Goal: Task Accomplishment & Management: Complete application form

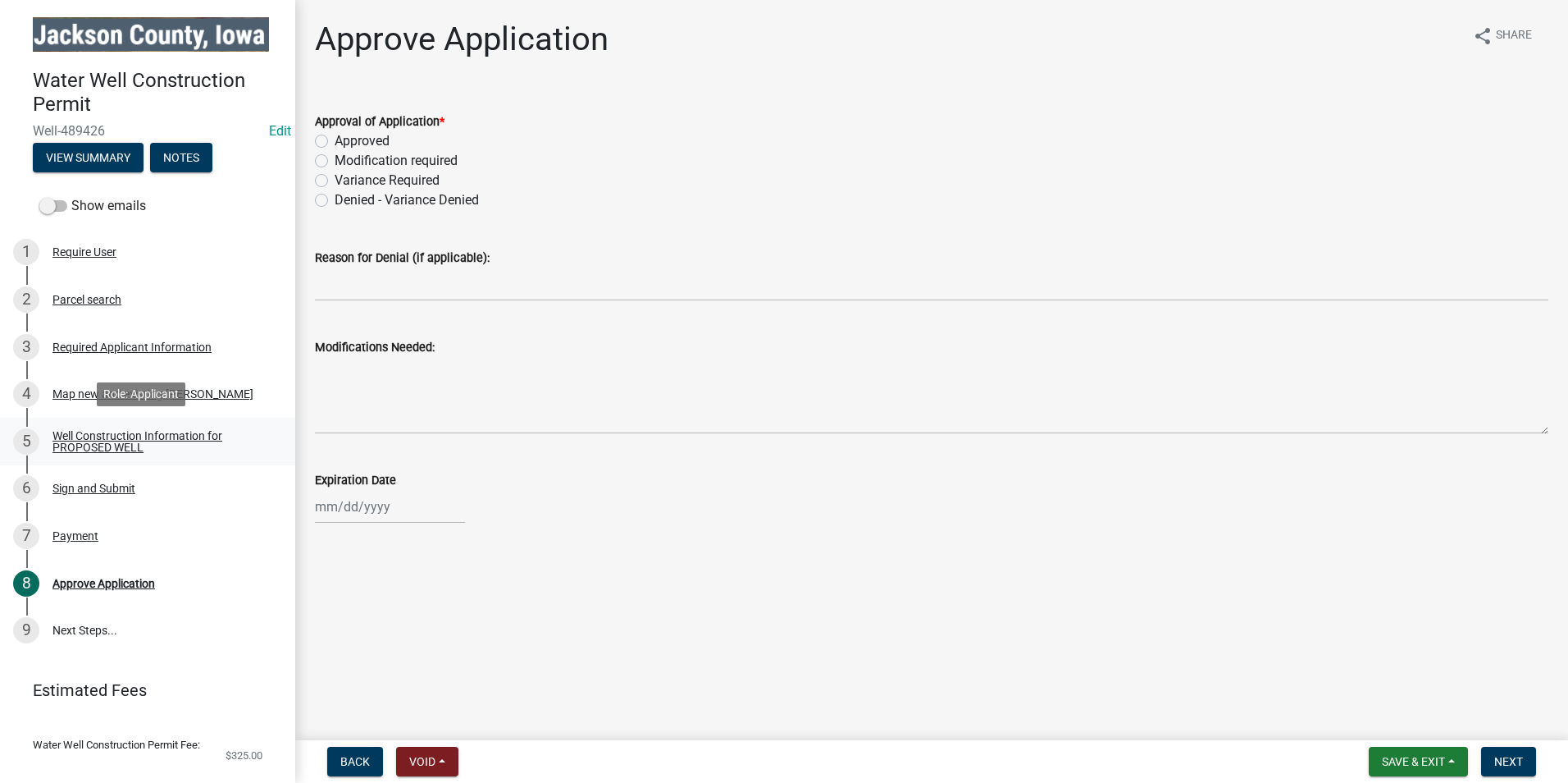
click at [107, 443] on div "Well Construction Information for PROPOSED WELL" at bounding box center [161, 441] width 217 height 23
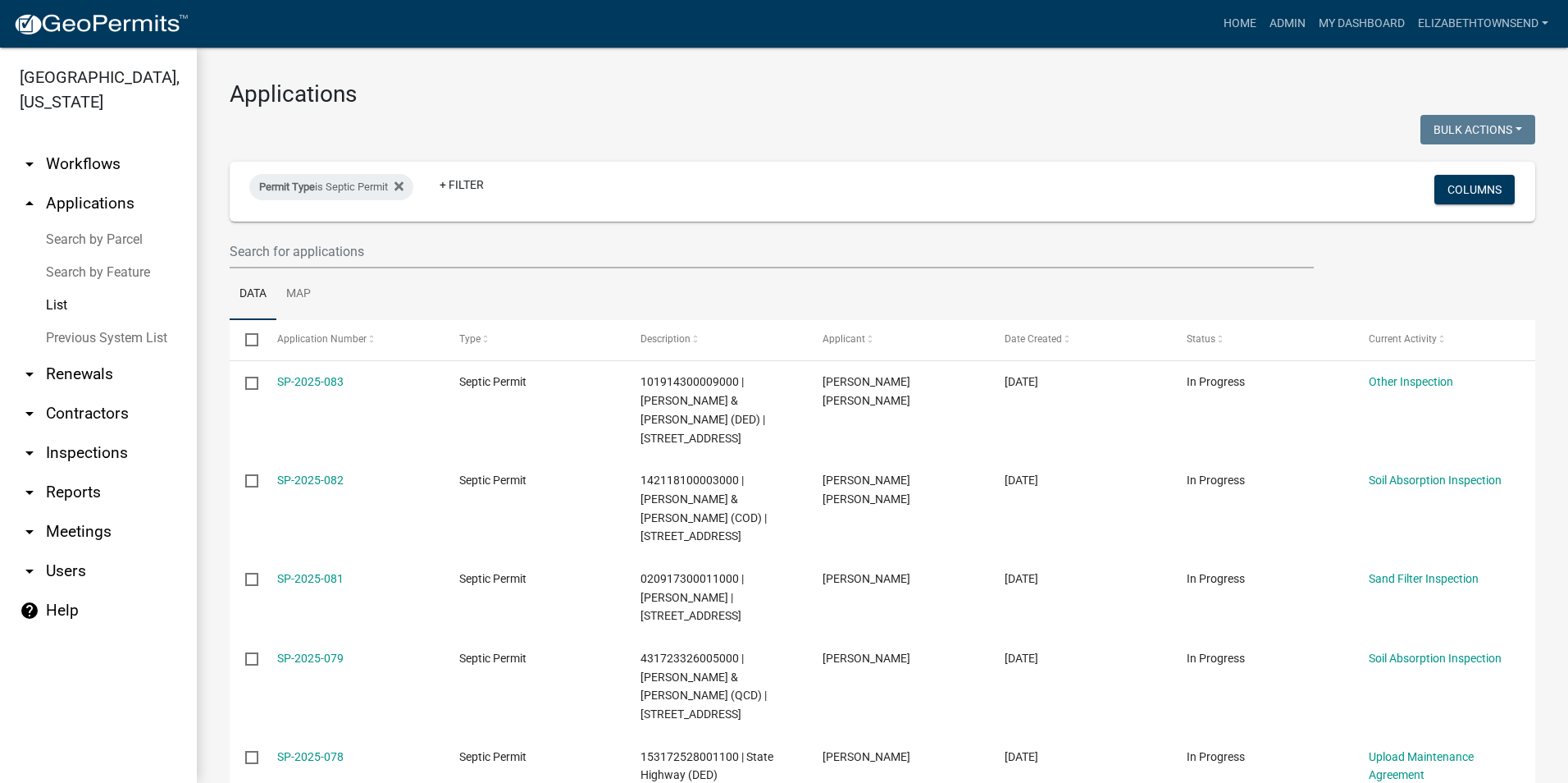
select select "3: 100"
click at [403, 187] on icon at bounding box center [399, 186] width 9 height 9
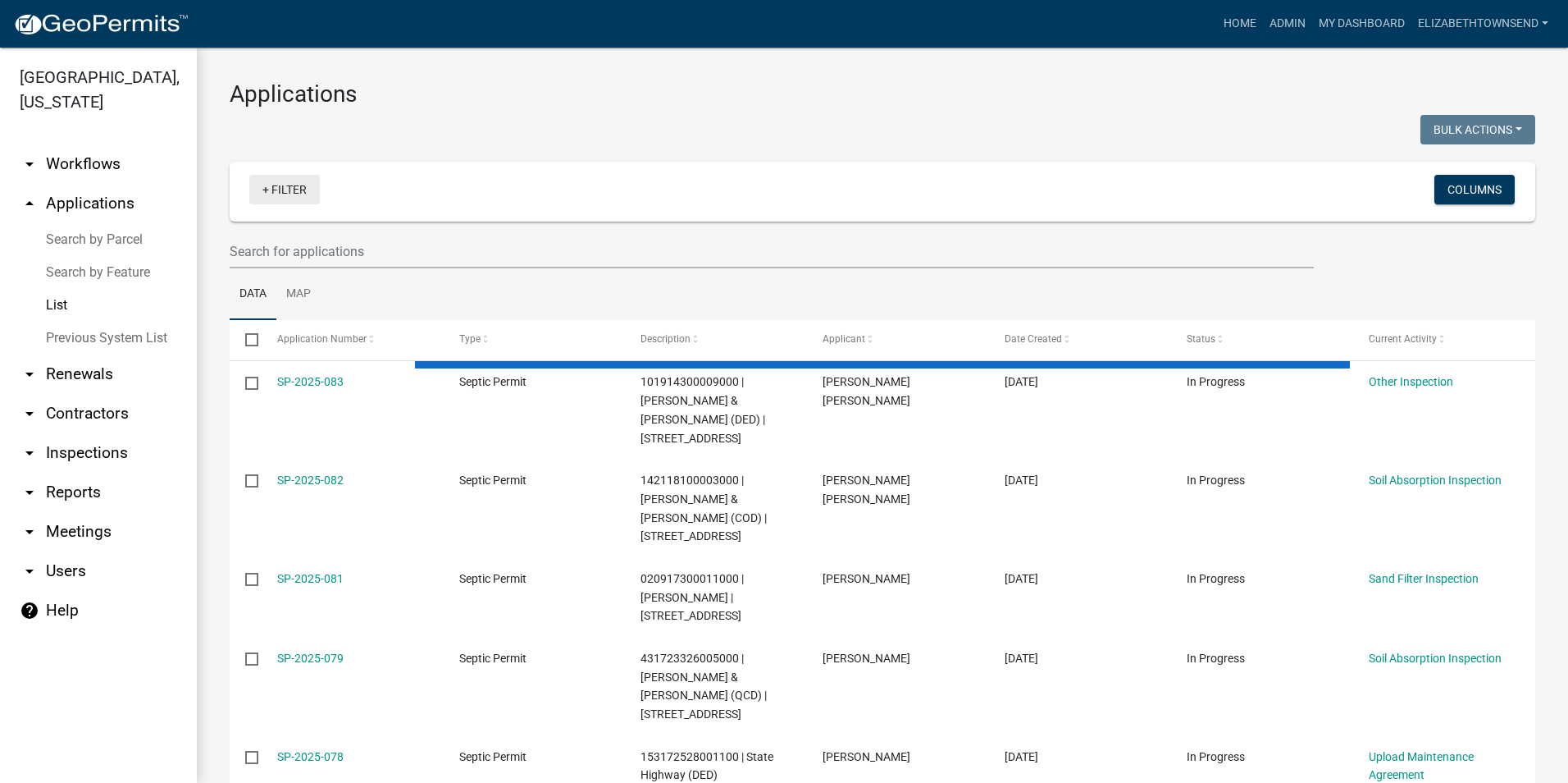
click at [293, 191] on link "+ Filter" at bounding box center [285, 189] width 71 height 29
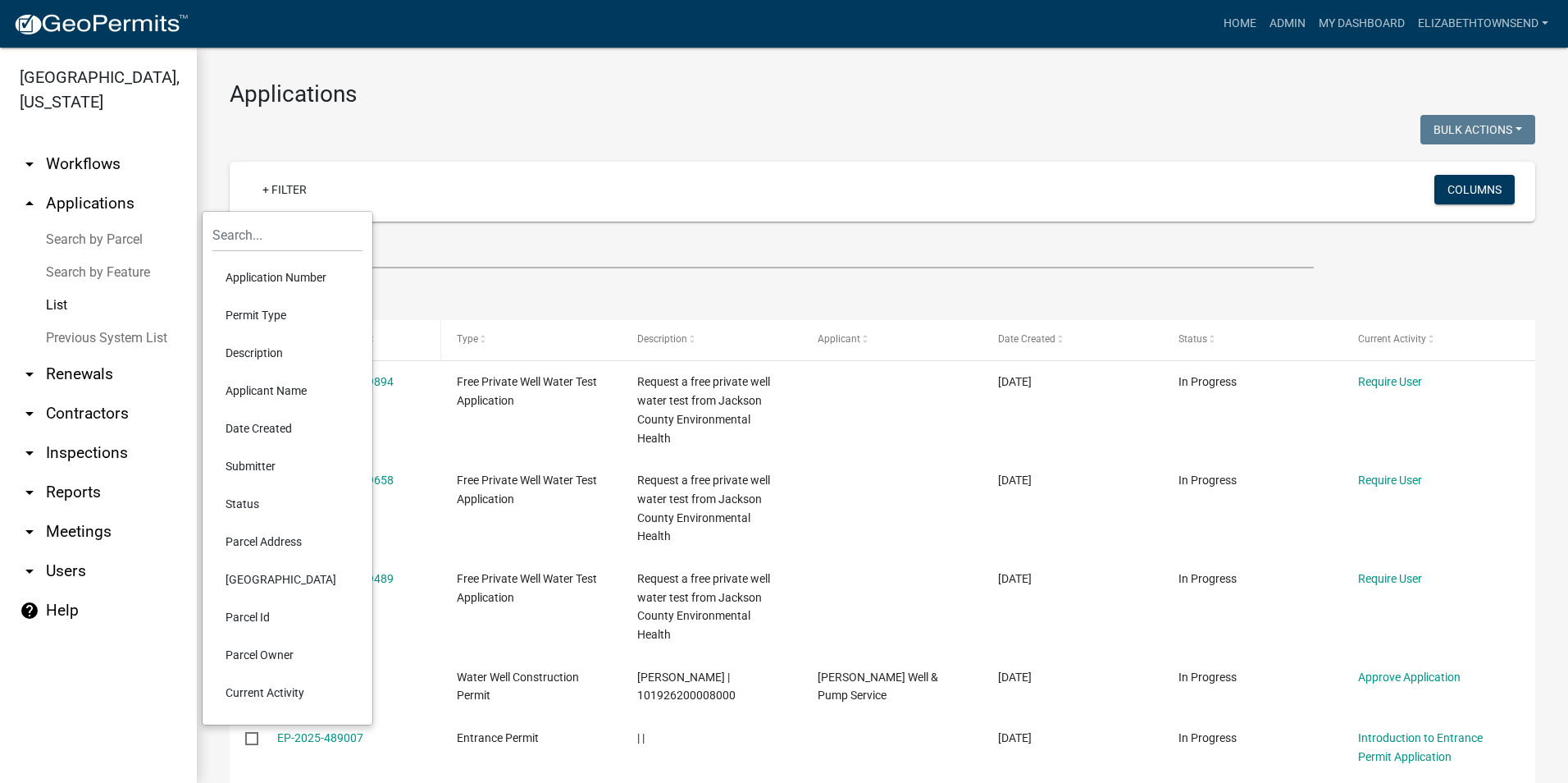
click at [273, 319] on li "Permit Type" at bounding box center [287, 315] width 150 height 38
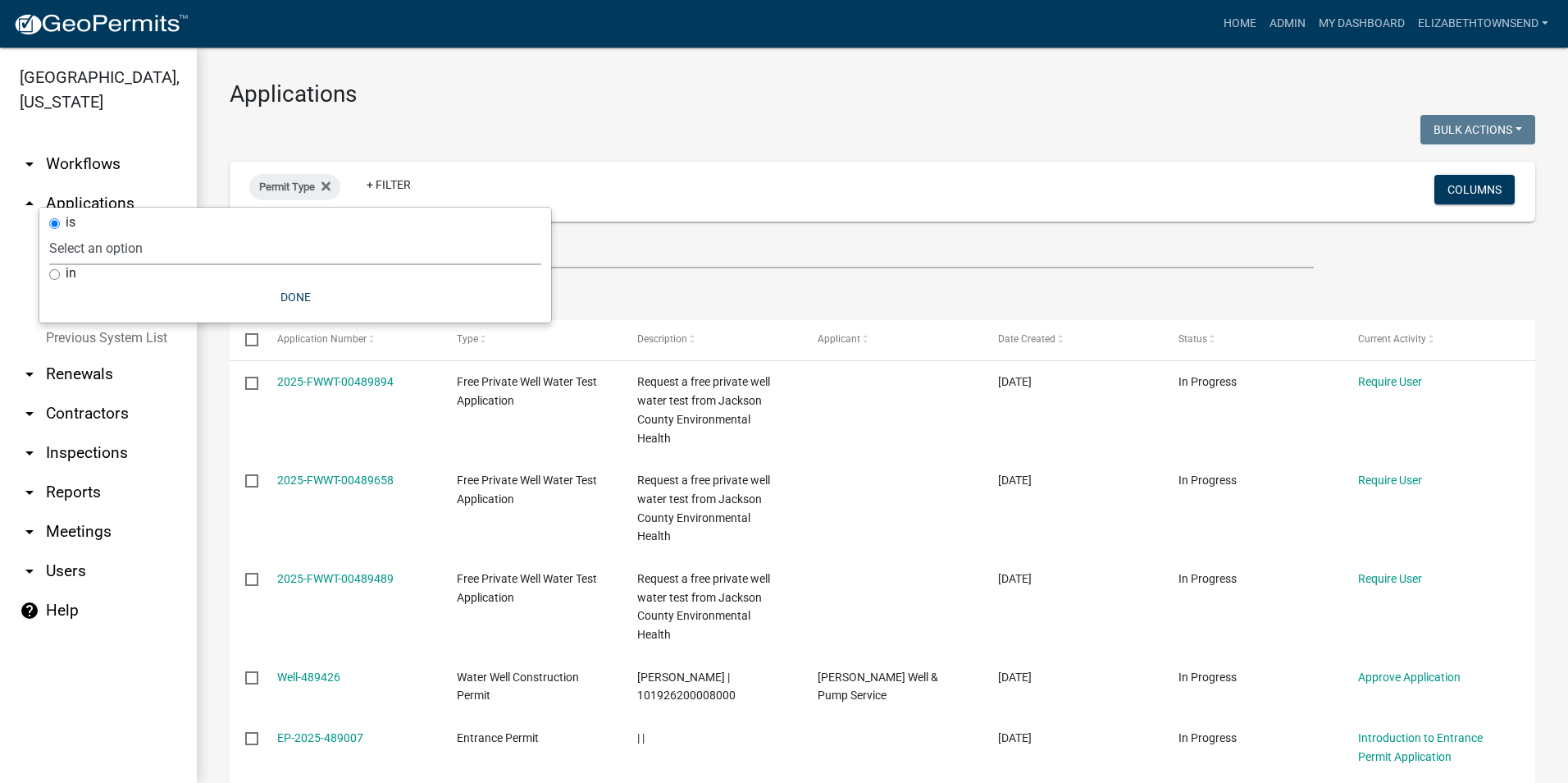
click at [185, 243] on select "Select an option County Historical Records DRAFT - Ag-Exempt Verification DRAFT…" at bounding box center [295, 248] width 492 height 34
select select "8b4afc6d-160d-421b-899b-e318c6853599"
click at [130, 231] on select "Select an option County Historical Records DRAFT - Ag-Exempt Verification DRAFT…" at bounding box center [295, 248] width 492 height 34
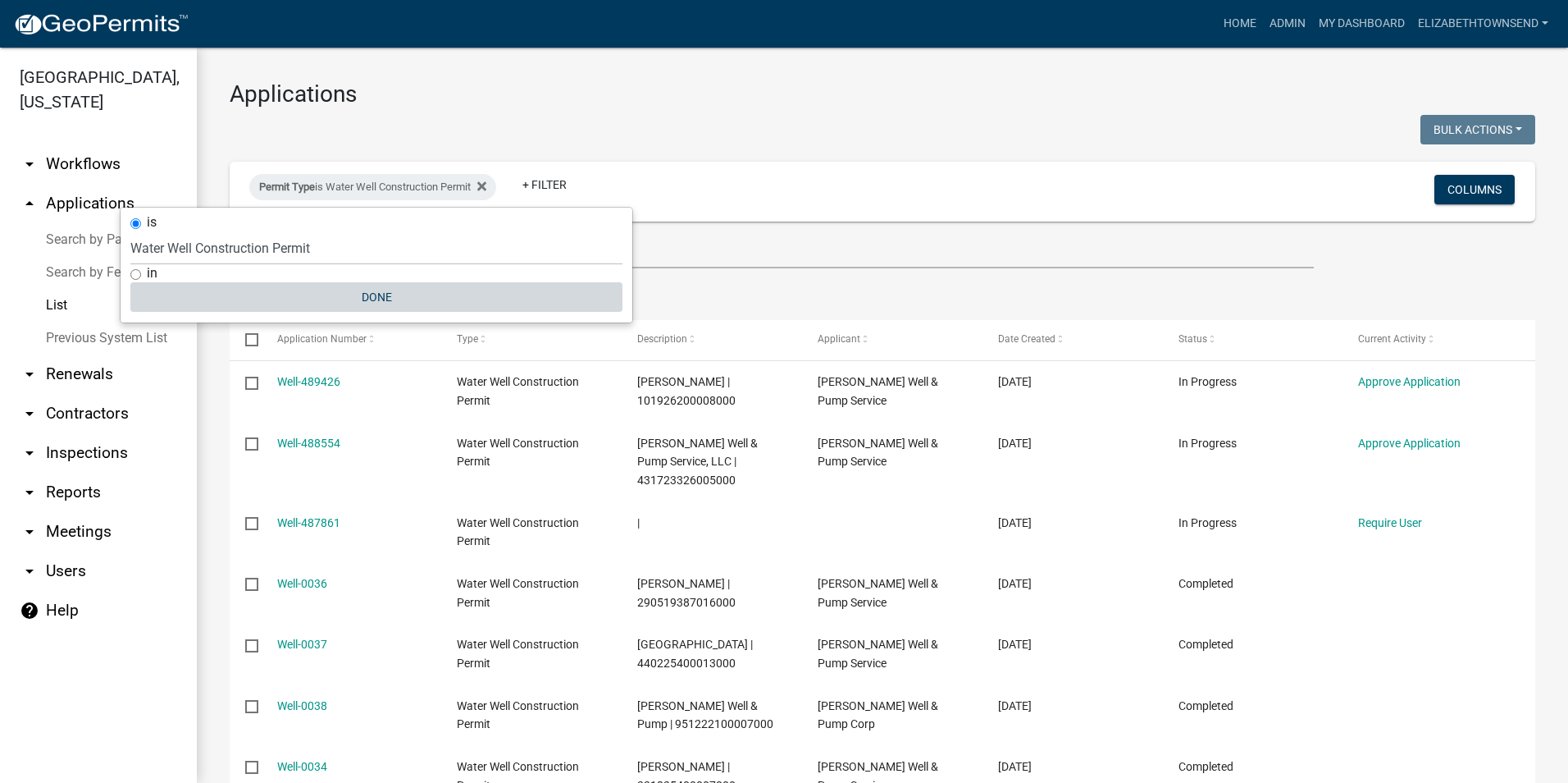
click at [381, 292] on button "Done" at bounding box center [376, 297] width 492 height 29
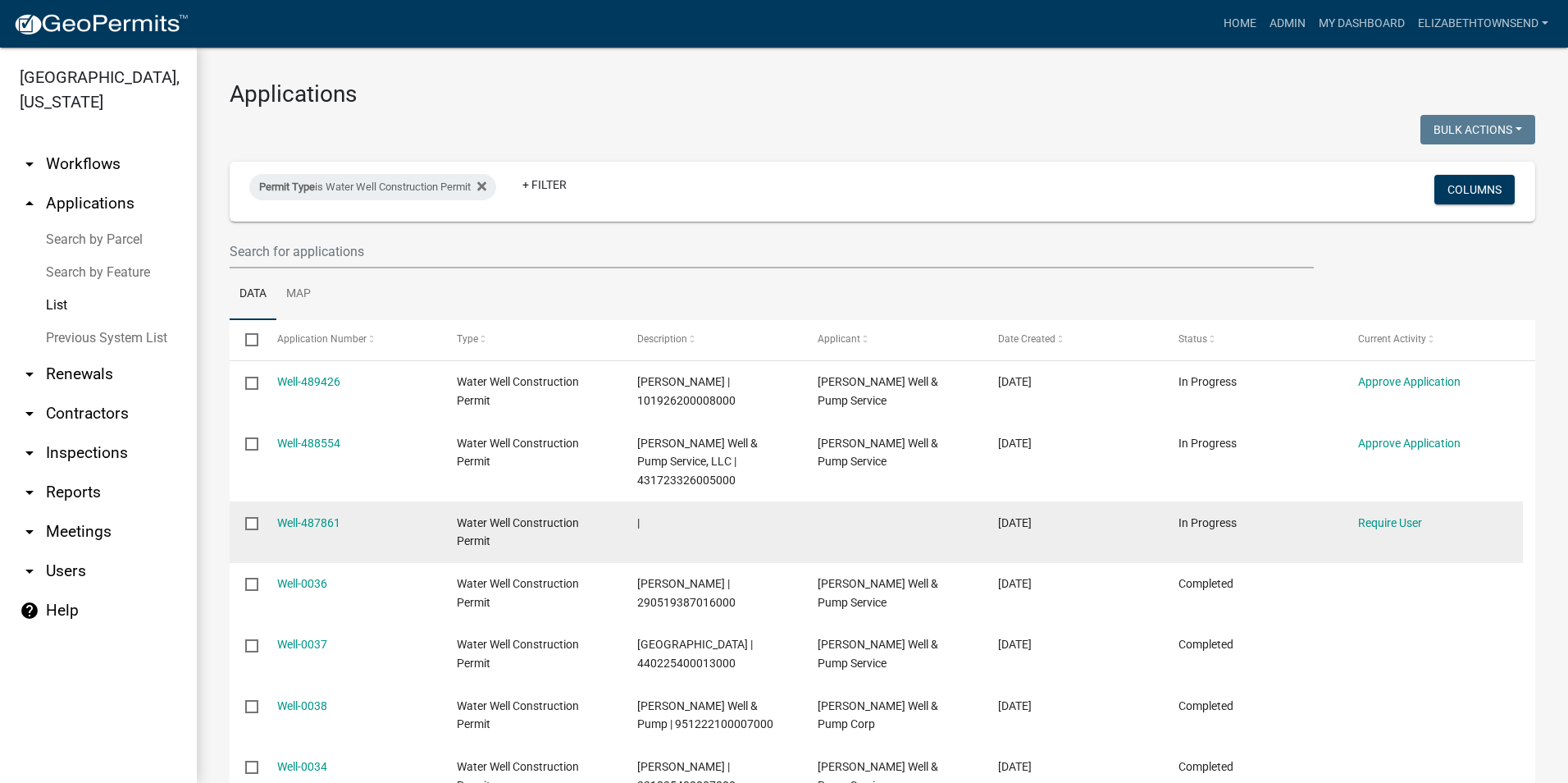
click at [255, 524] on input "checkbox" at bounding box center [250, 522] width 10 height 10
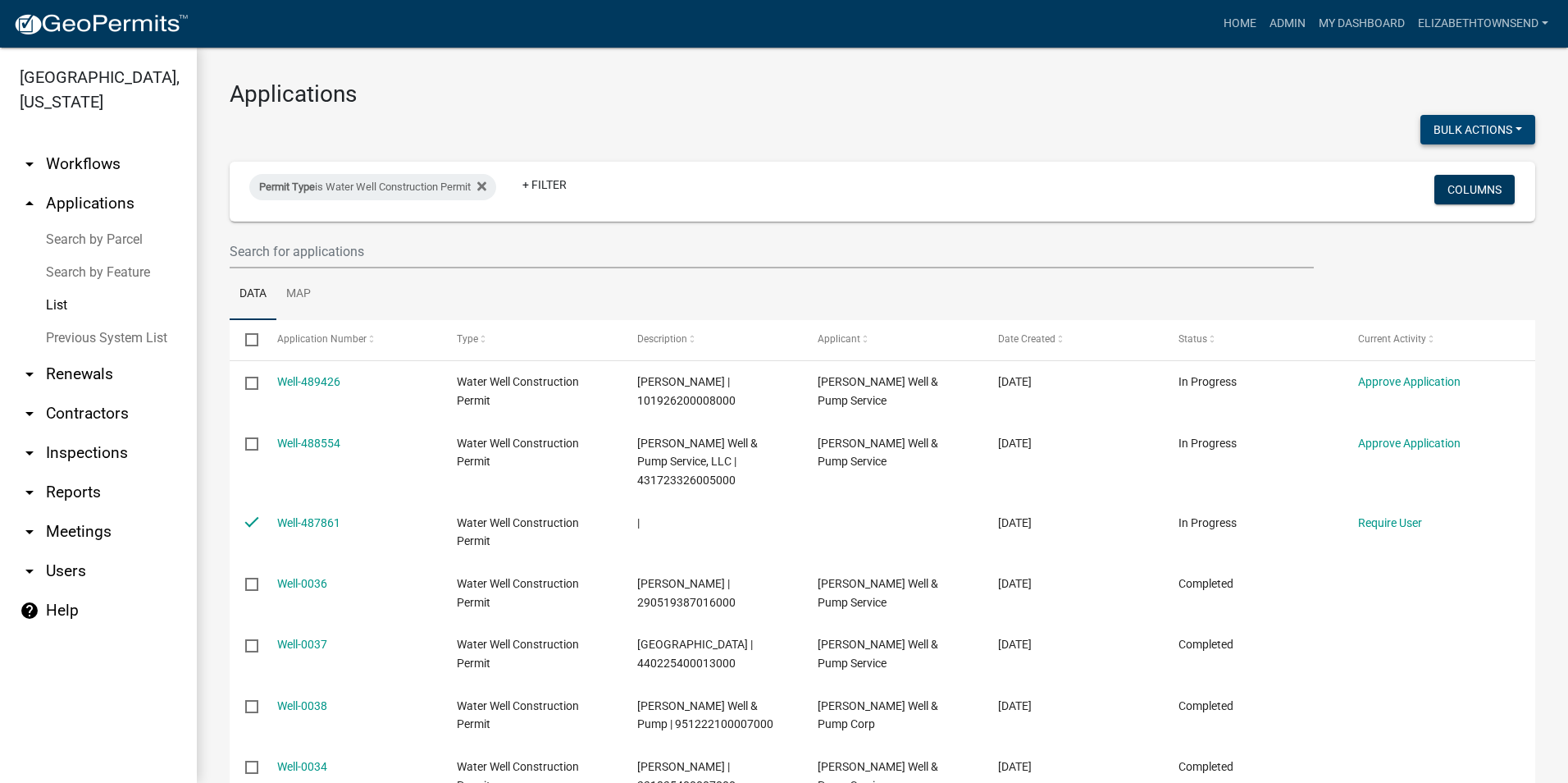
click at [1497, 127] on button "Bulk Actions" at bounding box center [1477, 129] width 115 height 29
click at [1445, 213] on button "Expire" at bounding box center [1470, 212] width 131 height 40
checkbox input "false"
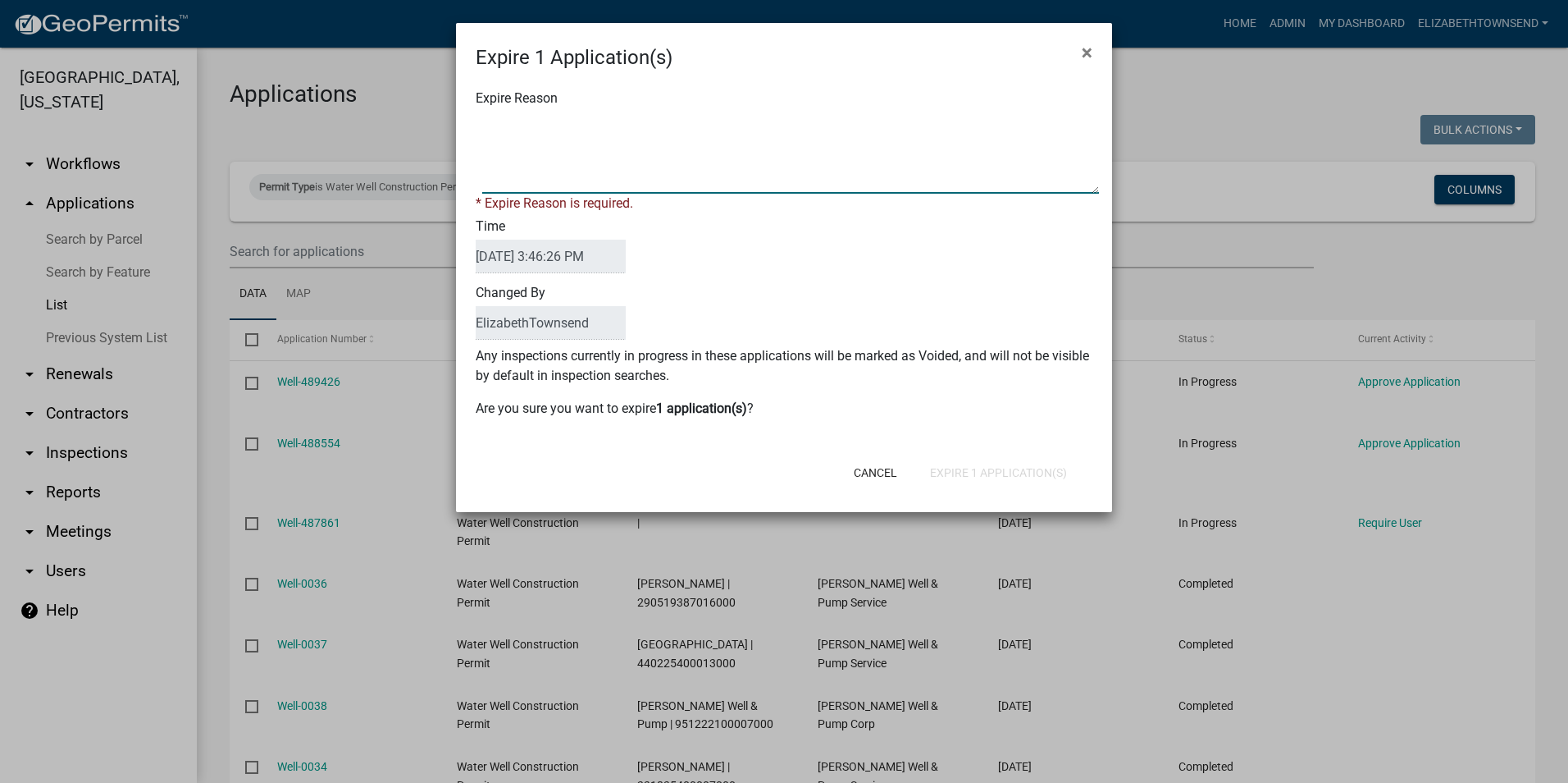
click at [722, 160] on textarea "Expire Reason" at bounding box center [790, 152] width 617 height 82
type textarea "expir"
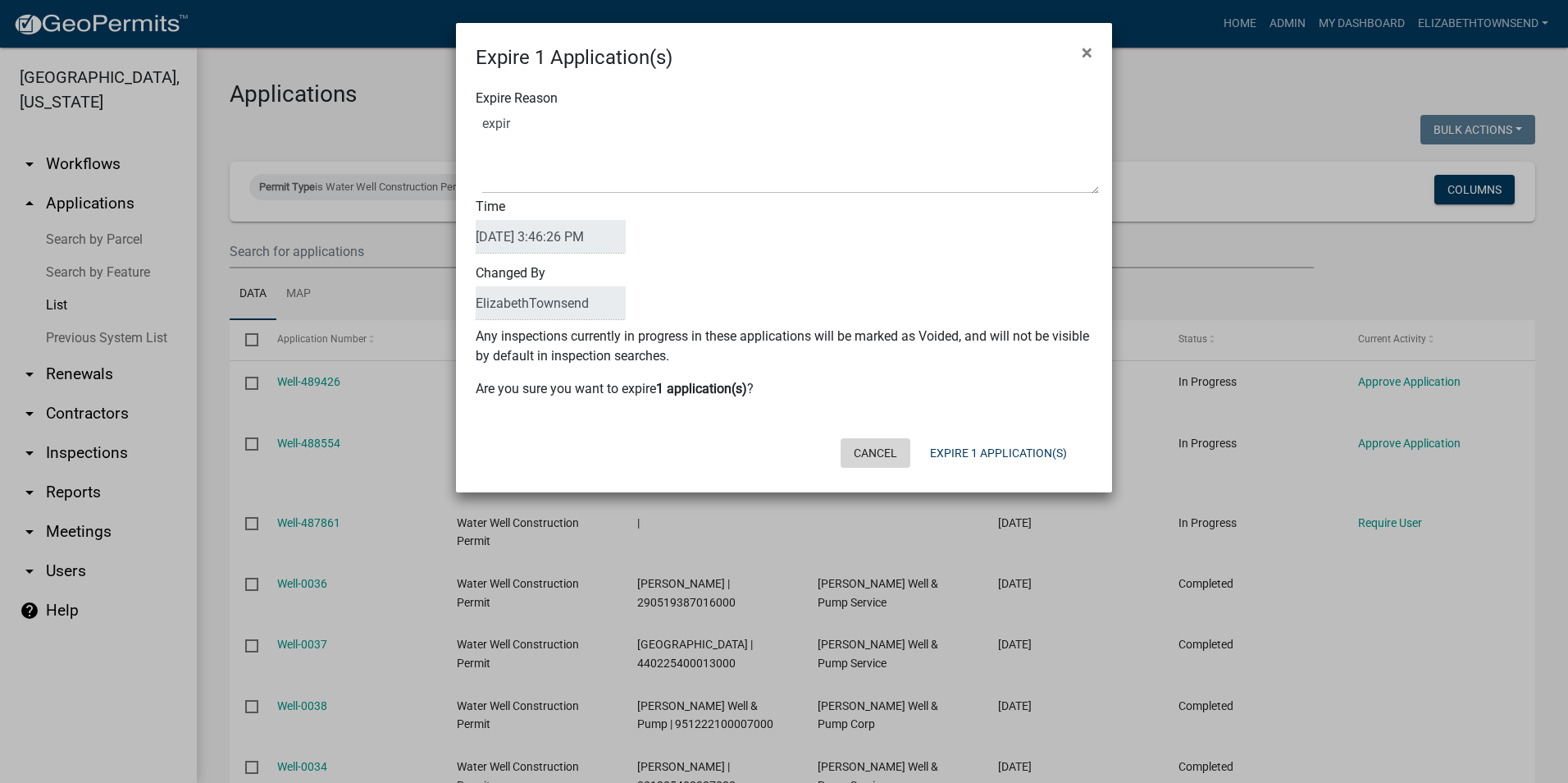
click at [886, 471] on div "Cancel Expire 1 Application(s)" at bounding box center [891, 452] width 405 height 42
click at [873, 459] on button "Cancel" at bounding box center [875, 452] width 70 height 29
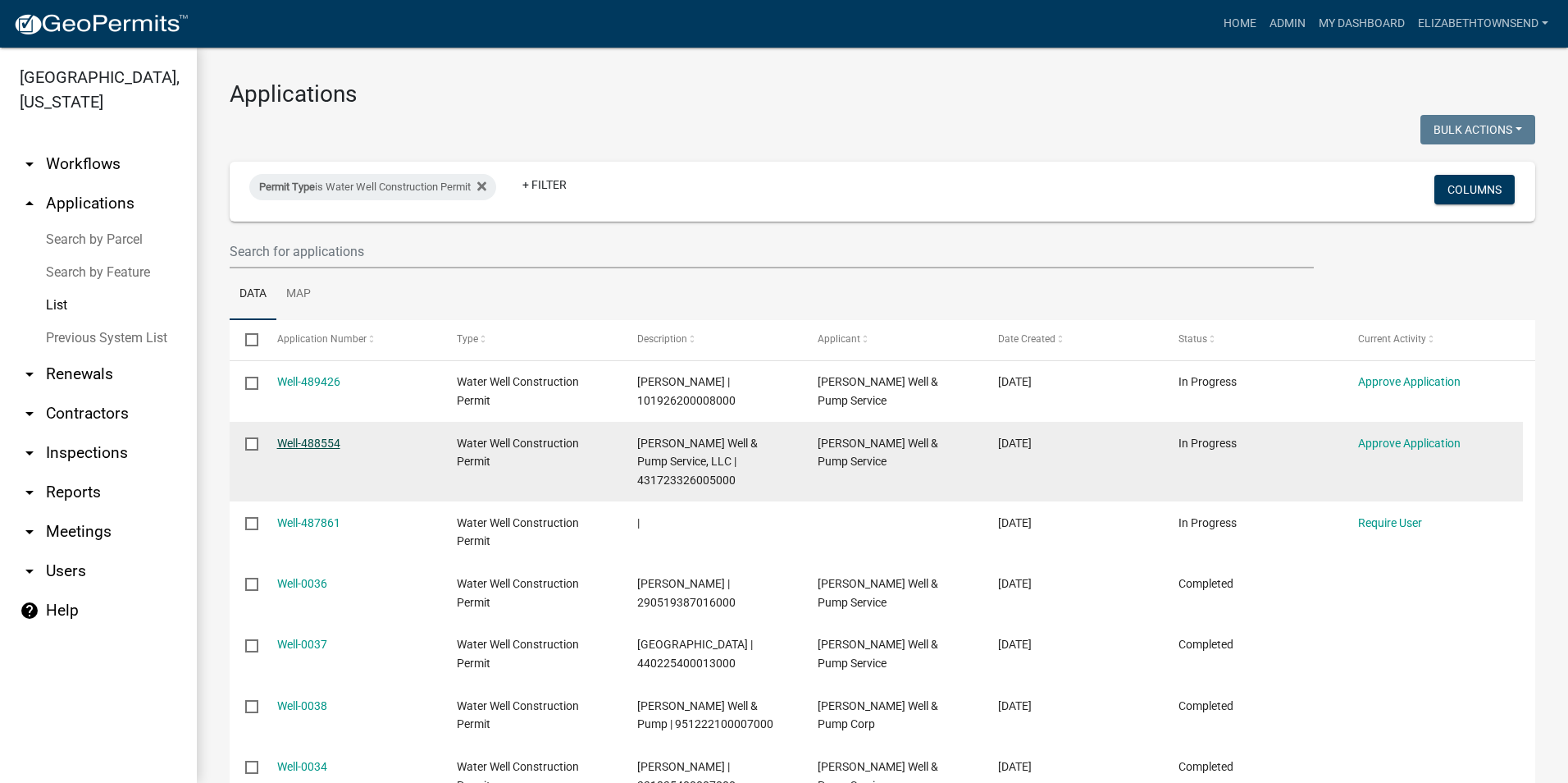
click at [329, 444] on link "Well-488554" at bounding box center [308, 443] width 63 height 13
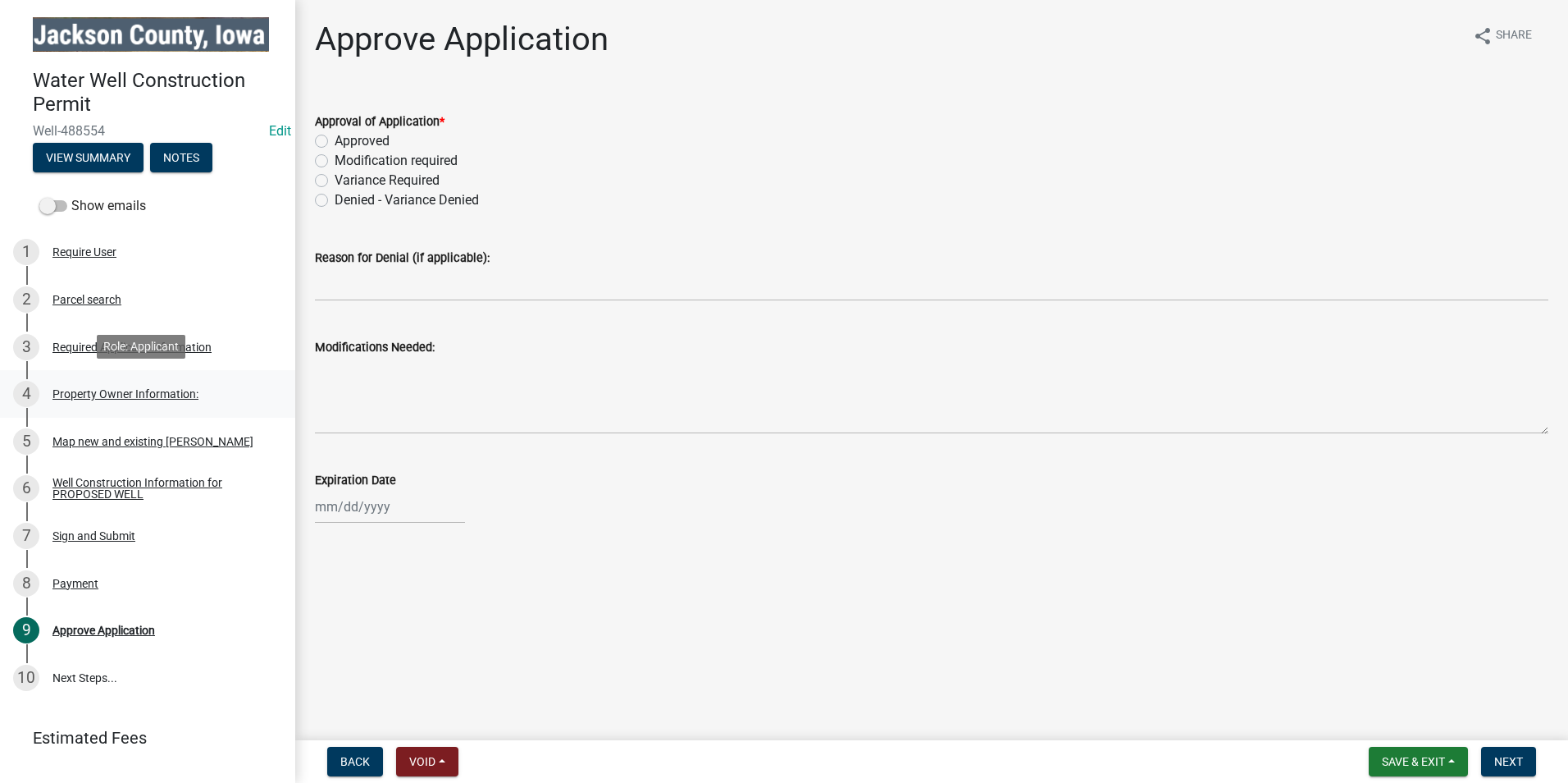
click at [135, 389] on div "Property Owner Information:" at bounding box center [125, 393] width 146 height 11
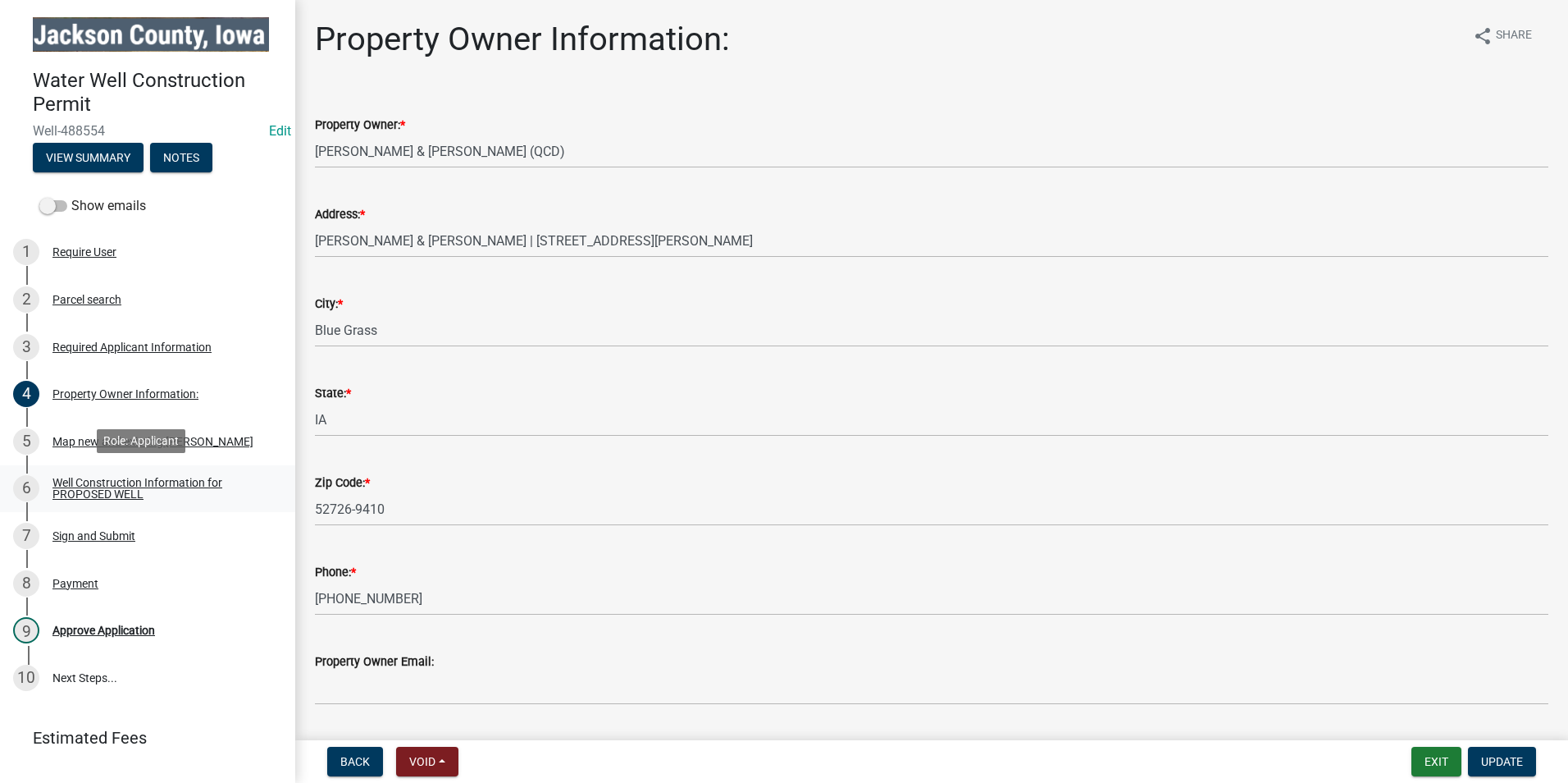
click at [110, 479] on div "Well Construction Information for PROPOSED WELL" at bounding box center [161, 488] width 217 height 23
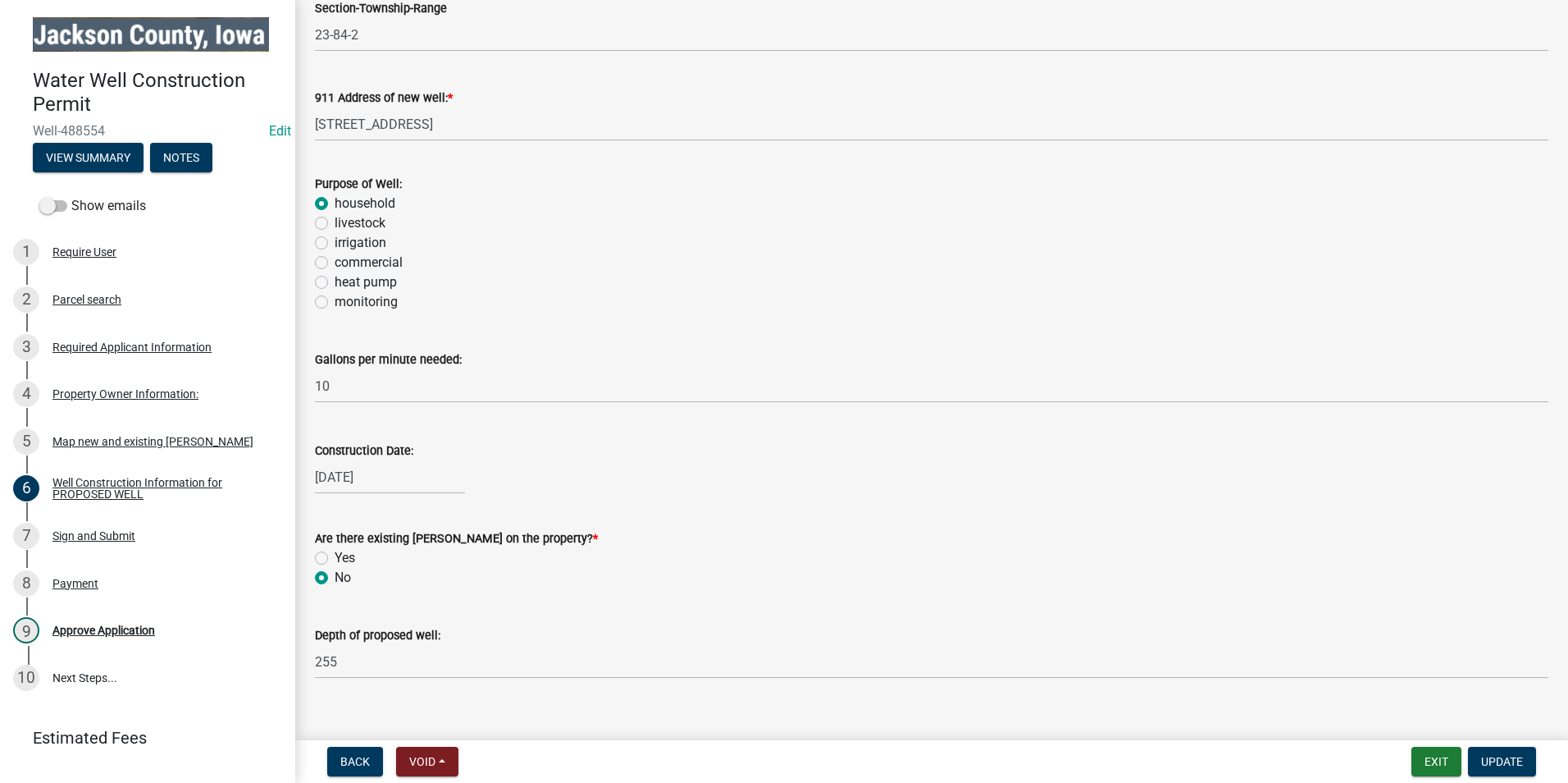
scroll to position [322, 0]
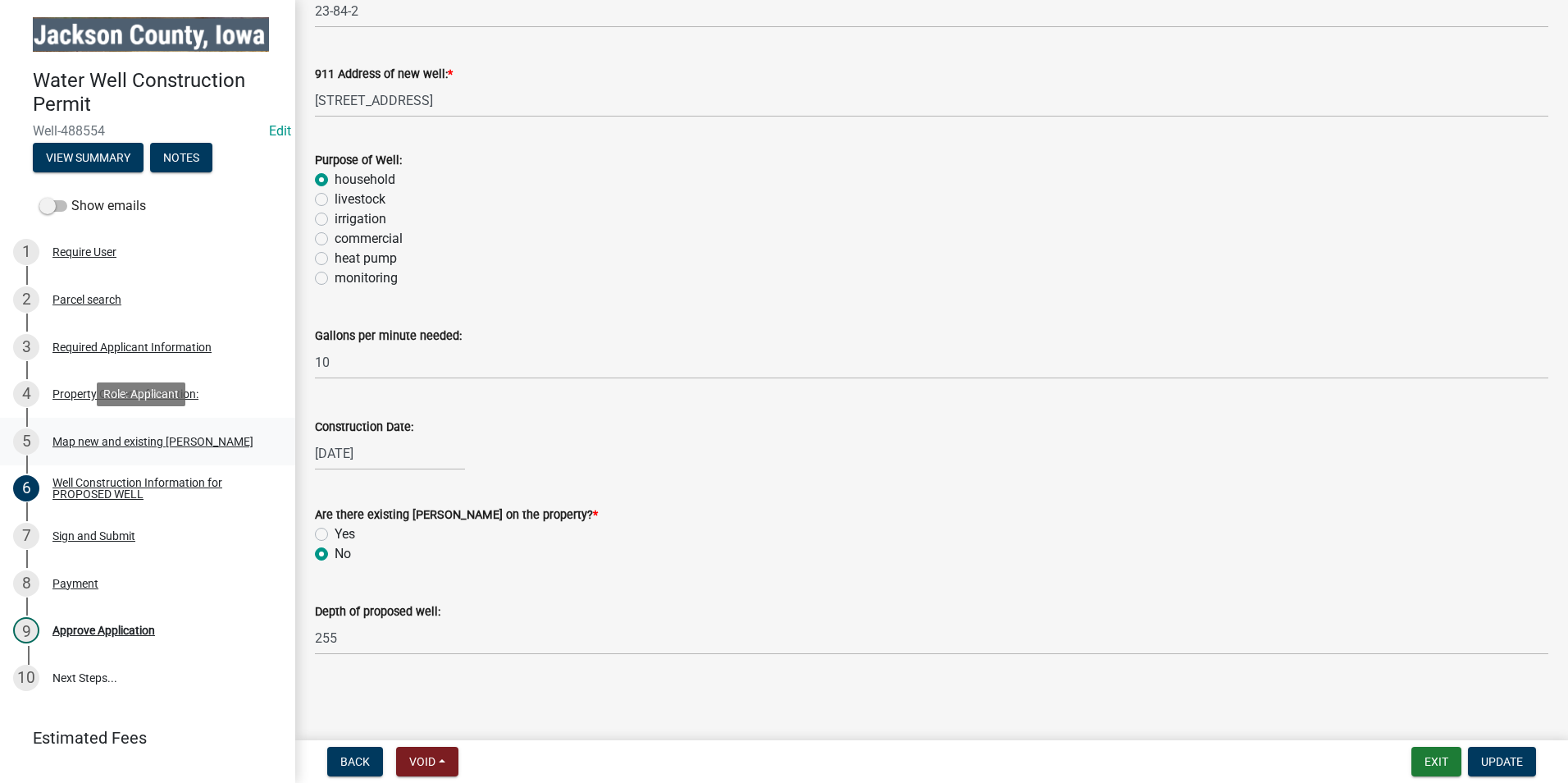
click at [111, 436] on div "Map new and existing [PERSON_NAME]" at bounding box center [153, 441] width 201 height 11
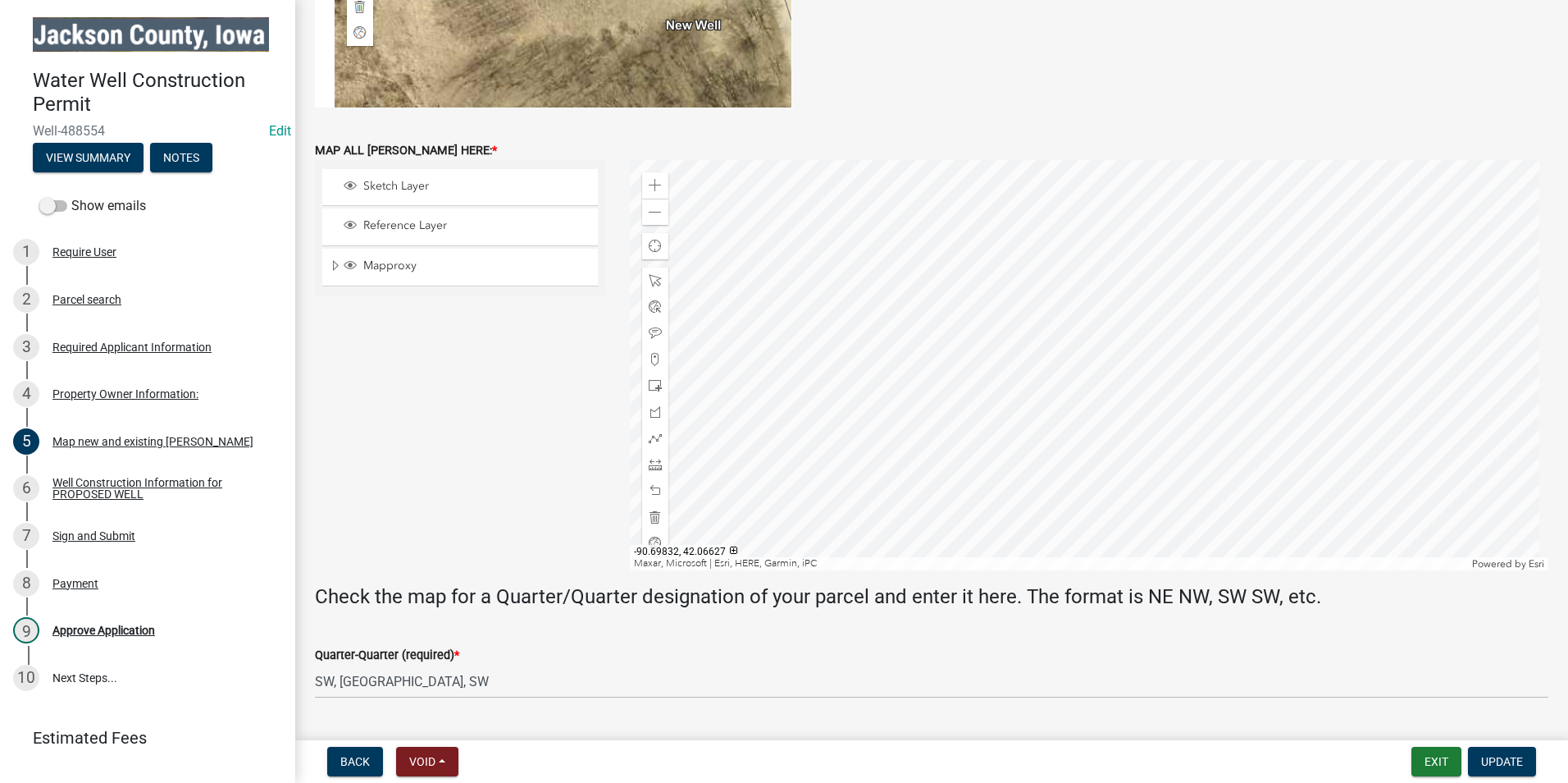
scroll to position [536, 0]
click at [123, 393] on div "Property Owner Information:" at bounding box center [125, 393] width 146 height 11
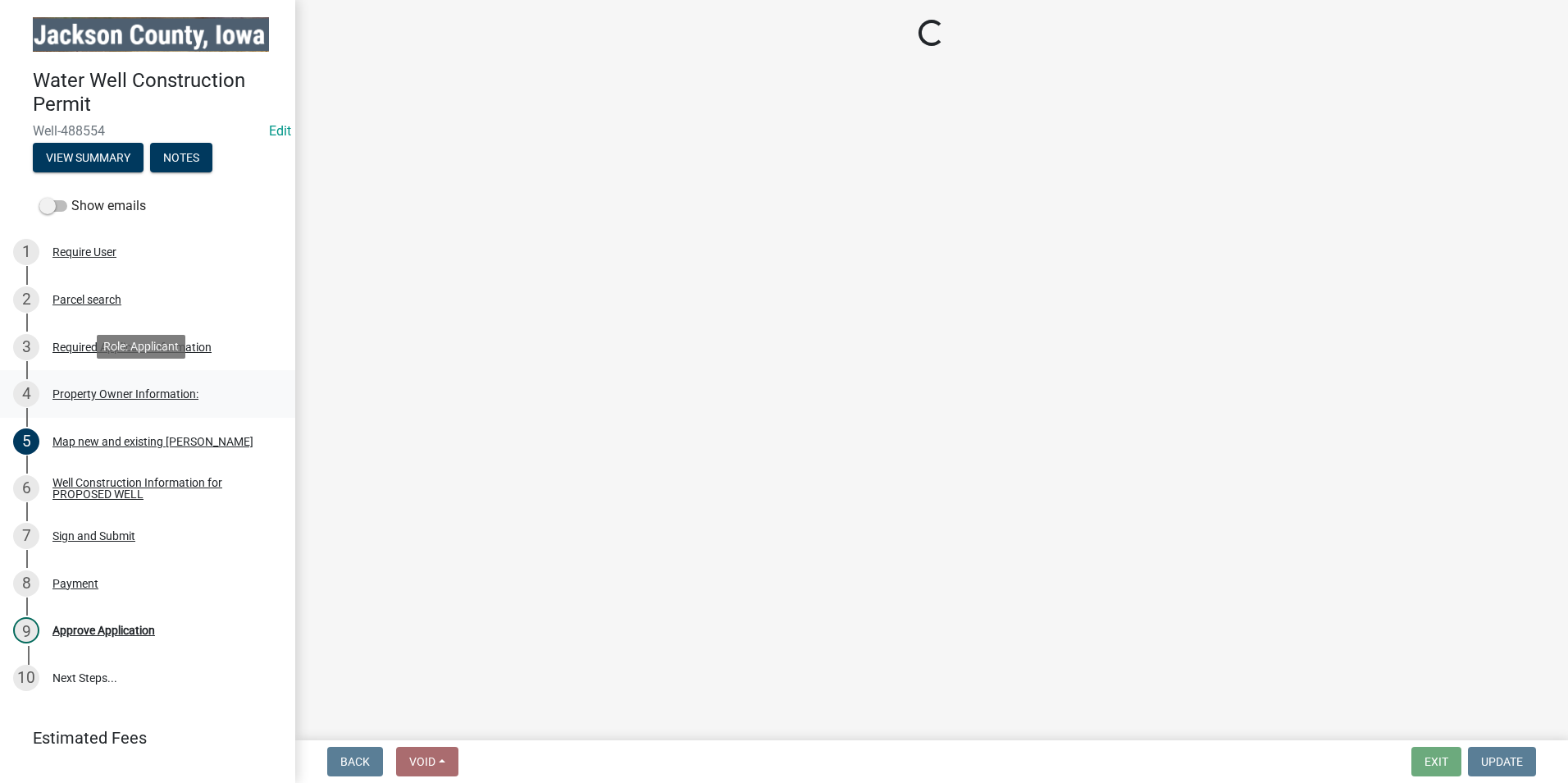
scroll to position [0, 0]
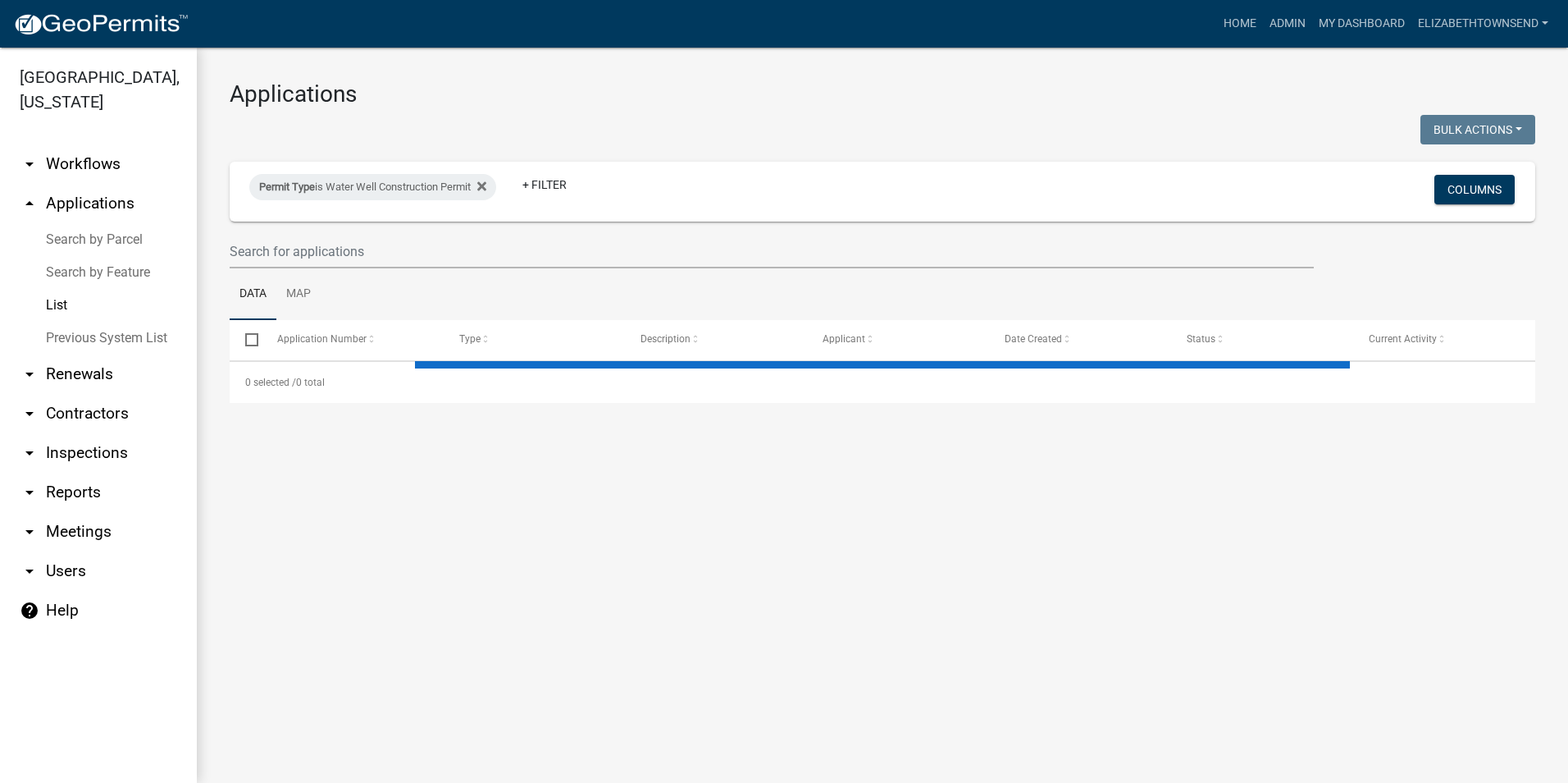
select select "3: 100"
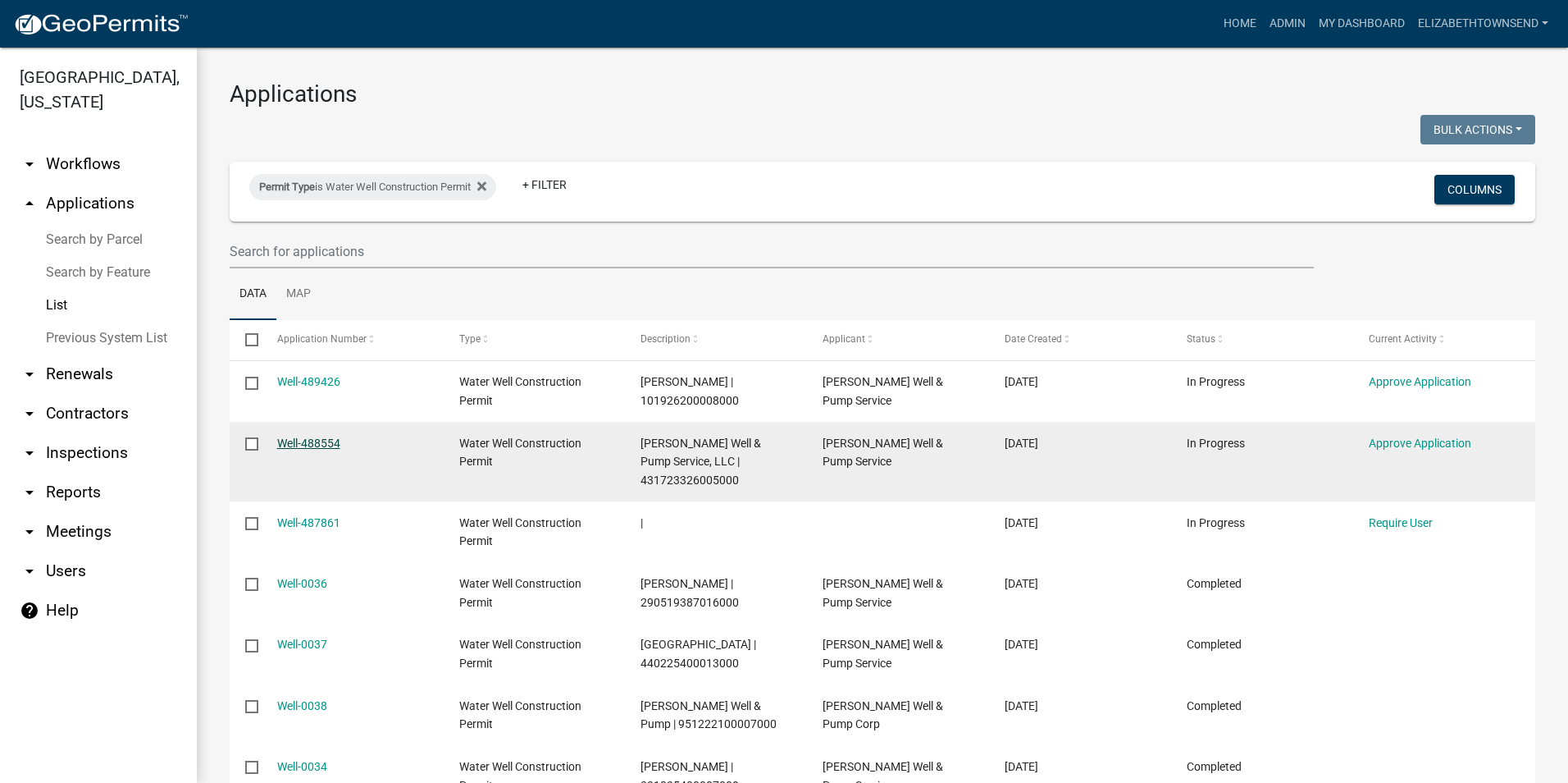
click at [315, 444] on link "Well-488554" at bounding box center [308, 443] width 63 height 13
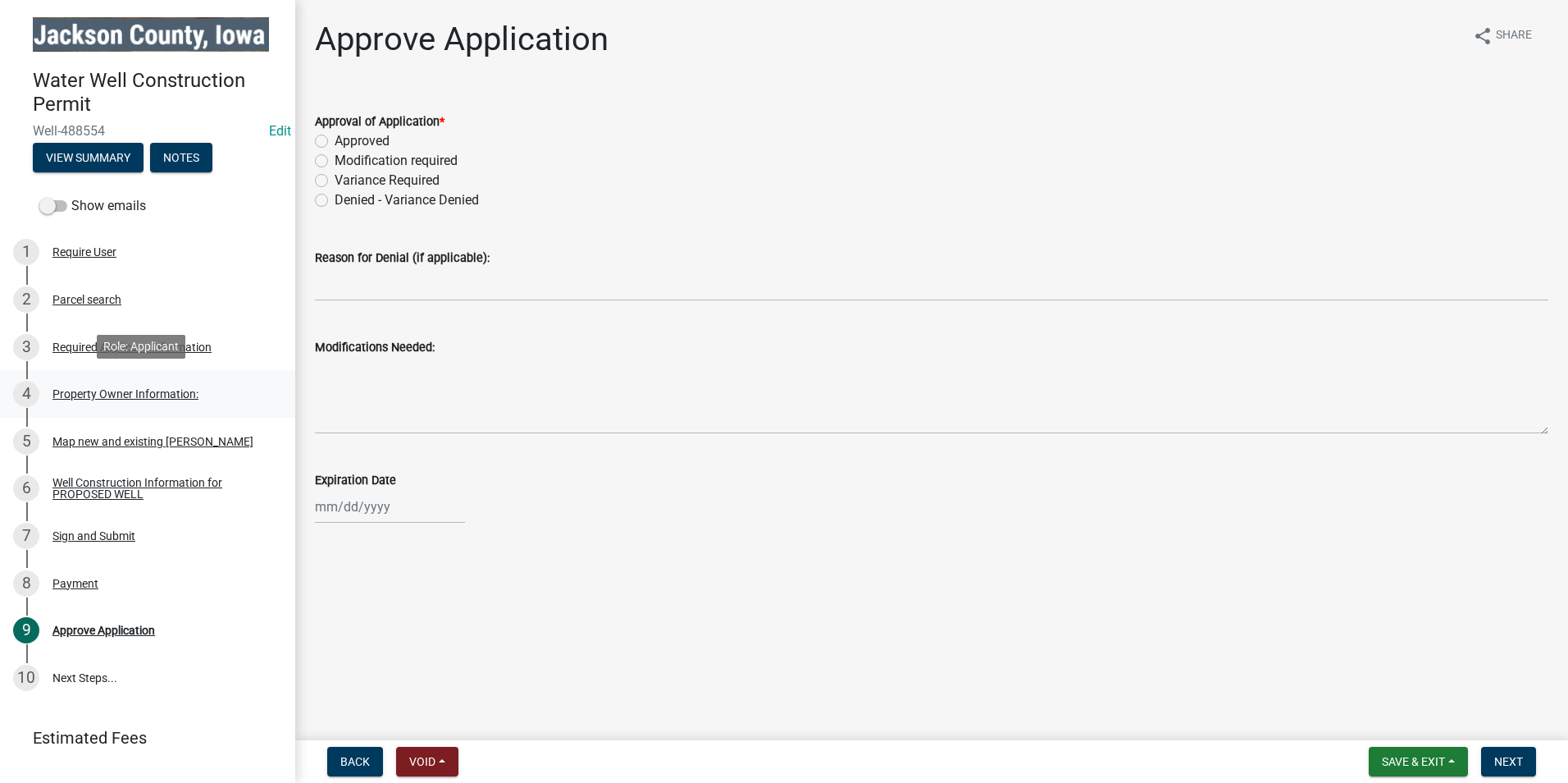
click at [161, 393] on div "Property Owner Information:" at bounding box center [125, 393] width 146 height 11
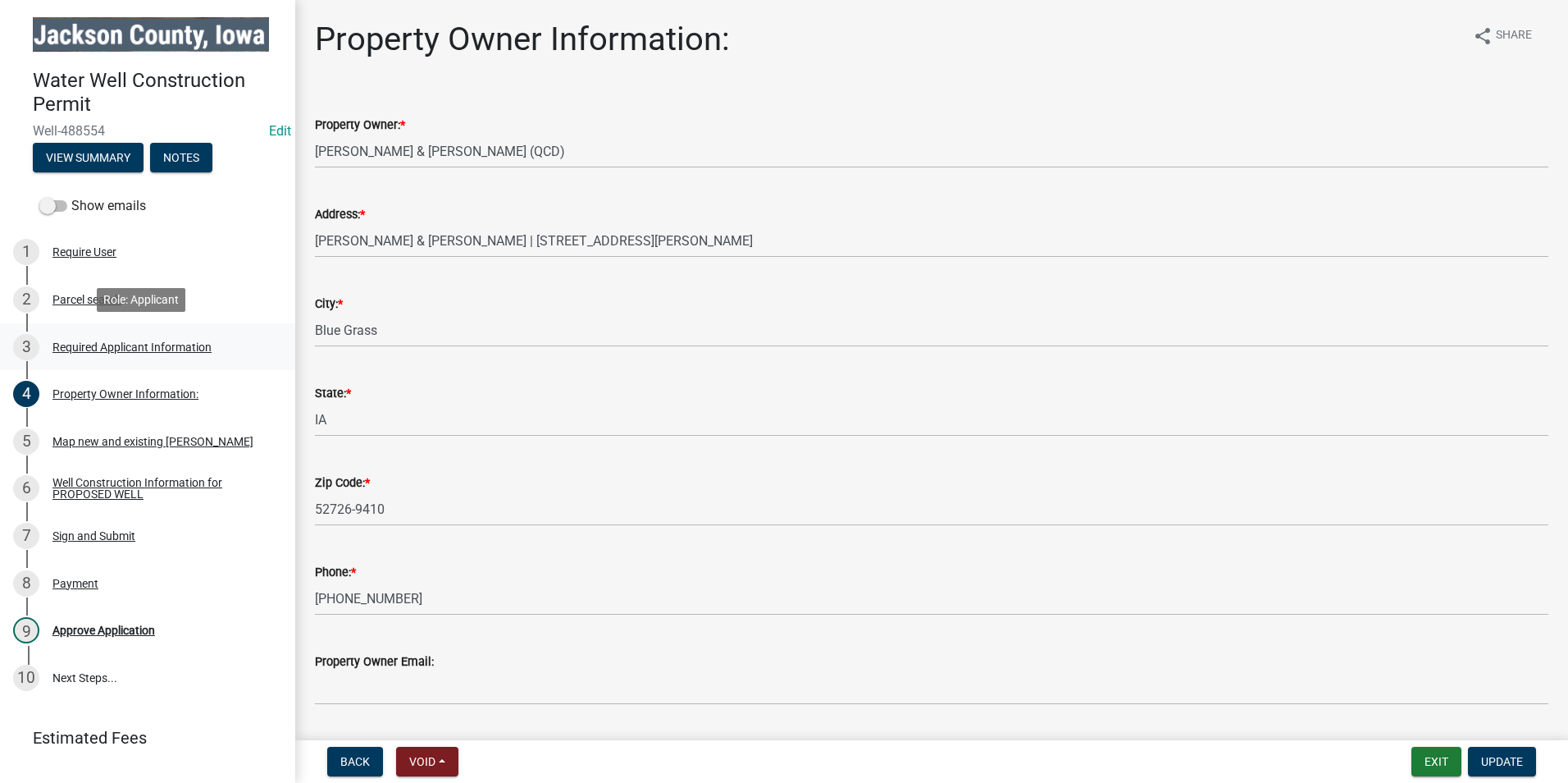
click at [128, 341] on div "Required Applicant Information" at bounding box center [132, 346] width 159 height 11
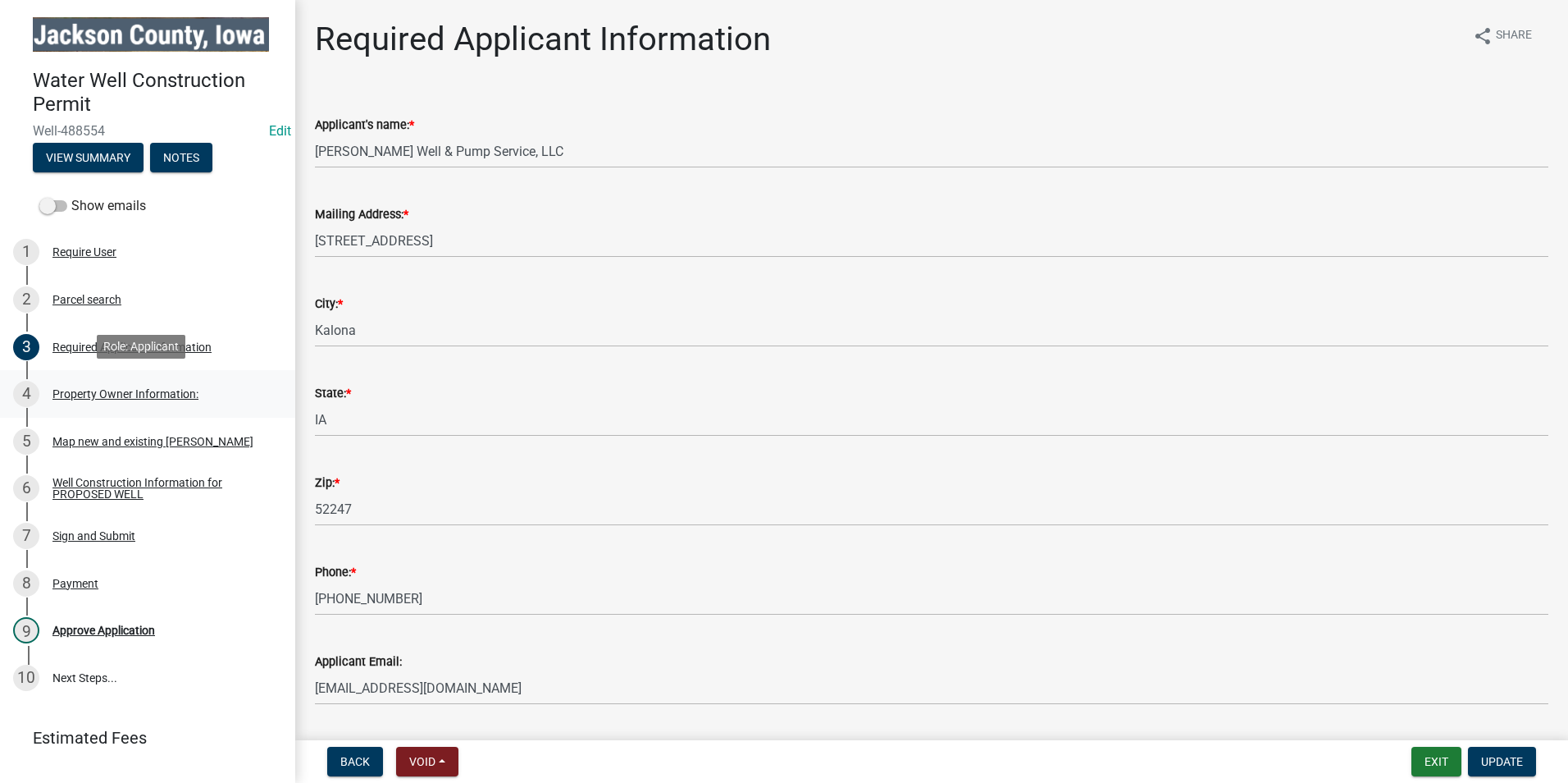
click at [128, 396] on div "Property Owner Information:" at bounding box center [125, 393] width 146 height 11
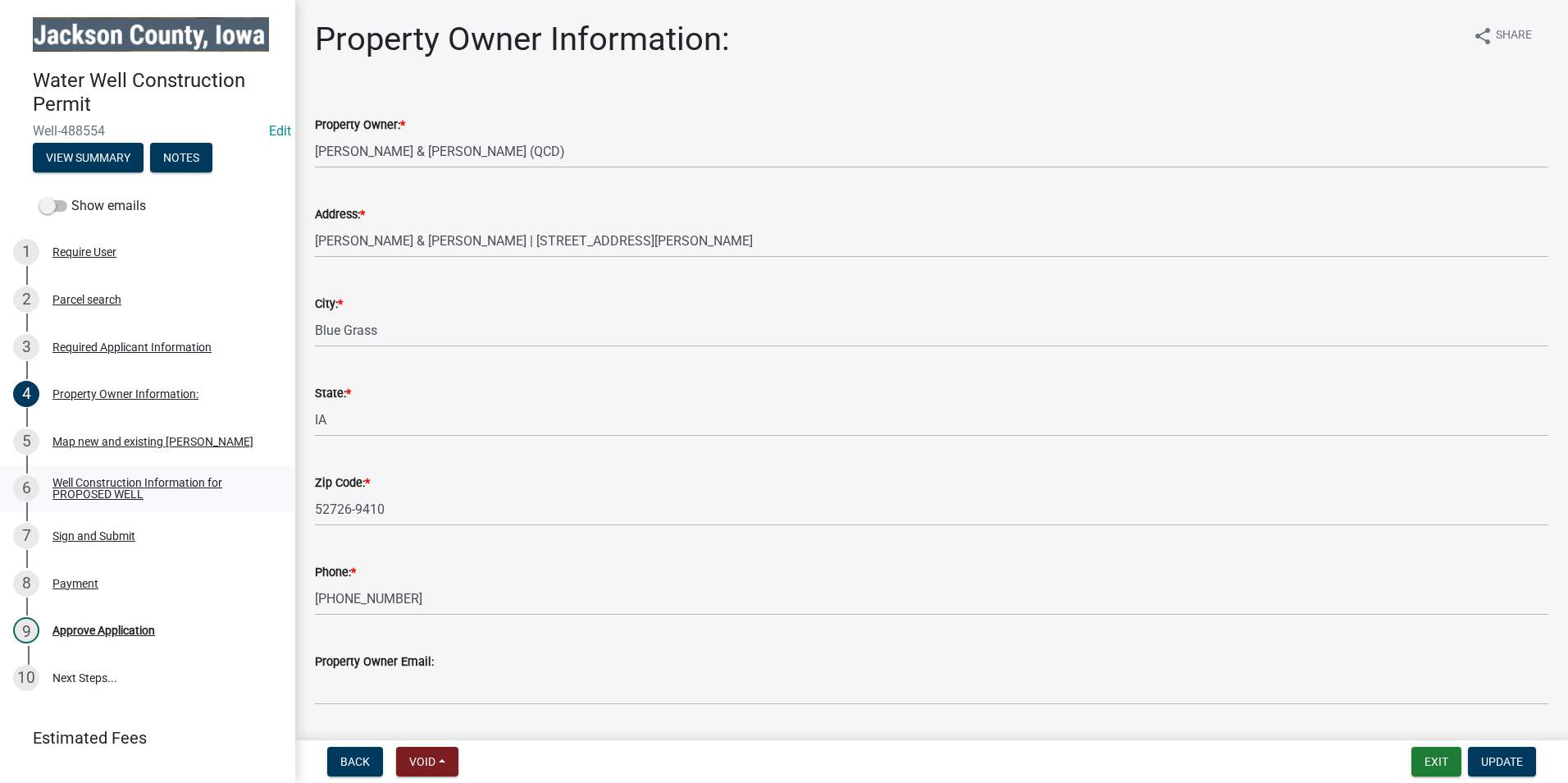
click at [141, 490] on div "Well Construction Information for PROPOSED WELL" at bounding box center [161, 488] width 217 height 23
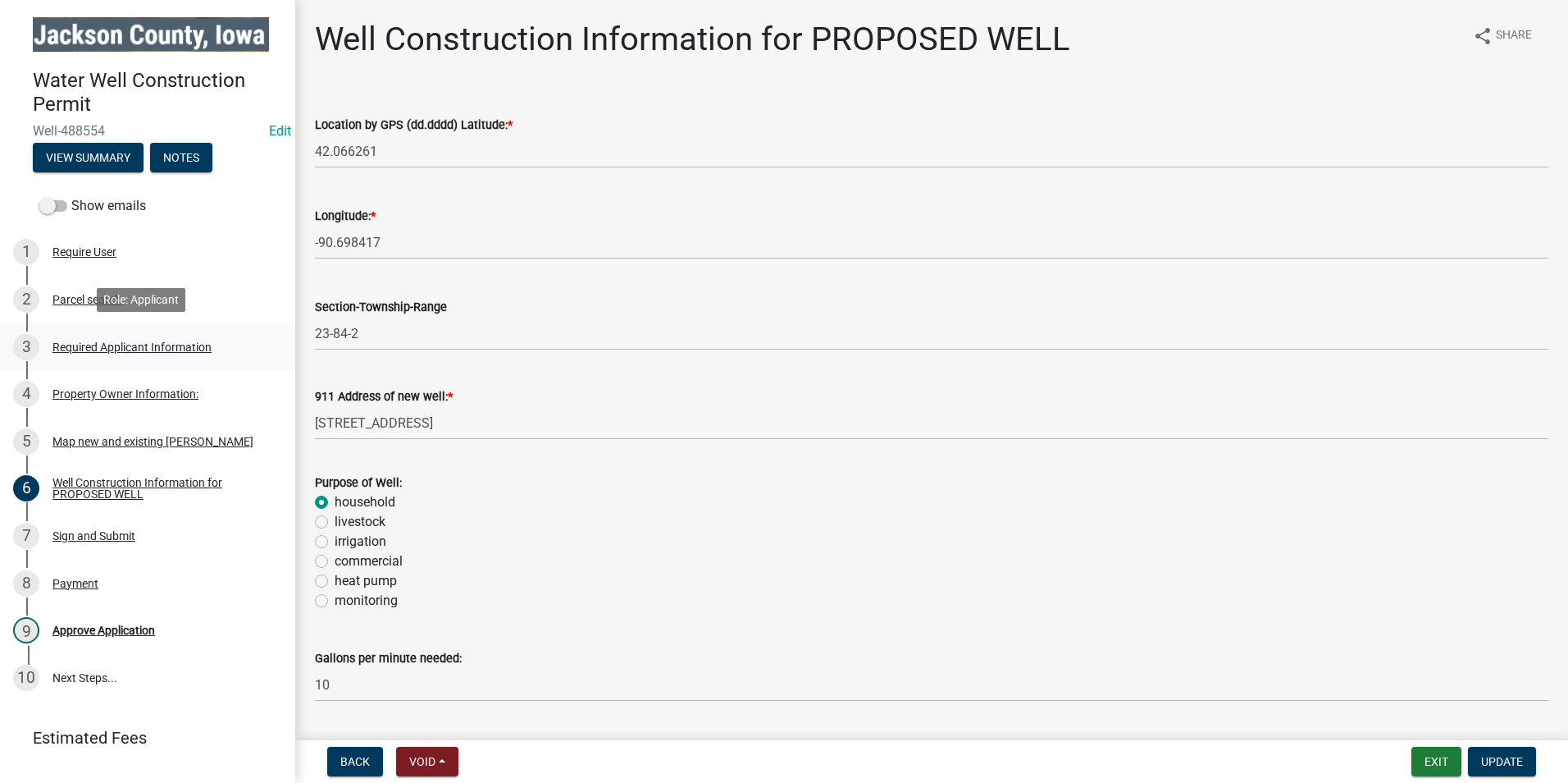
click at [144, 343] on div "Required Applicant Information" at bounding box center [132, 346] width 159 height 11
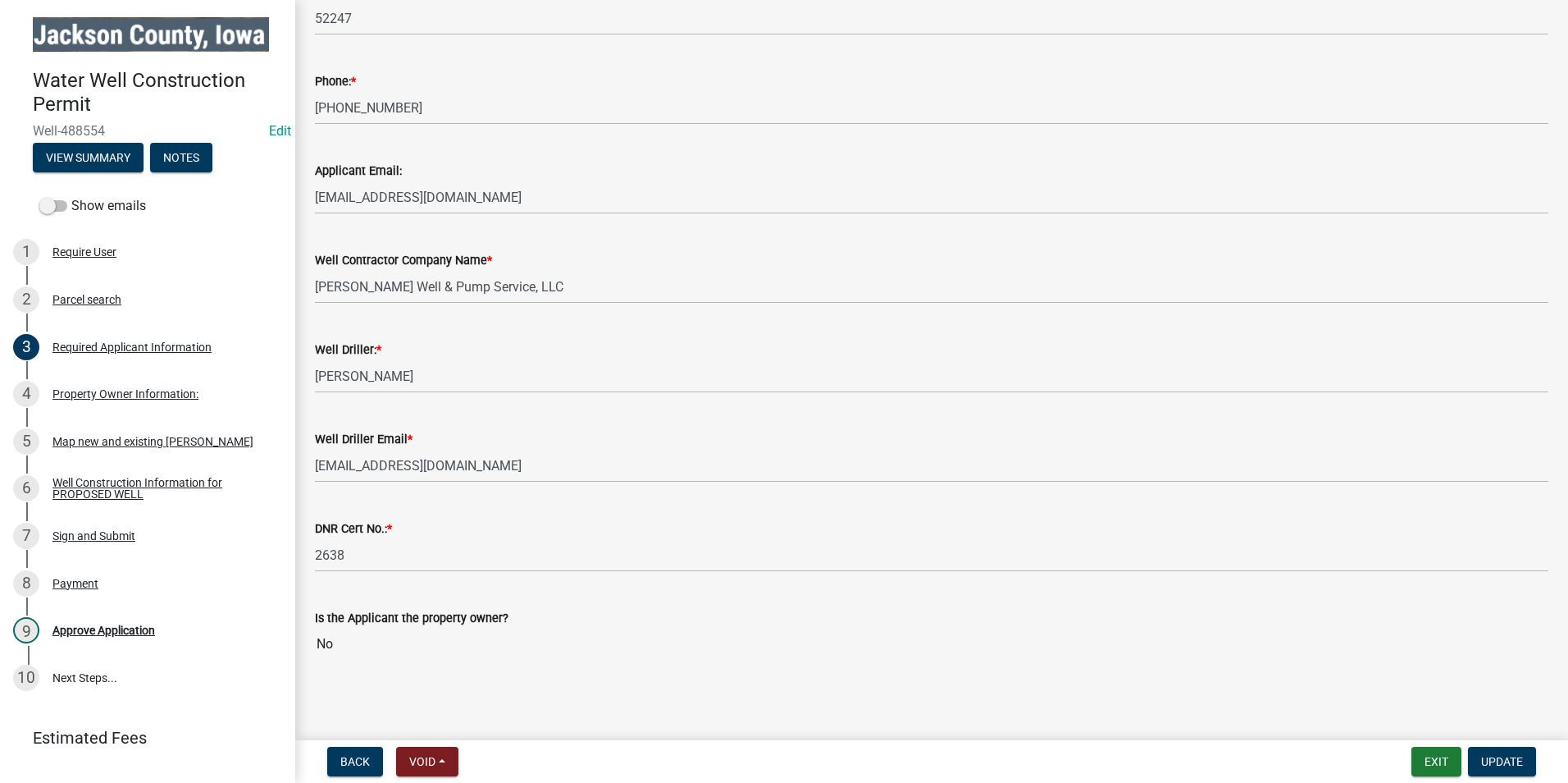
scroll to position [495, 0]
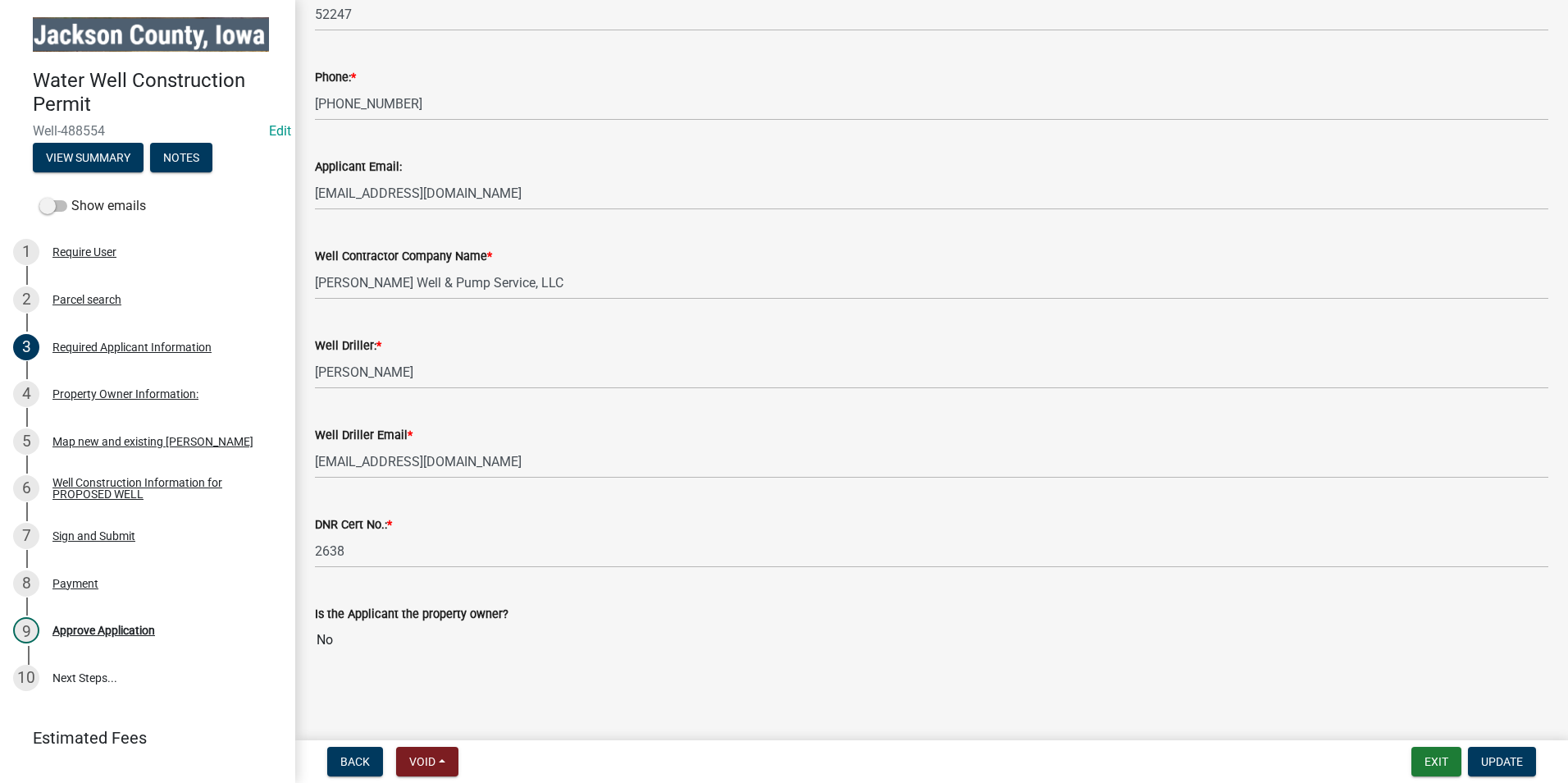
click at [117, 442] on div "Map new and existing [PERSON_NAME]" at bounding box center [153, 441] width 201 height 11
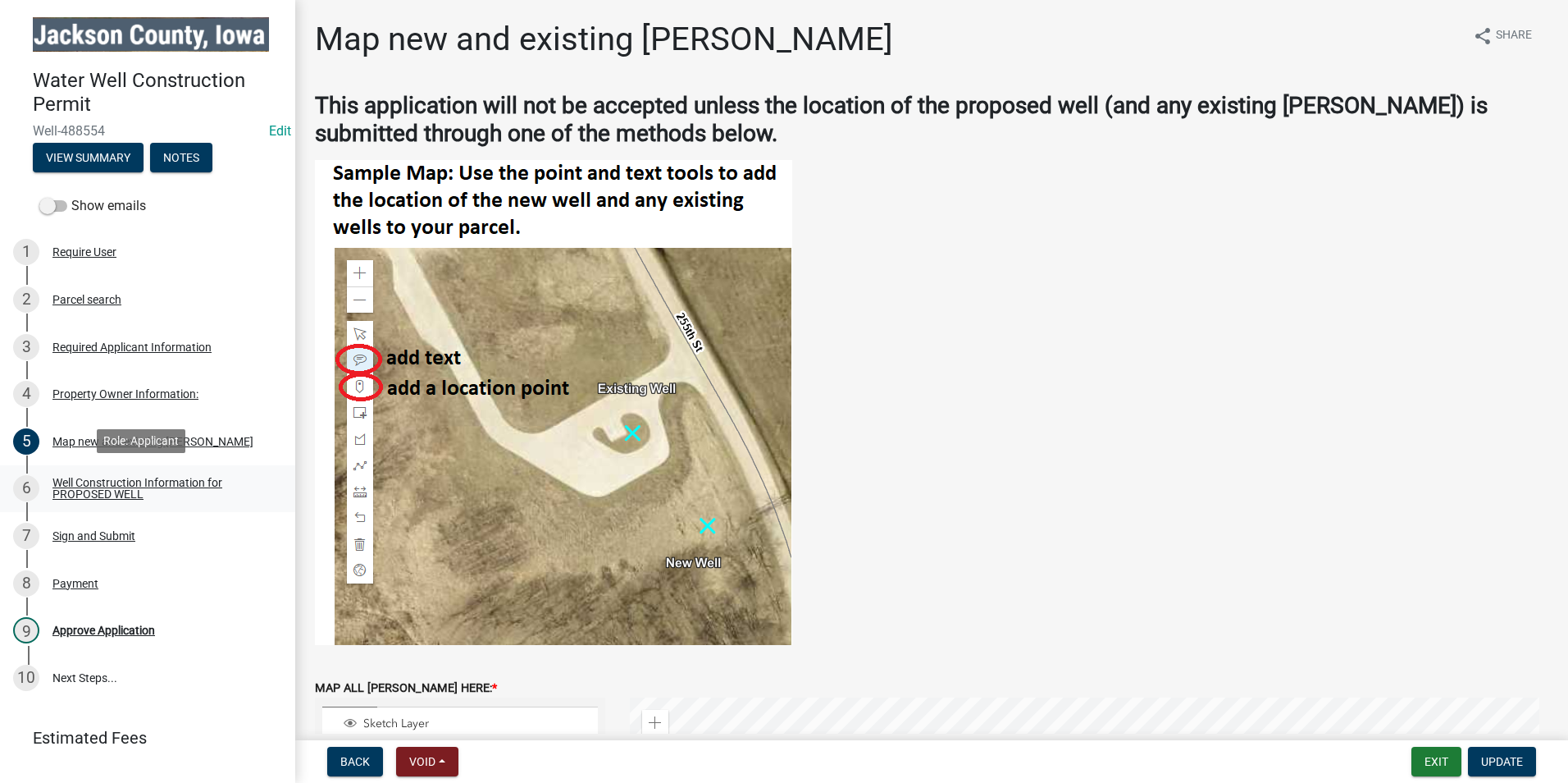
click at [177, 493] on div "Well Construction Information for PROPOSED WELL" at bounding box center [161, 488] width 217 height 23
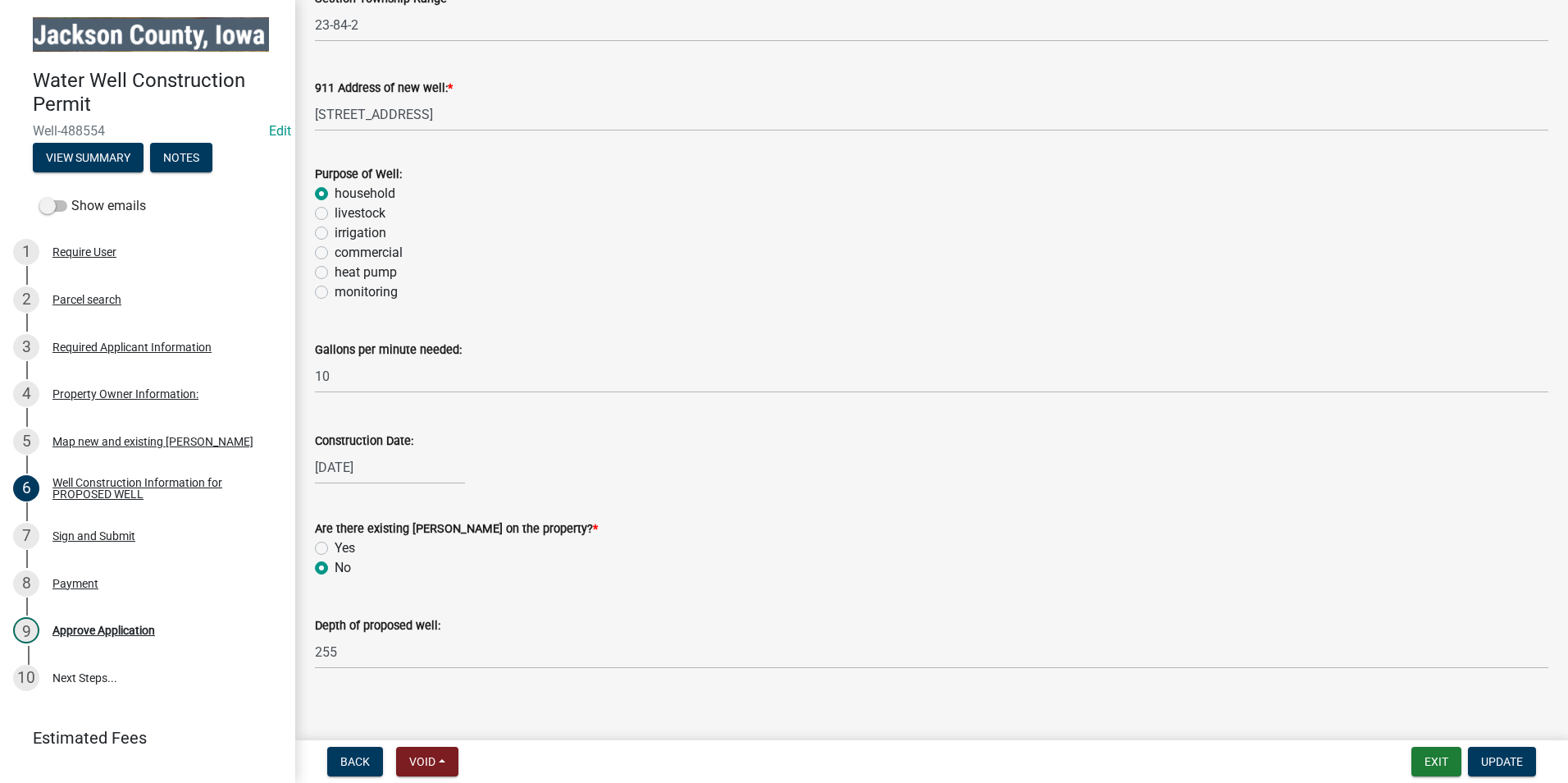
scroll to position [322, 0]
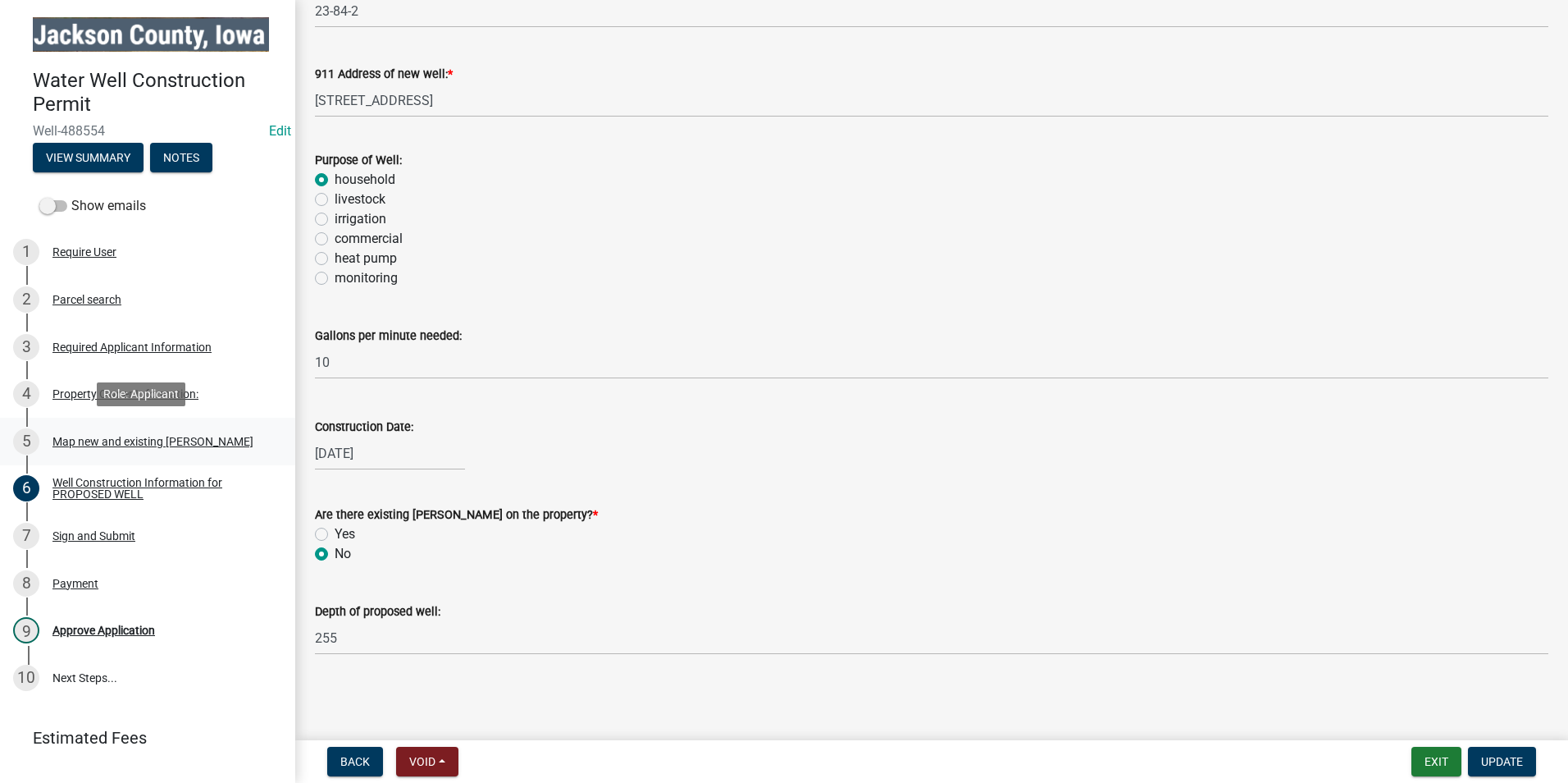
click at [124, 438] on div "Map new and existing [PERSON_NAME]" at bounding box center [153, 441] width 201 height 11
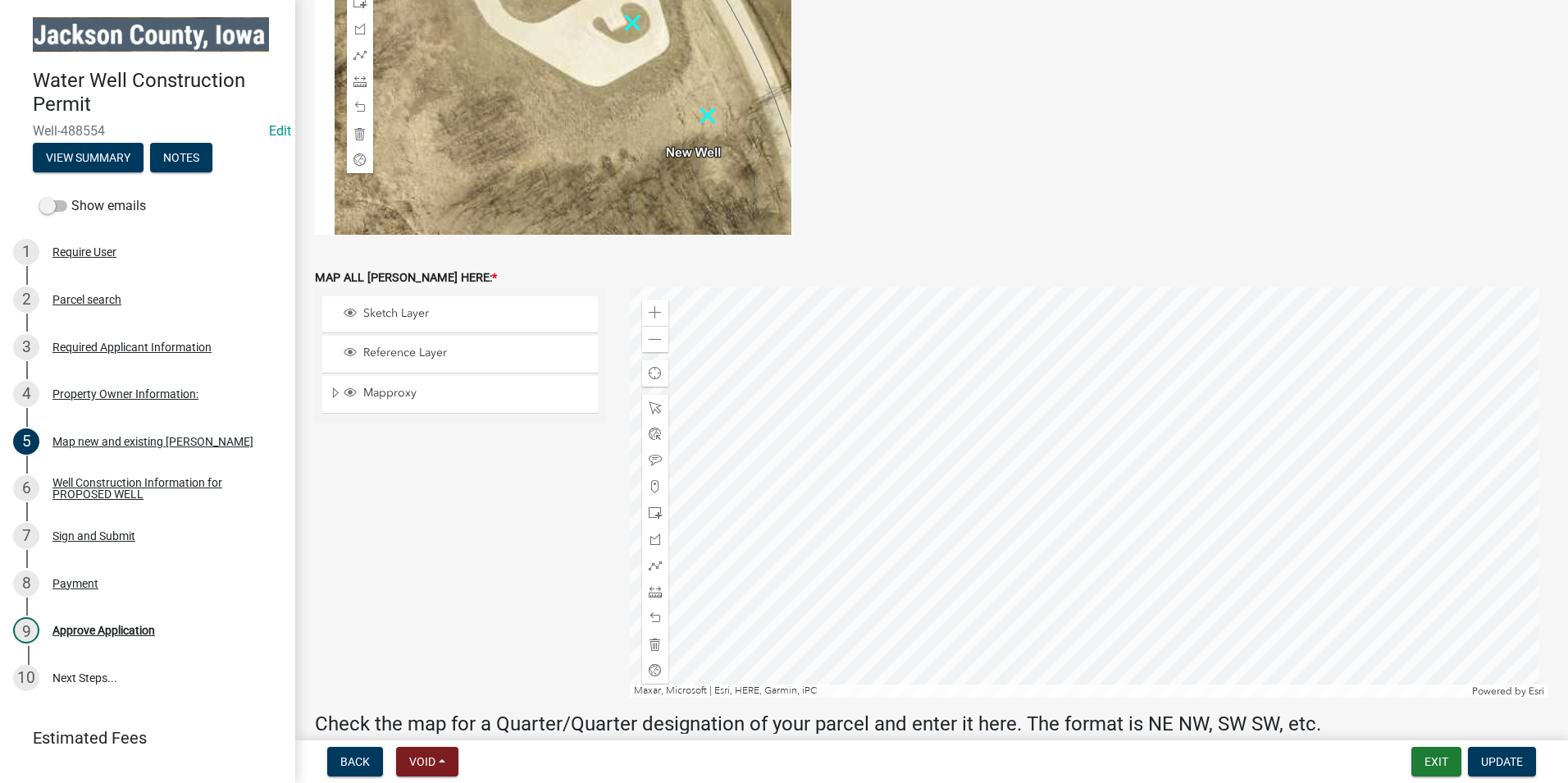
scroll to position [700, 0]
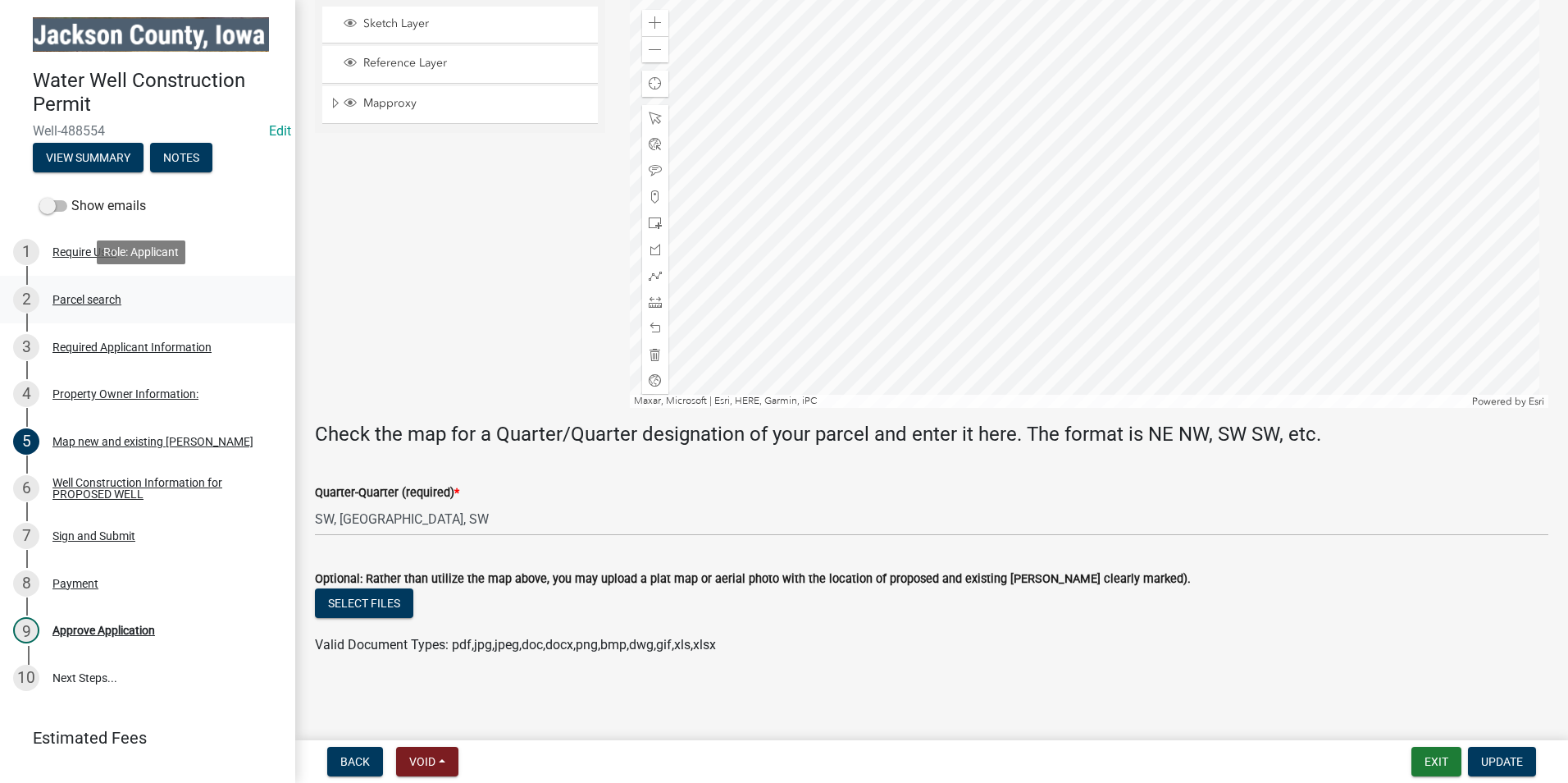
click at [81, 295] on div "Parcel search" at bounding box center [87, 299] width 69 height 11
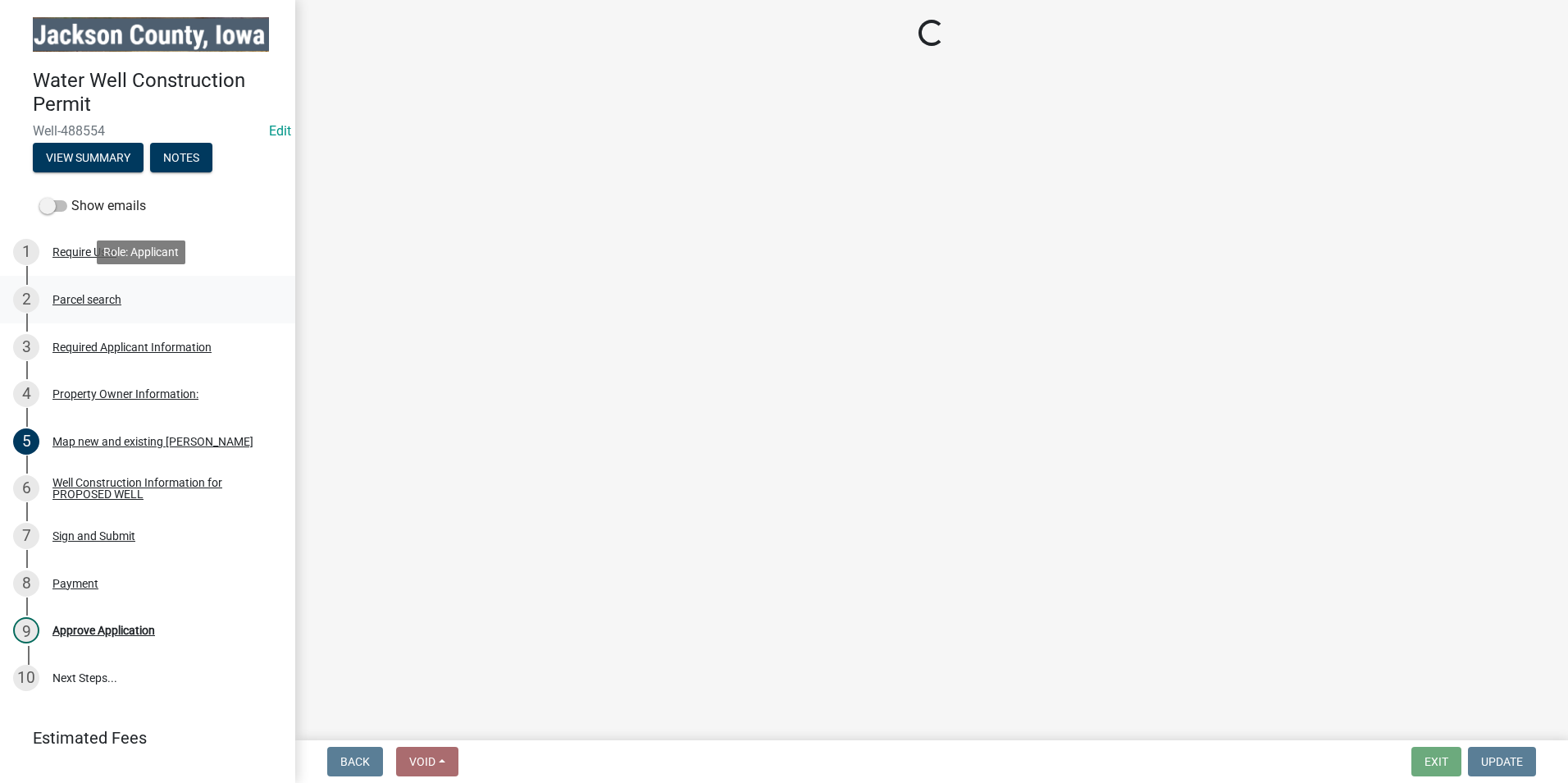
scroll to position [0, 0]
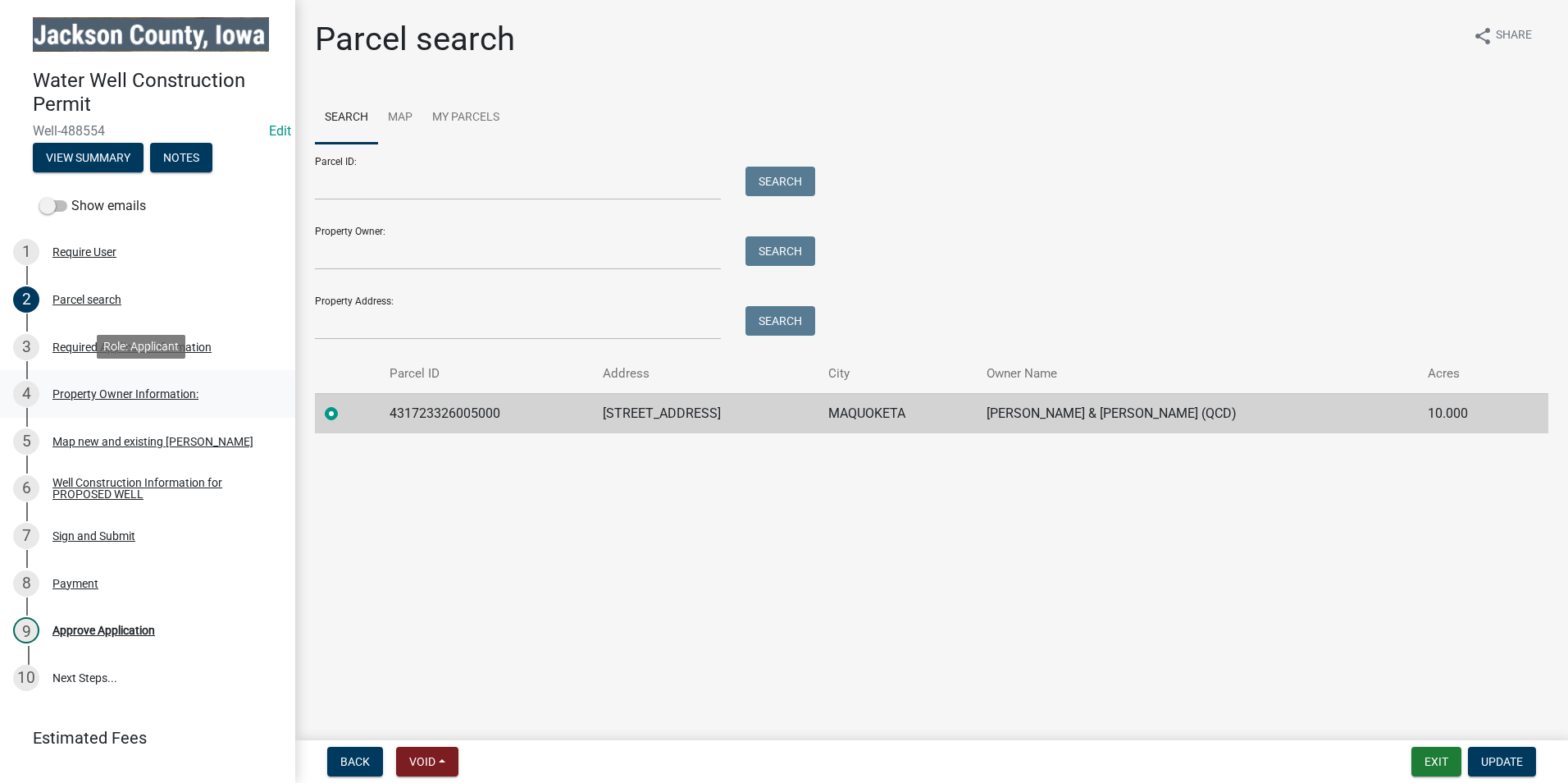
click at [73, 389] on div "Property Owner Information:" at bounding box center [125, 393] width 146 height 11
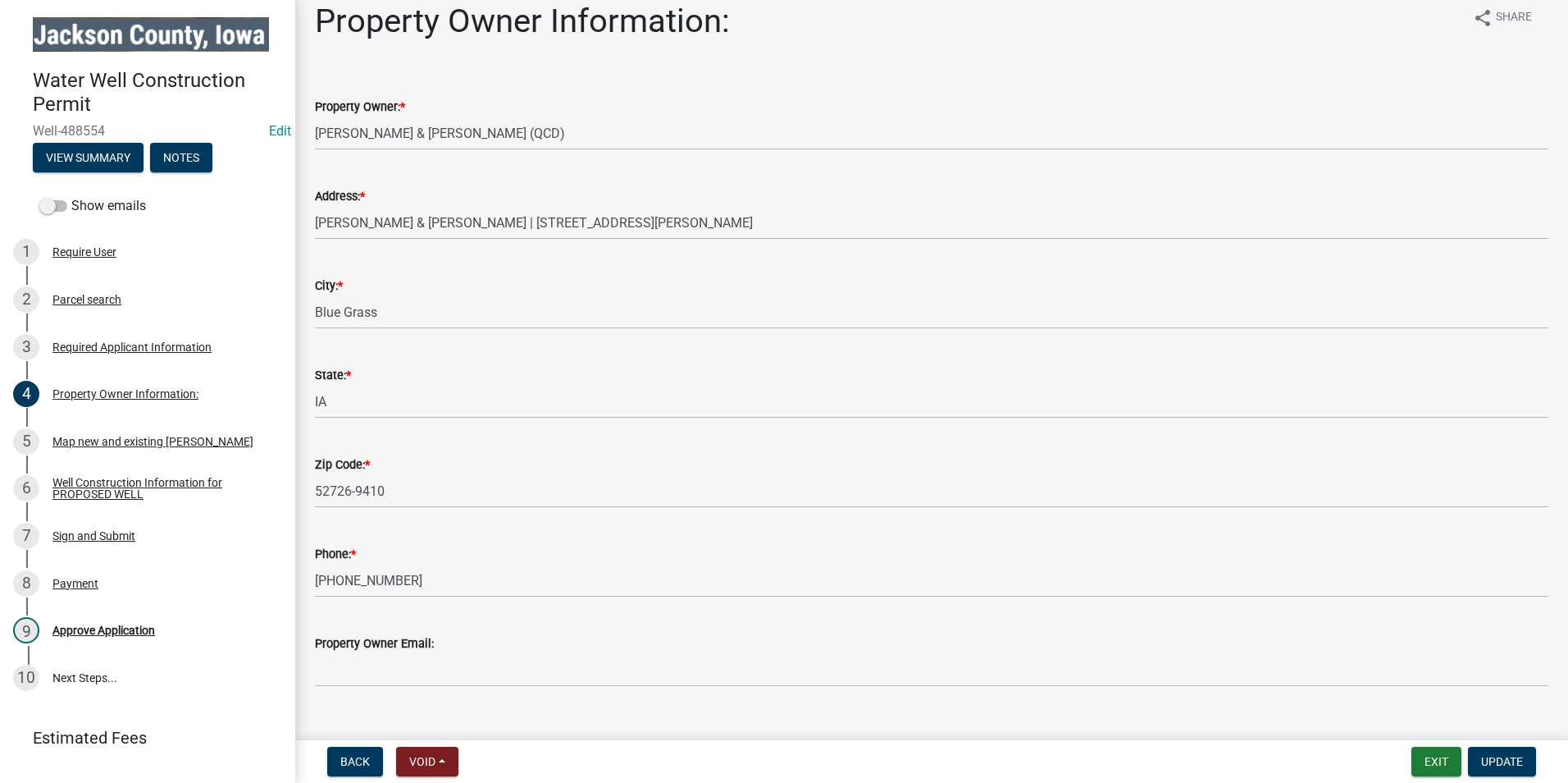
scroll to position [48, 0]
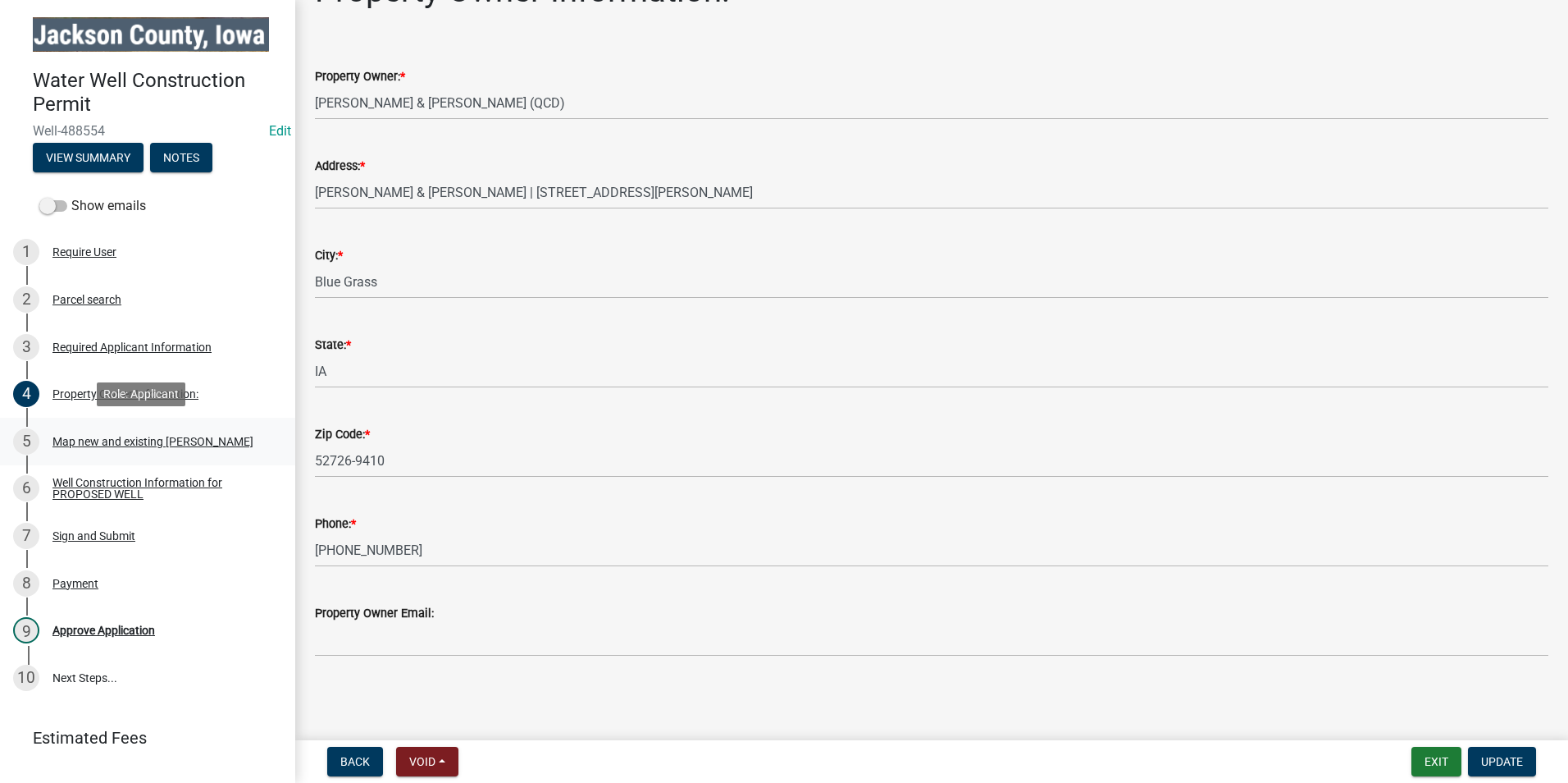
click at [110, 439] on div "Map new and existing [PERSON_NAME]" at bounding box center [153, 441] width 201 height 11
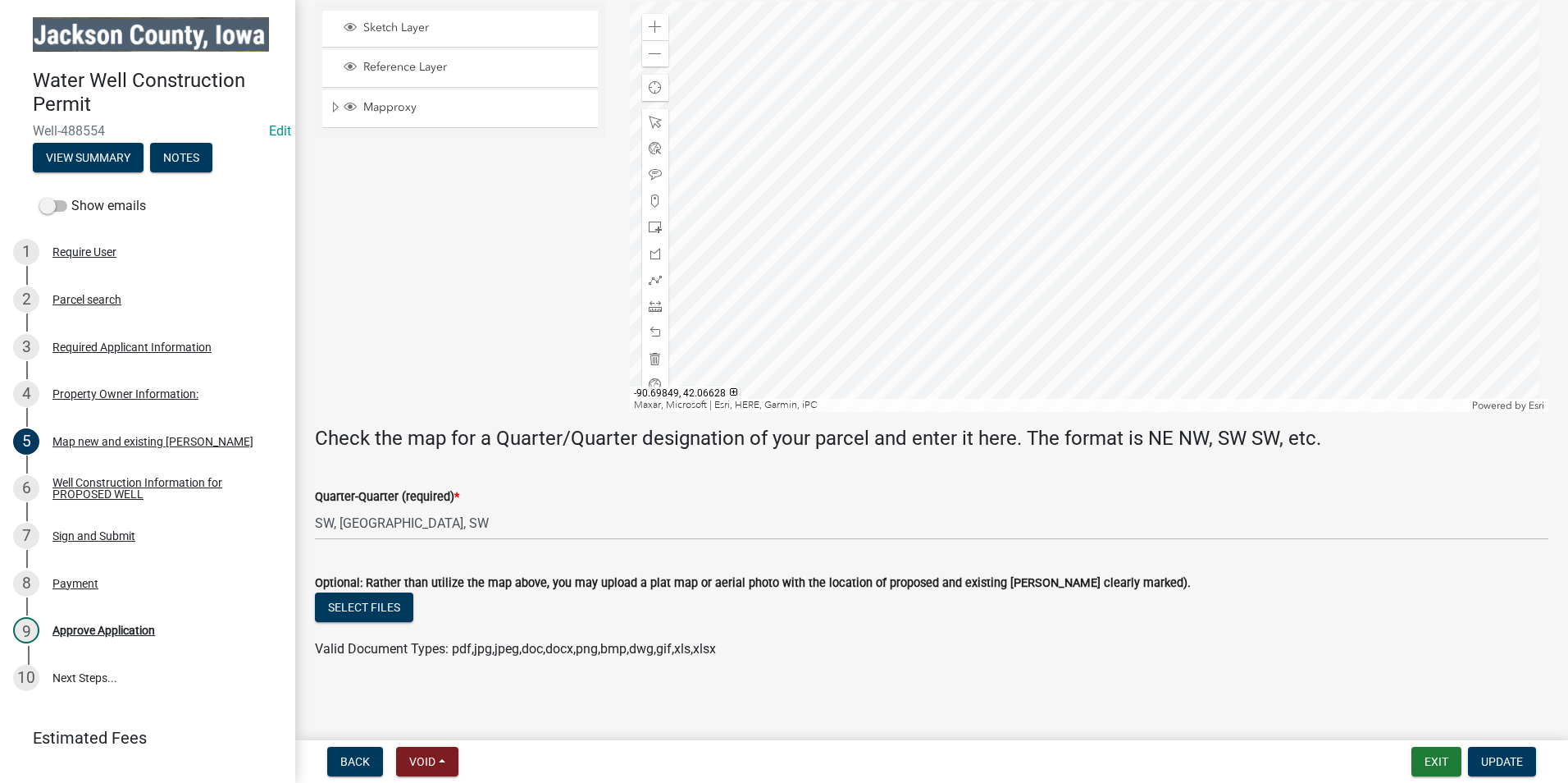
scroll to position [700, 0]
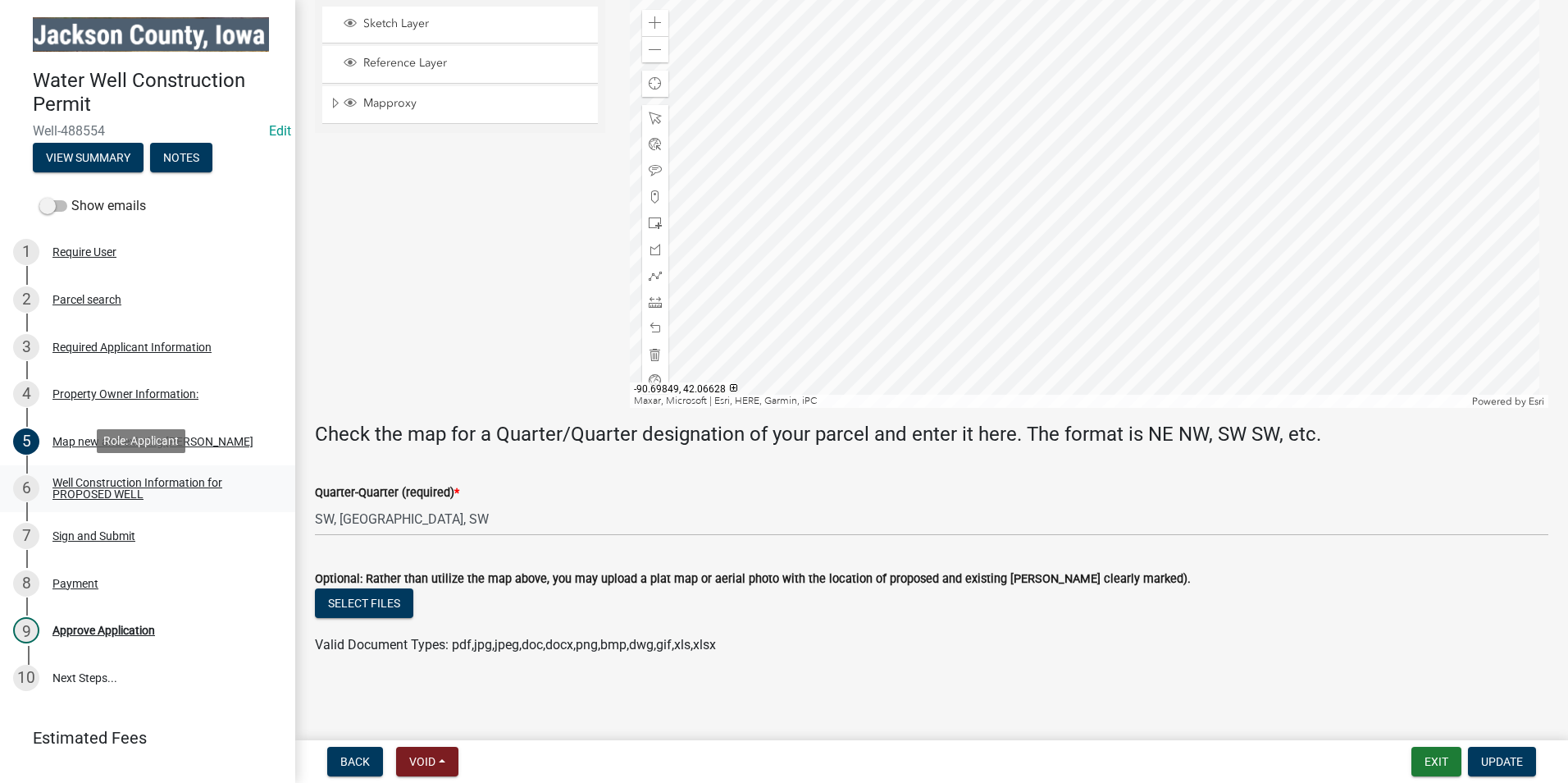
click at [123, 484] on div "Well Construction Information for PROPOSED WELL" at bounding box center [161, 488] width 217 height 23
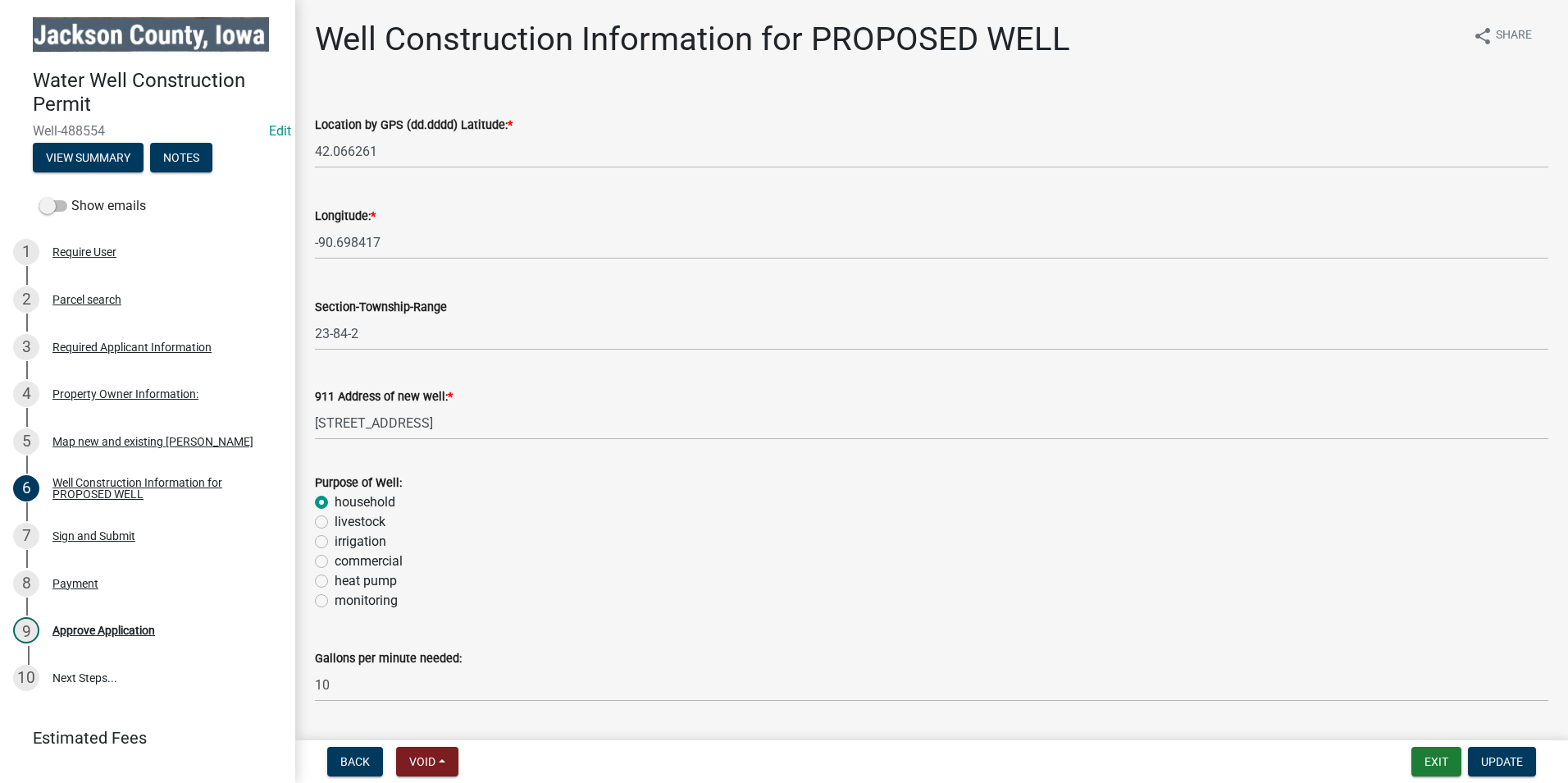
scroll to position [82, 0]
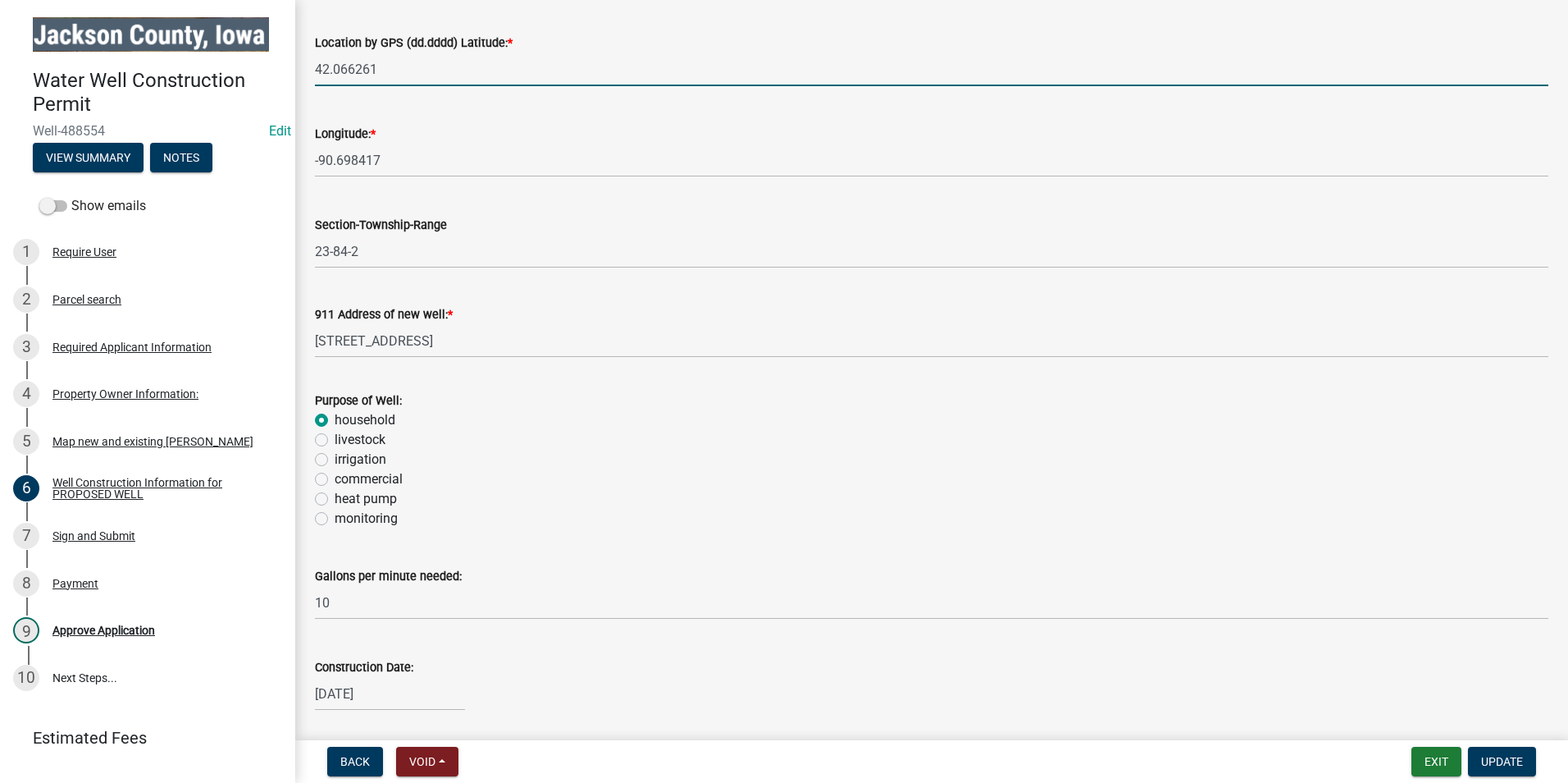
drag, startPoint x: 391, startPoint y: 68, endPoint x: 294, endPoint y: 69, distance: 97.0
click at [294, 69] on div "Water Well Construction Permit Well-488554 Edit View Summary Notes Show emails …" at bounding box center [784, 391] width 1568 height 783
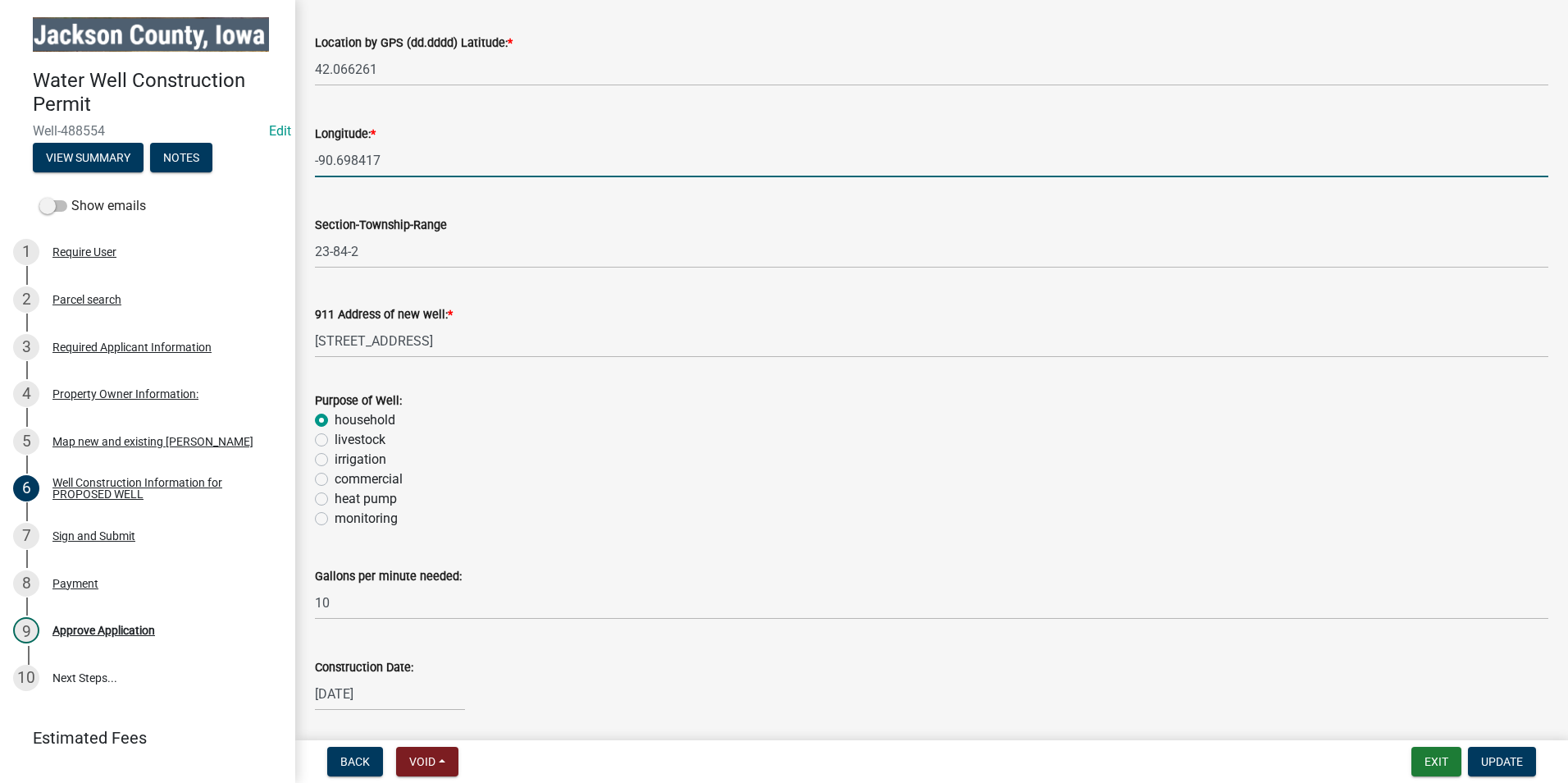
drag, startPoint x: 314, startPoint y: 162, endPoint x: 230, endPoint y: 166, distance: 84.1
click at [230, 166] on div "Water Well Construction Permit Well-488554 Edit View Summary Notes Show emails …" at bounding box center [784, 391] width 1568 height 783
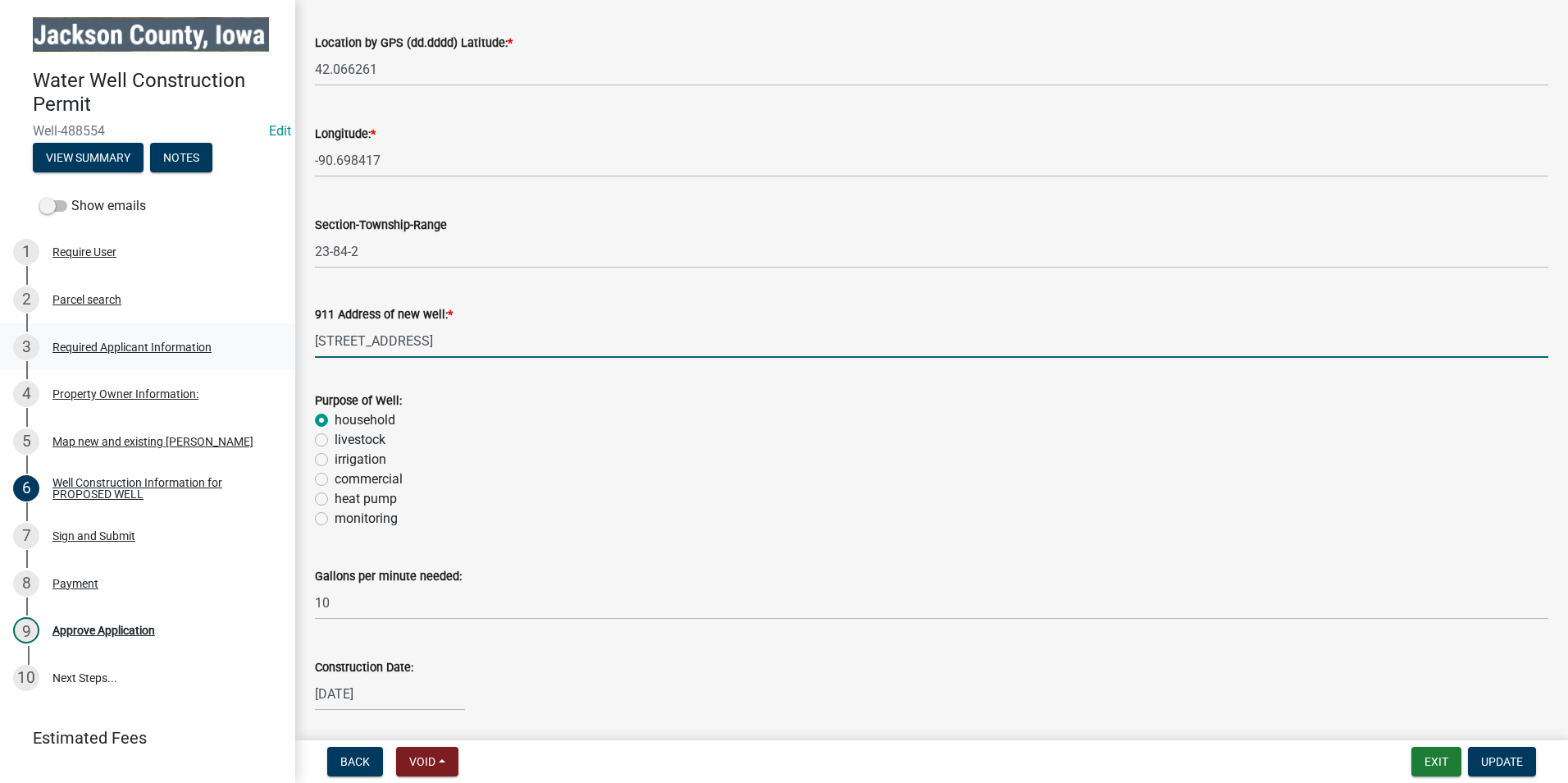
drag, startPoint x: 495, startPoint y: 341, endPoint x: 259, endPoint y: 337, distance: 236.0
click at [259, 337] on div "Water Well Construction Permit Well-488554 Edit View Summary Notes Show emails …" at bounding box center [784, 391] width 1568 height 783
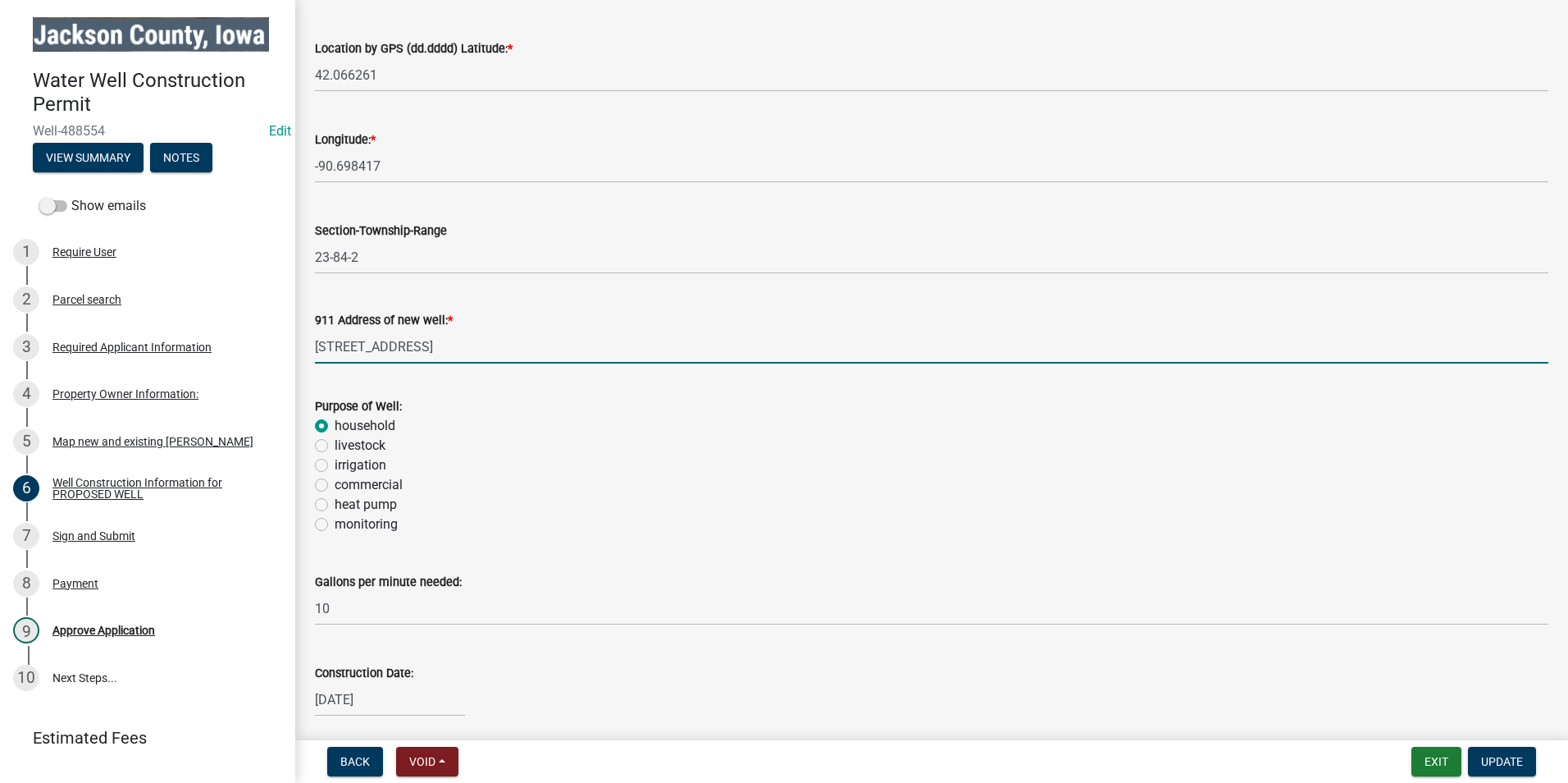
scroll to position [158, 0]
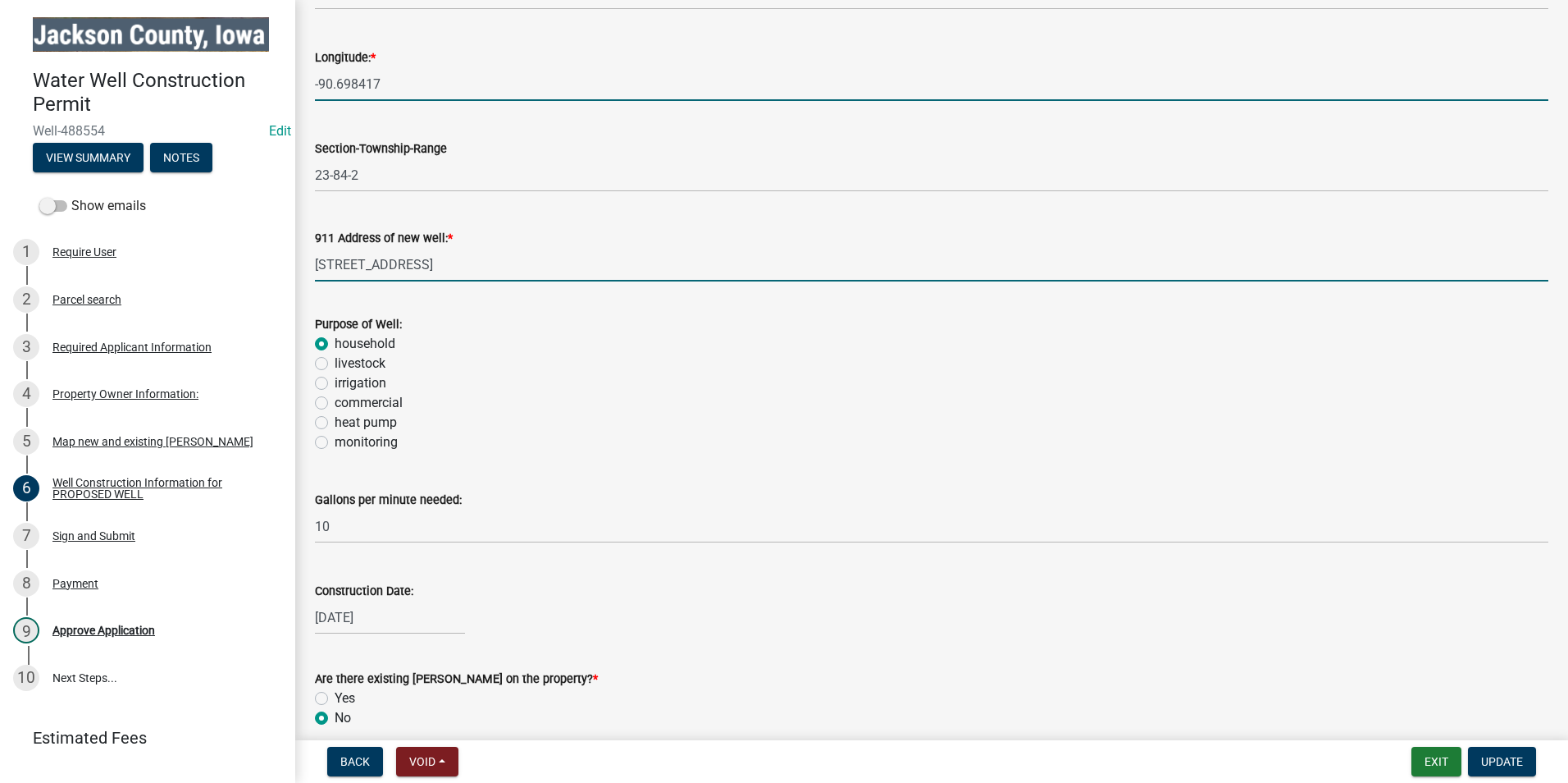
click at [432, 94] on input "-90.698417" at bounding box center [931, 84] width 1233 height 34
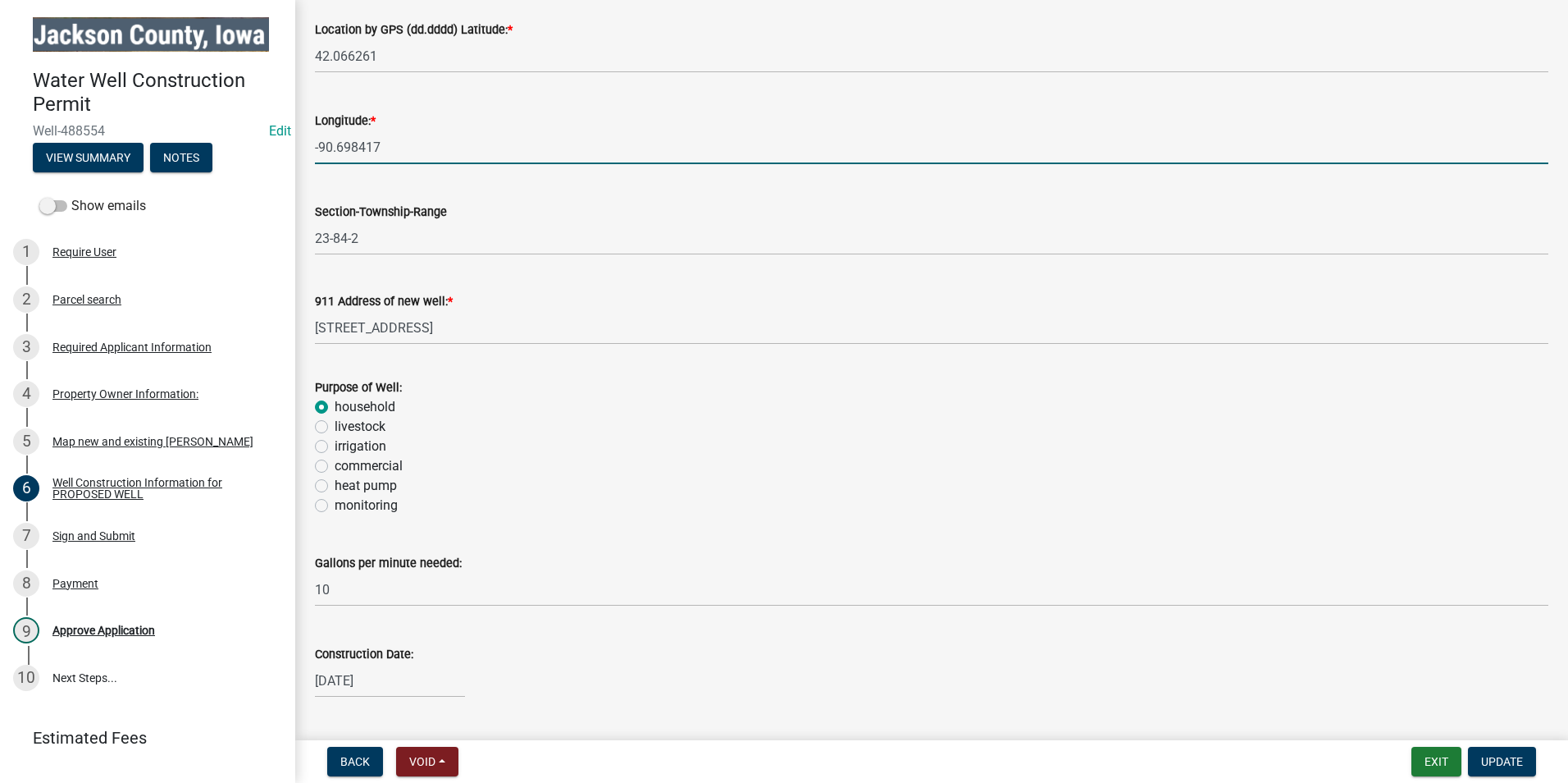
scroll to position [0, 0]
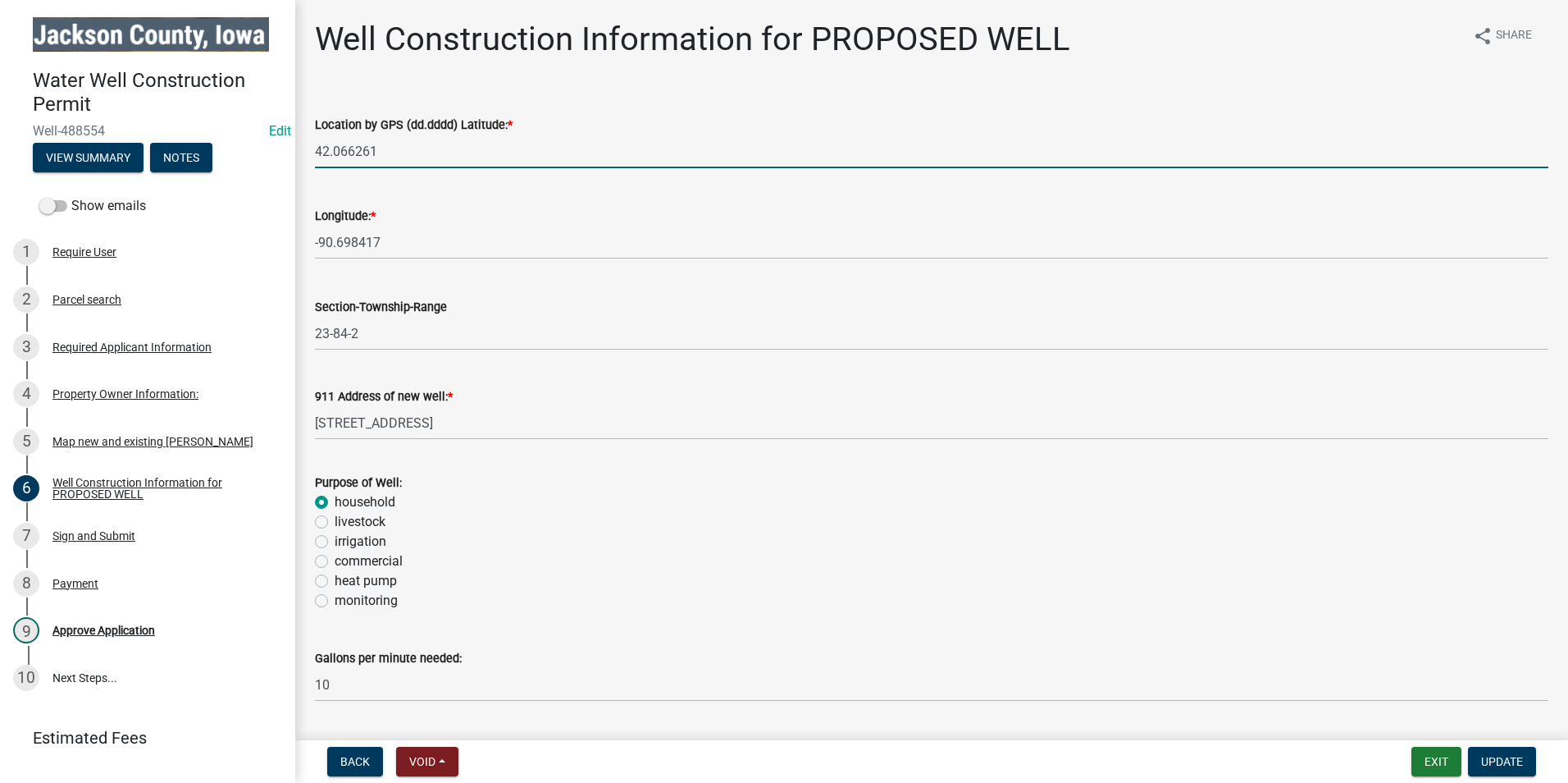
drag, startPoint x: 406, startPoint y: 154, endPoint x: 299, endPoint y: 141, distance: 107.8
click at [298, 148] on div "Well Construction Information for PROPOSED WELL share Share Location by GPS (dd…" at bounding box center [931, 513] width 1273 height 987
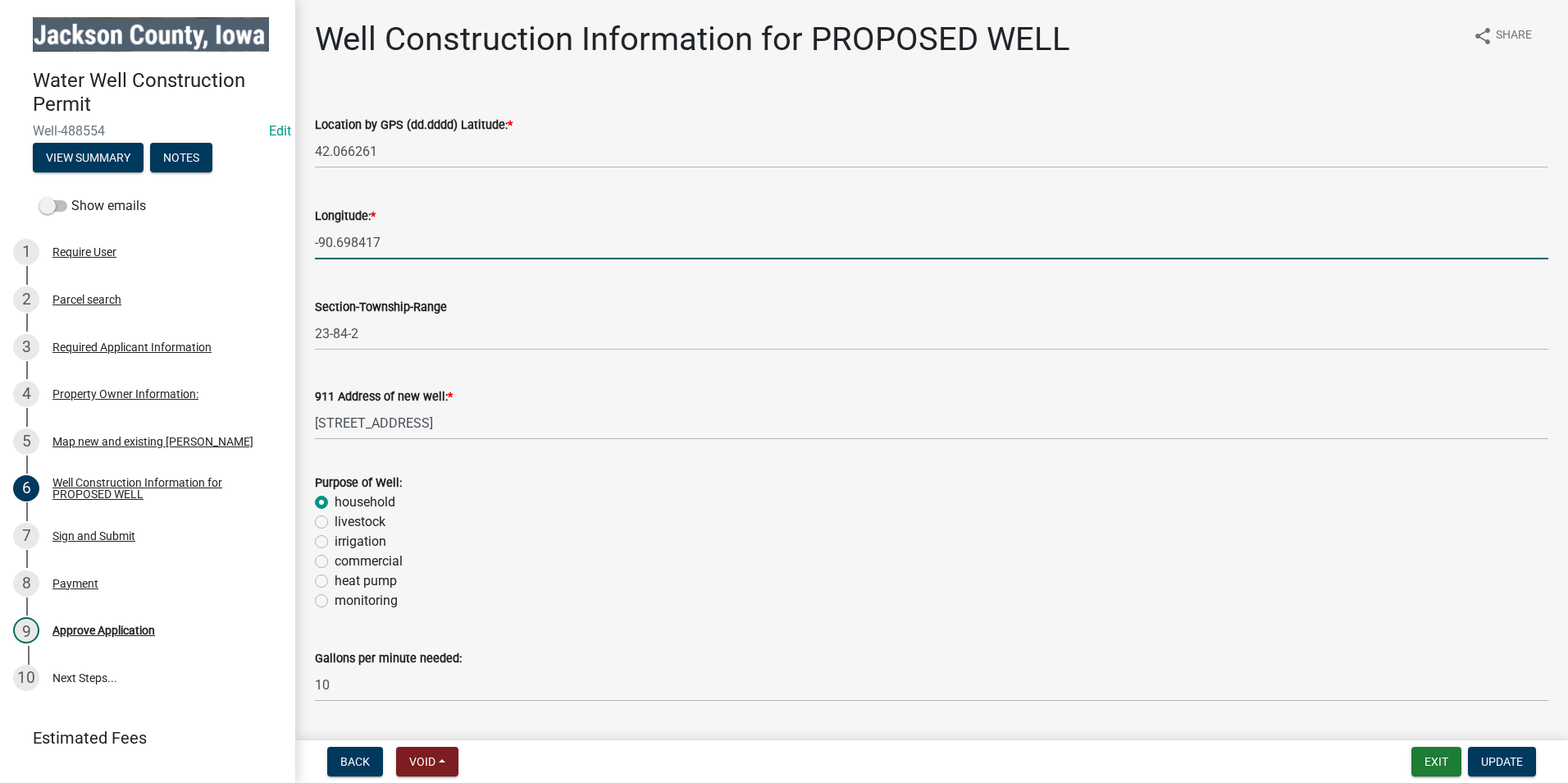
click at [300, 237] on div "Well Construction Information for PROPOSED WELL share Share Location by GPS (dd…" at bounding box center [931, 513] width 1273 height 987
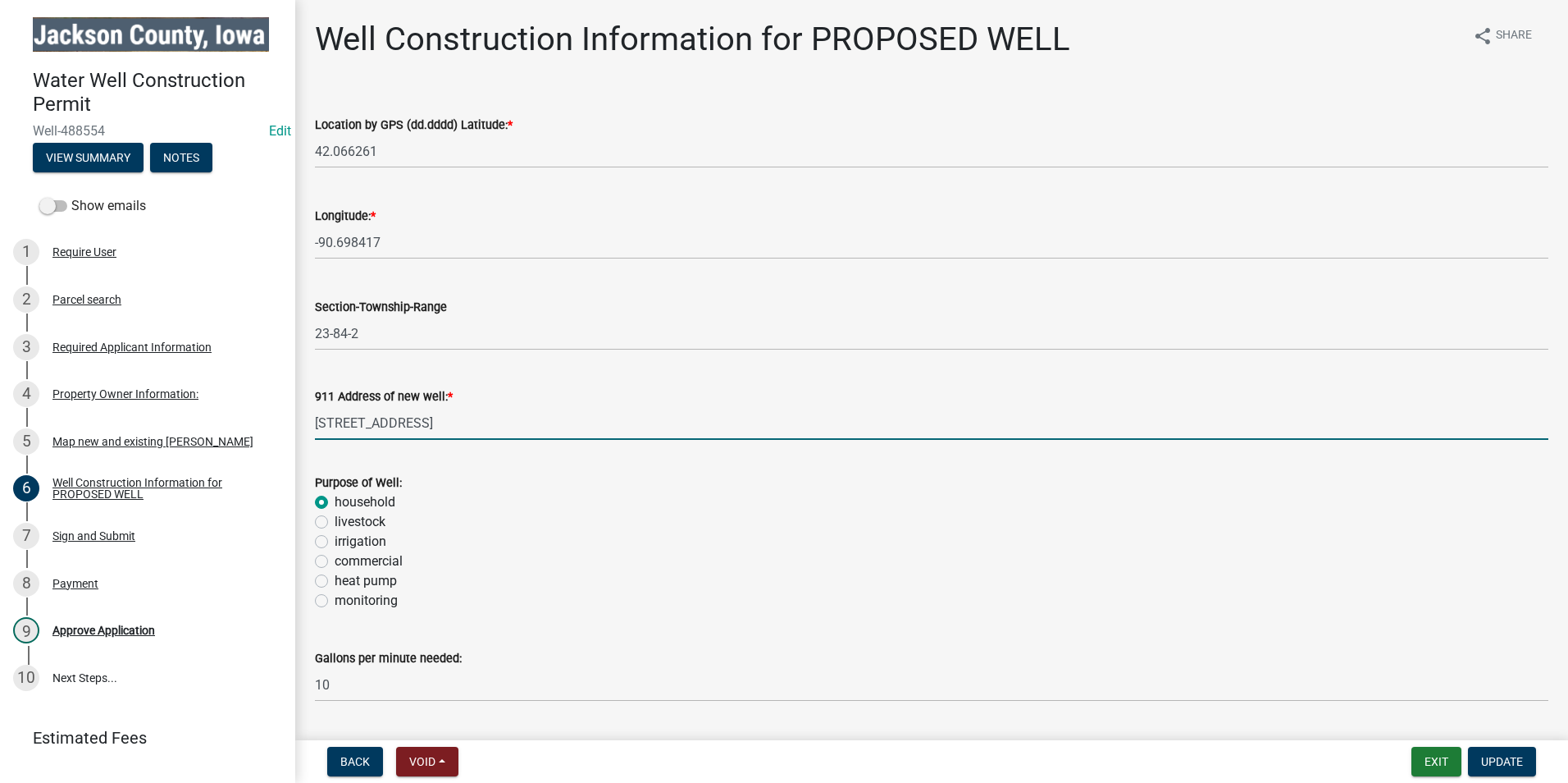
click at [493, 421] on input "[STREET_ADDRESS]" at bounding box center [931, 422] width 1233 height 34
drag, startPoint x: 397, startPoint y: 422, endPoint x: 307, endPoint y: 416, distance: 90.2
click at [293, 419] on div "Water Well Construction Permit Well-488554 Edit View Summary Notes Show emails …" at bounding box center [784, 391] width 1568 height 783
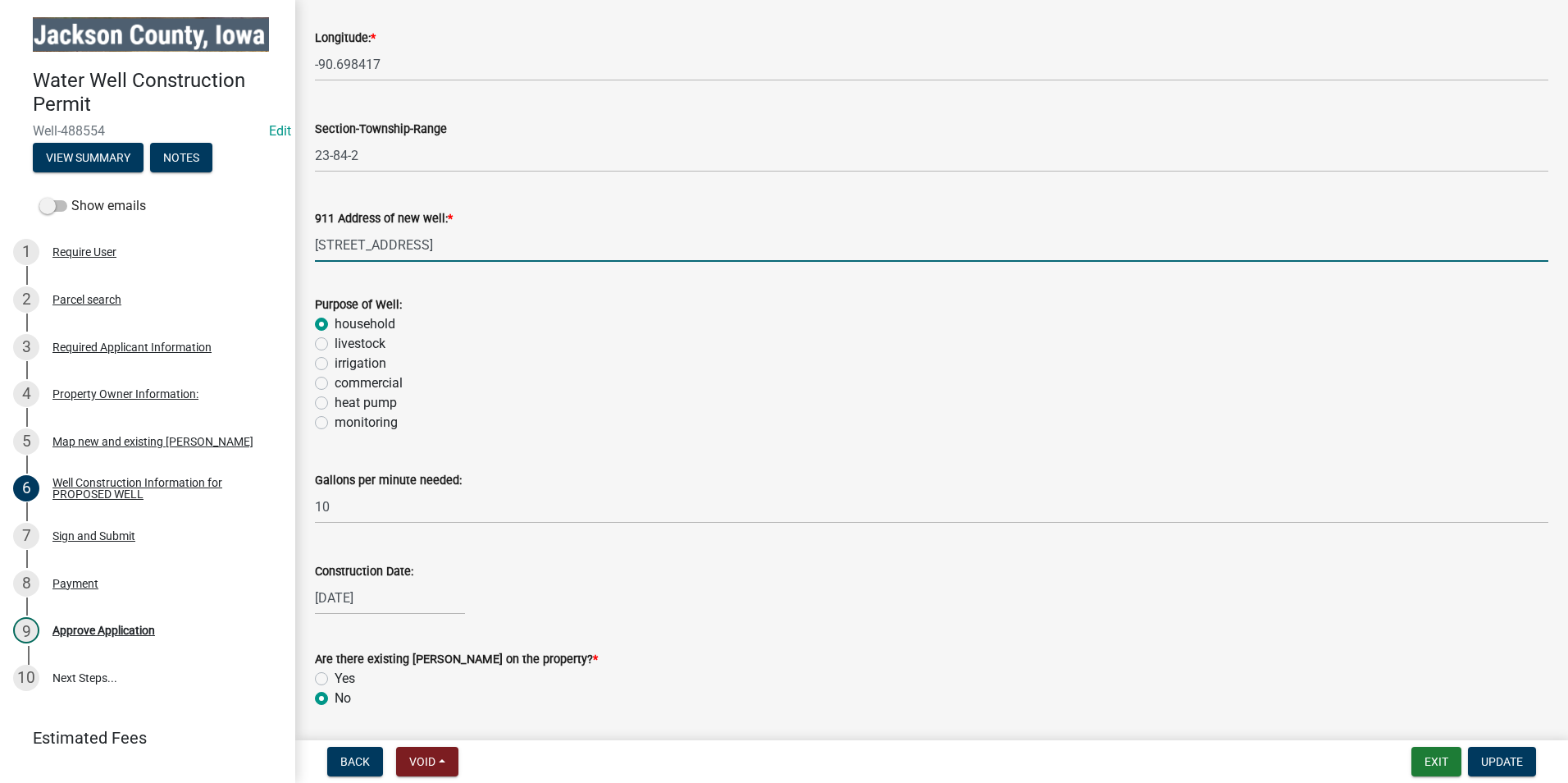
scroll to position [246, 0]
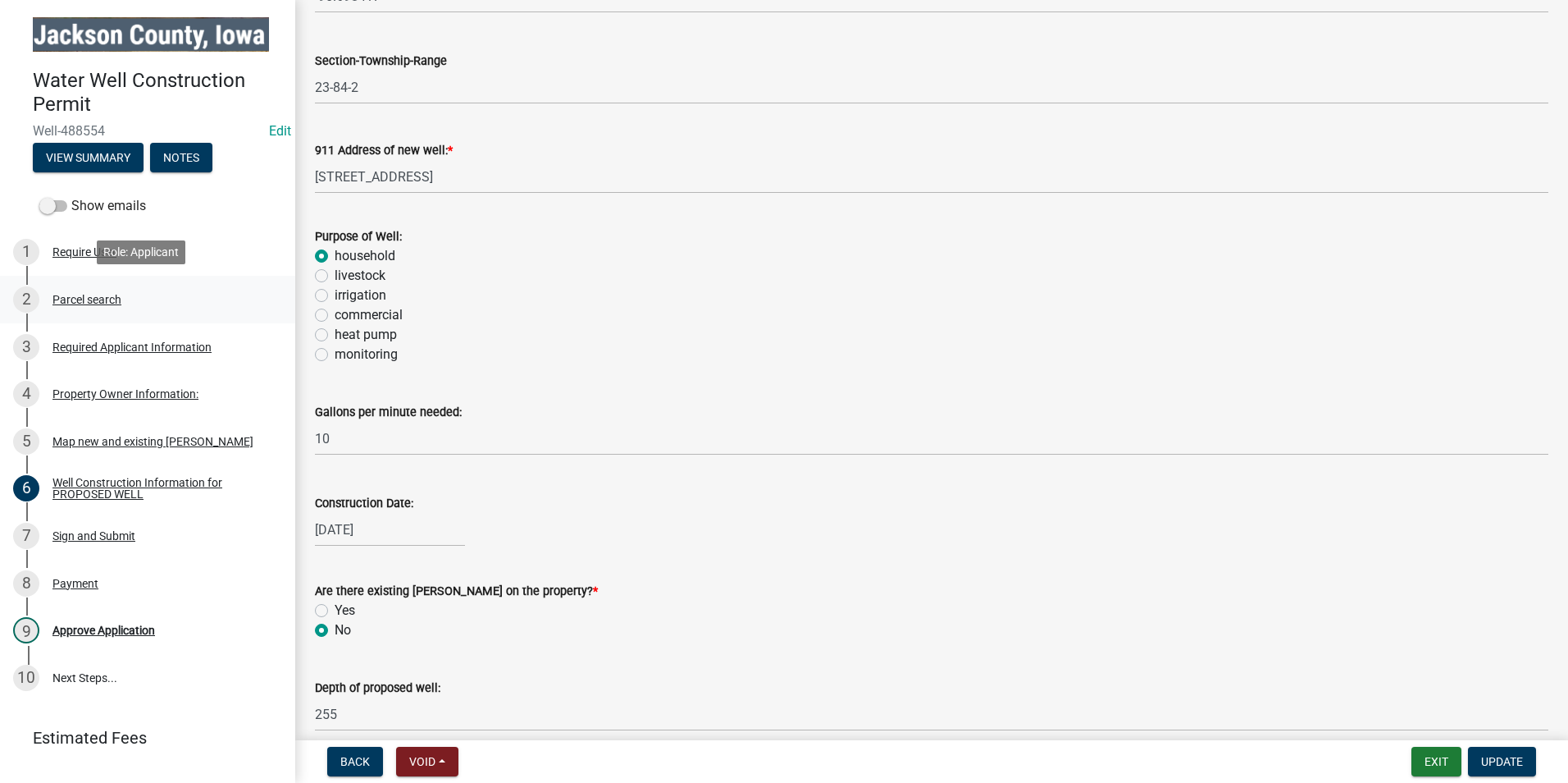
click at [88, 294] on div "Parcel search" at bounding box center [87, 299] width 69 height 11
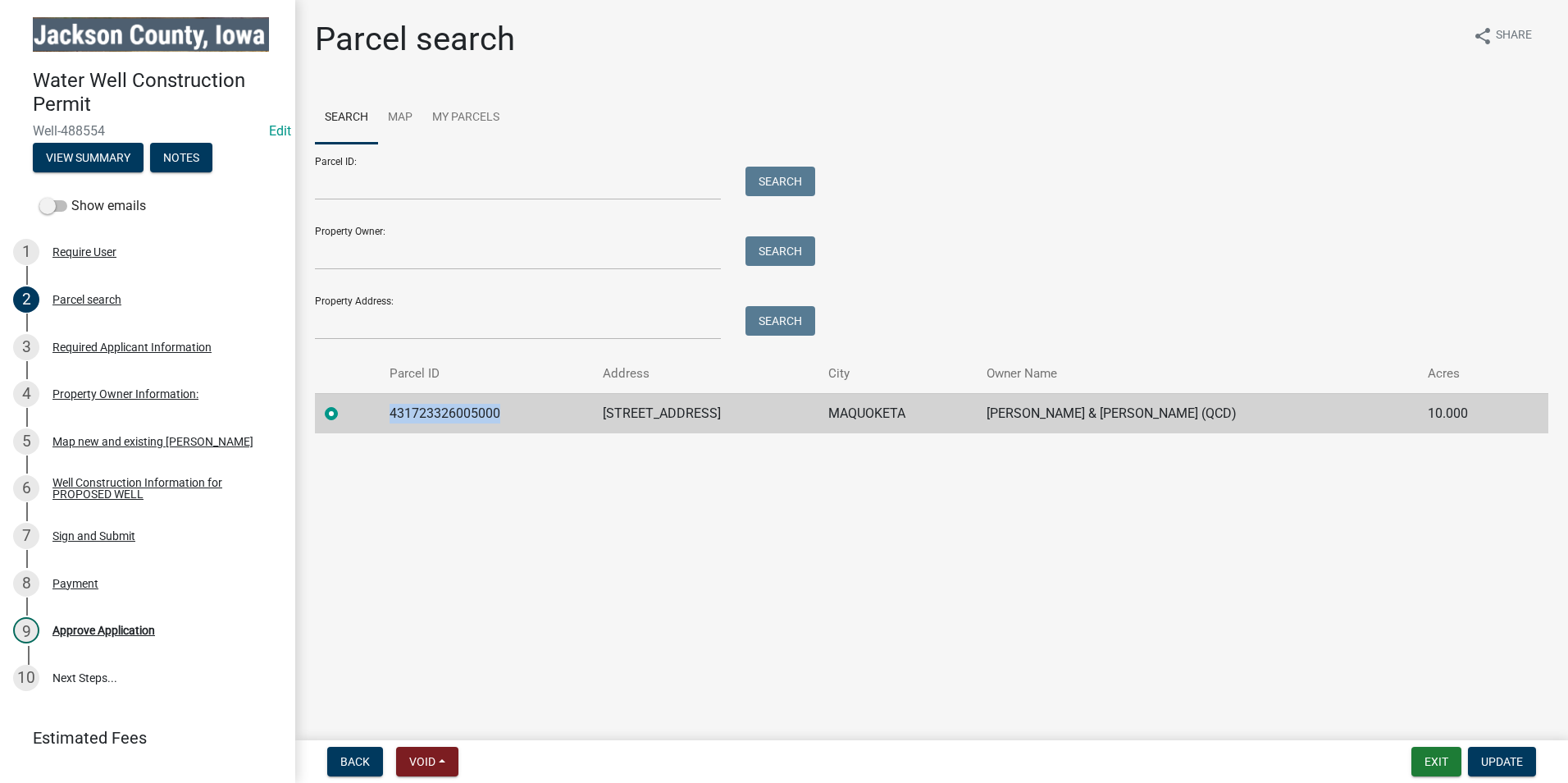
drag, startPoint x: 520, startPoint y: 414, endPoint x: 356, endPoint y: 398, distance: 164.8
click at [356, 398] on tr "431723326005000 [STREET_ADDRESS] [PERSON_NAME] & [PERSON_NAME] (QCD) 10.000" at bounding box center [931, 413] width 1233 height 41
drag, startPoint x: 356, startPoint y: 398, endPoint x: 435, endPoint y: 412, distance: 80.2
copy td "431723326005000"
click at [135, 388] on div "Property Owner Information:" at bounding box center [125, 393] width 146 height 11
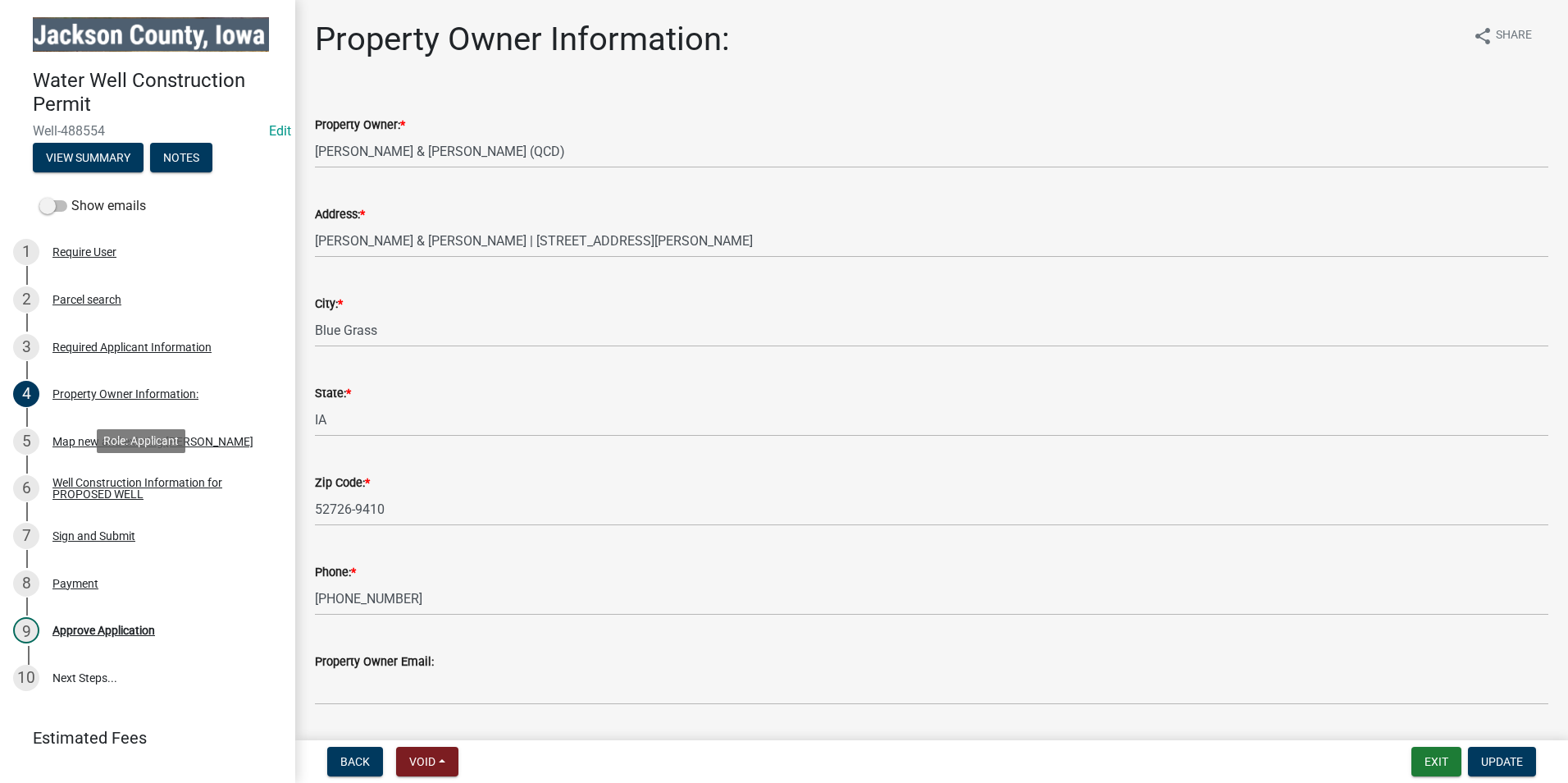
click at [98, 483] on div "Well Construction Information for PROPOSED WELL" at bounding box center [161, 488] width 217 height 23
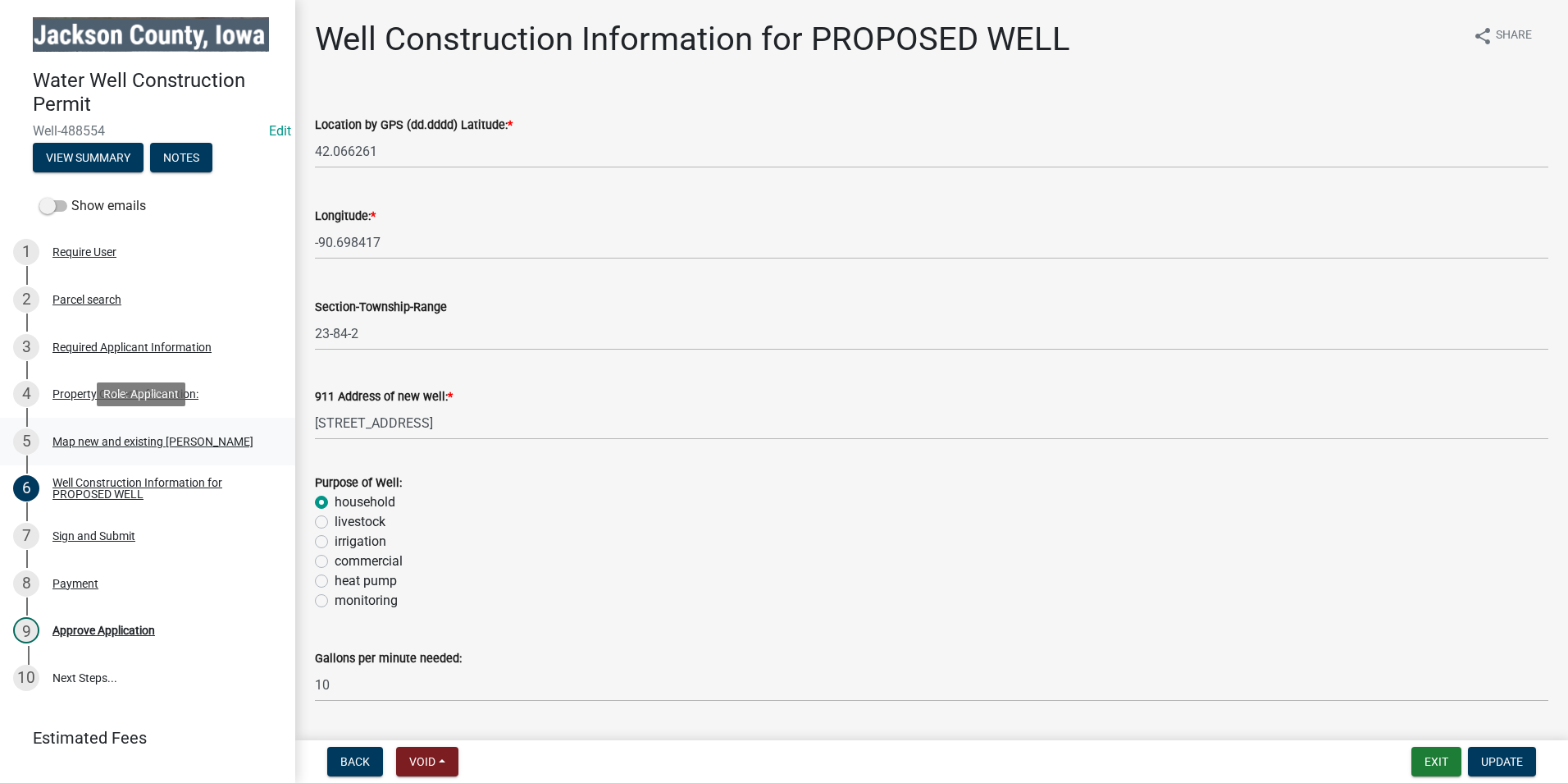
click at [110, 432] on div "5 Map new and existing [PERSON_NAME]" at bounding box center [141, 441] width 255 height 26
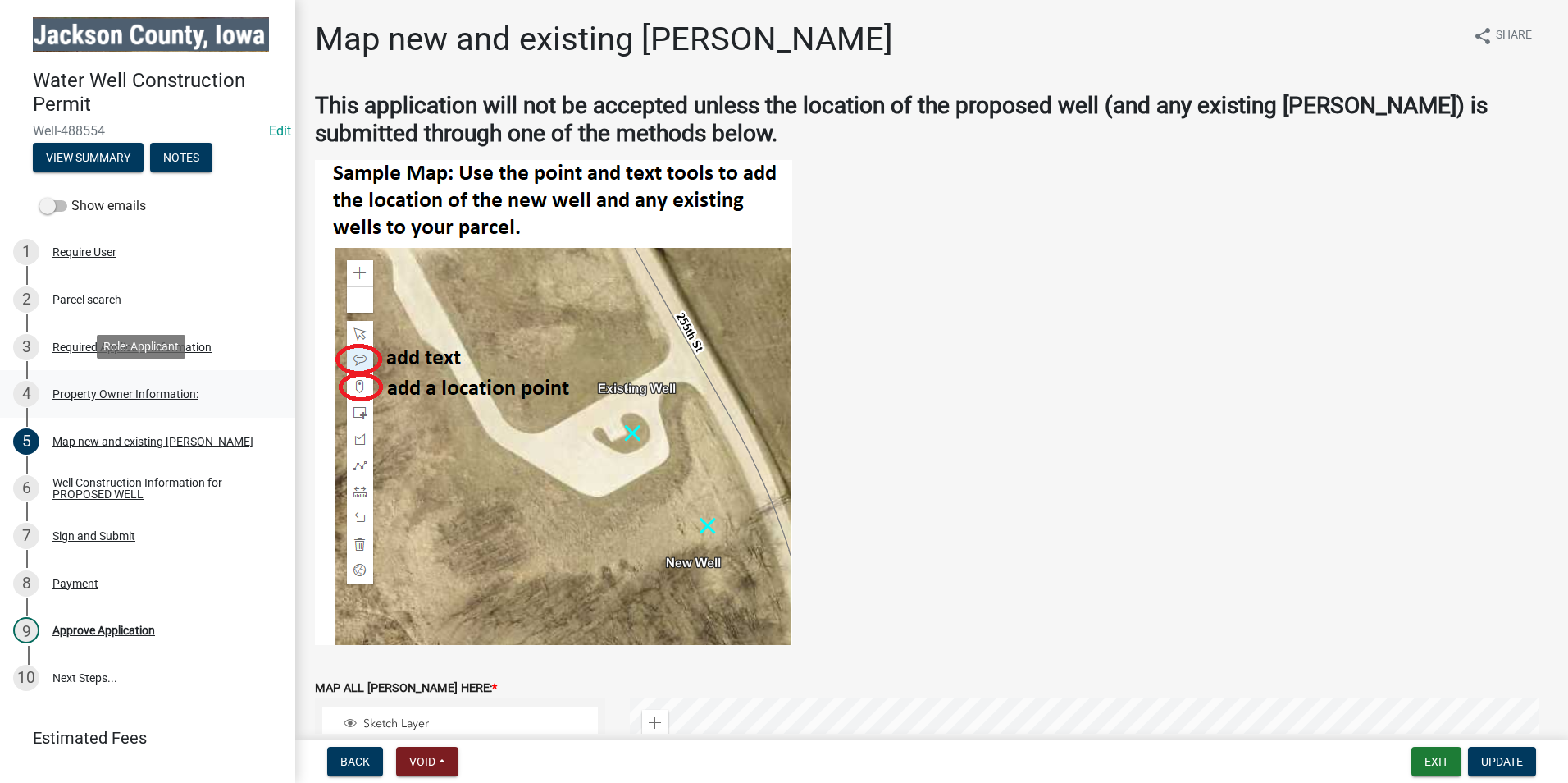
click at [110, 388] on div "Property Owner Information:" at bounding box center [125, 393] width 146 height 11
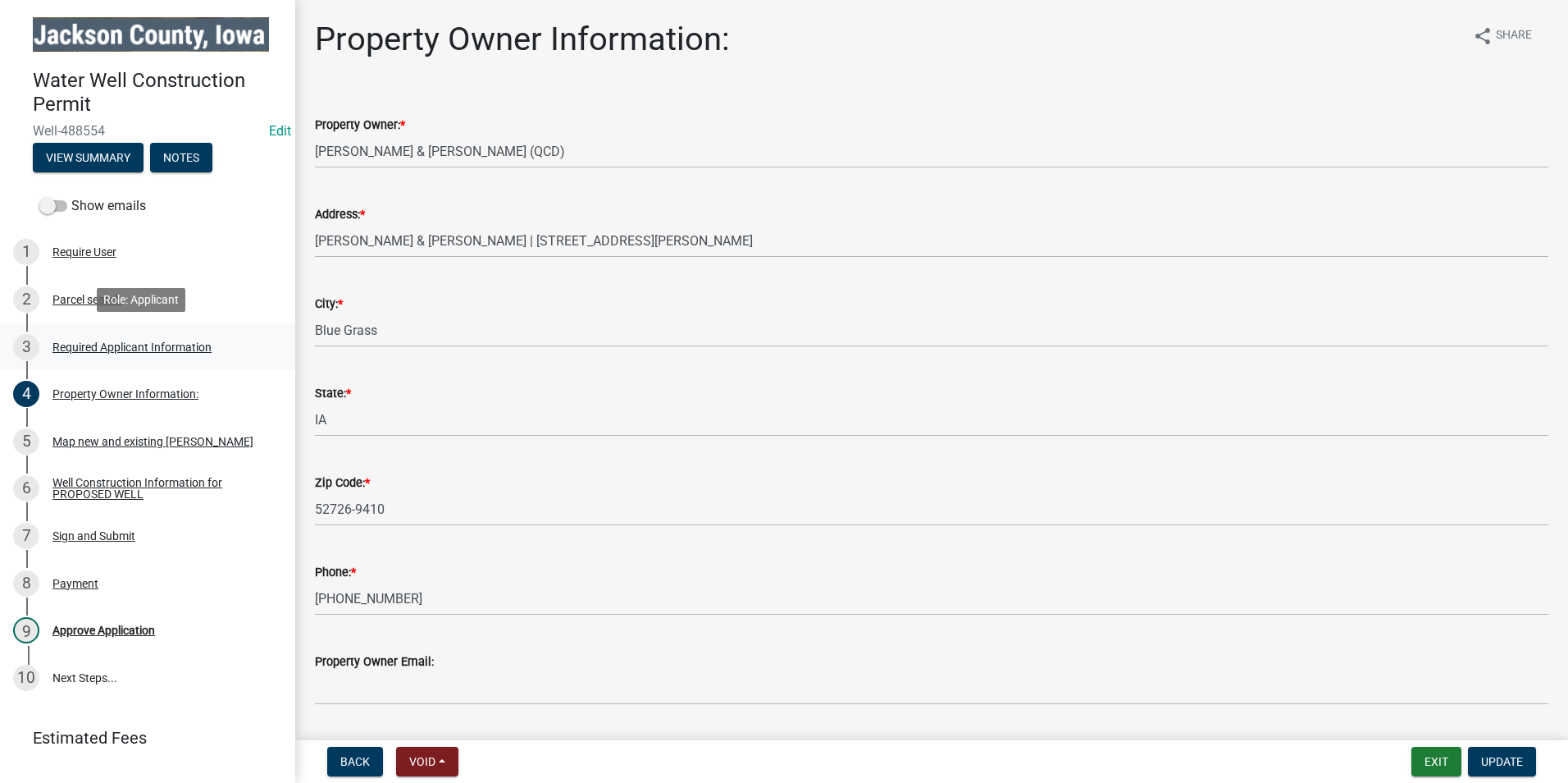
click at [140, 343] on div "Required Applicant Information" at bounding box center [132, 346] width 159 height 11
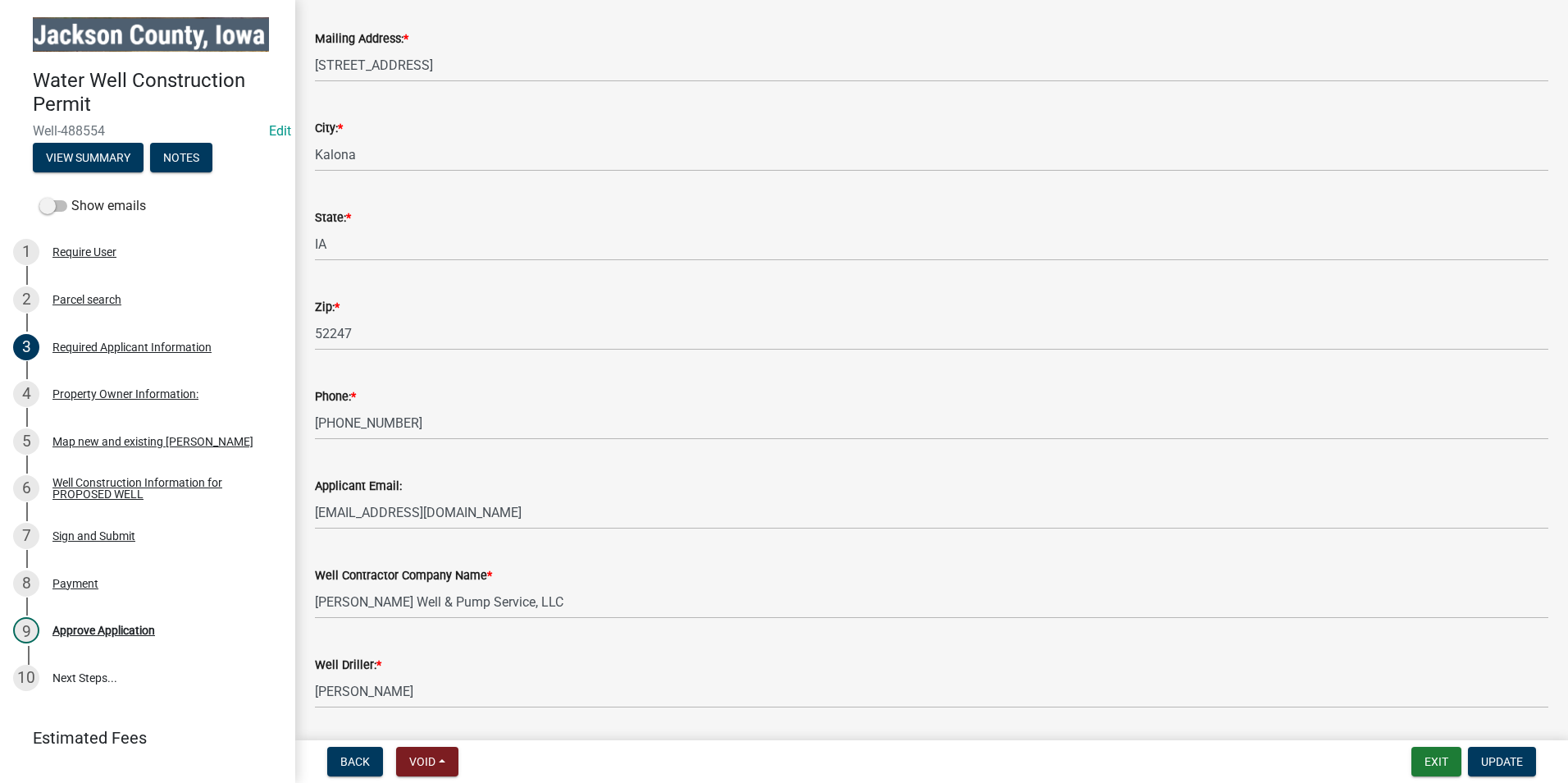
scroll to position [246, 0]
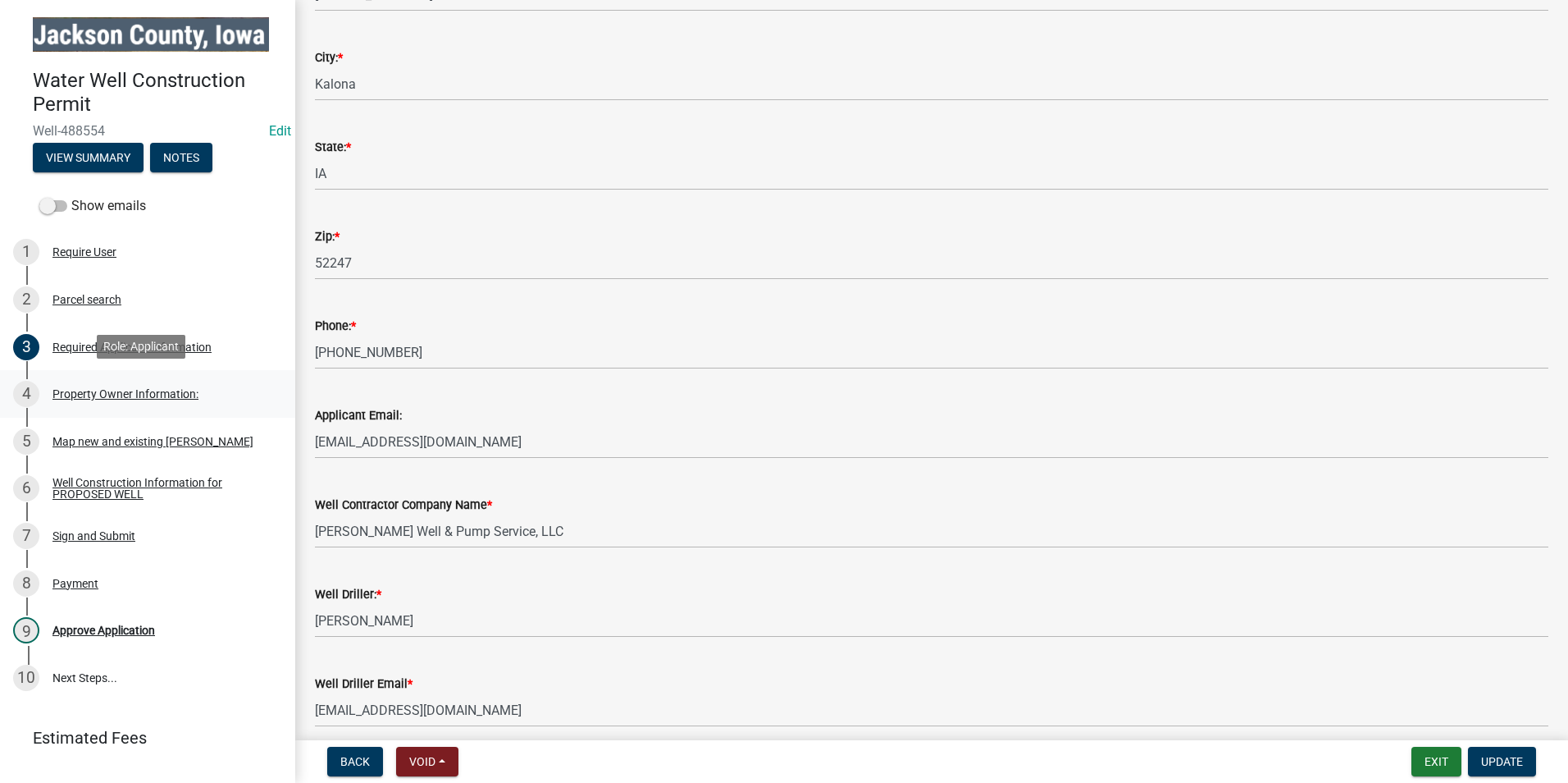
click at [129, 388] on div "Property Owner Information:" at bounding box center [125, 393] width 146 height 11
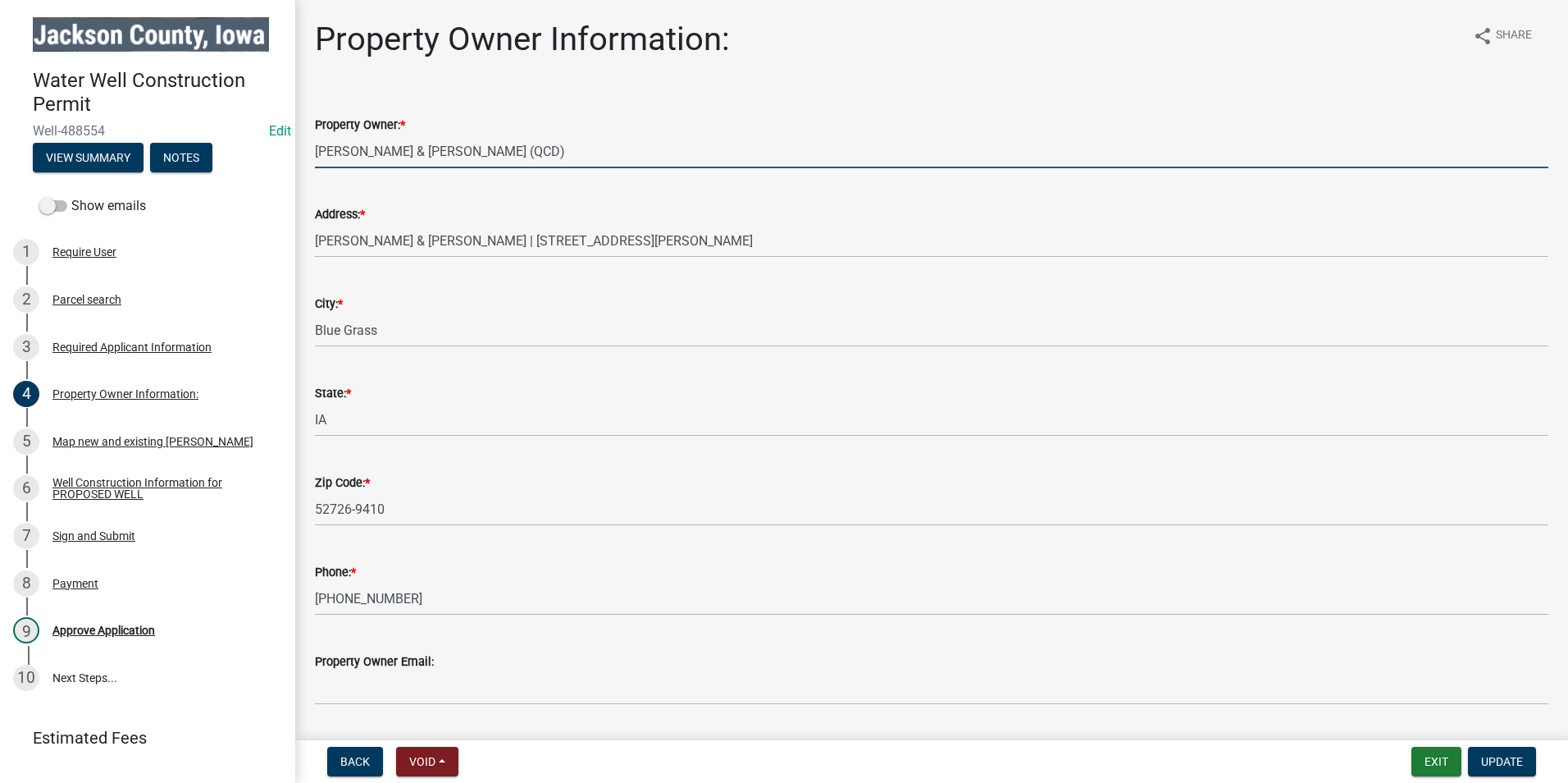
drag, startPoint x: 482, startPoint y: 151, endPoint x: 297, endPoint y: 152, distance: 185.0
click at [297, 152] on div "Property Owner Information: share Share Property Owner: * [PERSON_NAME] & [PERS…" at bounding box center [931, 376] width 1273 height 713
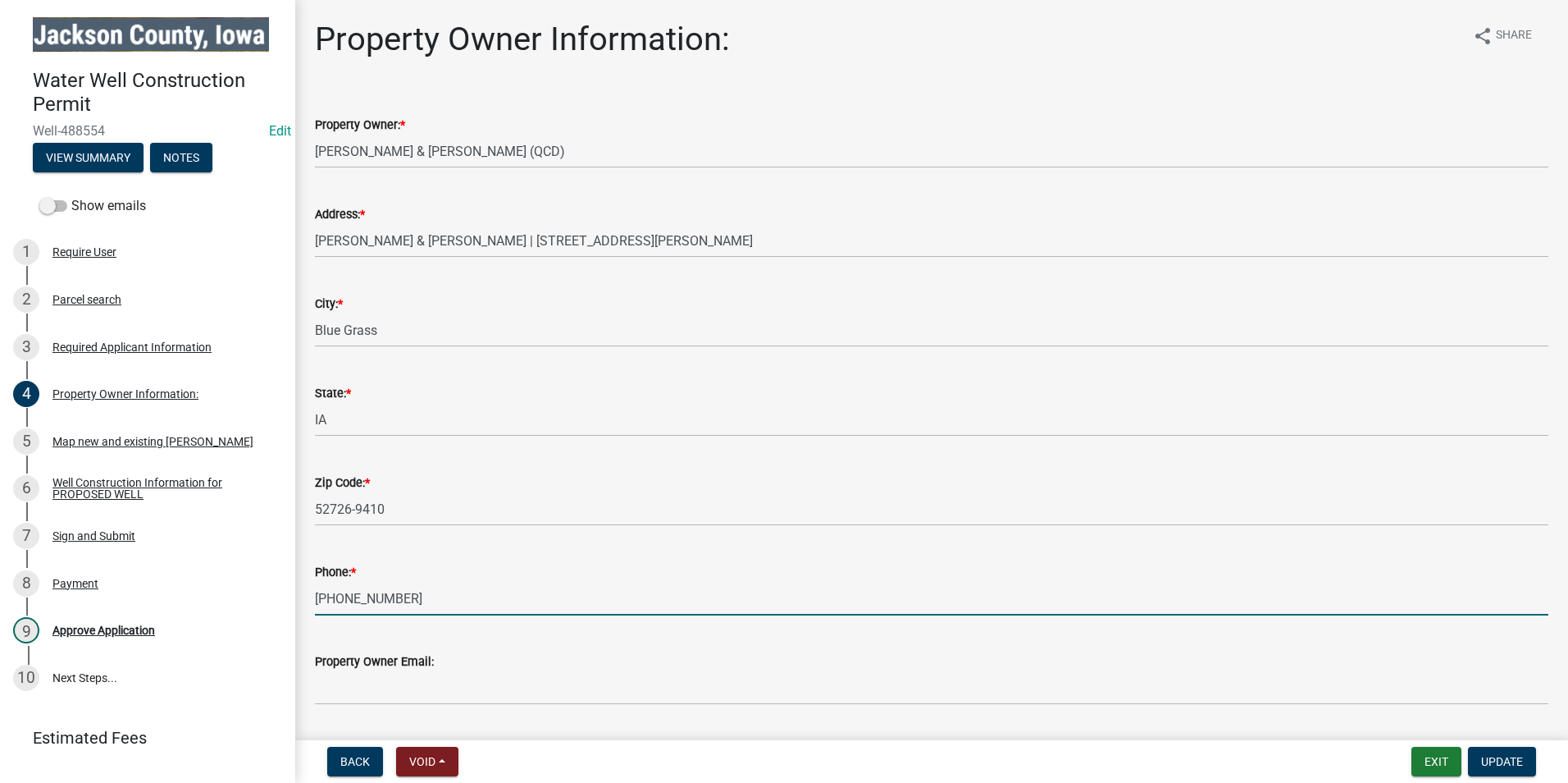
drag, startPoint x: 386, startPoint y: 607, endPoint x: 305, endPoint y: 604, distance: 81.1
click at [305, 604] on div "Phone: * [PHONE_NUMBER]" at bounding box center [932, 577] width 1258 height 76
paste input "[PERSON_NAME] & [PERSON_NAME] (QCD)"
type input "[PERSON_NAME] & [PERSON_NAME] (QCD)"
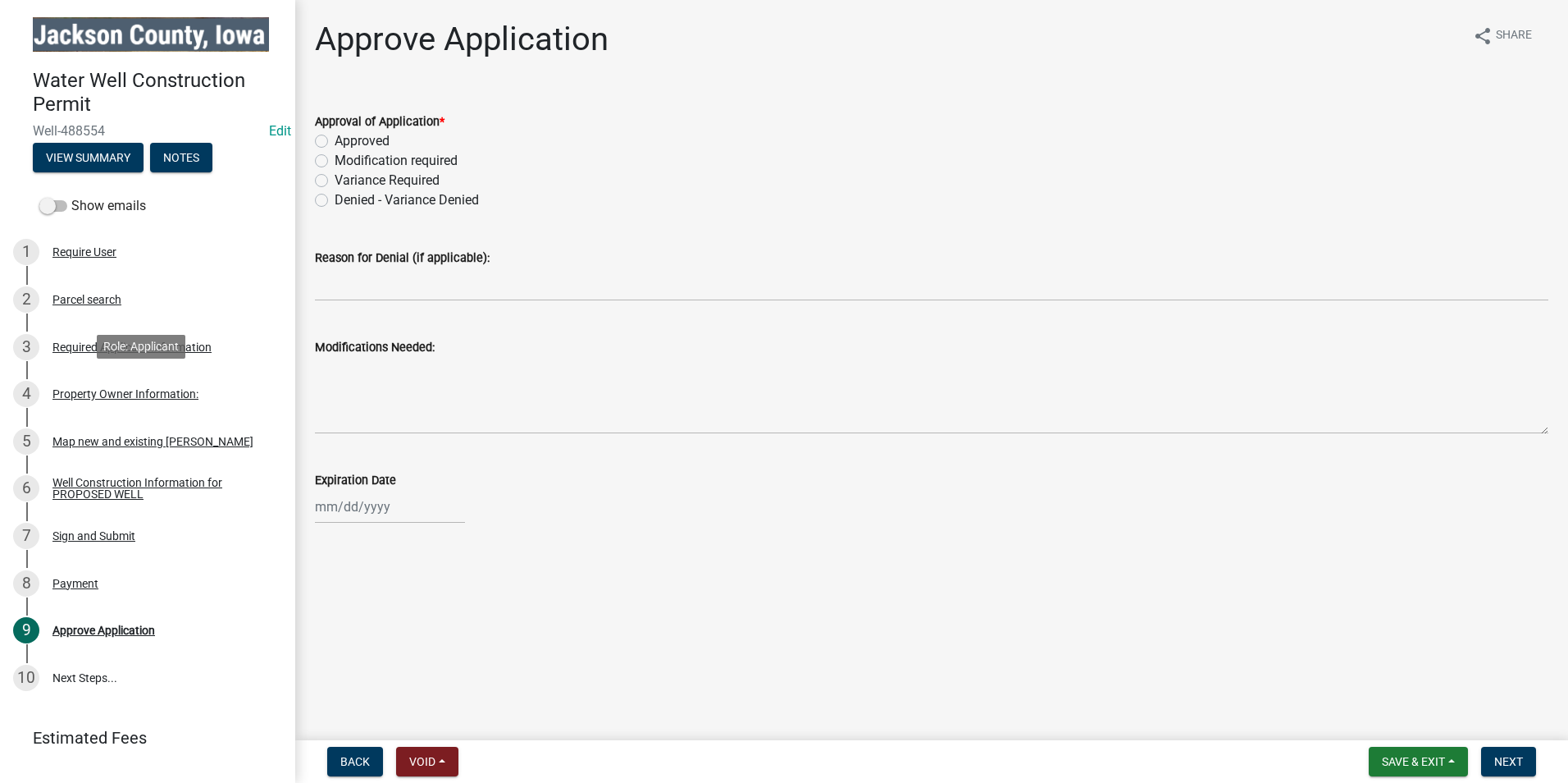
click at [128, 382] on div "4 Property Owner Information:" at bounding box center [141, 394] width 255 height 26
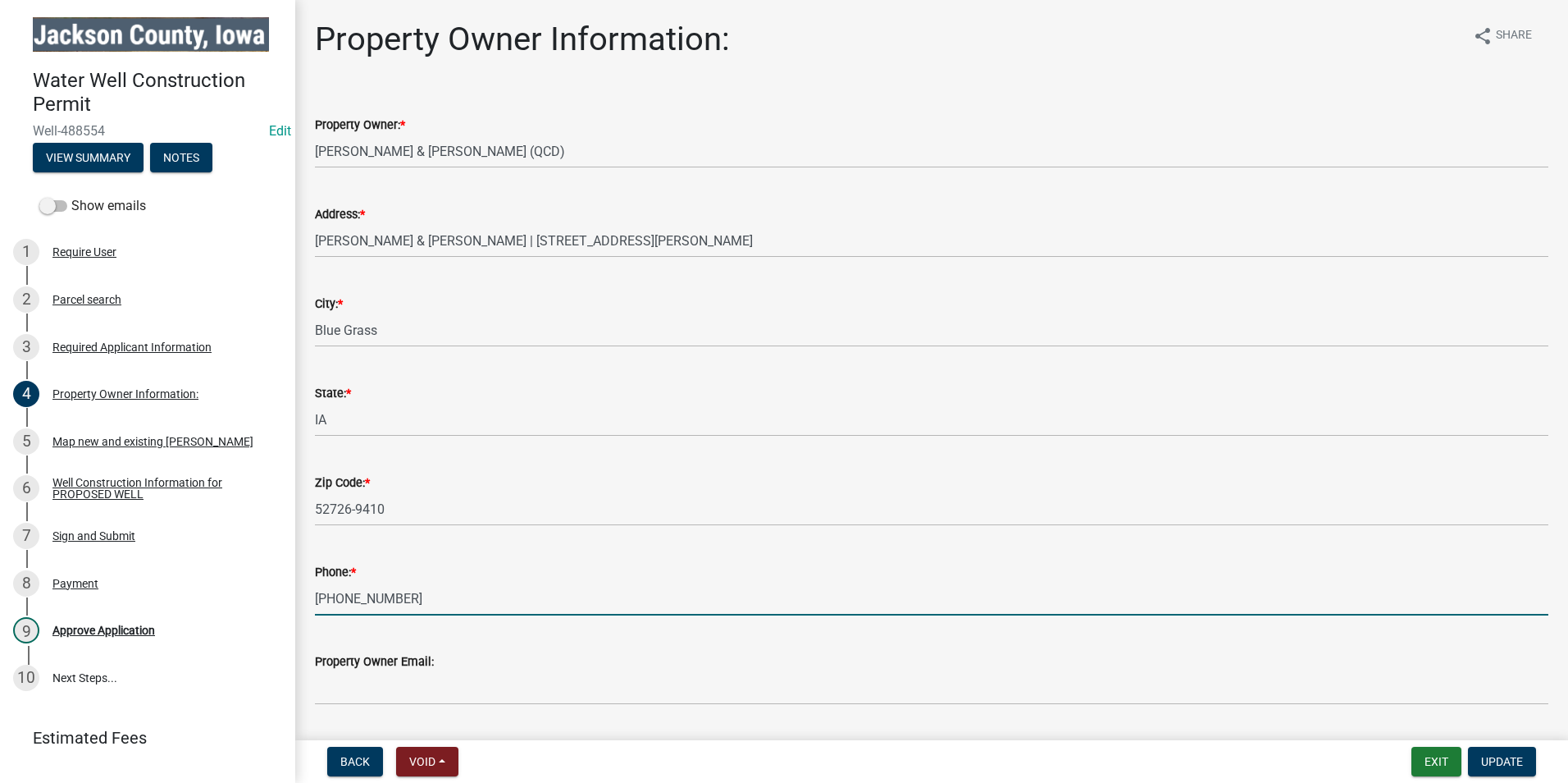
drag, startPoint x: 375, startPoint y: 604, endPoint x: 299, endPoint y: 604, distance: 76.0
click at [299, 604] on div "Property Owner Information: share Share Property Owner: * Miller, Caleb J & Ash…" at bounding box center [931, 376] width 1273 height 713
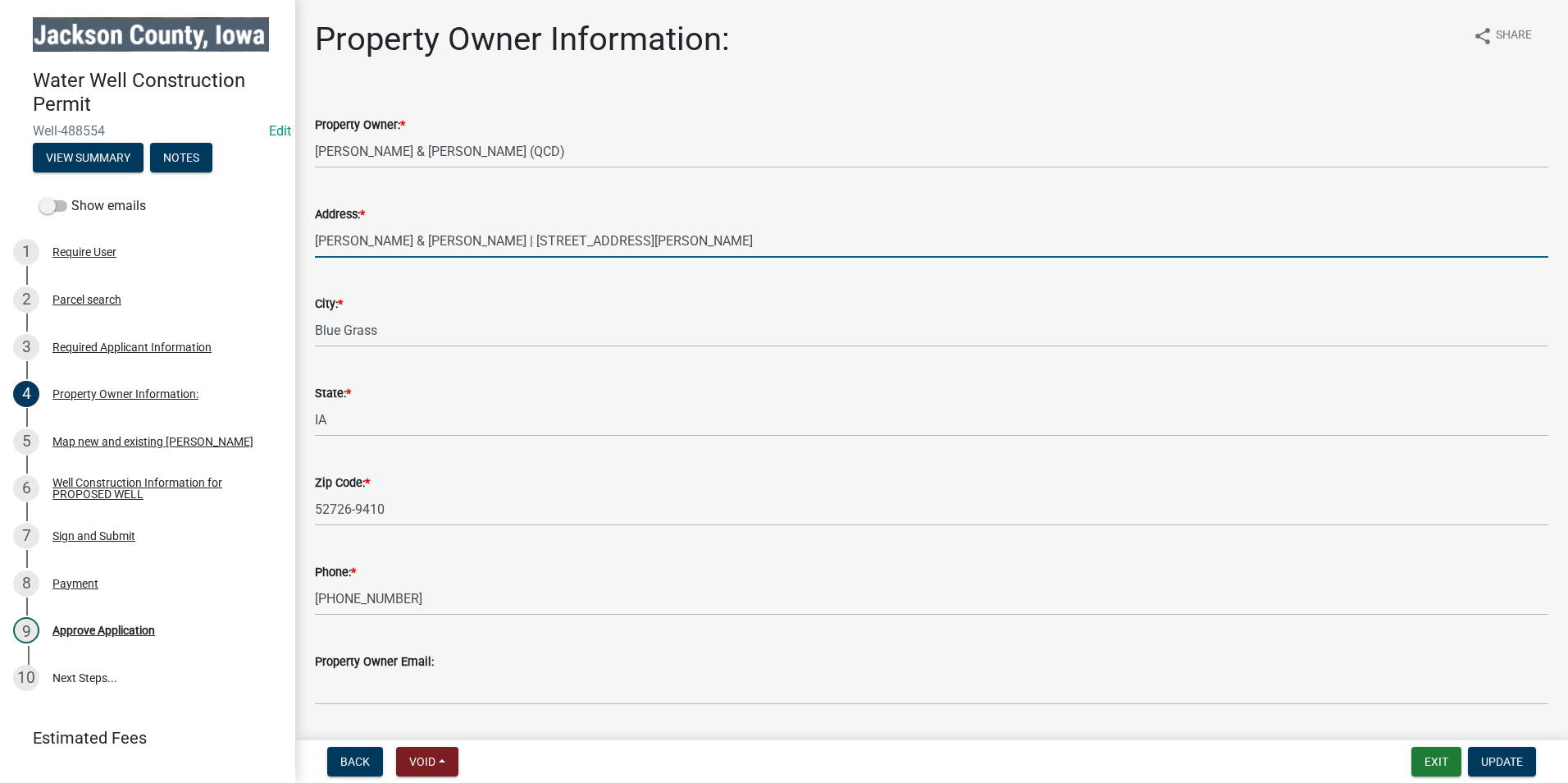
drag, startPoint x: 575, startPoint y: 240, endPoint x: 473, endPoint y: 241, distance: 102.0
click at [473, 241] on input "[PERSON_NAME] & [PERSON_NAME] | [STREET_ADDRESS][PERSON_NAME]" at bounding box center [931, 240] width 1233 height 34
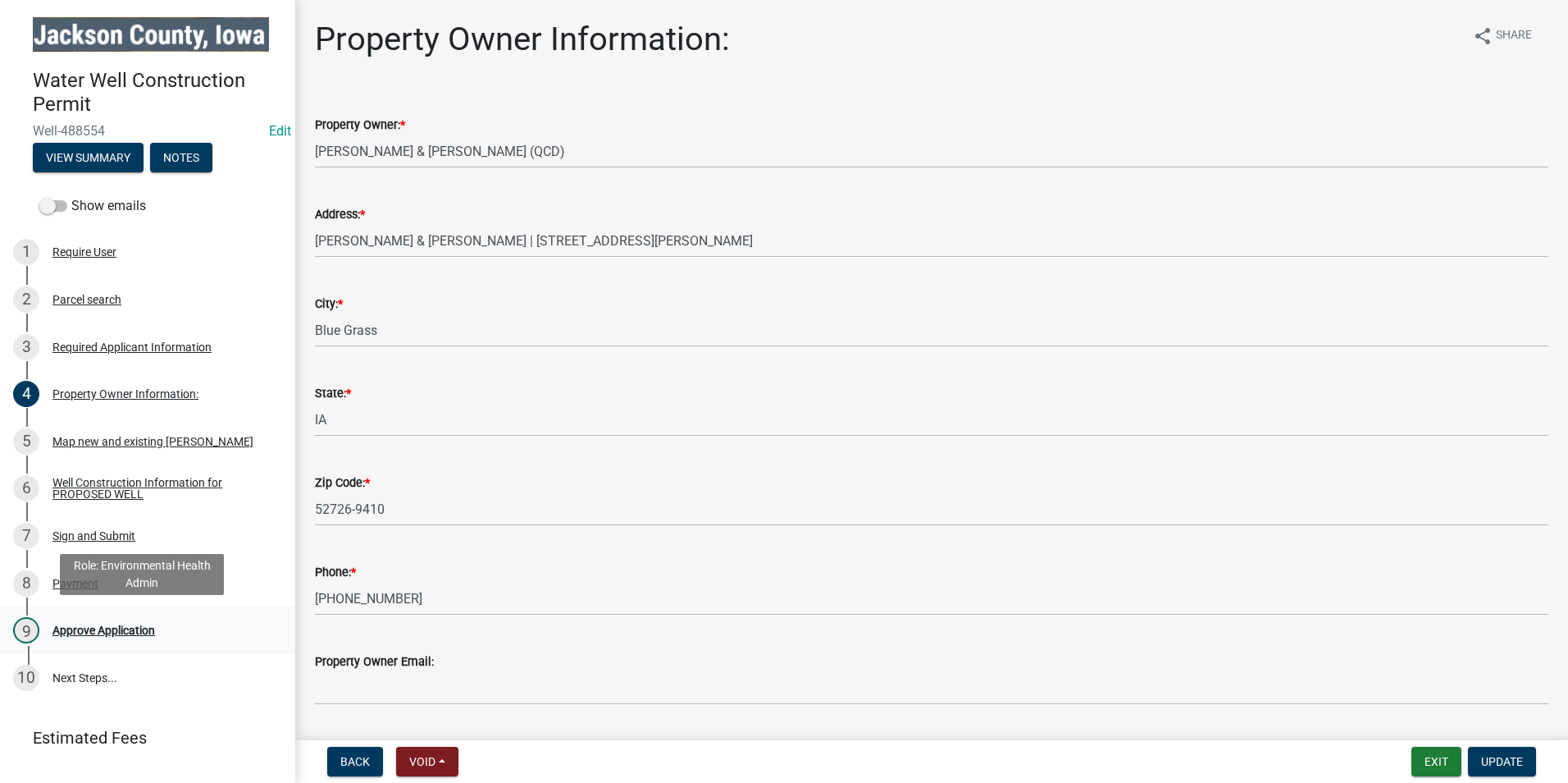
click at [103, 631] on div "Approve Application" at bounding box center [104, 629] width 103 height 11
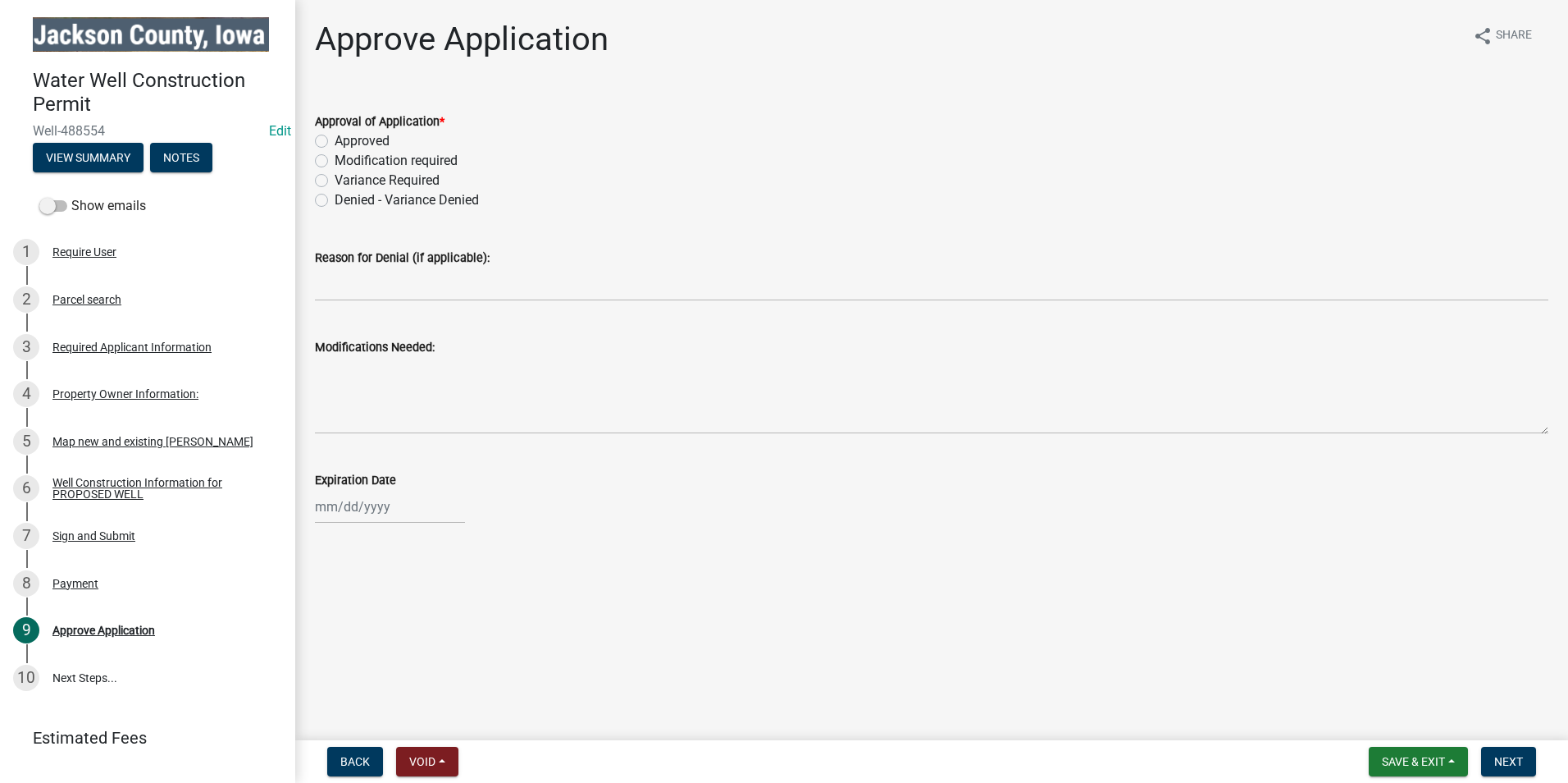
click at [335, 145] on label "Approved" at bounding box center [362, 141] width 55 height 20
click at [335, 142] on input "Approved" at bounding box center [340, 136] width 10 height 10
radio input "true"
select select "10"
select select "2025"
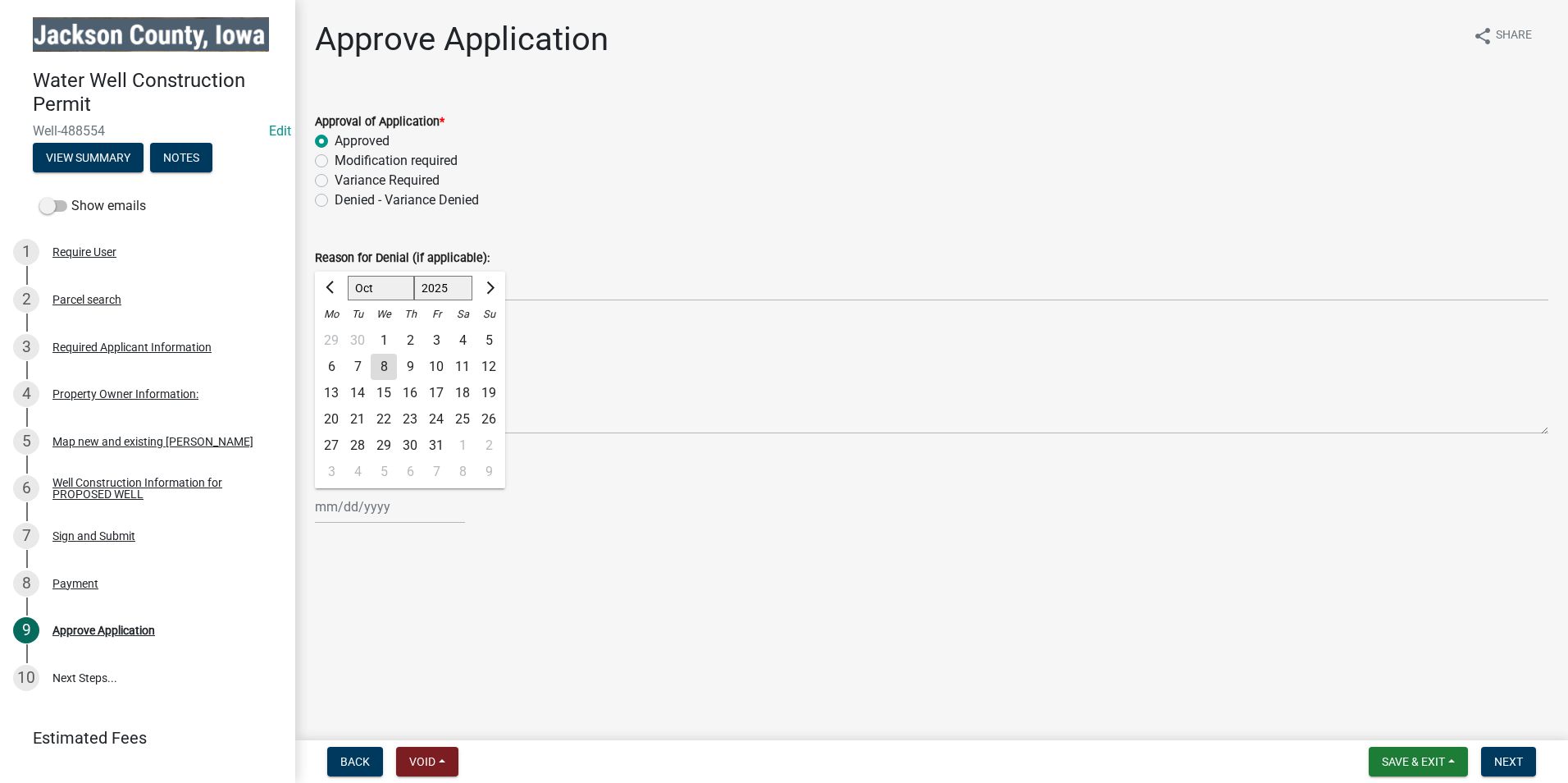
drag, startPoint x: 368, startPoint y: 496, endPoint x: 371, endPoint y: 509, distance: 13.3
click at [368, 496] on div "Jan Feb Mar Apr May Jun Jul Aug Sep Oct Nov Dec 1525 1526 1527 1528 1529 1530 1…" at bounding box center [390, 506] width 150 height 34
click at [492, 285] on span "Next month" at bounding box center [488, 287] width 12 height 12
click at [491, 285] on span "Next month" at bounding box center [488, 287] width 12 height 12
click at [491, 284] on span "Next month" at bounding box center [488, 287] width 12 height 12
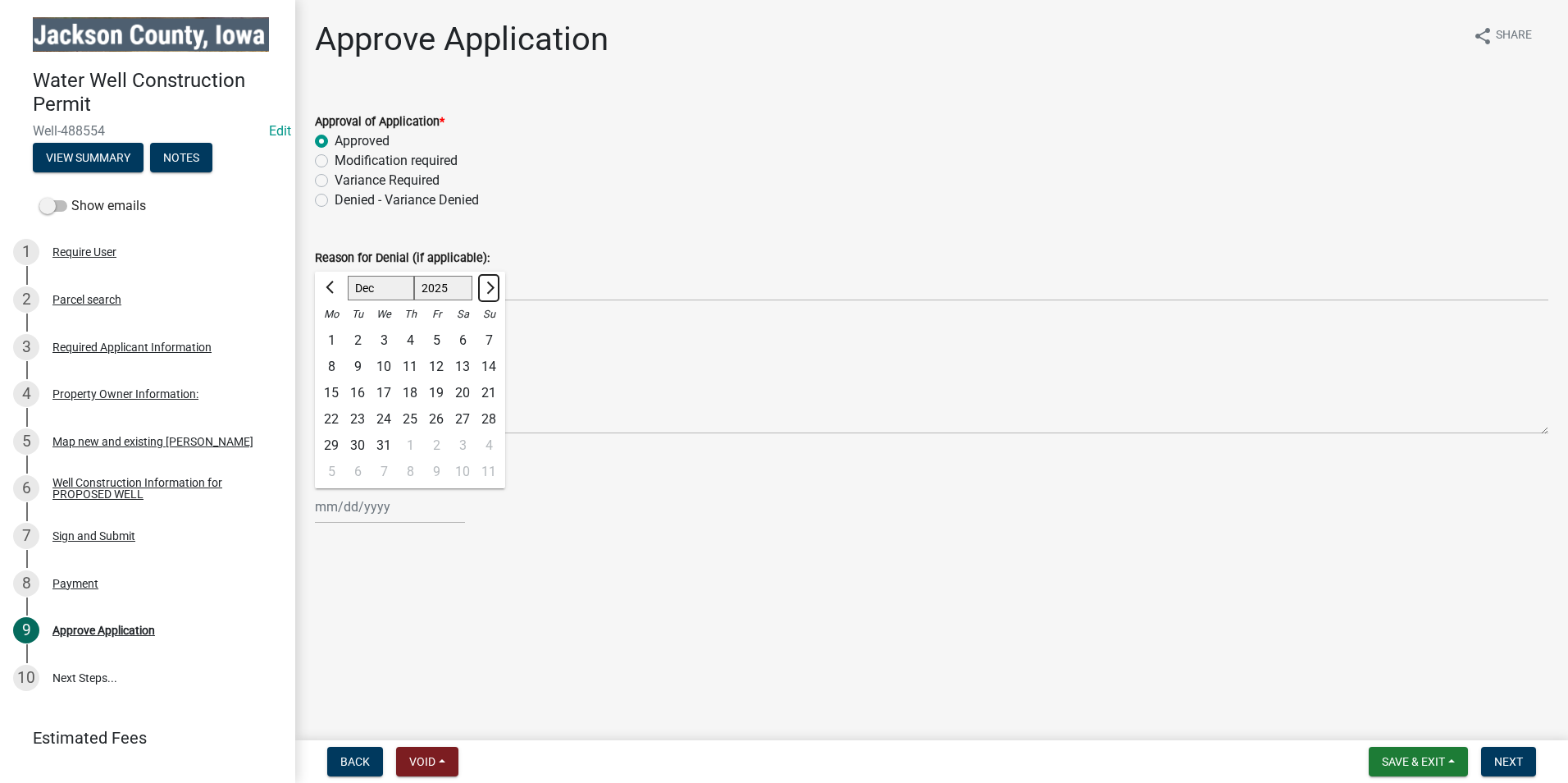
select select "1"
select select "2026"
click at [491, 284] on span "Next month" at bounding box center [488, 287] width 12 height 12
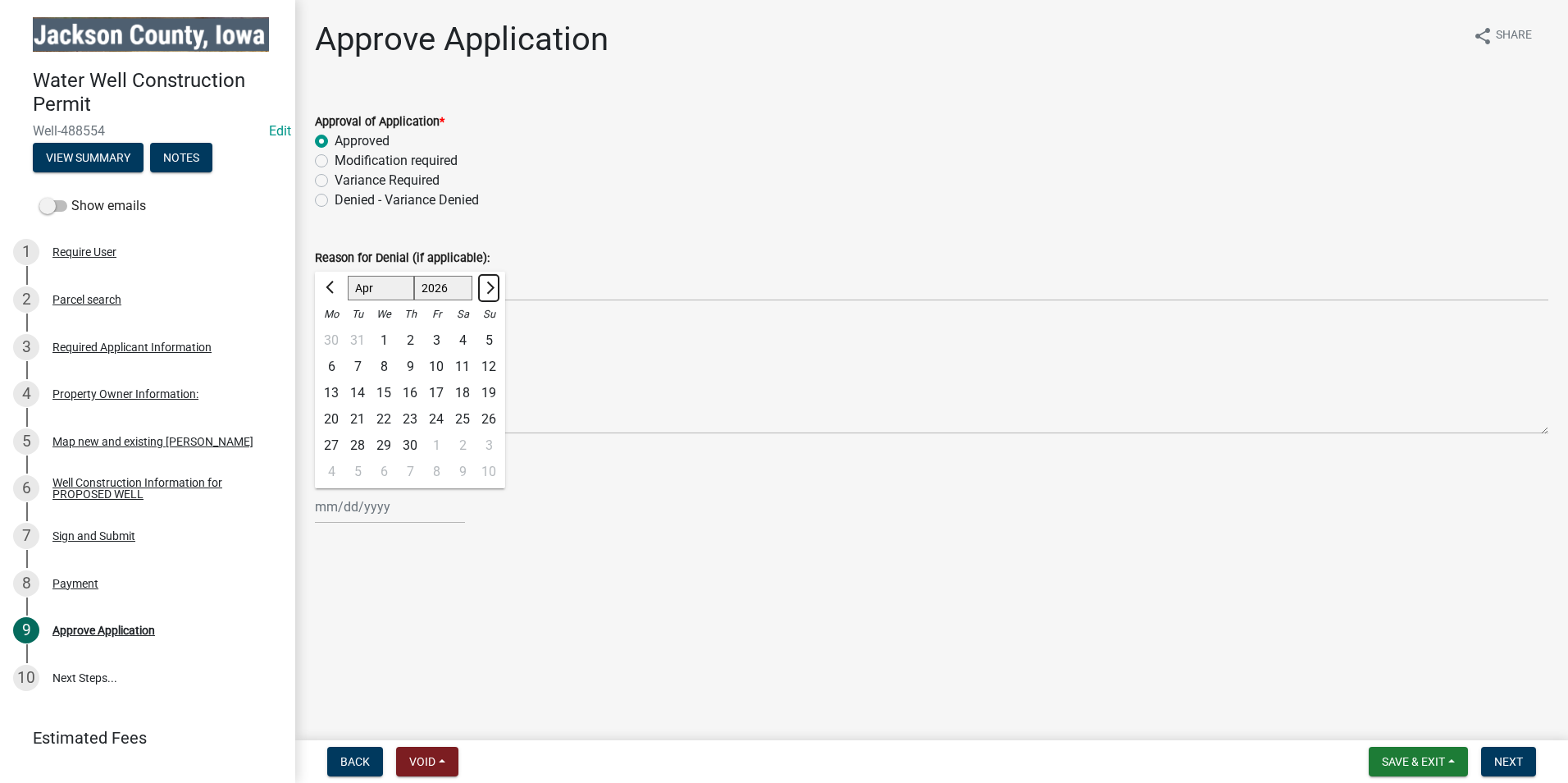
click at [491, 284] on span "Next month" at bounding box center [488, 287] width 12 height 12
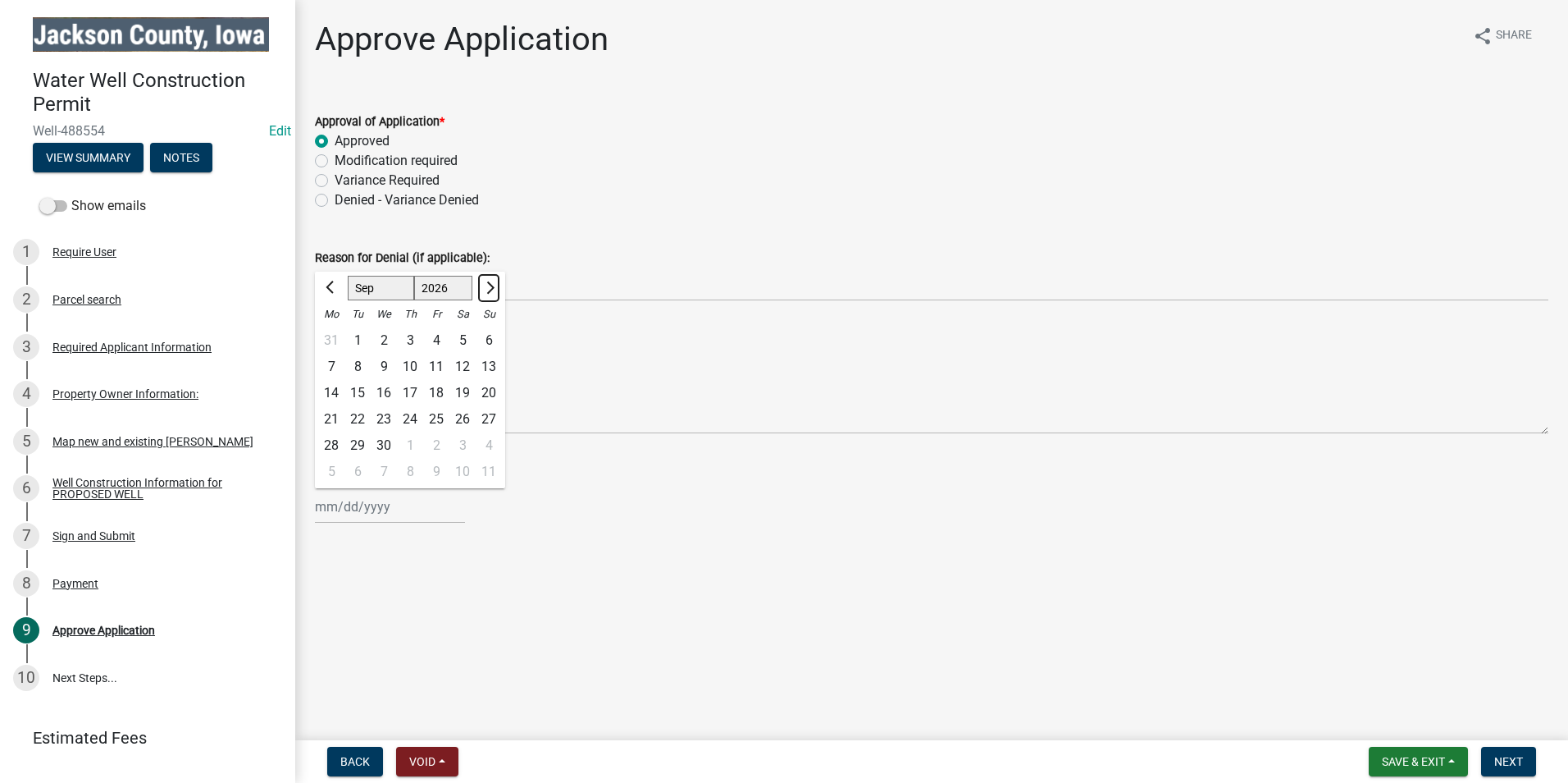
click at [491, 284] on span "Next month" at bounding box center [488, 287] width 12 height 12
select select "10"
click at [410, 363] on div "8" at bounding box center [410, 367] width 26 height 26
type input "10/08/2026"
click at [627, 584] on main "Approve Application share Share Approval of Application * Approved Modification…" at bounding box center [931, 367] width 1273 height 734
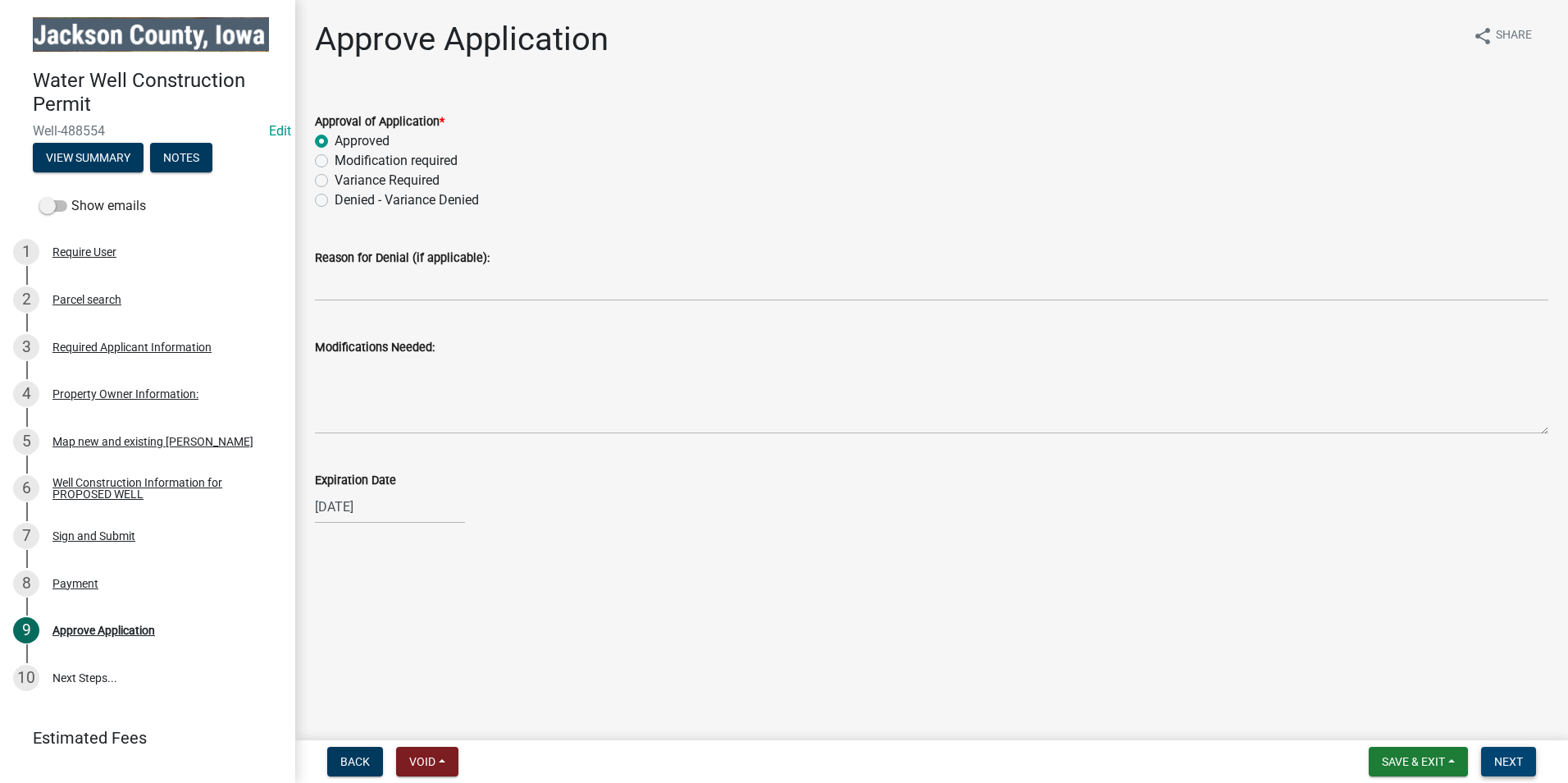
click at [1513, 759] on span "Next" at bounding box center [1508, 761] width 28 height 13
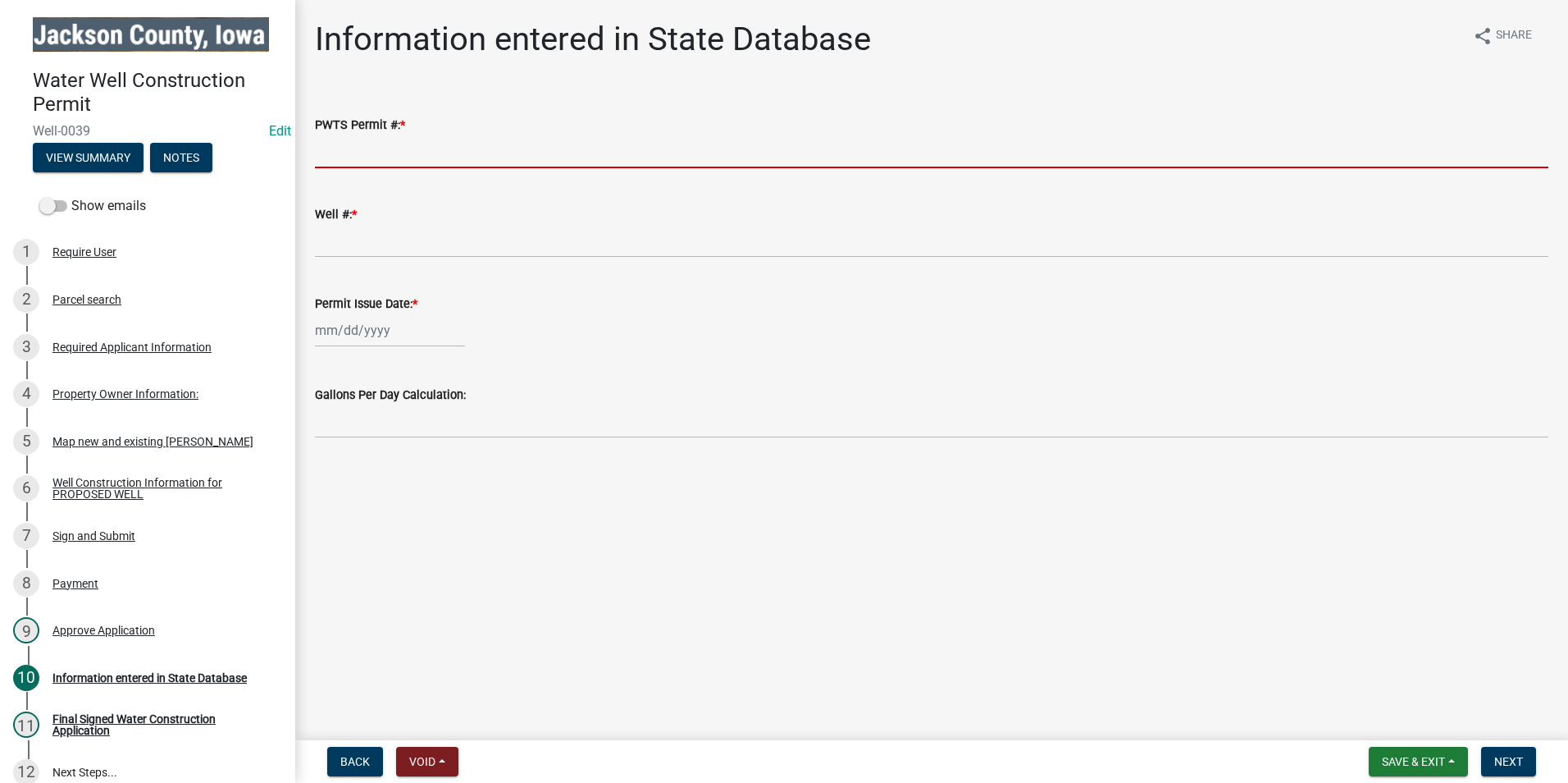
click at [455, 136] on input "PWTS Permit #: *" at bounding box center [931, 151] width 1233 height 34
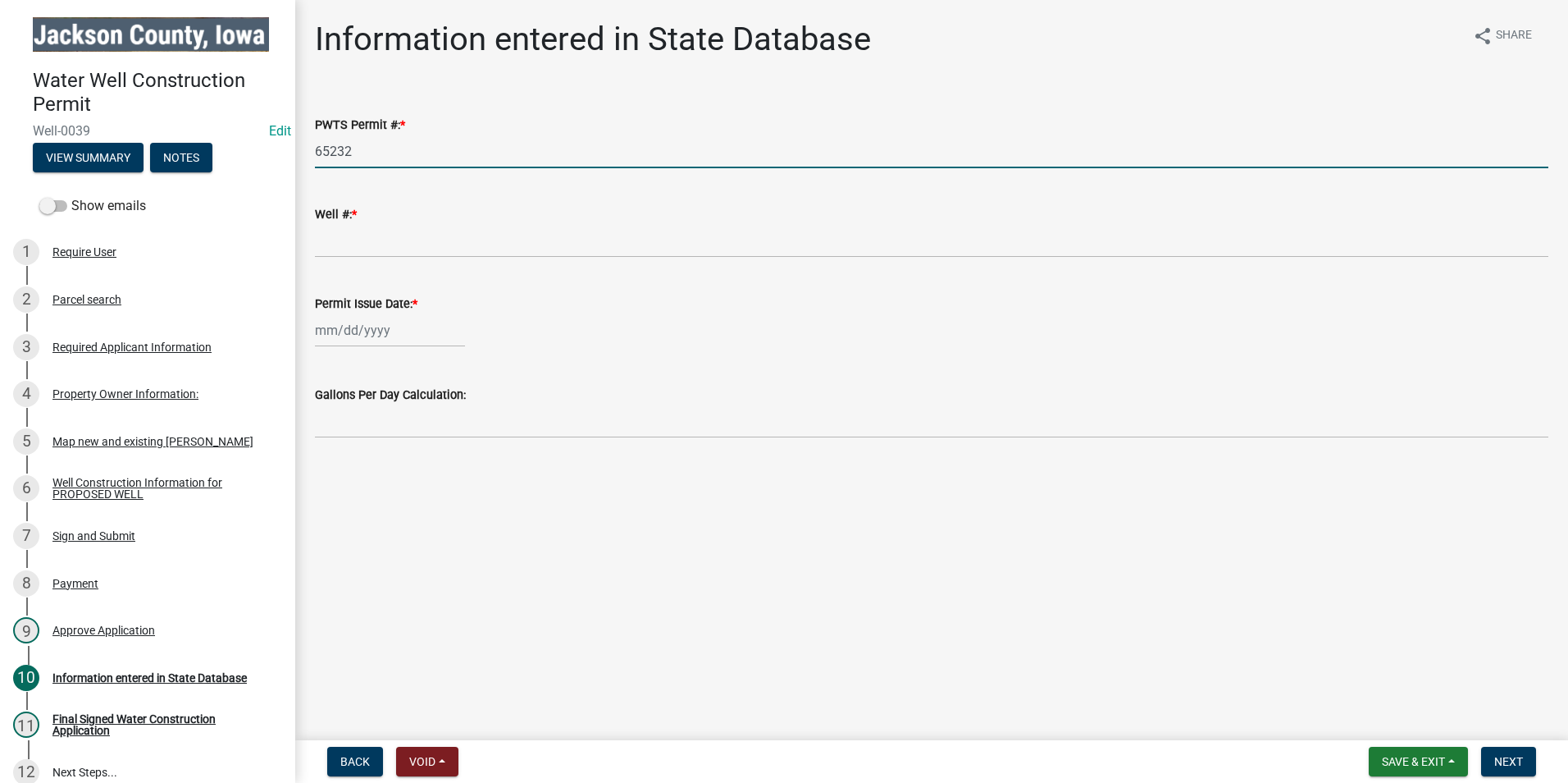
type input "65232"
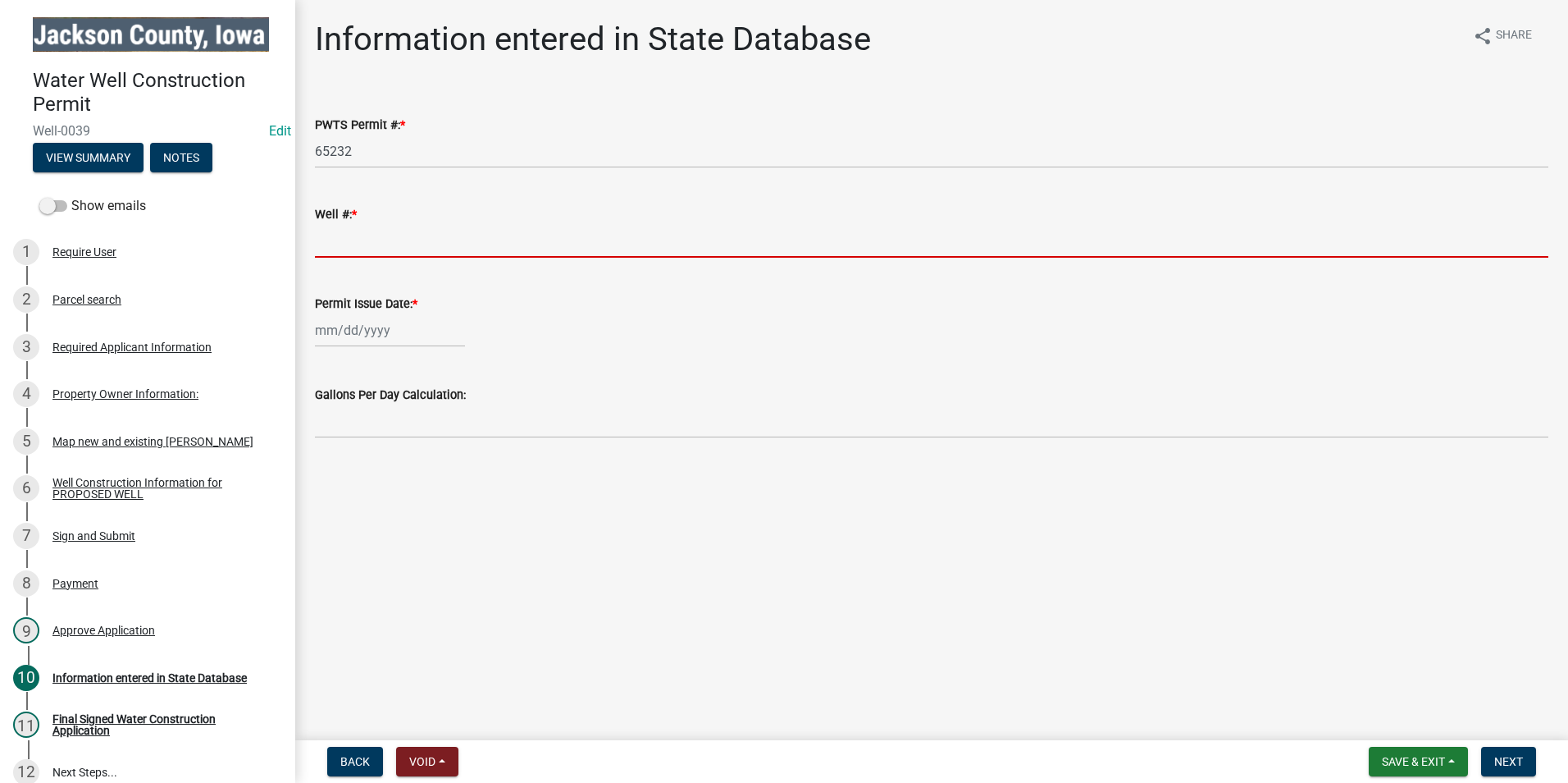
paste input "2241960"
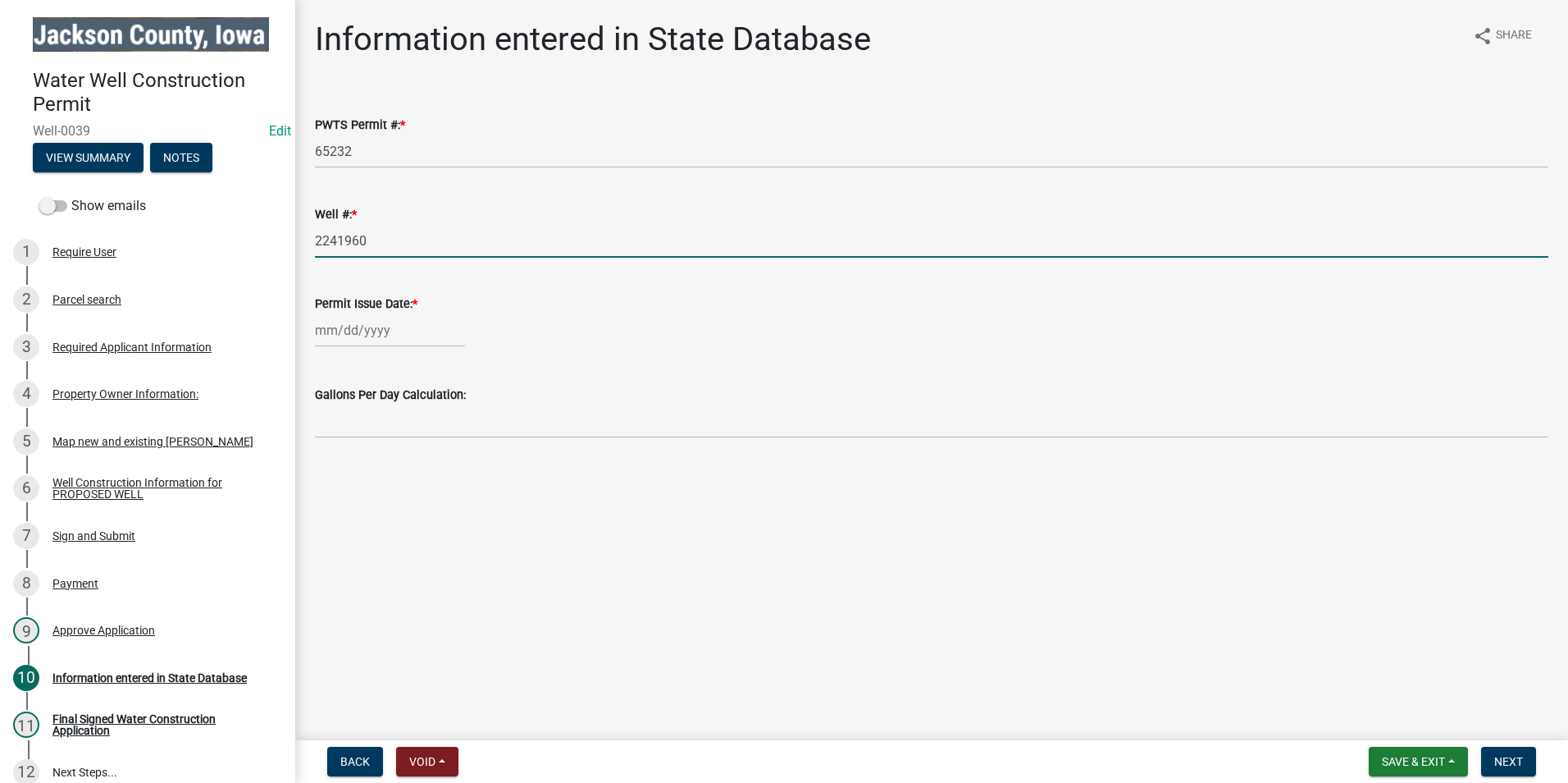
type input "2241960"
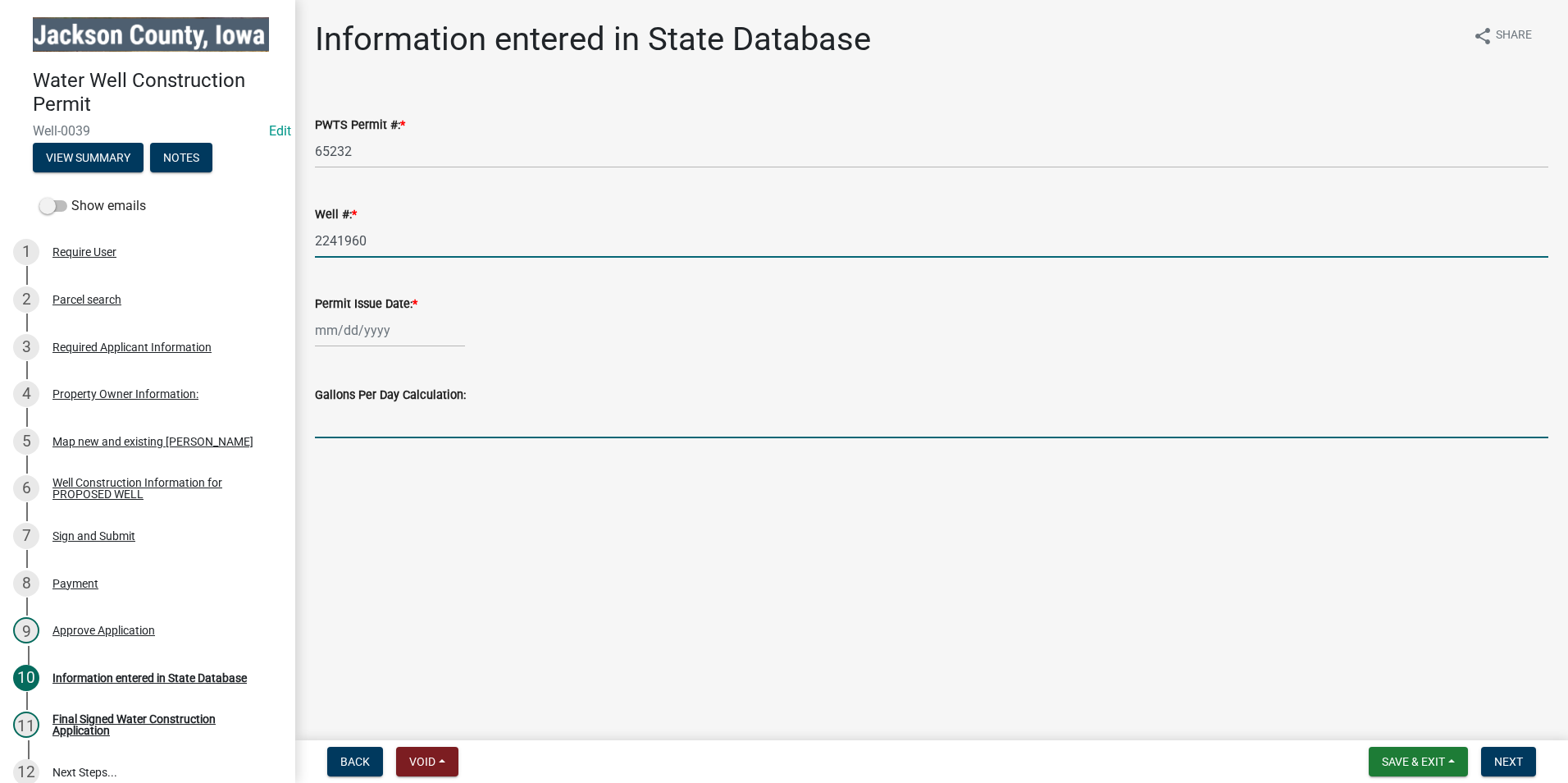
click at [380, 421] on input "text" at bounding box center [931, 421] width 1233 height 34
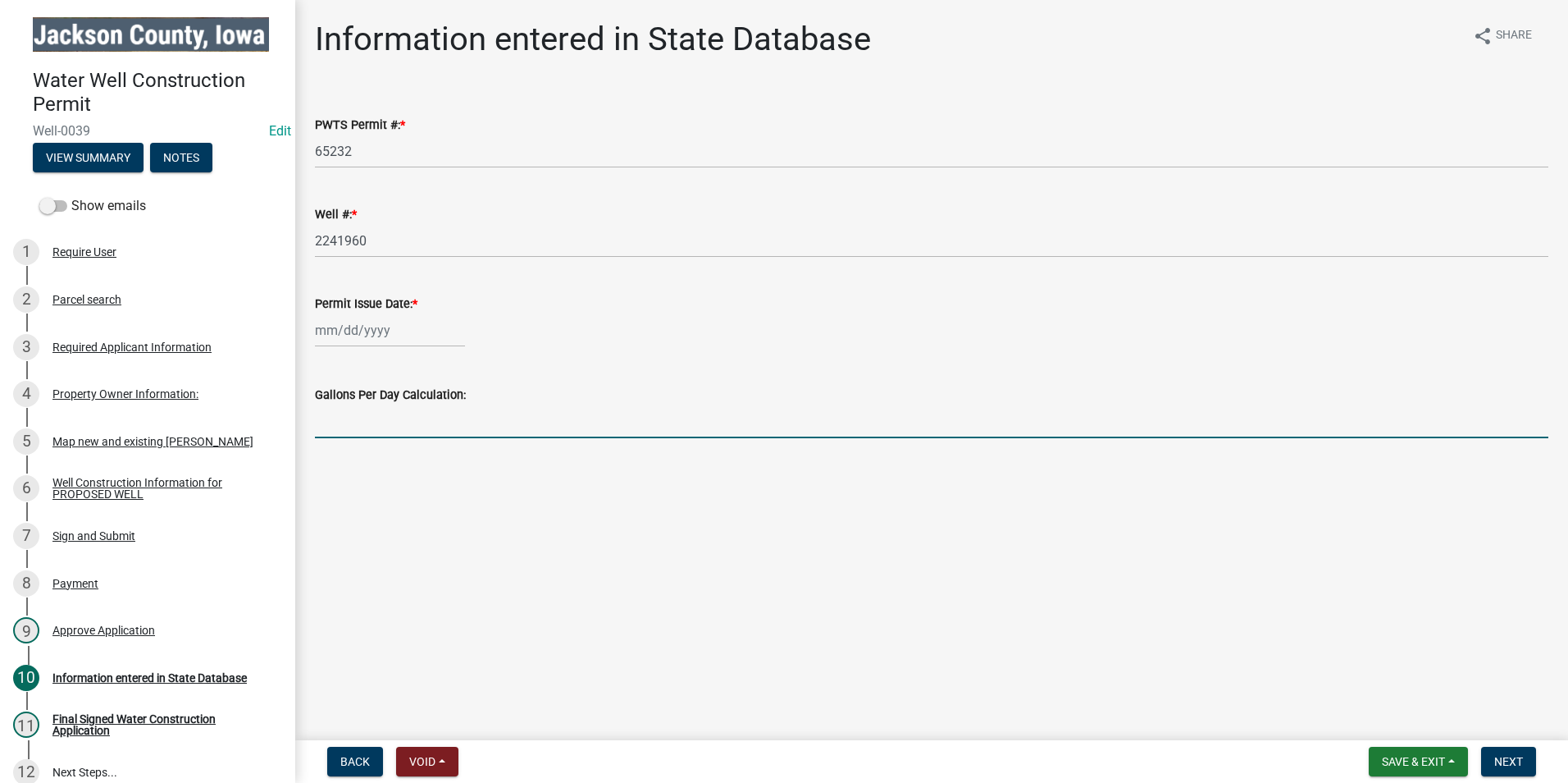
type input "14400"
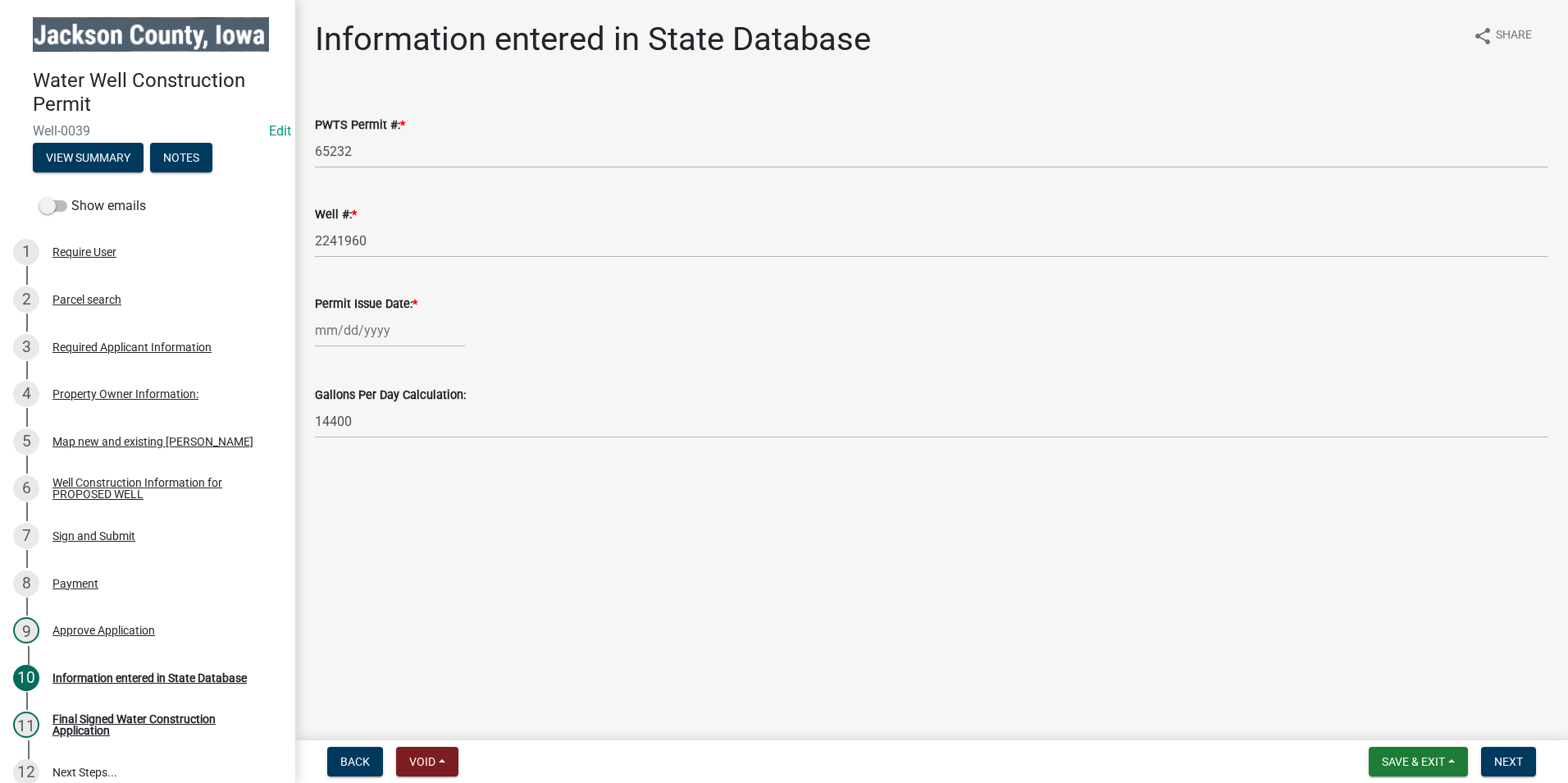
click at [807, 592] on main "Information entered in State Database share Share PWTS Permit #: * 65232 Well #…" at bounding box center [931, 367] width 1273 height 734
click at [1515, 764] on span "Next" at bounding box center [1508, 761] width 28 height 13
click at [402, 332] on div at bounding box center [390, 330] width 150 height 34
select select "10"
select select "2025"
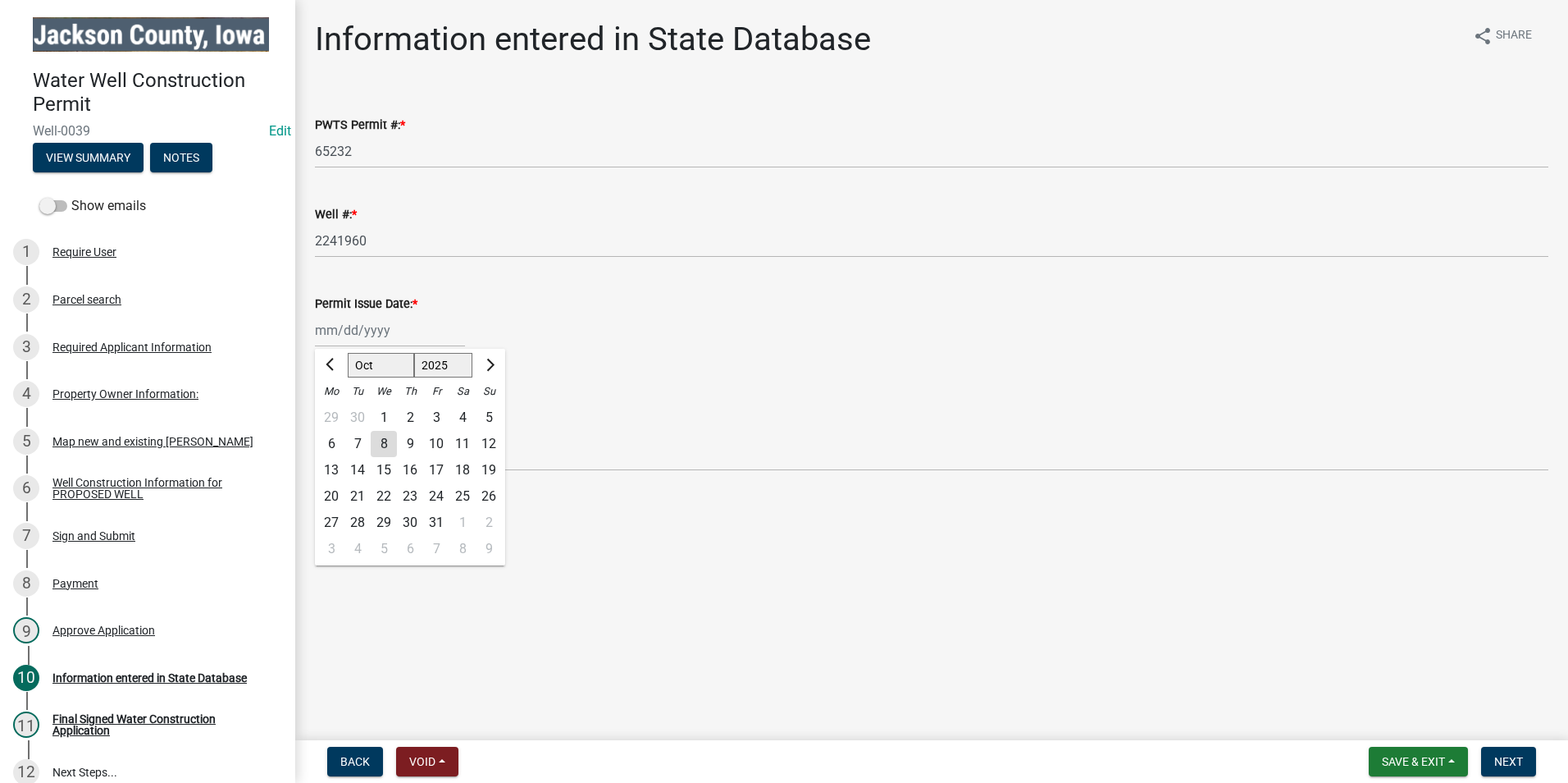
click at [388, 433] on div "8" at bounding box center [384, 444] width 26 height 26
type input "[DATE]"
drag, startPoint x: 642, startPoint y: 354, endPoint x: 674, endPoint y: 407, distance: 61.9
click at [644, 354] on wm-data-entity-input "Permit Issue Date: * 10/08/2025" at bounding box center [931, 316] width 1233 height 91
click at [773, 601] on main "Information entered in State Database share Share PWTS Permit #: * 65232 Well #…" at bounding box center [931, 367] width 1273 height 734
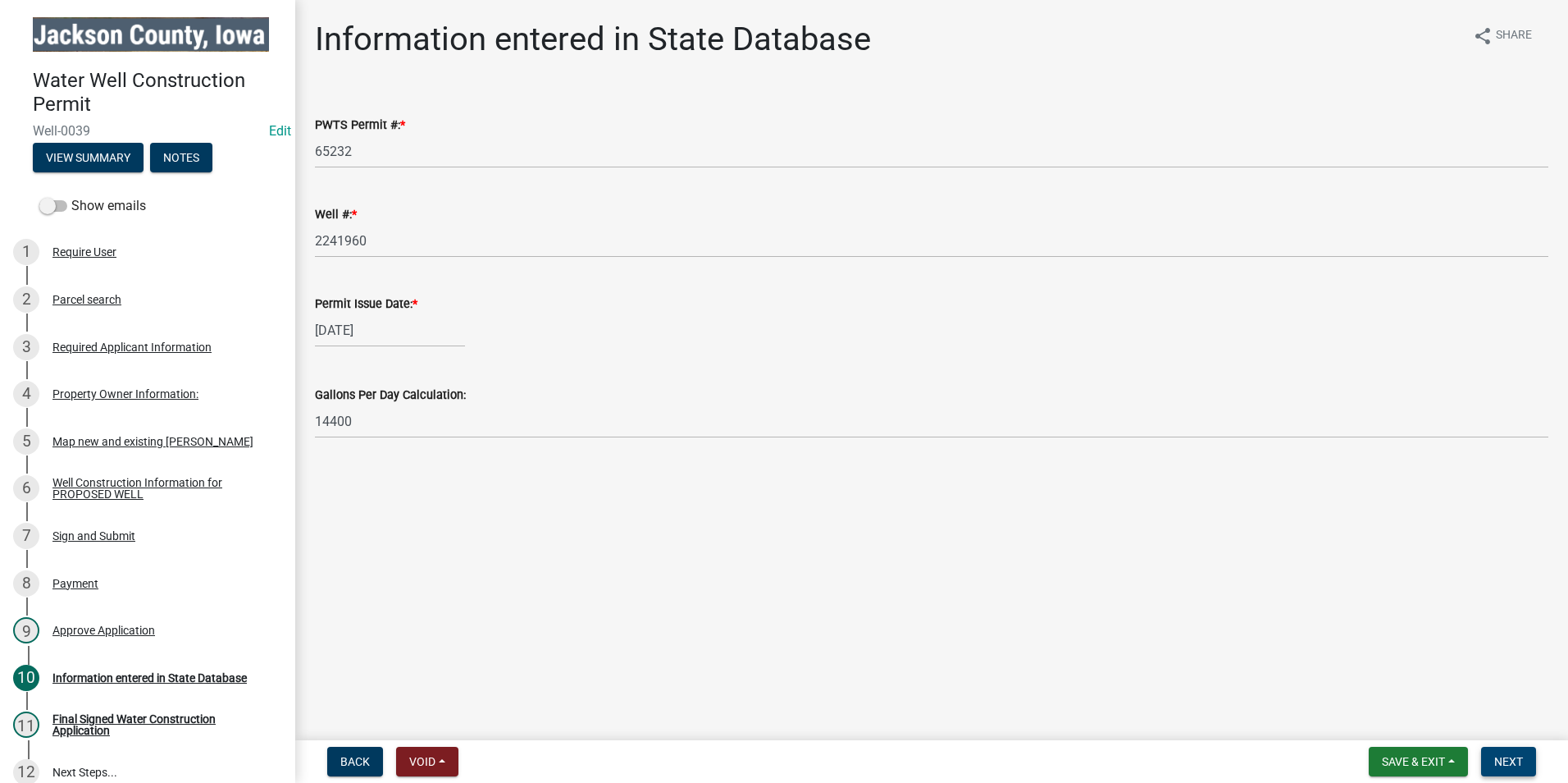
click at [1512, 762] on span "Next" at bounding box center [1508, 761] width 28 height 13
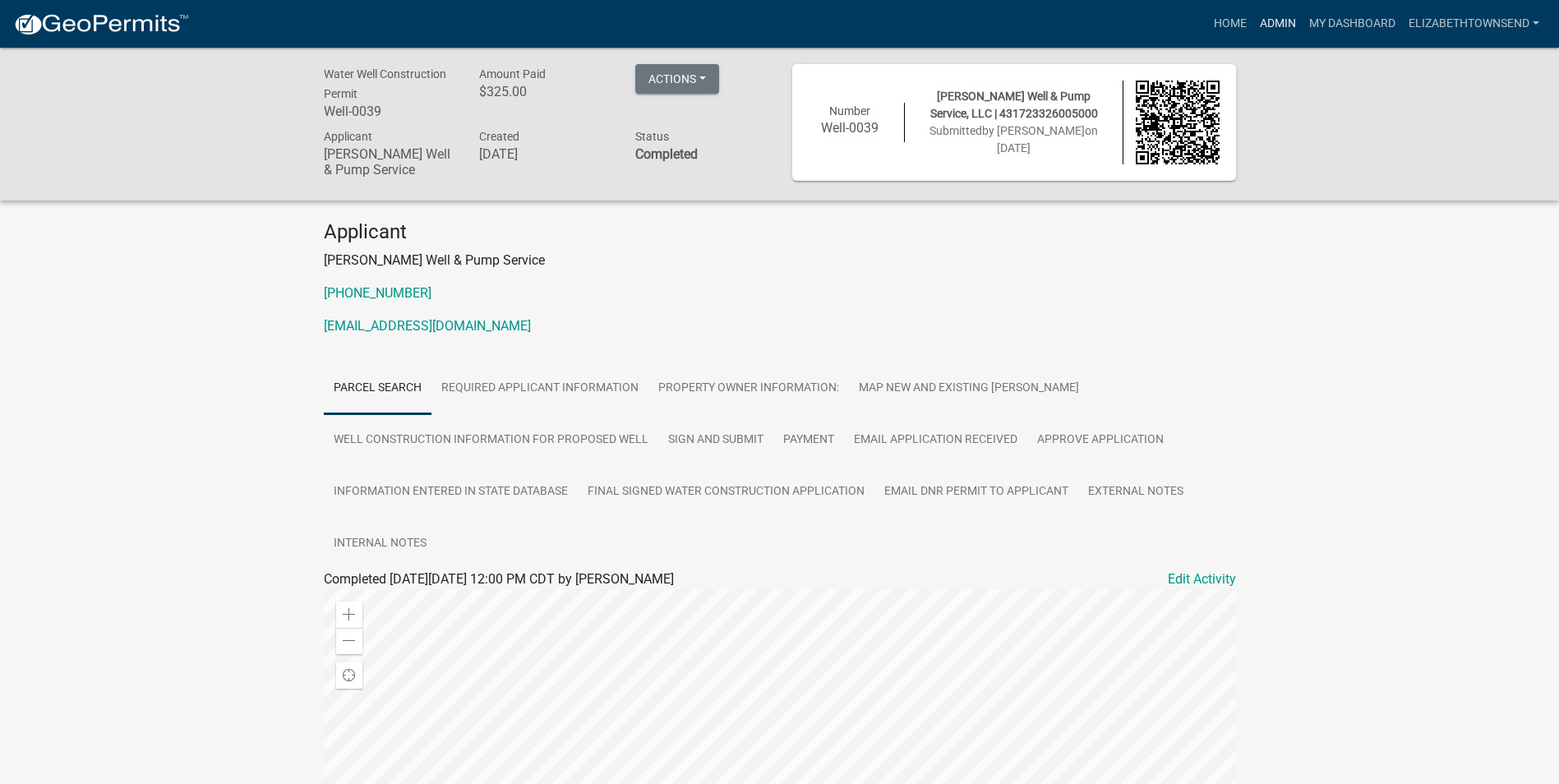
click at [1286, 19] on link "Admin" at bounding box center [1277, 24] width 49 height 31
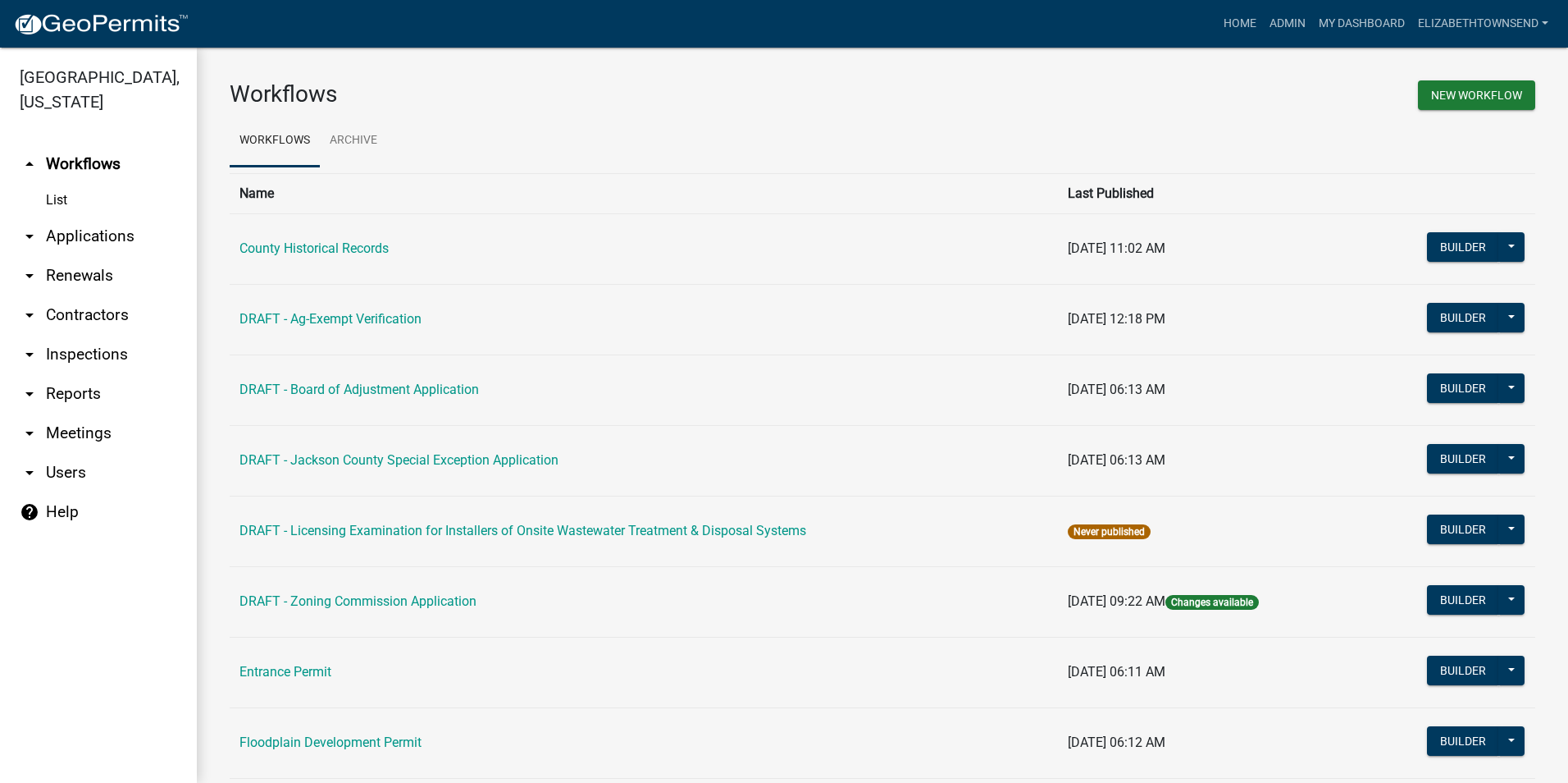
click at [71, 217] on link "arrow_drop_down Applications" at bounding box center [98, 237] width 197 height 40
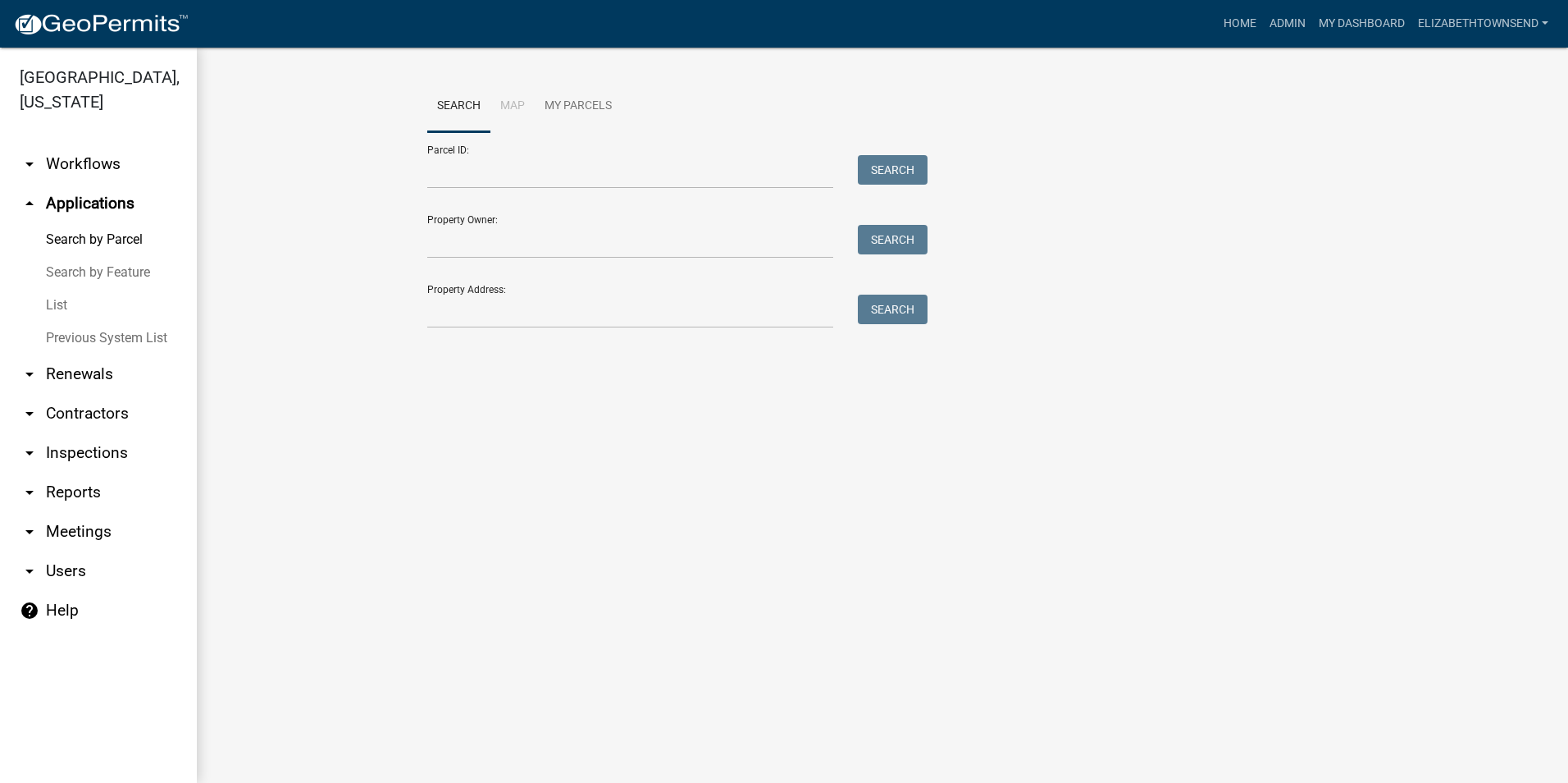
click at [58, 289] on link "List" at bounding box center [98, 306] width 197 height 33
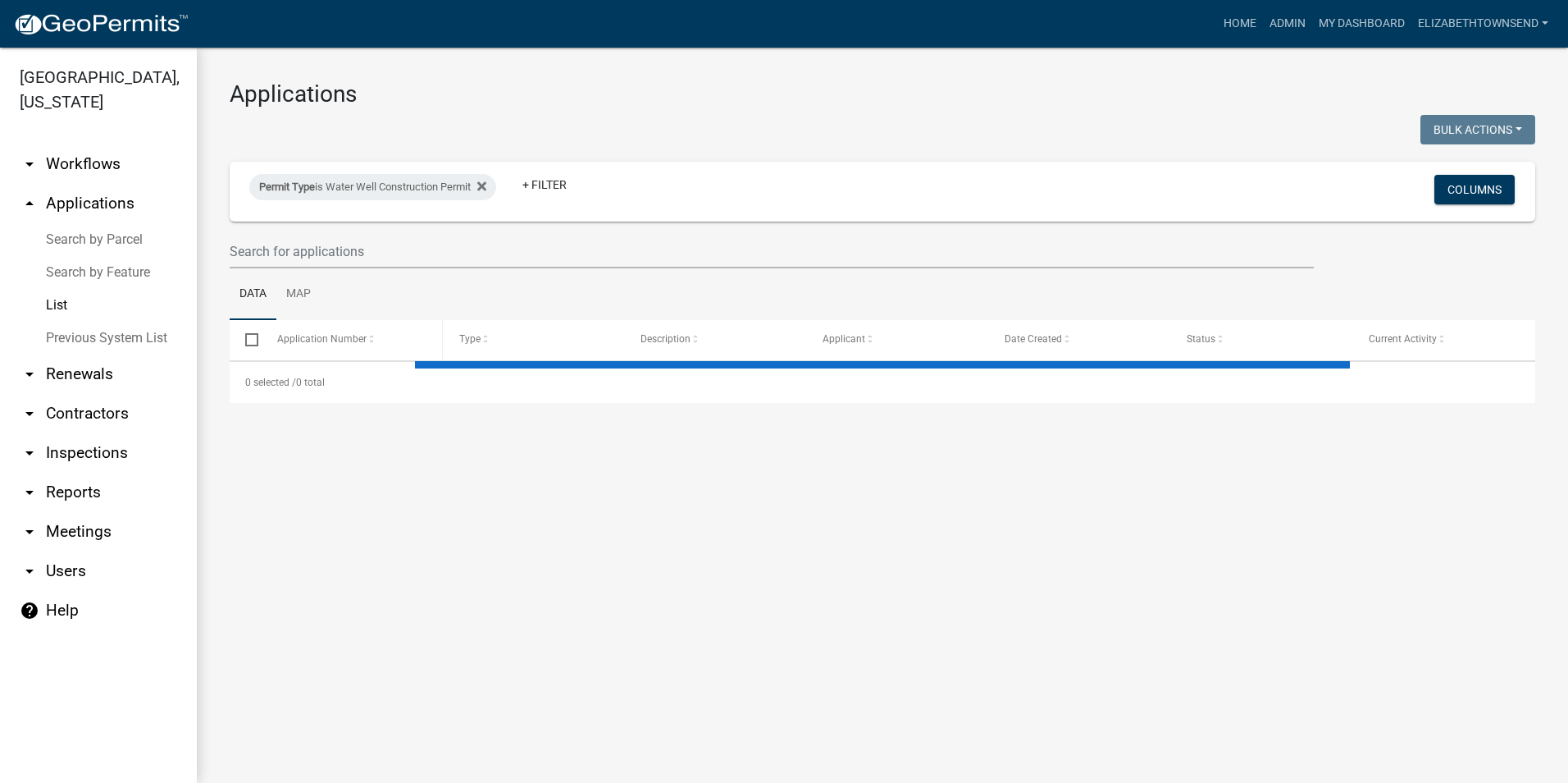
select select "3: 100"
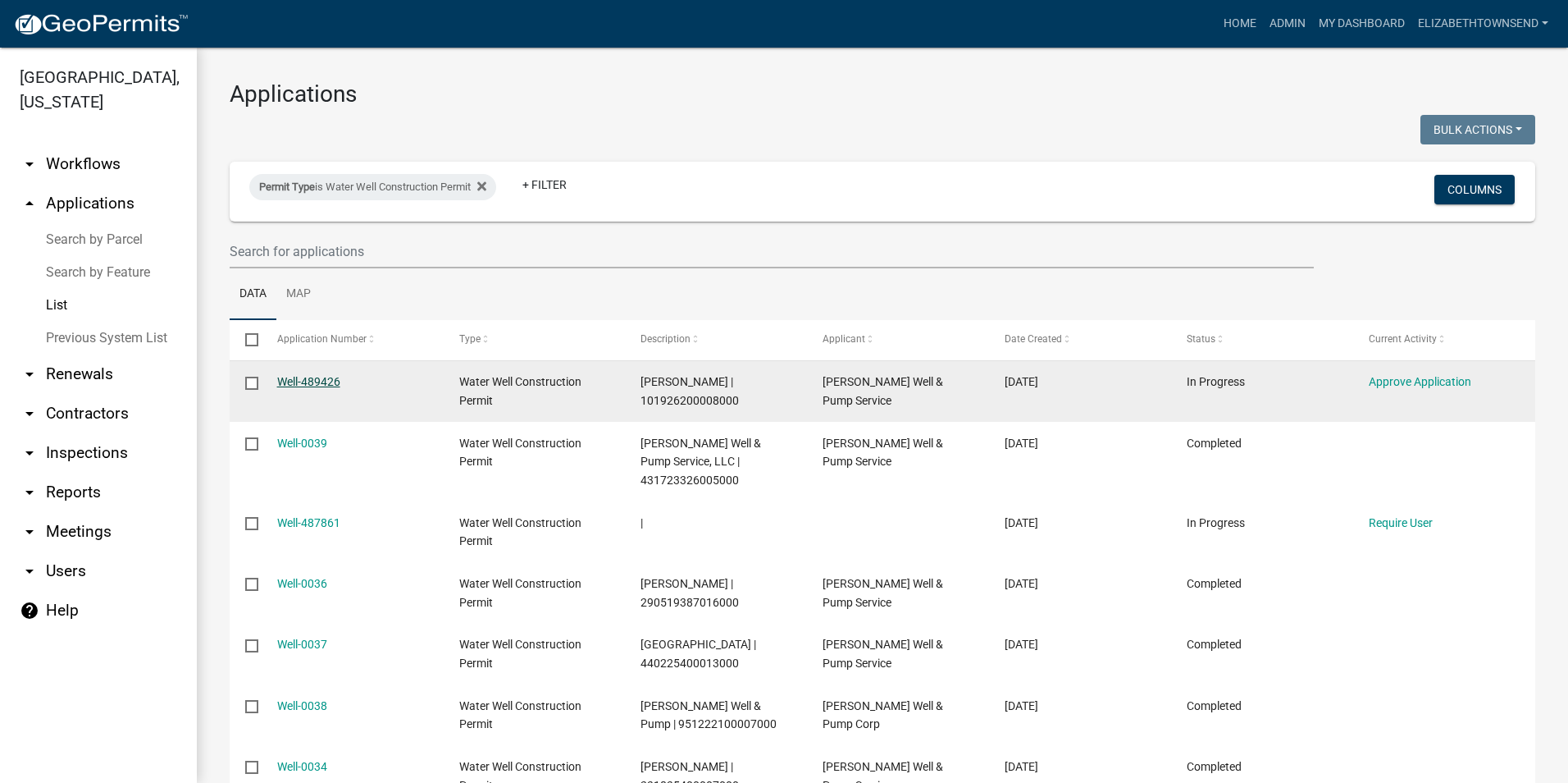
click at [317, 380] on link "Well-489426" at bounding box center [308, 381] width 63 height 13
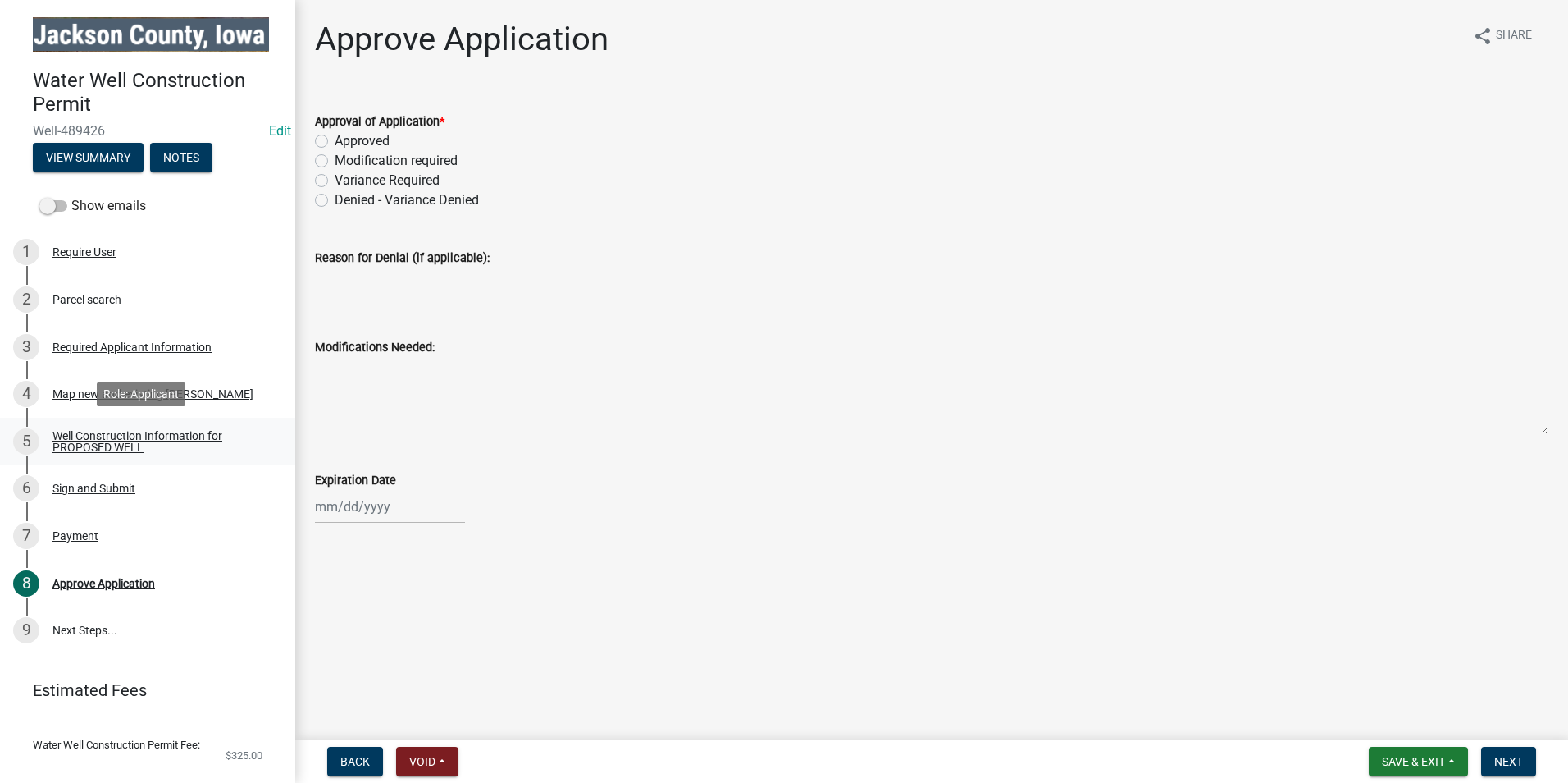
click at [117, 436] on div "Well Construction Information for PROPOSED WELL" at bounding box center [161, 441] width 217 height 23
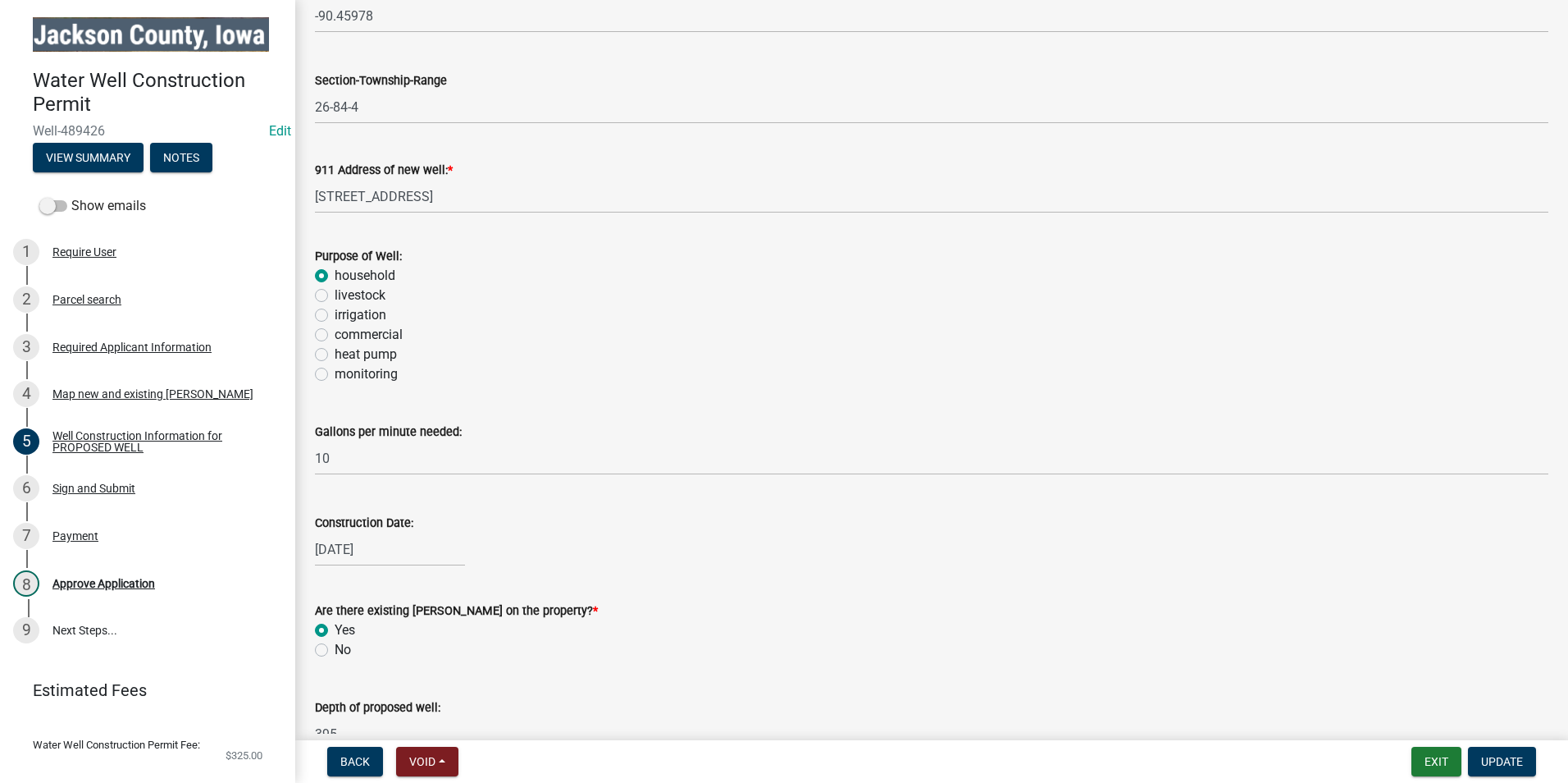
scroll to position [322, 0]
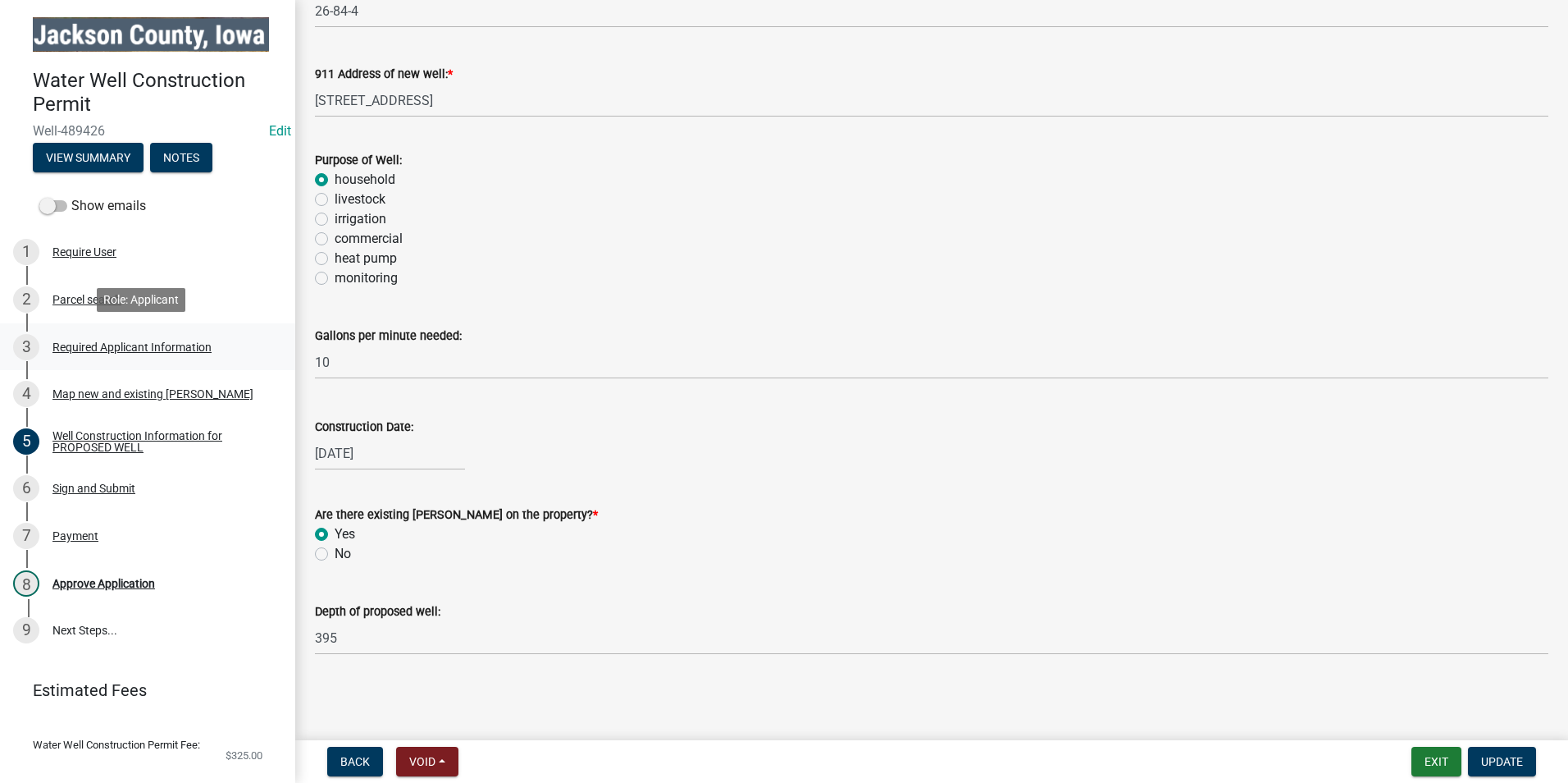
click at [106, 344] on div "Required Applicant Information" at bounding box center [132, 346] width 159 height 11
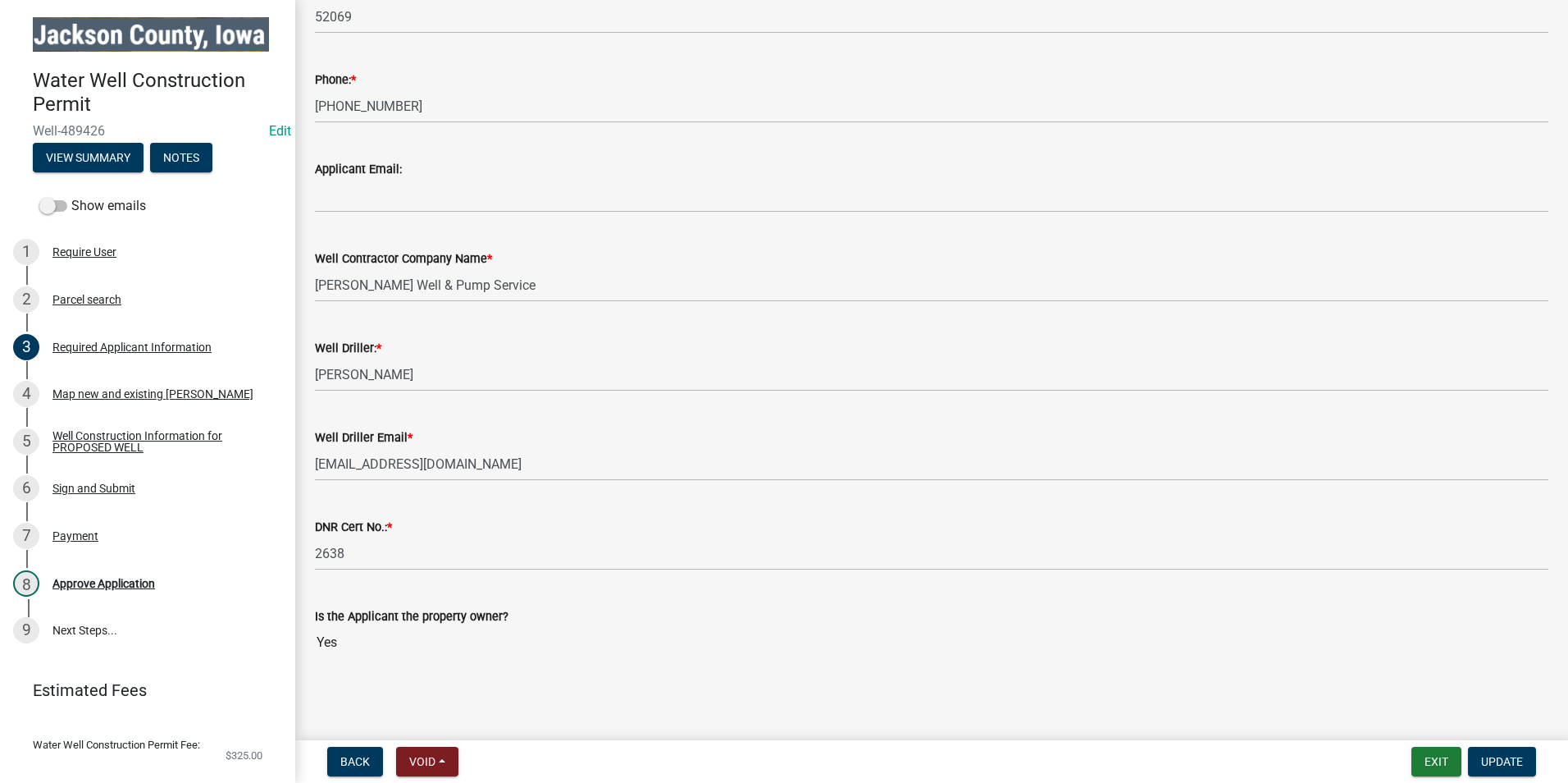
scroll to position [495, 0]
click at [179, 392] on div "Map new and existing [PERSON_NAME]" at bounding box center [153, 393] width 201 height 11
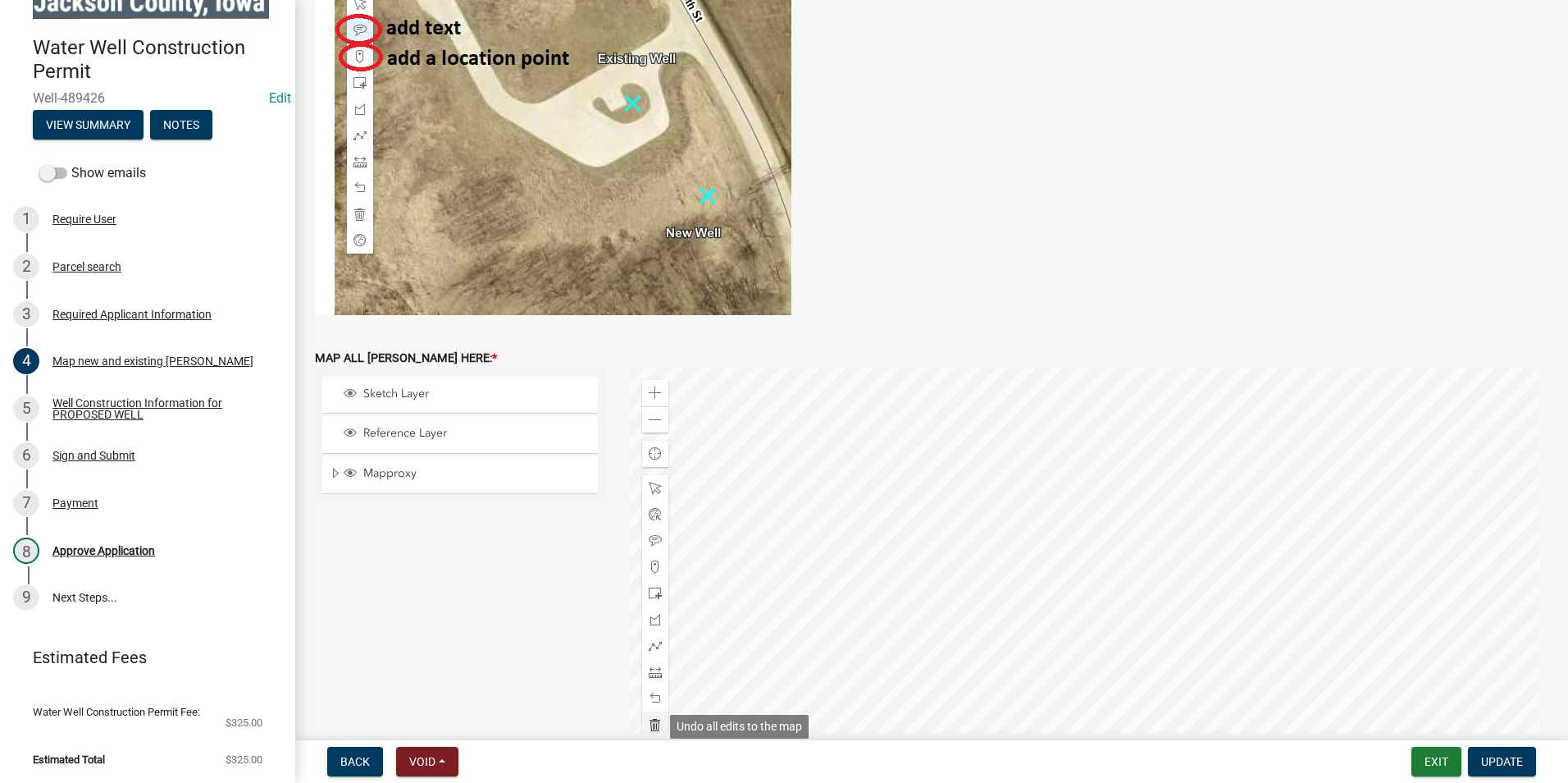
scroll to position [328, 0]
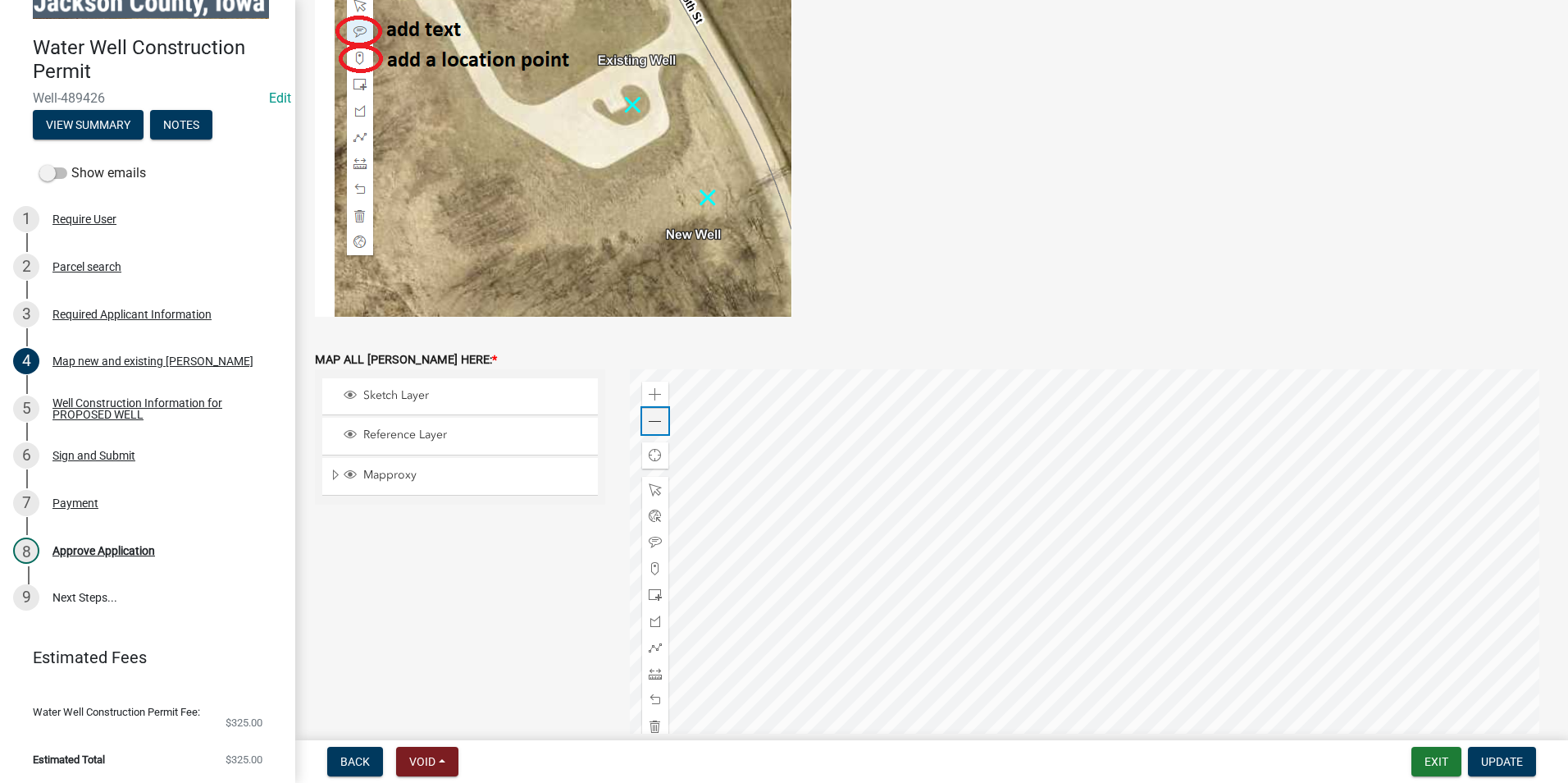
click at [649, 422] on span at bounding box center [655, 421] width 13 height 13
click at [139, 308] on div "Required Applicant Information" at bounding box center [132, 313] width 159 height 11
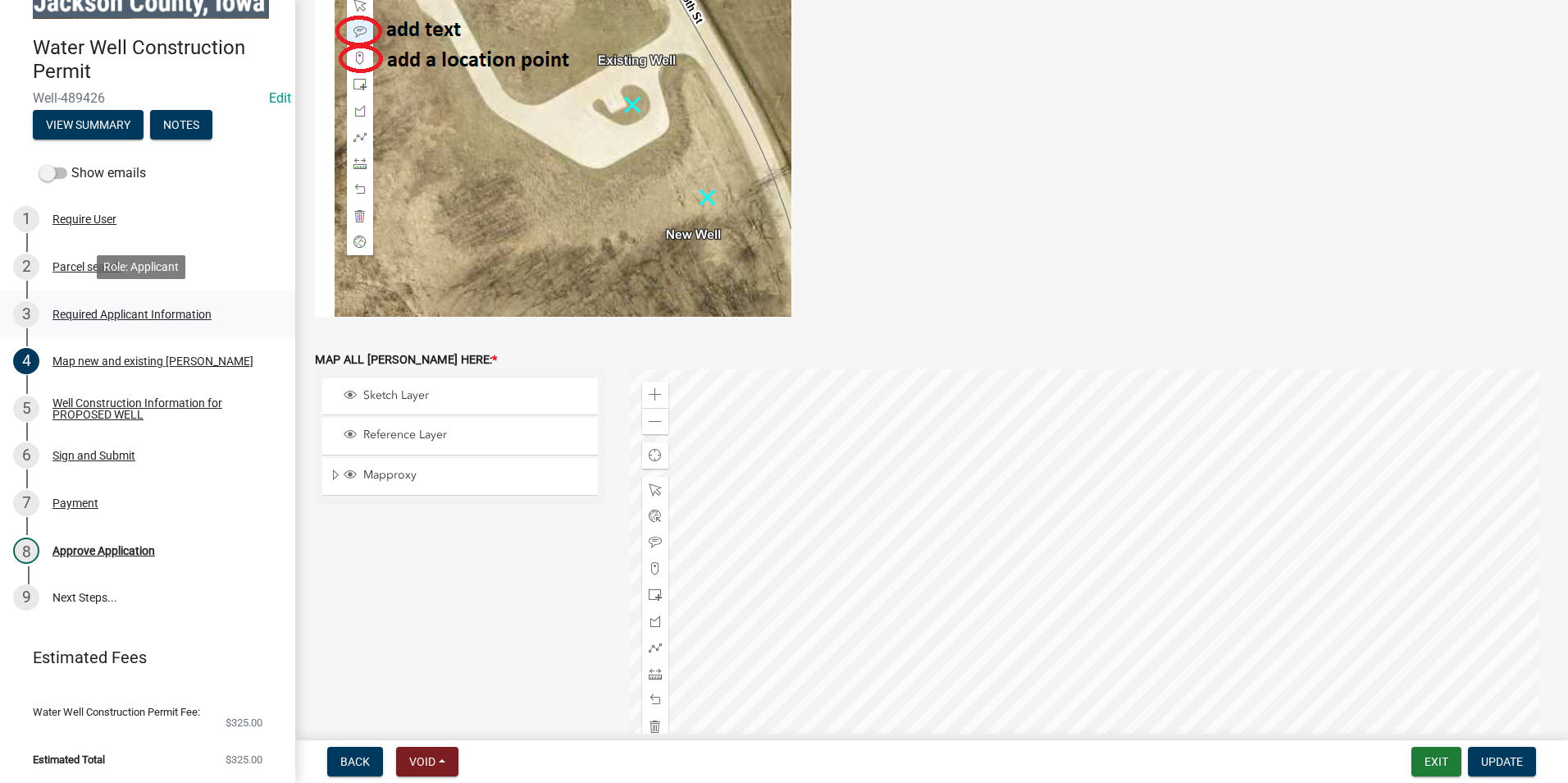
scroll to position [0, 0]
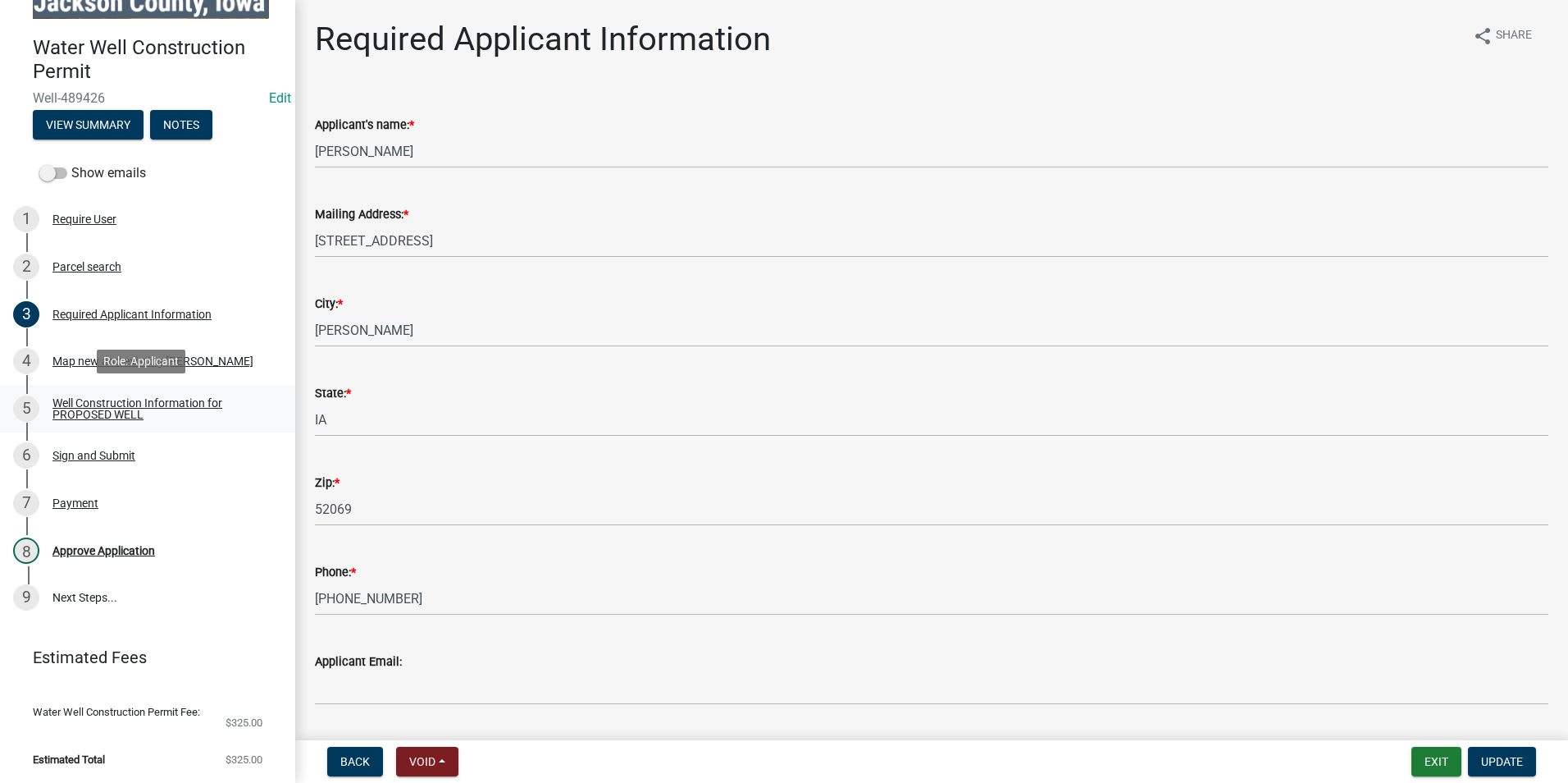
click at [120, 404] on div "Well Construction Information for PROPOSED WELL" at bounding box center [161, 408] width 217 height 23
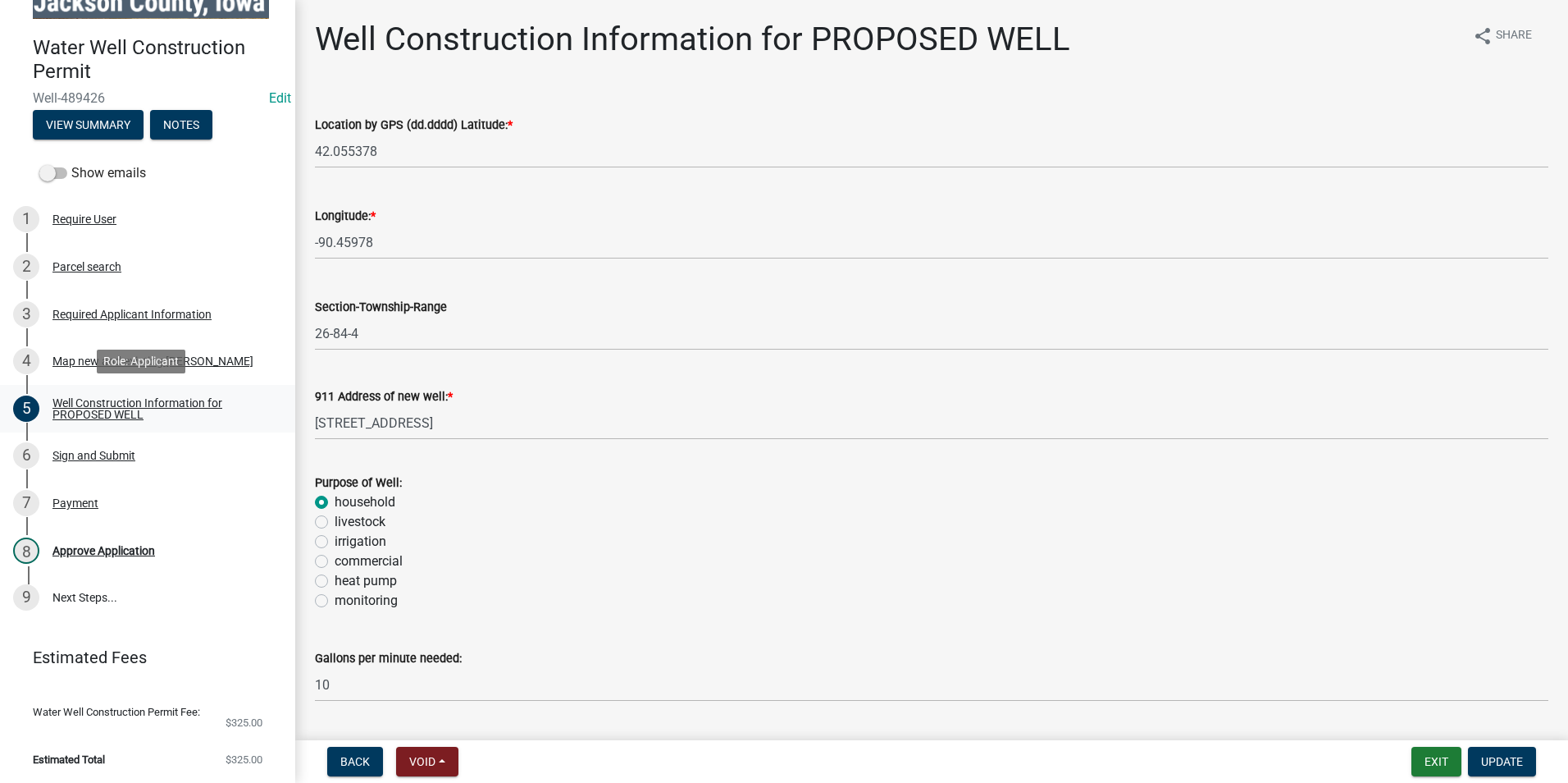
click at [64, 411] on div "Well Construction Information for PROPOSED WELL" at bounding box center [161, 408] width 217 height 23
click at [113, 411] on div "Well Construction Information for PROPOSED WELL" at bounding box center [161, 408] width 217 height 23
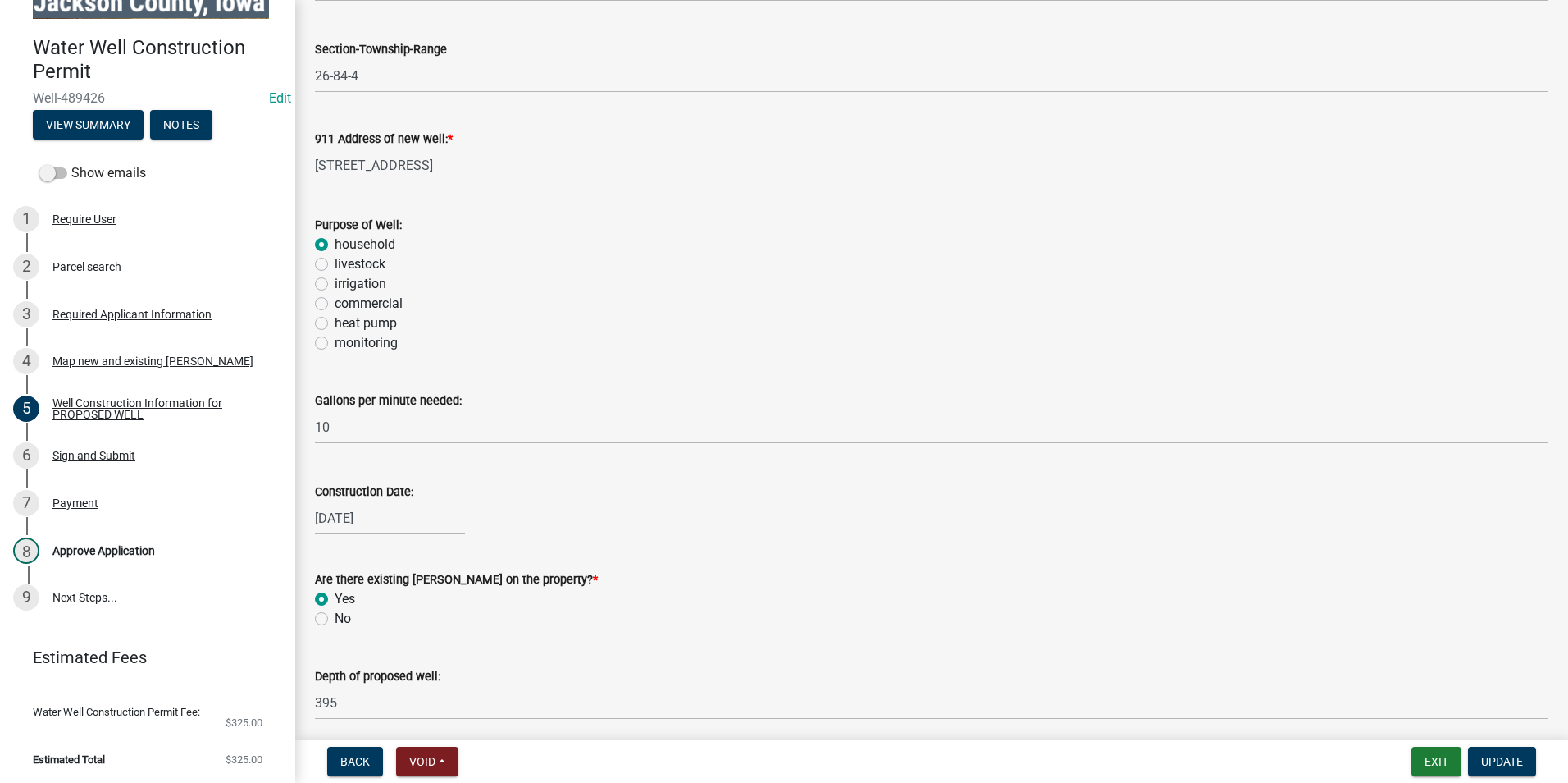
scroll to position [322, 0]
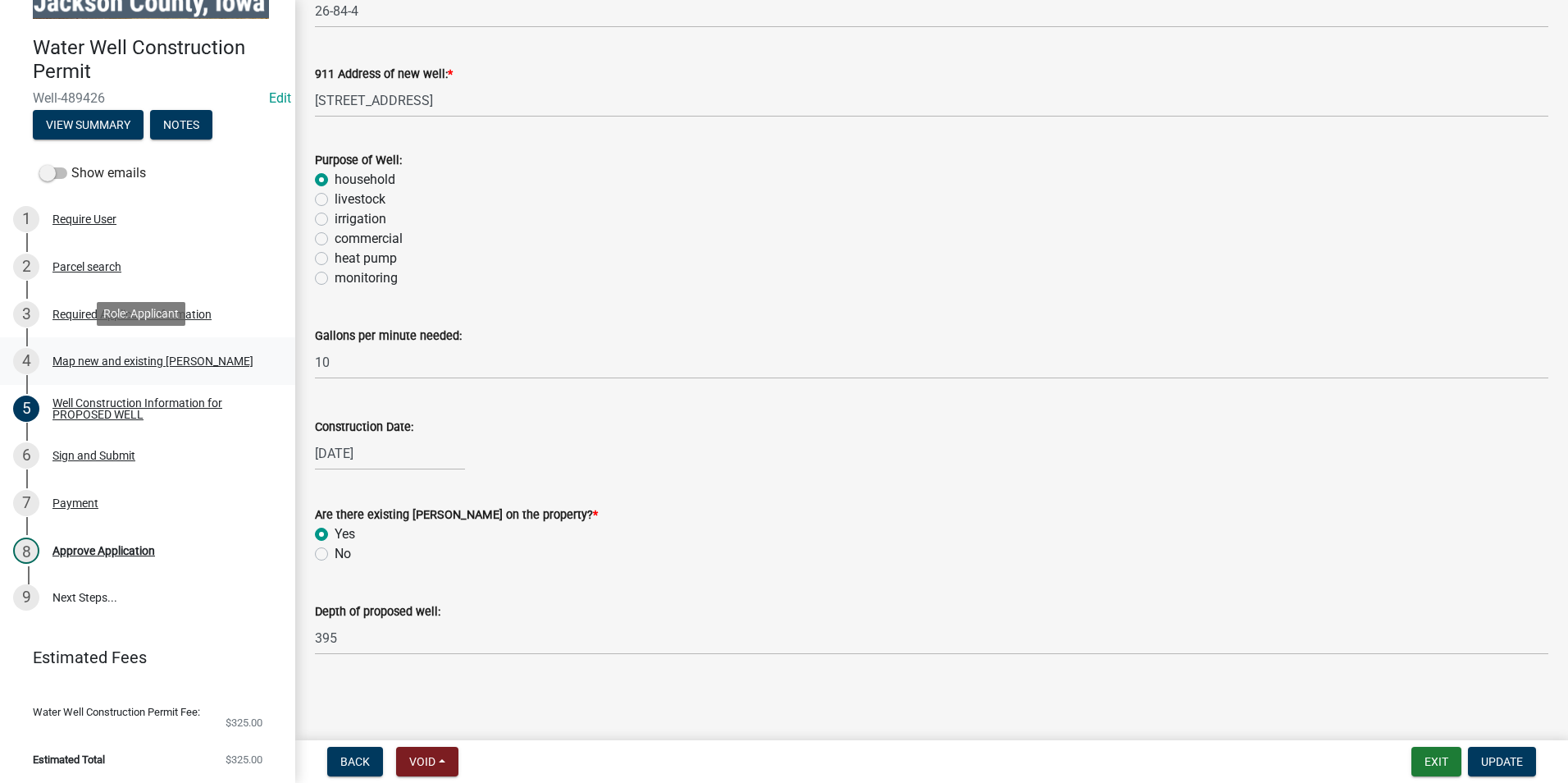
click at [142, 357] on div "Map new and existing [PERSON_NAME]" at bounding box center [153, 360] width 201 height 11
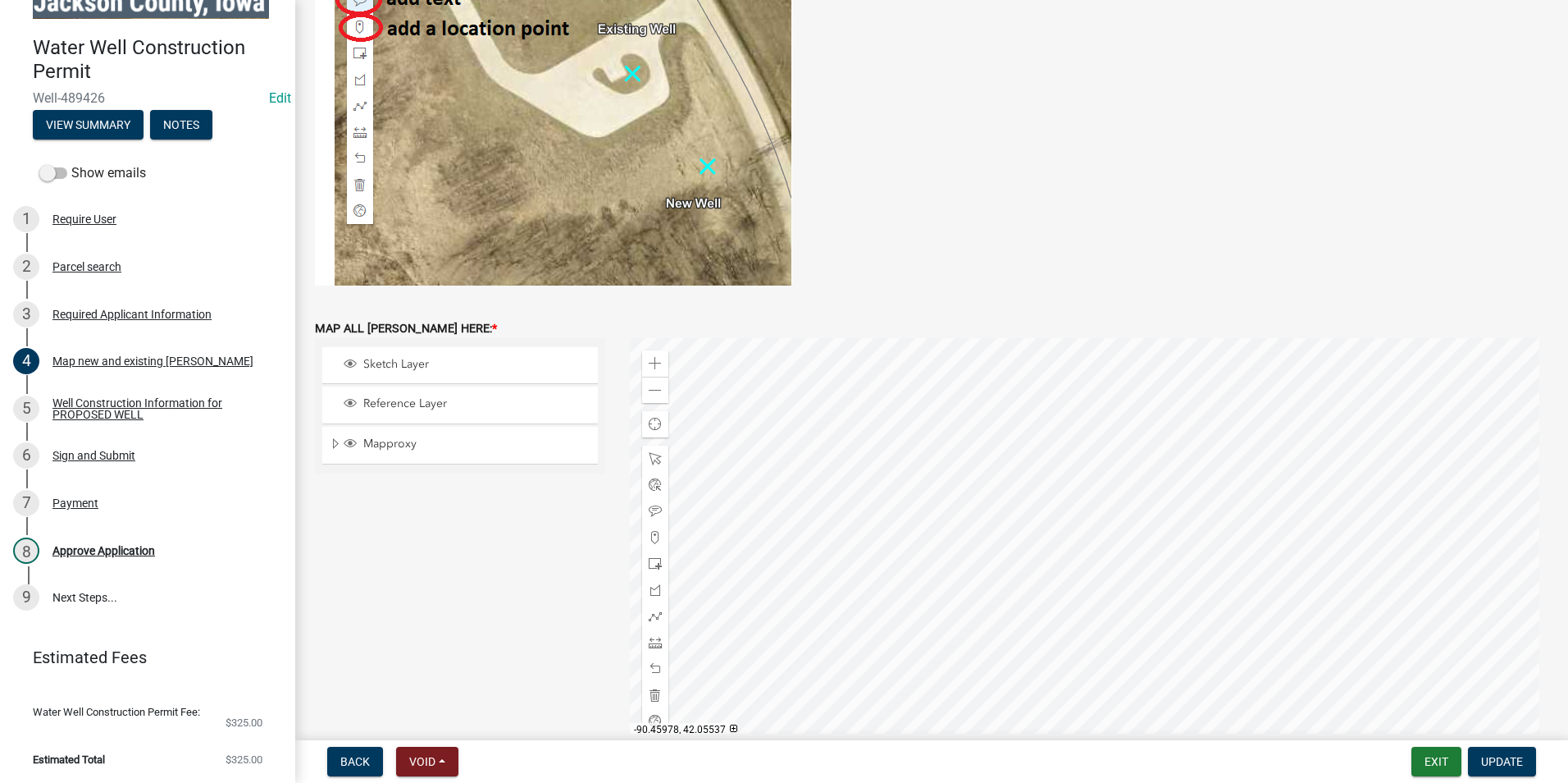
scroll to position [574, 0]
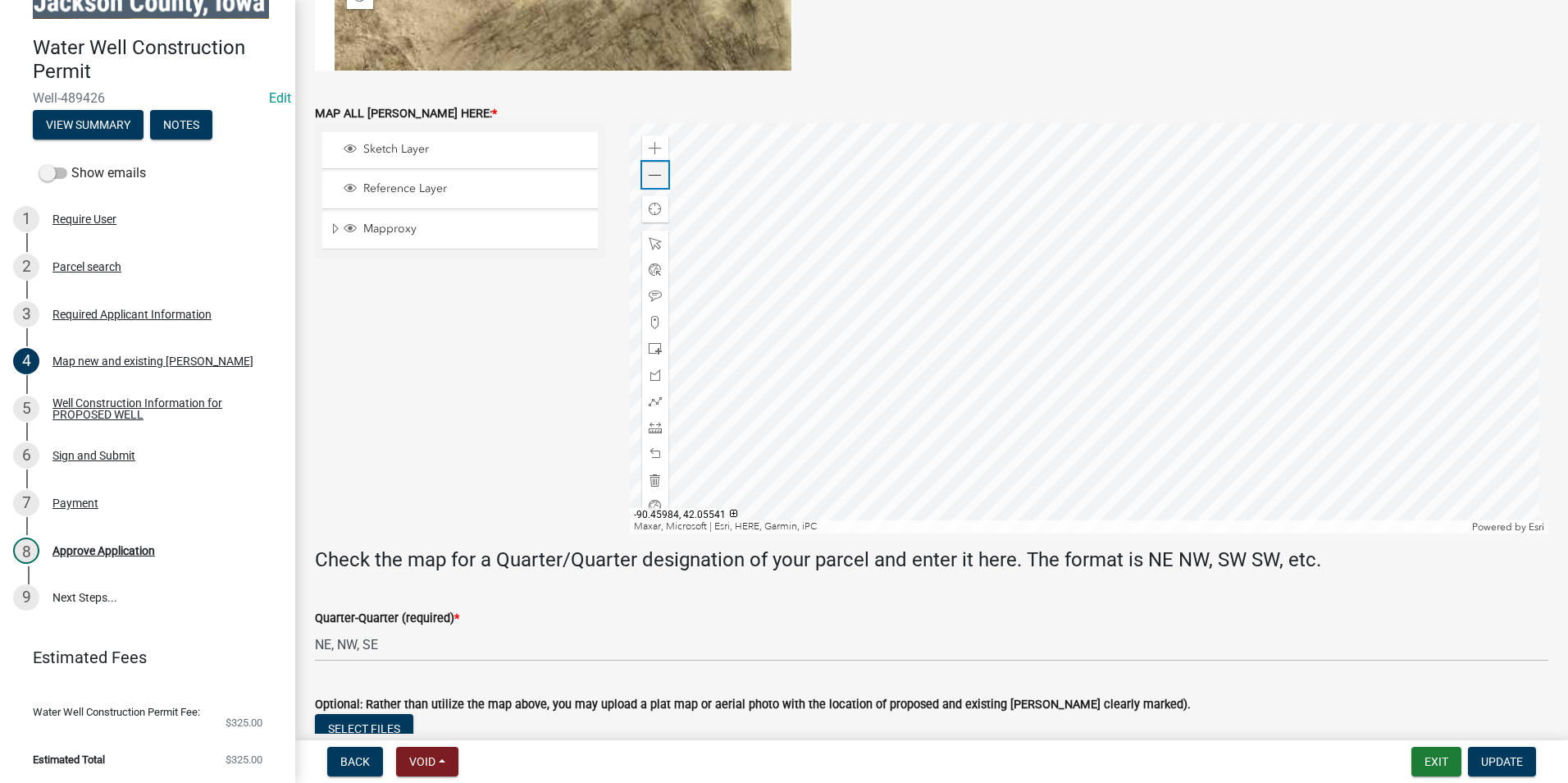
click at [655, 183] on div "Zoom out" at bounding box center [655, 174] width 26 height 26
click at [655, 182] on div "Zoom out" at bounding box center [655, 174] width 26 height 26
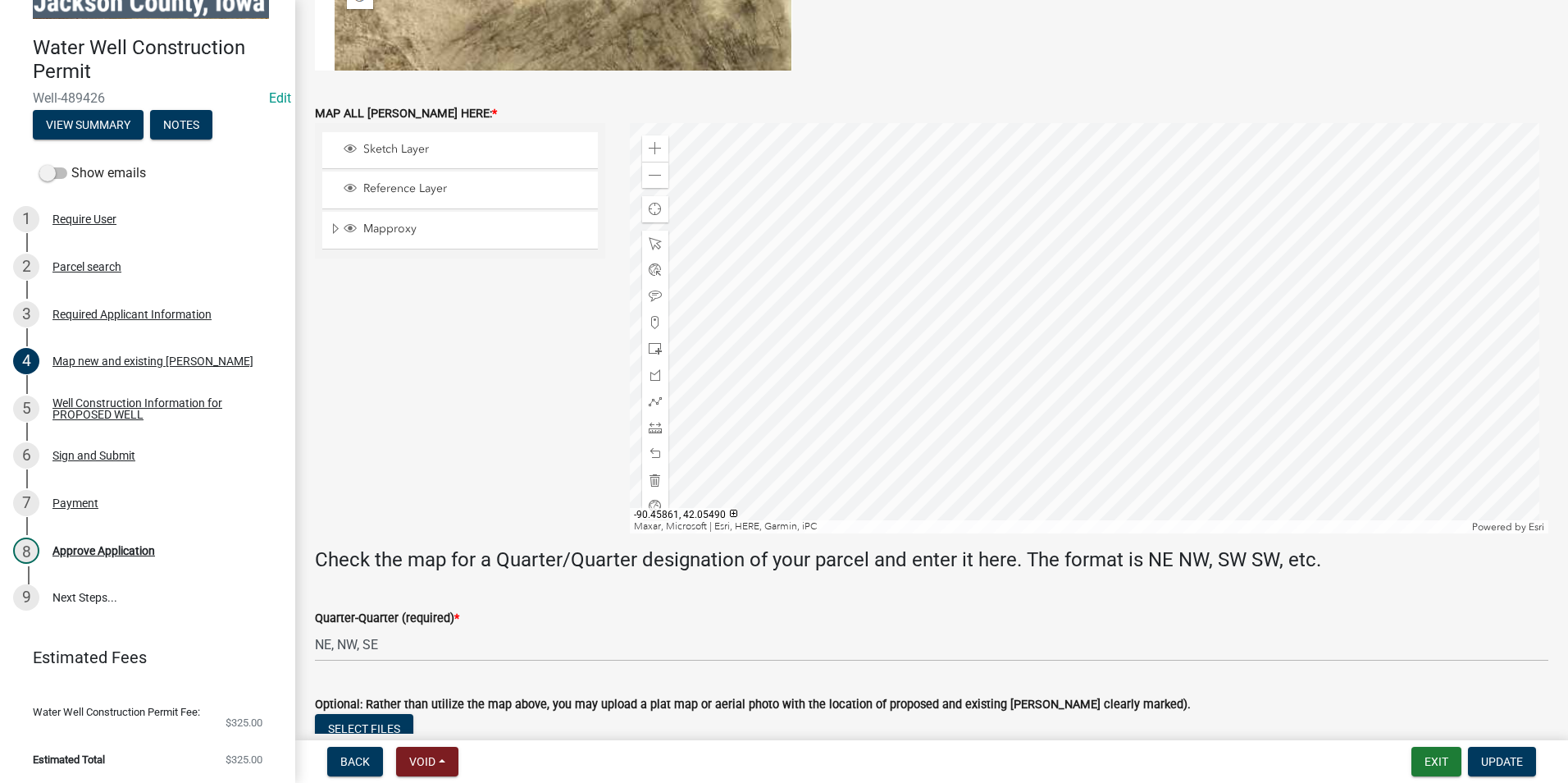
click at [1078, 432] on div at bounding box center [1089, 328] width 919 height 410
click at [106, 410] on div "Well Construction Information for PROPOSED WELL" at bounding box center [161, 408] width 217 height 23
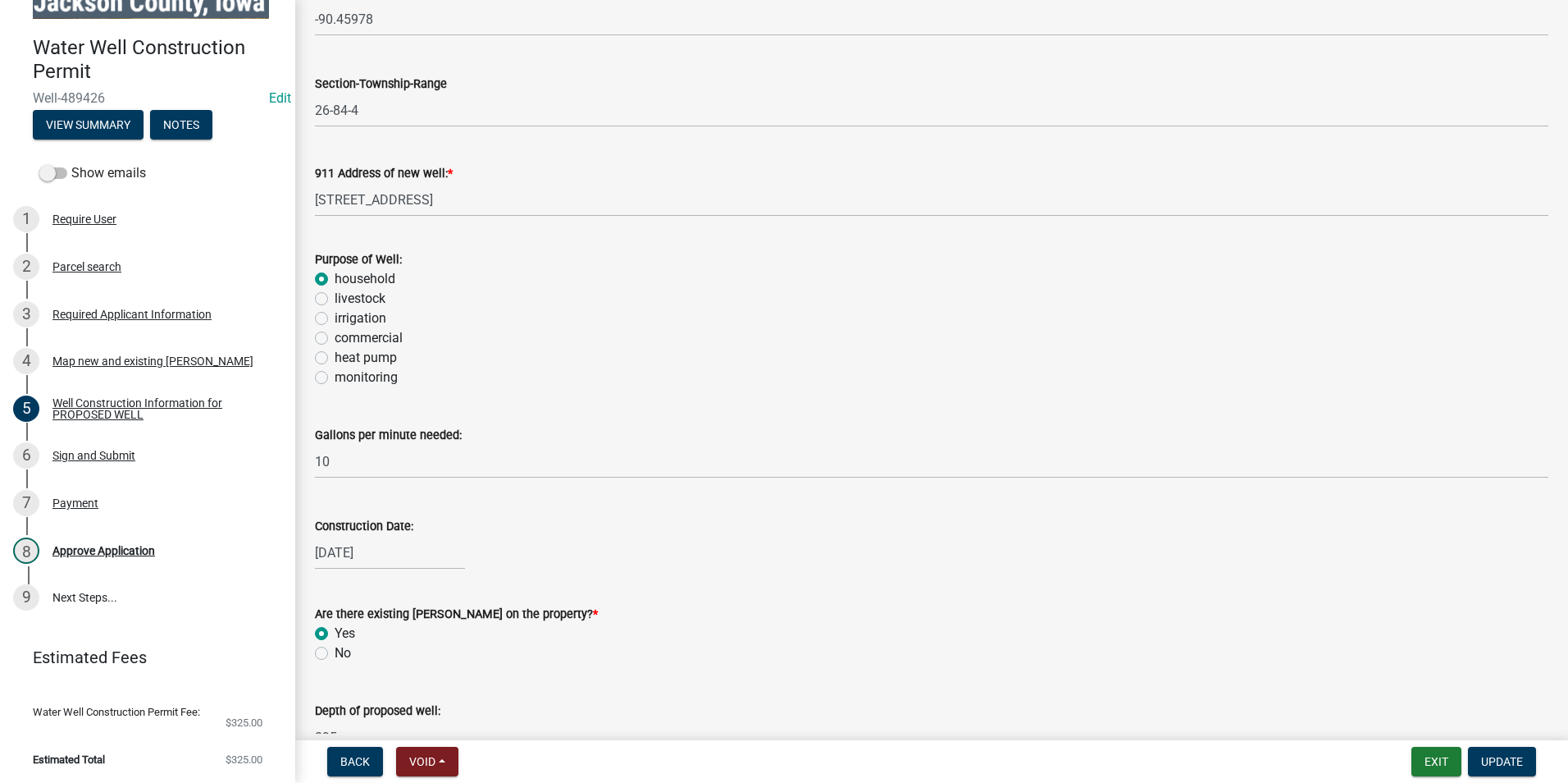
scroll to position [0, 0]
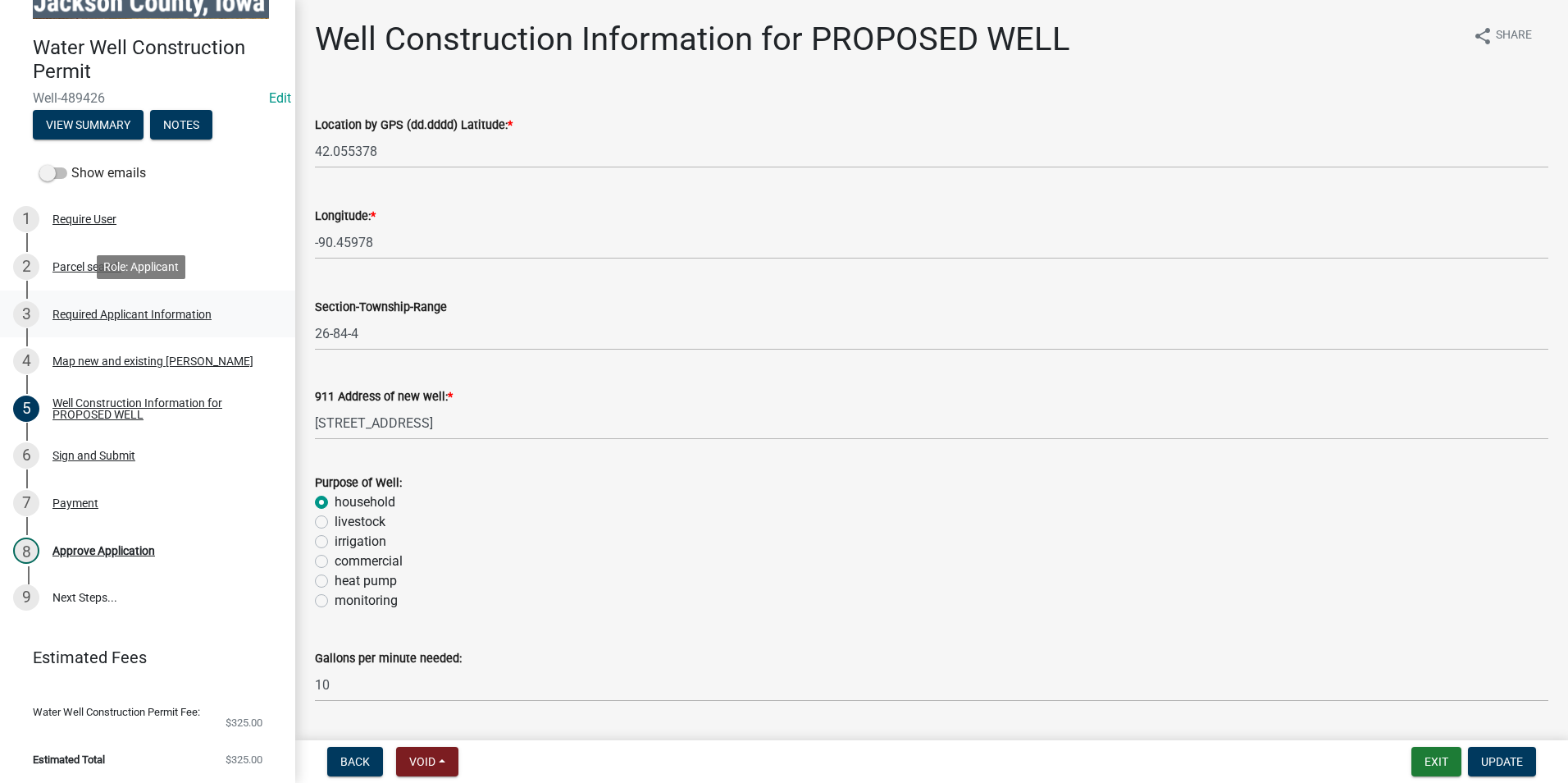
click at [118, 316] on div "Required Applicant Information" at bounding box center [132, 313] width 159 height 11
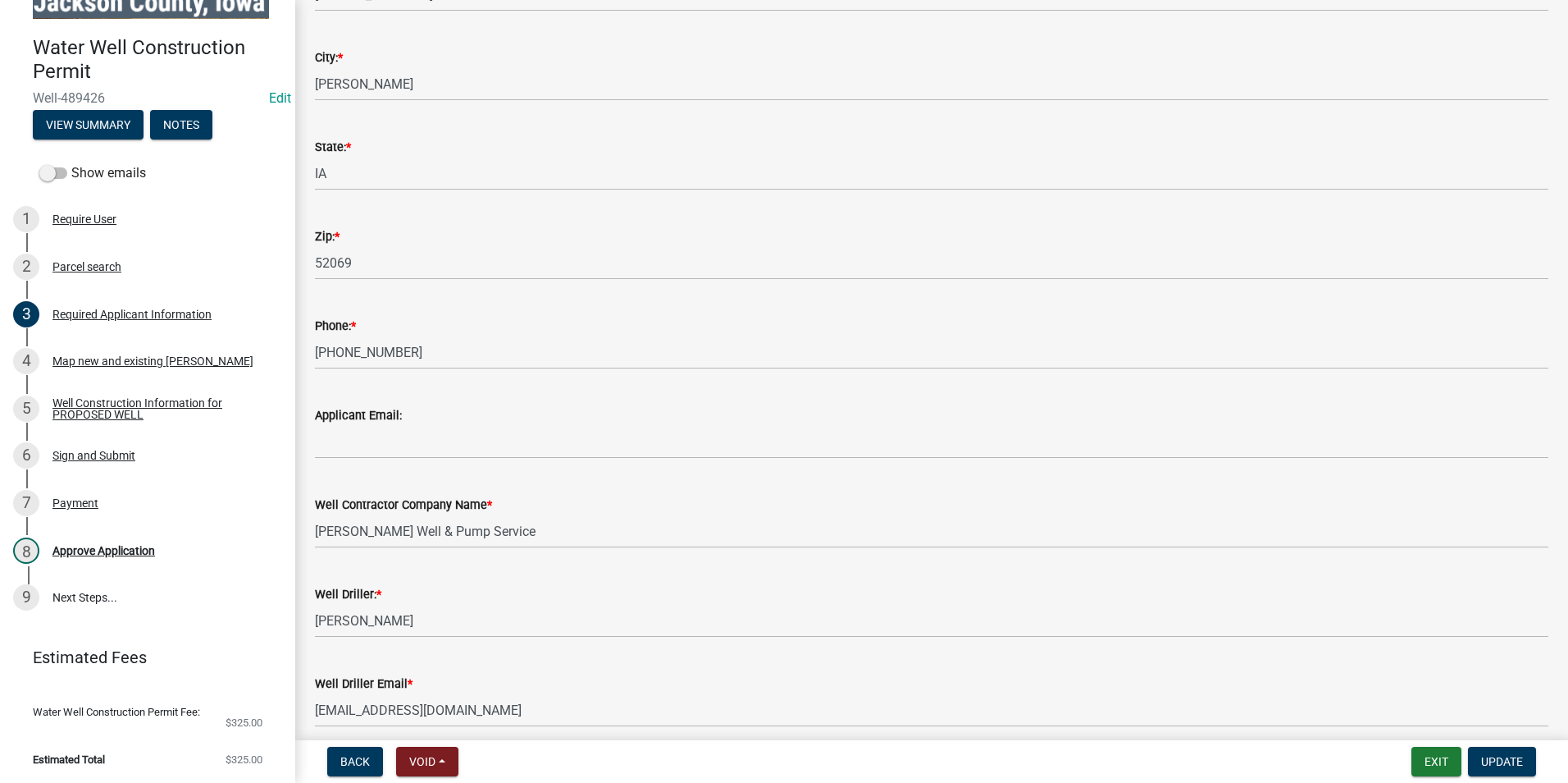
scroll to position [328, 0]
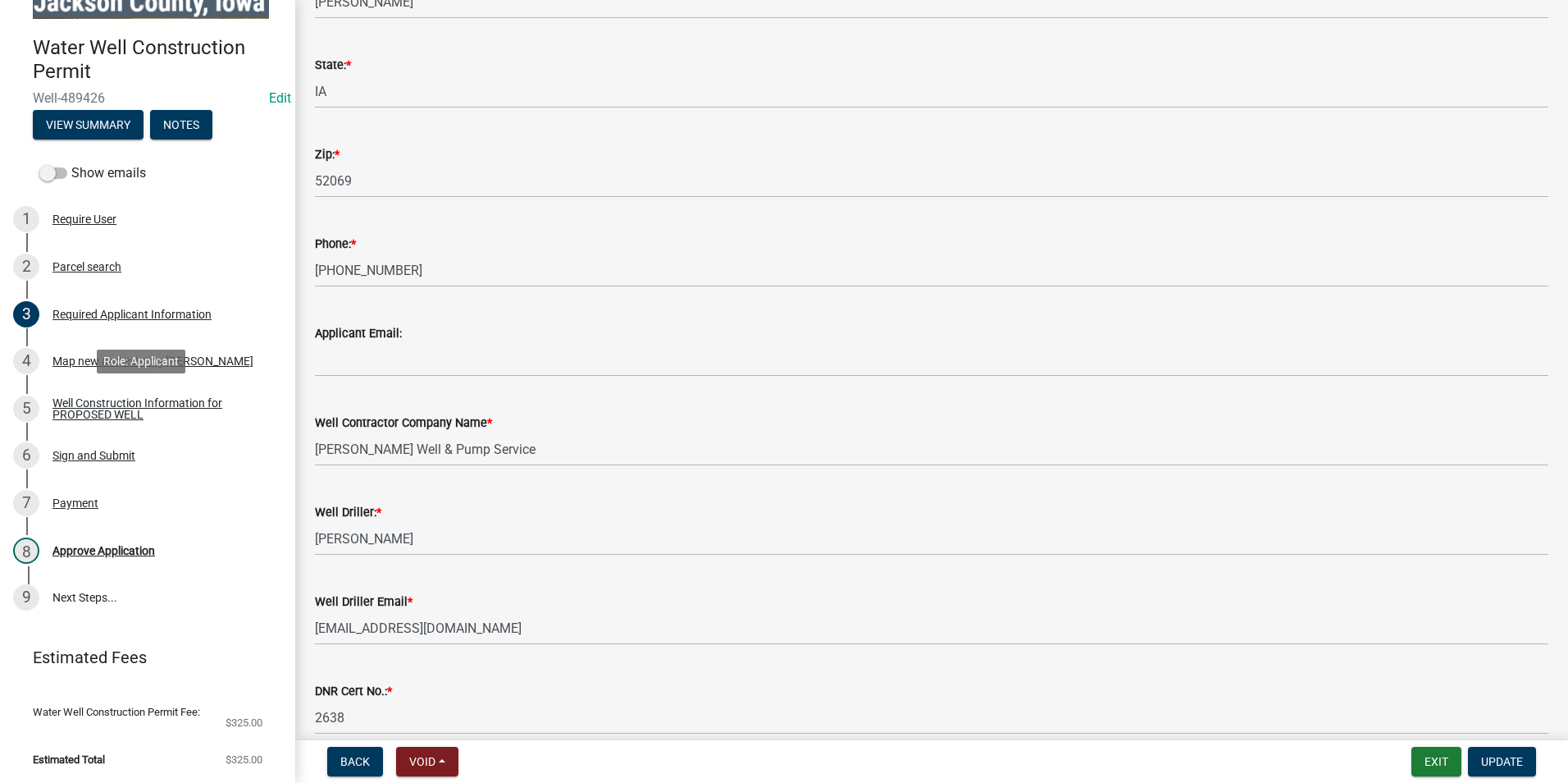
click at [106, 415] on div "Well Construction Information for PROPOSED WELL" at bounding box center [161, 408] width 217 height 23
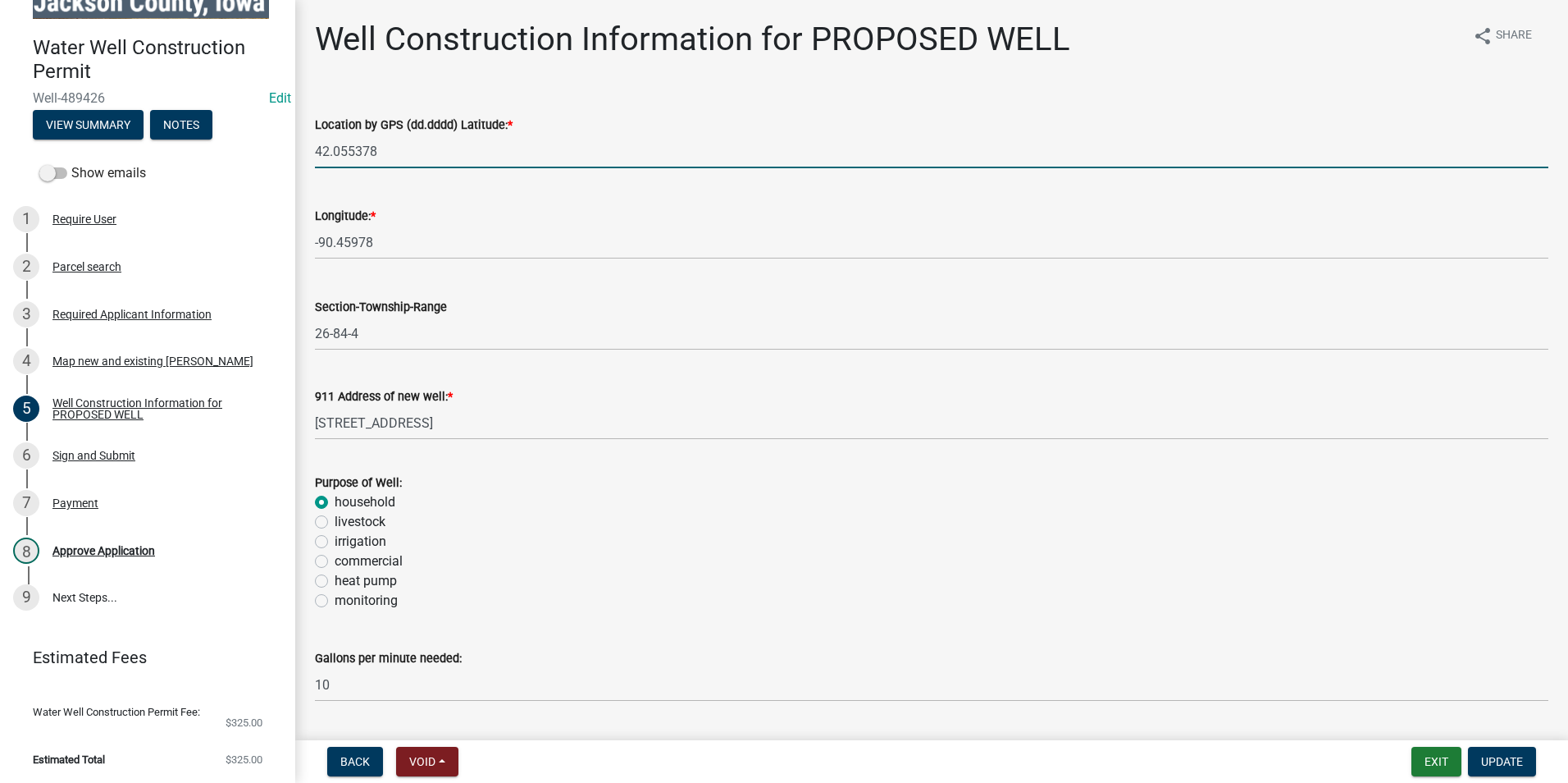
drag, startPoint x: 394, startPoint y: 147, endPoint x: 281, endPoint y: 140, distance: 113.2
click at [281, 140] on div "Water Well Construction Permit Well-489426 Edit View Summary Notes Show emails …" at bounding box center [784, 391] width 1568 height 783
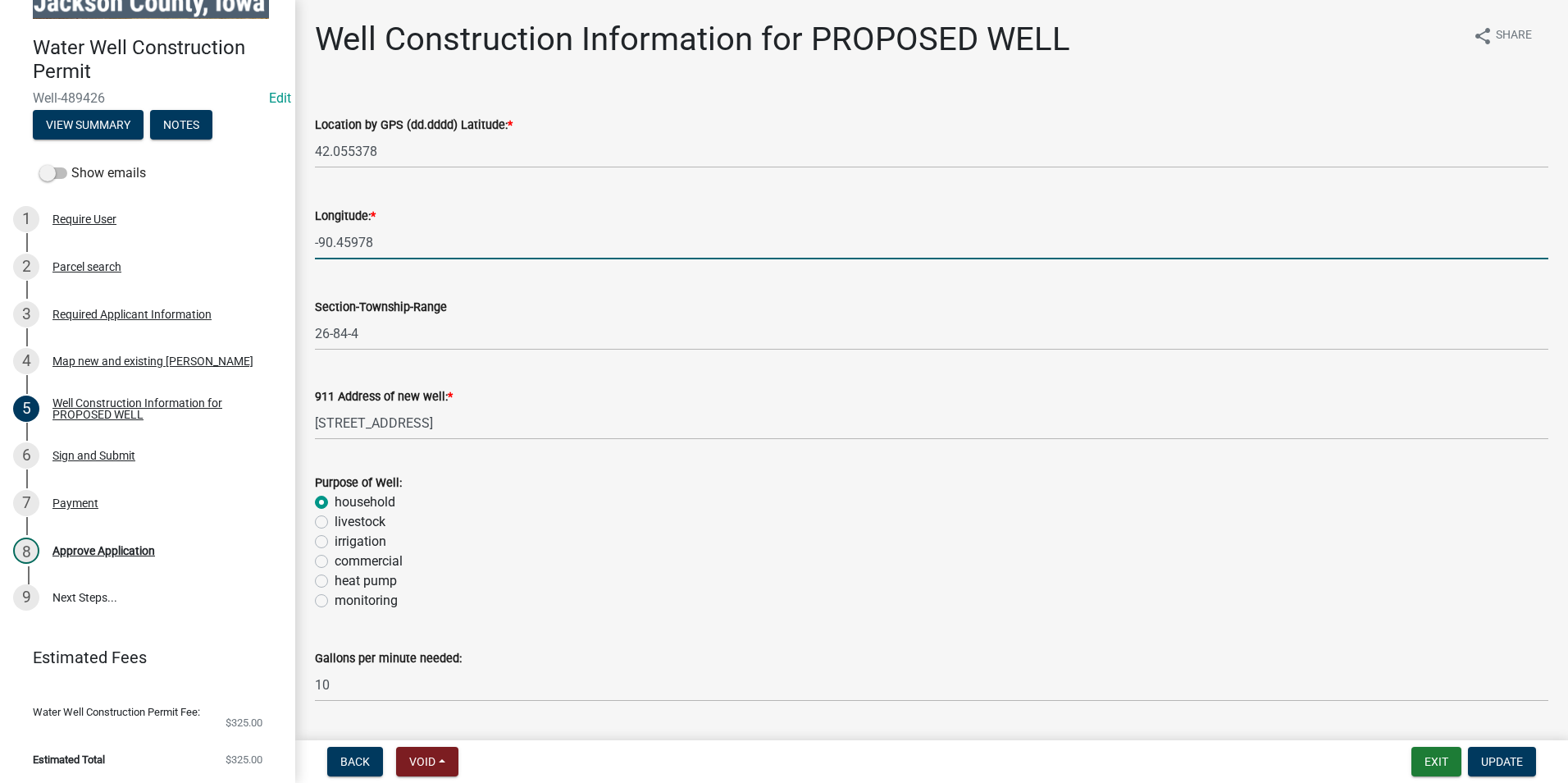
drag, startPoint x: 396, startPoint y: 245, endPoint x: 300, endPoint y: 239, distance: 96.2
click at [300, 239] on div "Well Construction Information for PROPOSED WELL share Share Location by GPS (dd…" at bounding box center [931, 513] width 1273 height 987
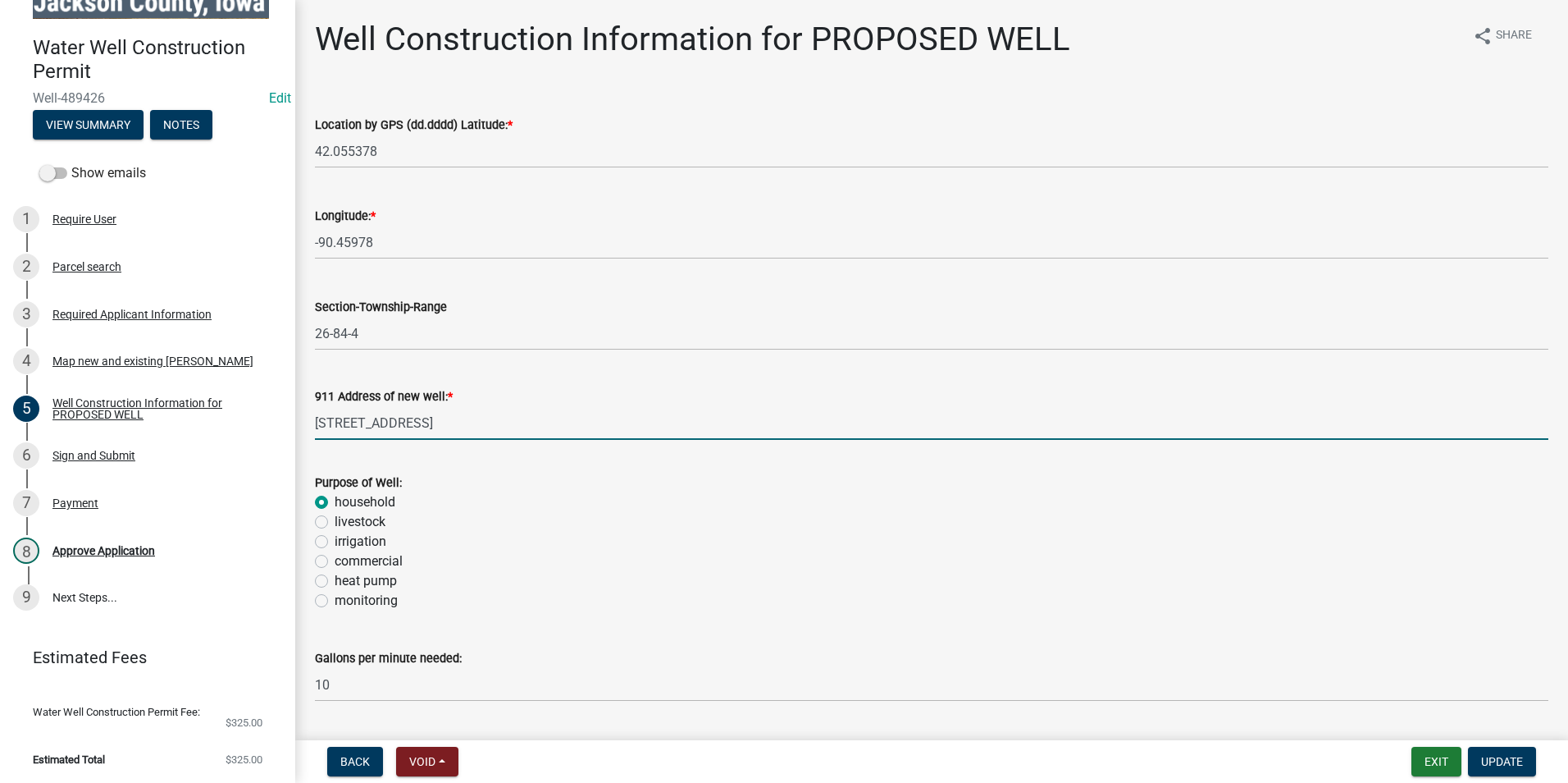
drag, startPoint x: 463, startPoint y: 425, endPoint x: 348, endPoint y: 433, distance: 115.3
click at [305, 426] on div "911 Address of new well: * 37573 Hwy 64, Preston" at bounding box center [932, 401] width 1258 height 76
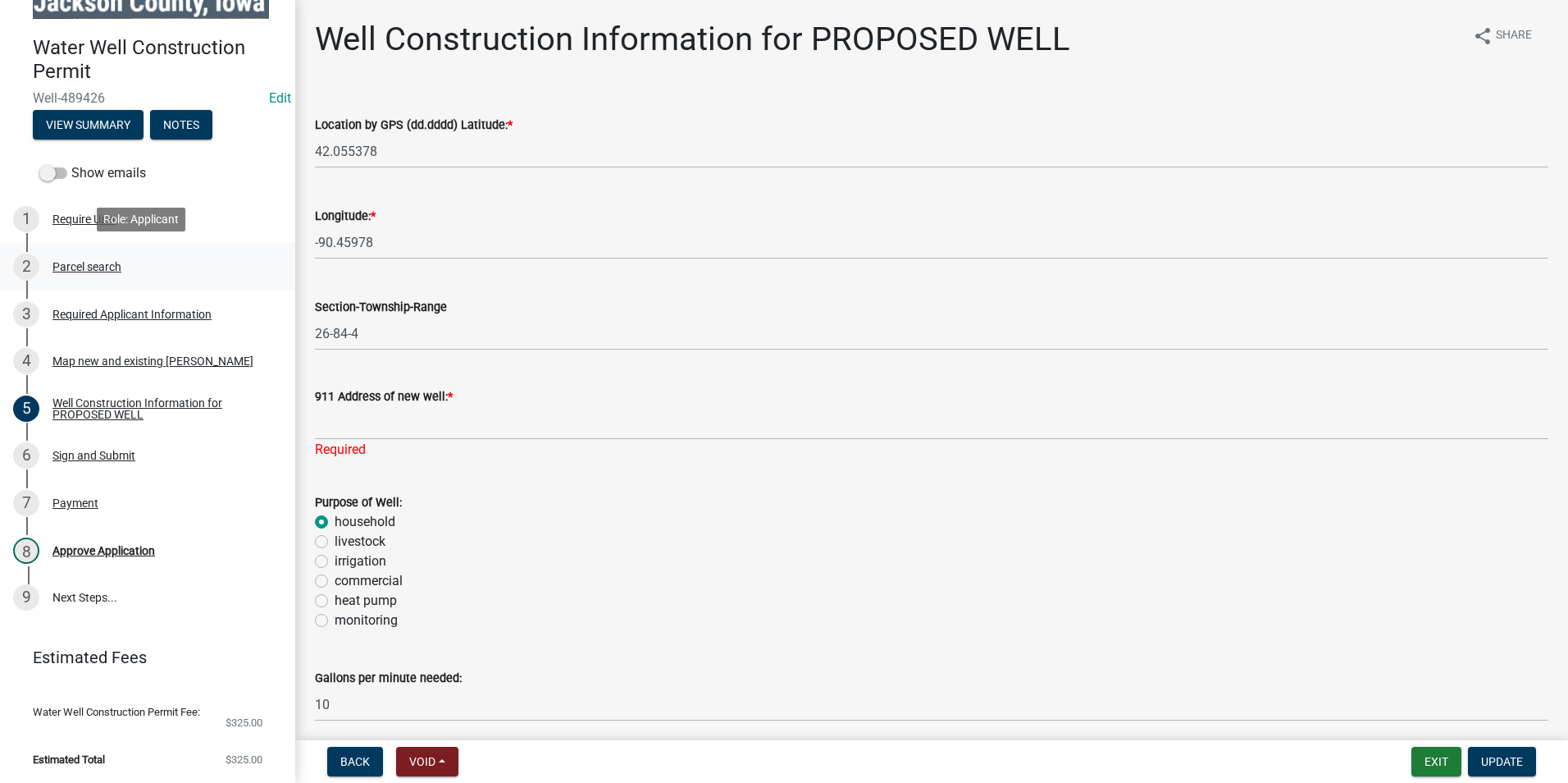
click at [108, 268] on div "Parcel search" at bounding box center [87, 266] width 69 height 11
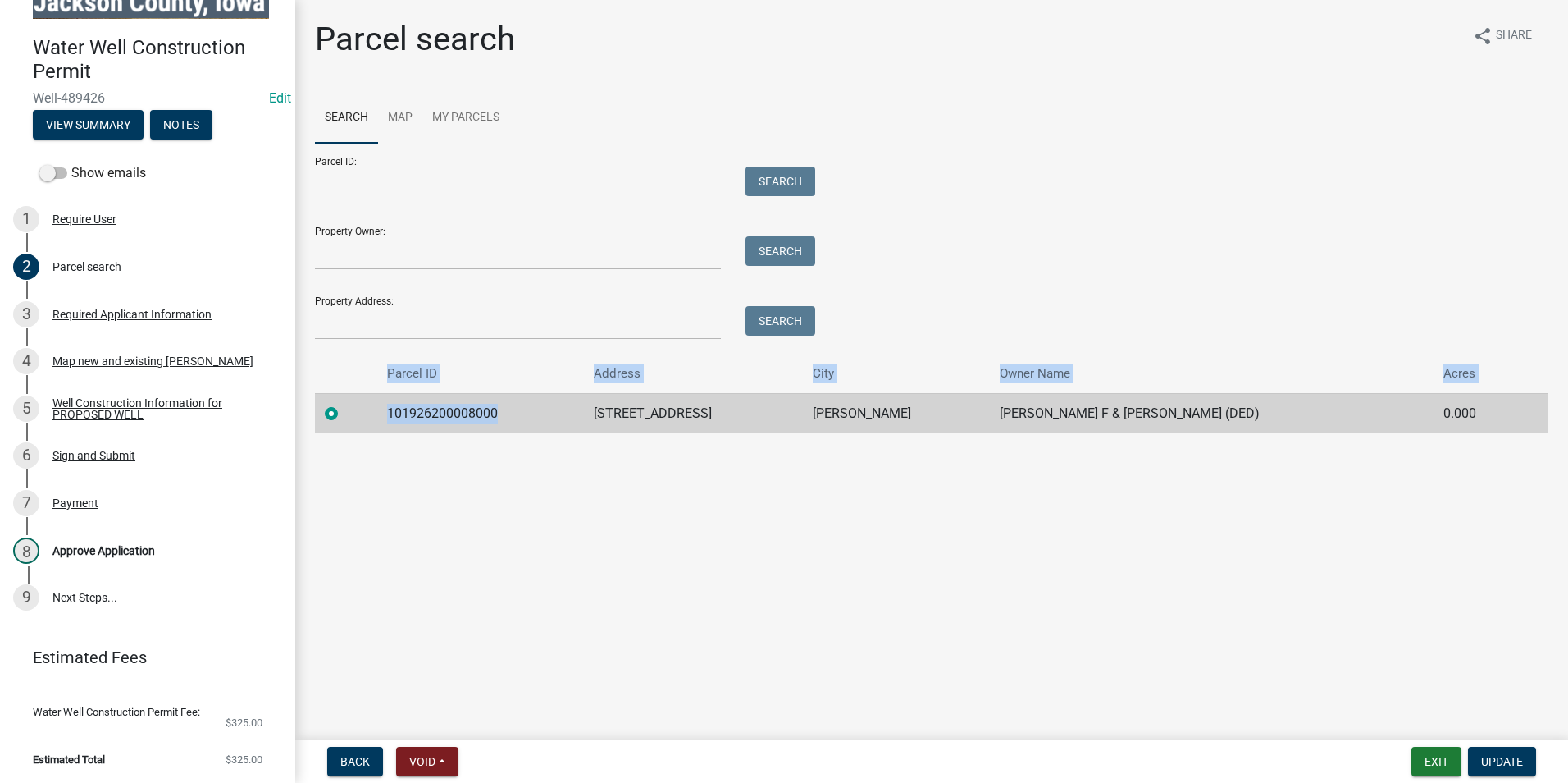
drag, startPoint x: 526, startPoint y: 415, endPoint x: 376, endPoint y: 385, distance: 153.0
click at [376, 385] on table "Parcel ID Address City Owner Name Acres 101926200008000 37573 HWY 64 PRESTON Tr…" at bounding box center [931, 394] width 1233 height 79
drag, startPoint x: 376, startPoint y: 385, endPoint x: 470, endPoint y: 451, distance: 114.9
click at [470, 451] on main "Parcel search share Share Search Map My Parcels Parcel ID: Search Property Owne…" at bounding box center [931, 367] width 1273 height 734
drag, startPoint x: 518, startPoint y: 410, endPoint x: 381, endPoint y: 408, distance: 137.0
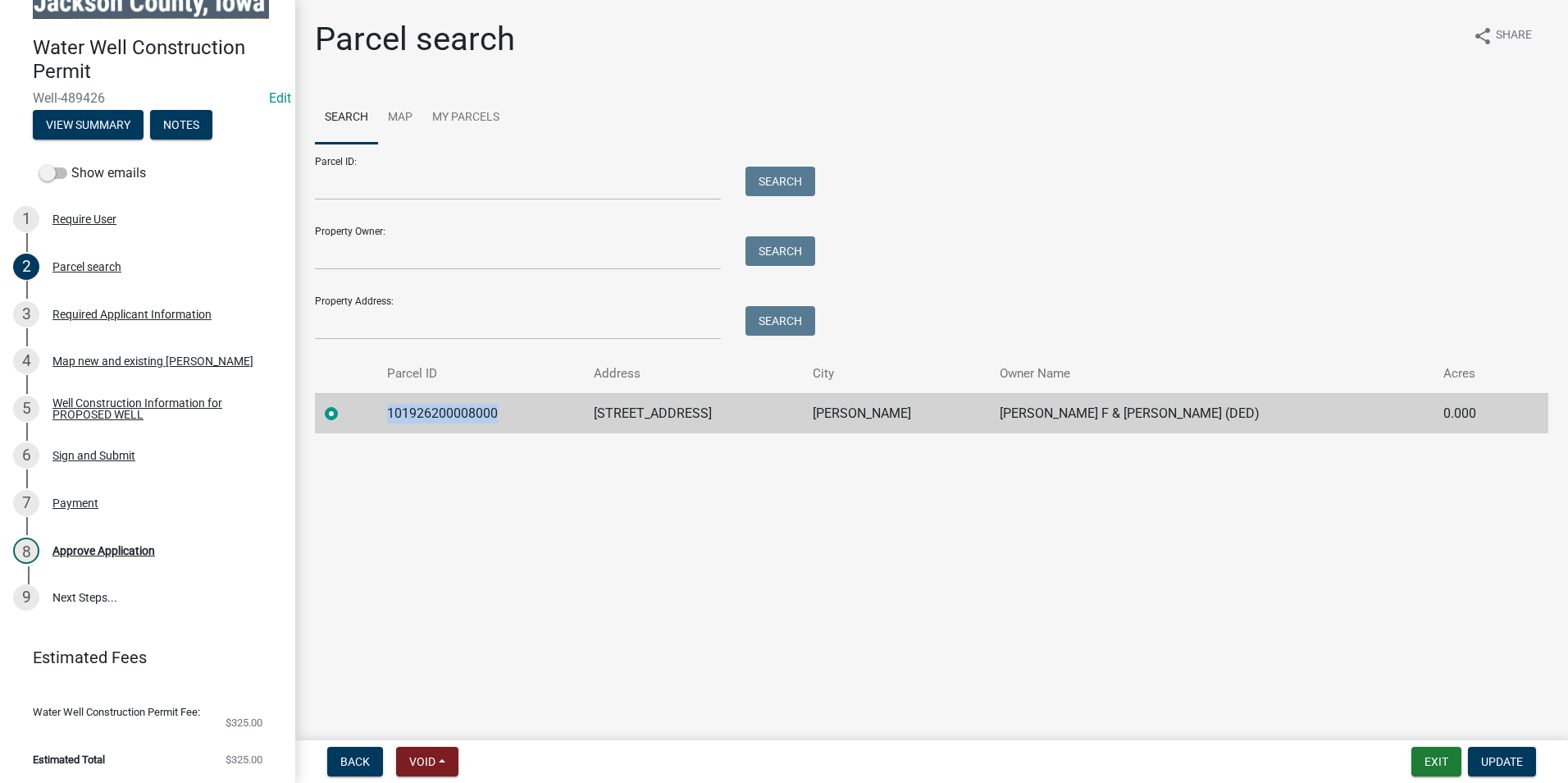
click at [381, 408] on tr "101926200008000 37573 HWY 64 PRESTON Trenkamp, LaVerne F & Jann C (DED) 0.000" at bounding box center [931, 413] width 1233 height 41
drag, startPoint x: 381, startPoint y: 408, endPoint x: 431, endPoint y: 420, distance: 51.4
copy td "101926200008000"
click at [110, 404] on div "Well Construction Information for PROPOSED WELL" at bounding box center [161, 408] width 217 height 23
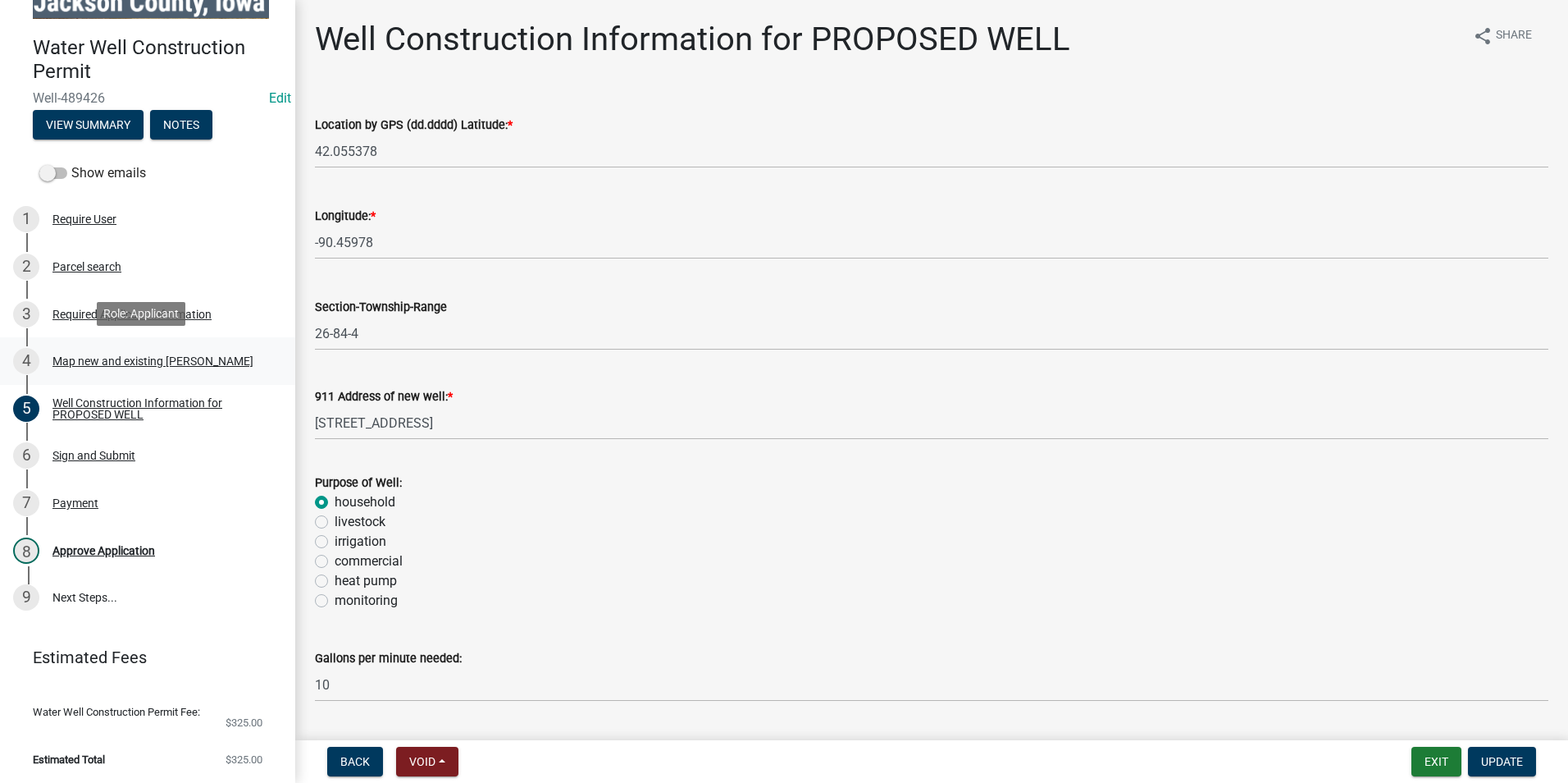
click at [93, 361] on div "Map new and existing [PERSON_NAME]" at bounding box center [153, 360] width 201 height 11
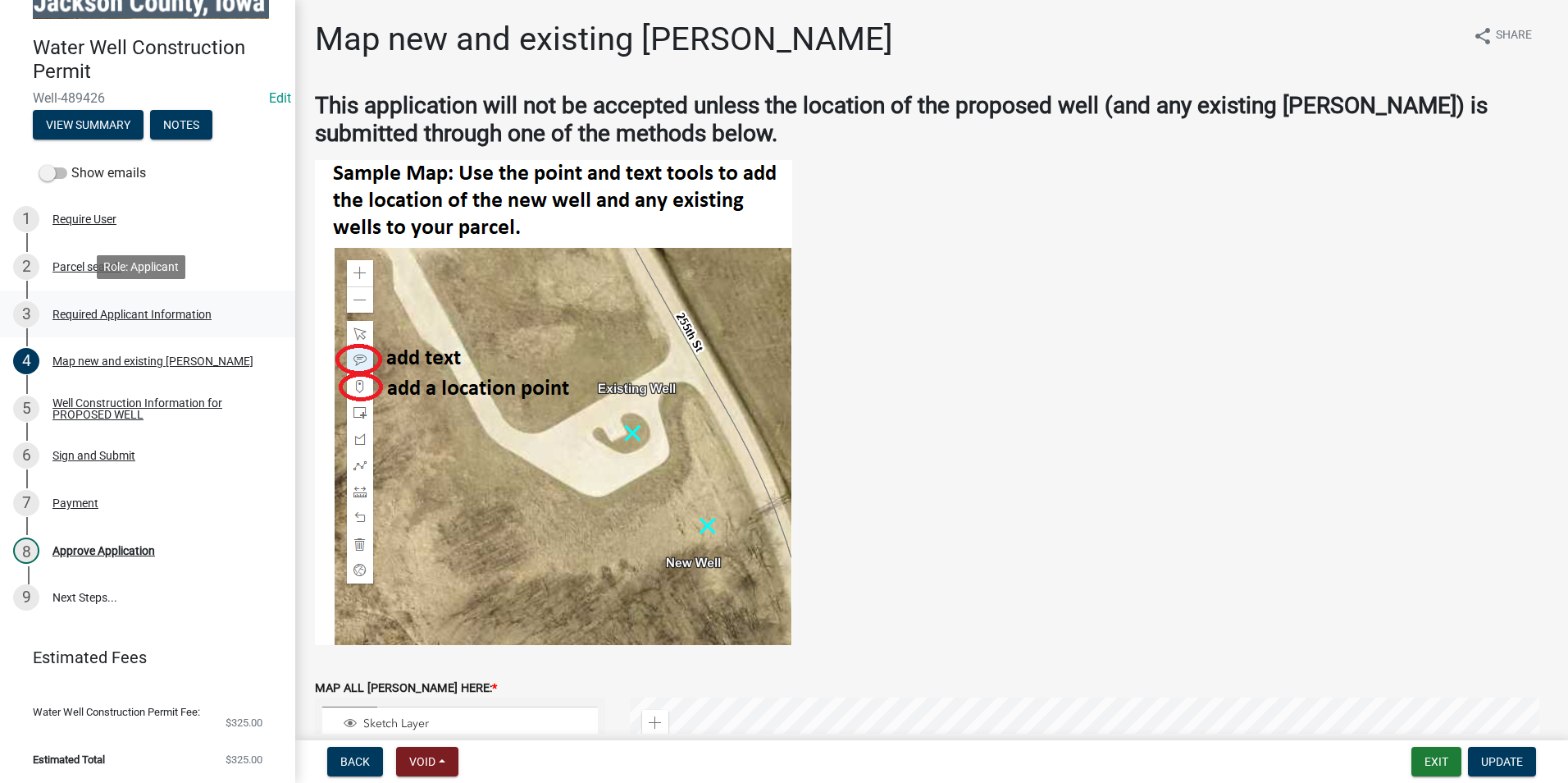
click at [117, 304] on div "3 Required Applicant Information" at bounding box center [141, 314] width 255 height 26
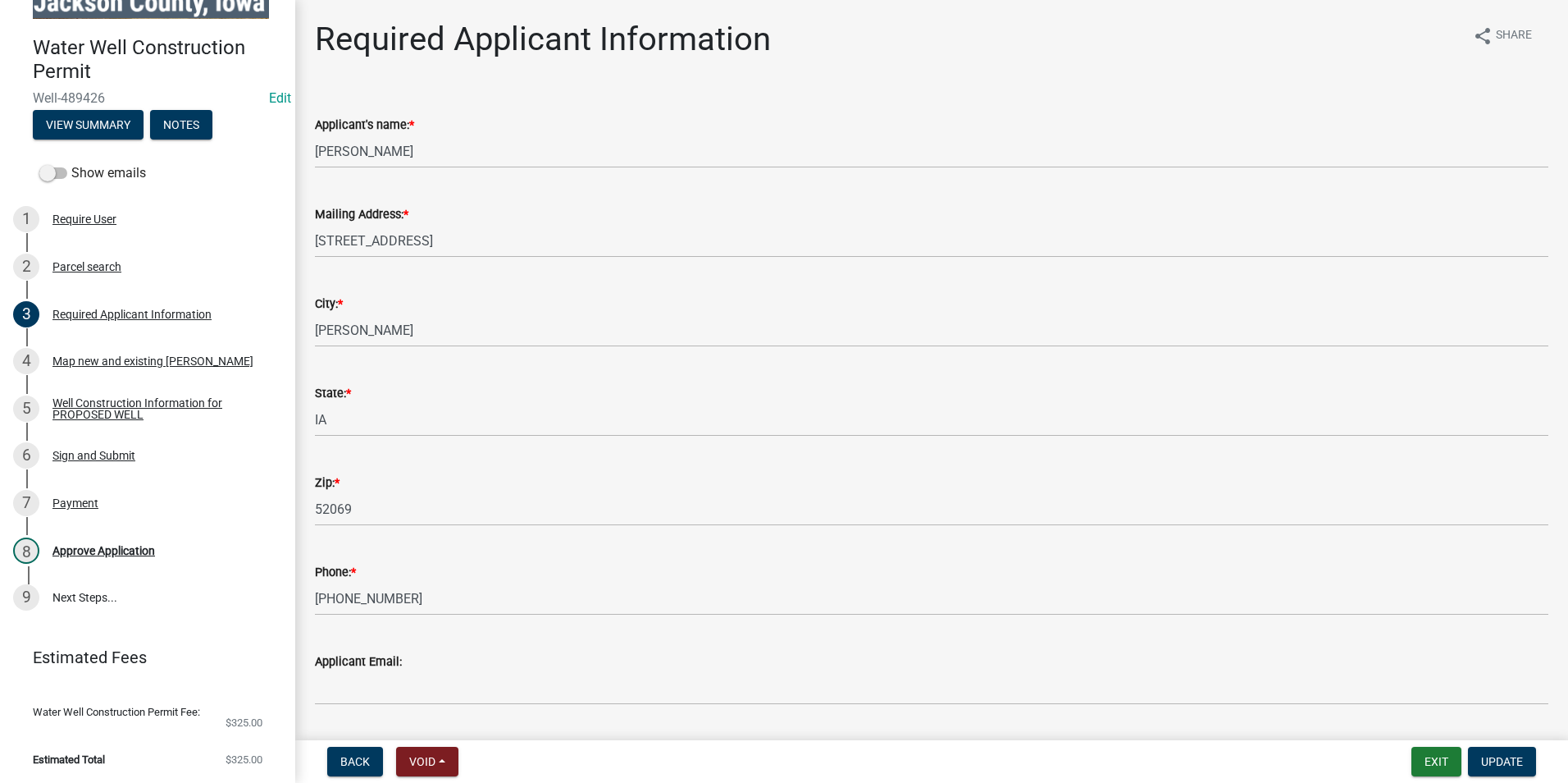
scroll to position [328, 0]
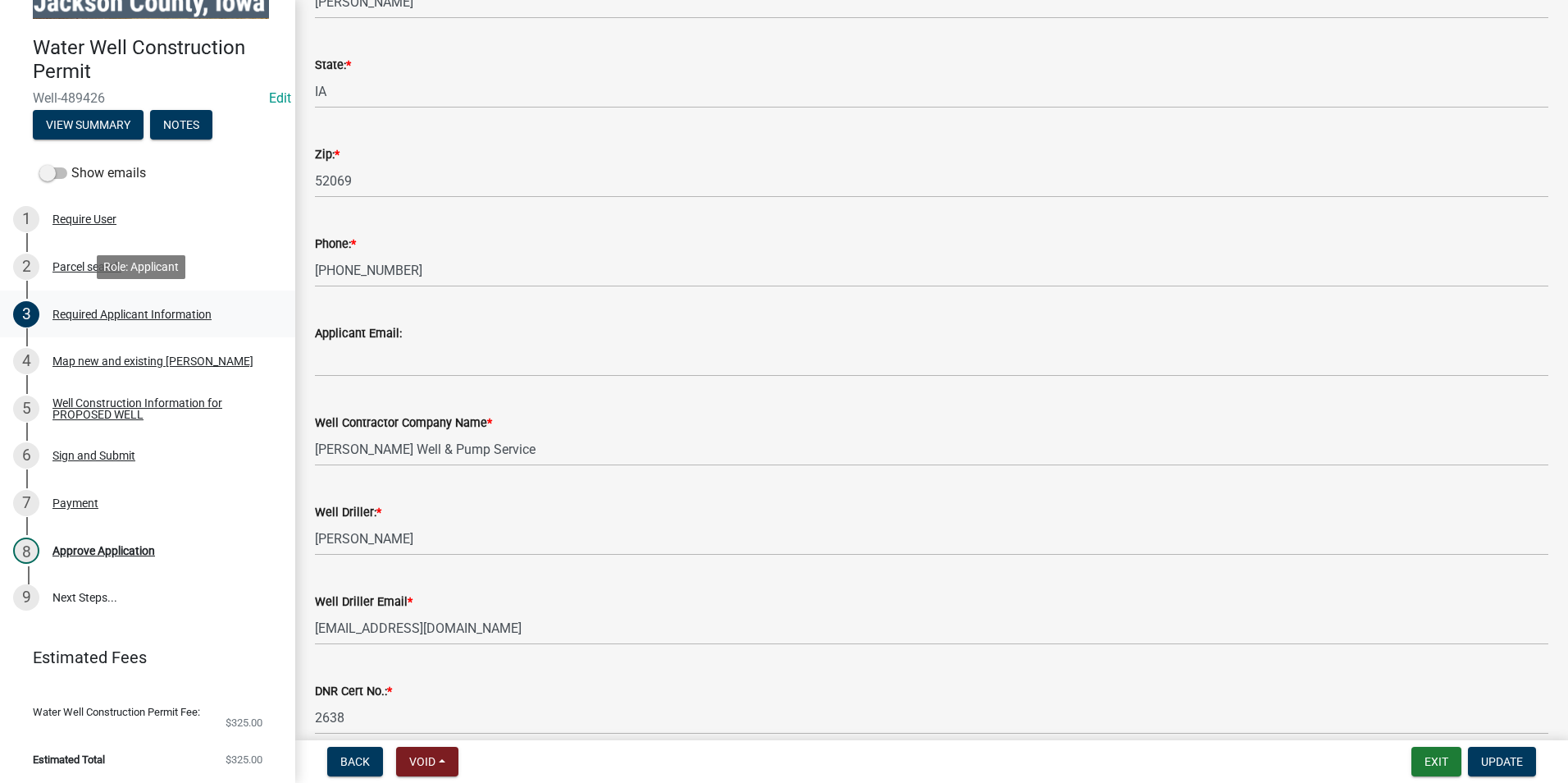
click at [114, 308] on div "Required Applicant Information" at bounding box center [132, 313] width 159 height 11
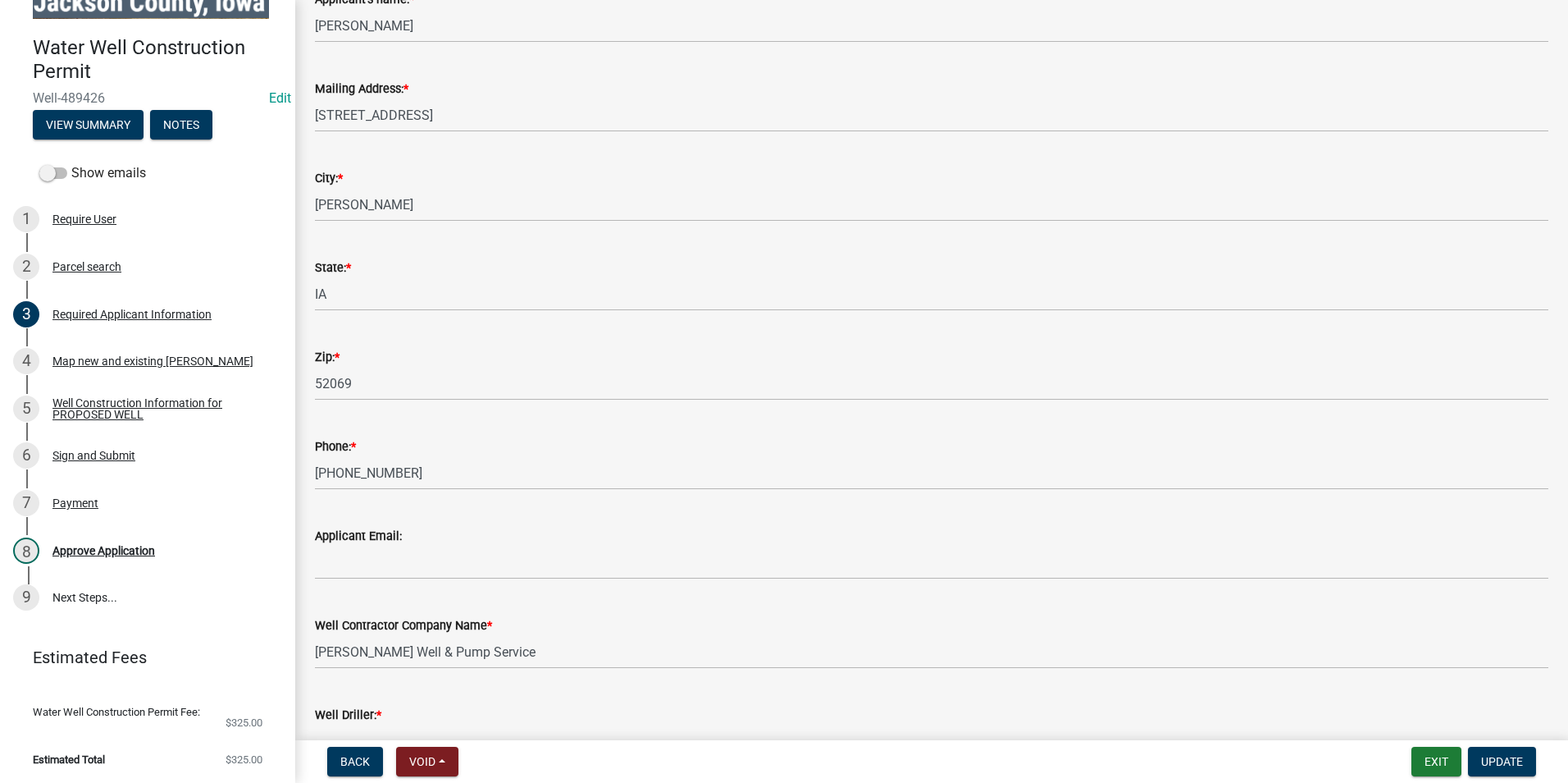
scroll to position [0, 0]
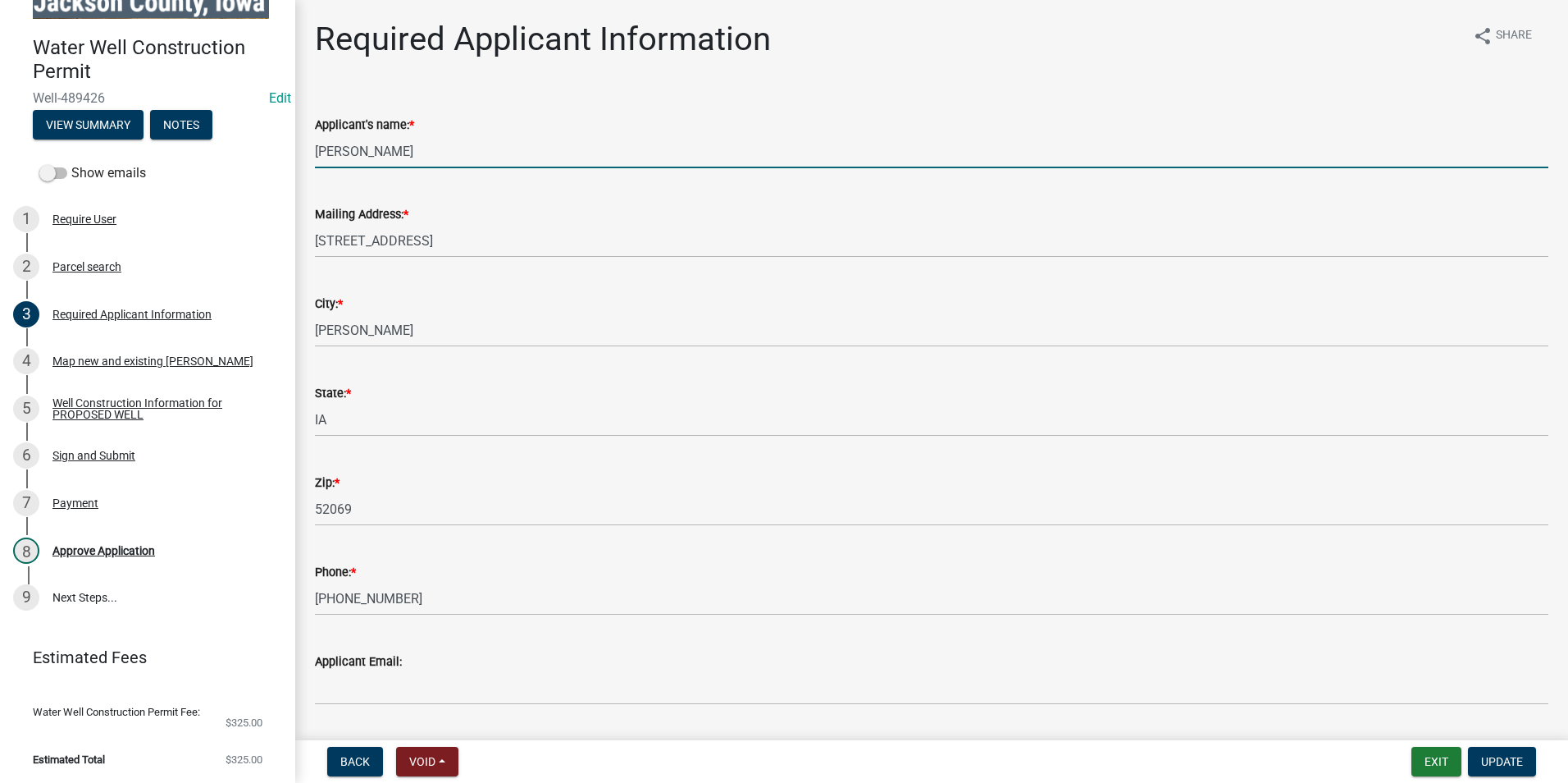
drag, startPoint x: 436, startPoint y: 157, endPoint x: 303, endPoint y: 148, distance: 133.3
click at [303, 148] on div "Applicant's name: * Laverne Trenkamp" at bounding box center [932, 129] width 1258 height 76
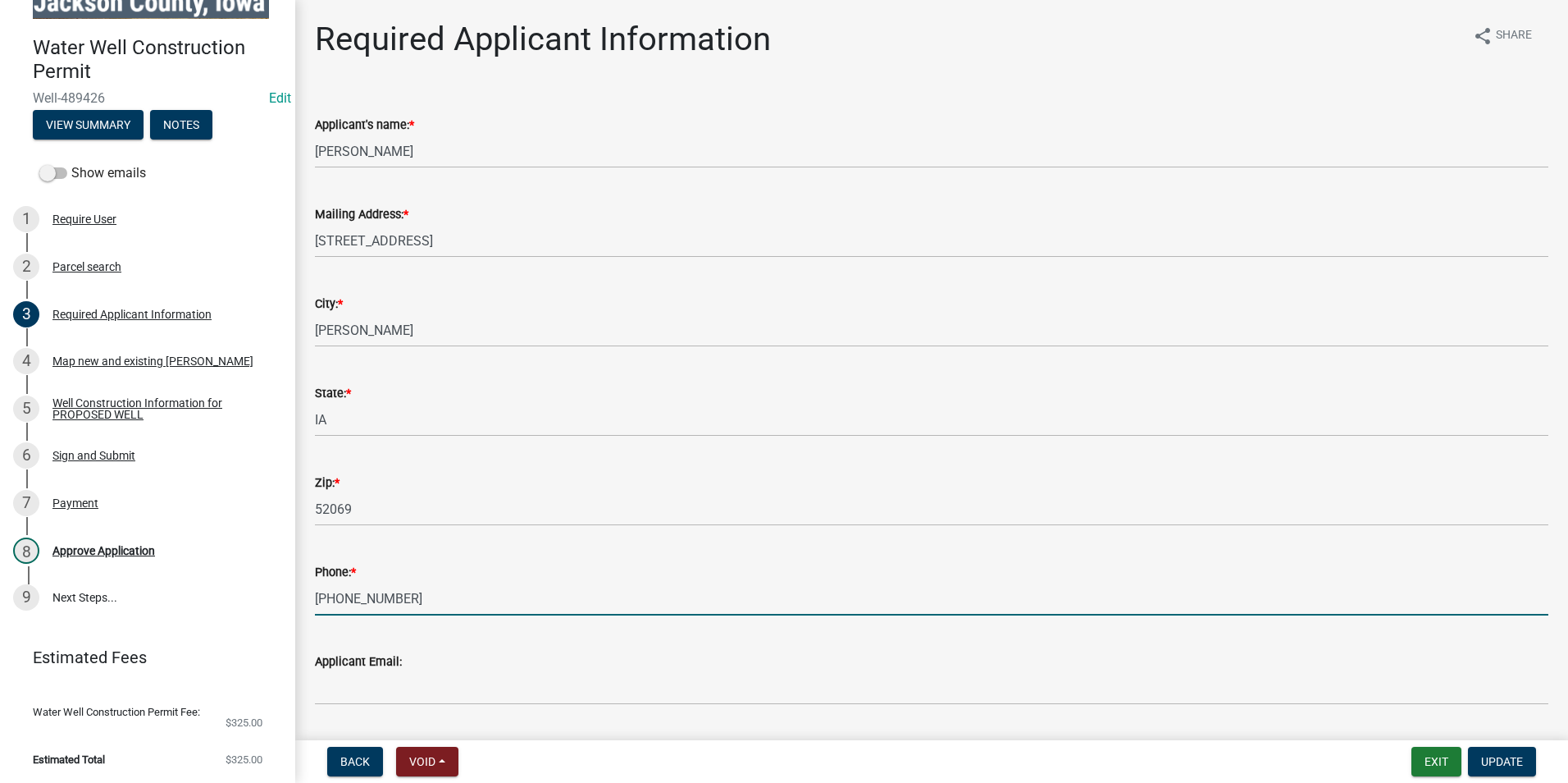
drag, startPoint x: 417, startPoint y: 603, endPoint x: 316, endPoint y: 591, distance: 101.7
click at [308, 592] on div "Phone: * 563-219-6911" at bounding box center [932, 577] width 1258 height 76
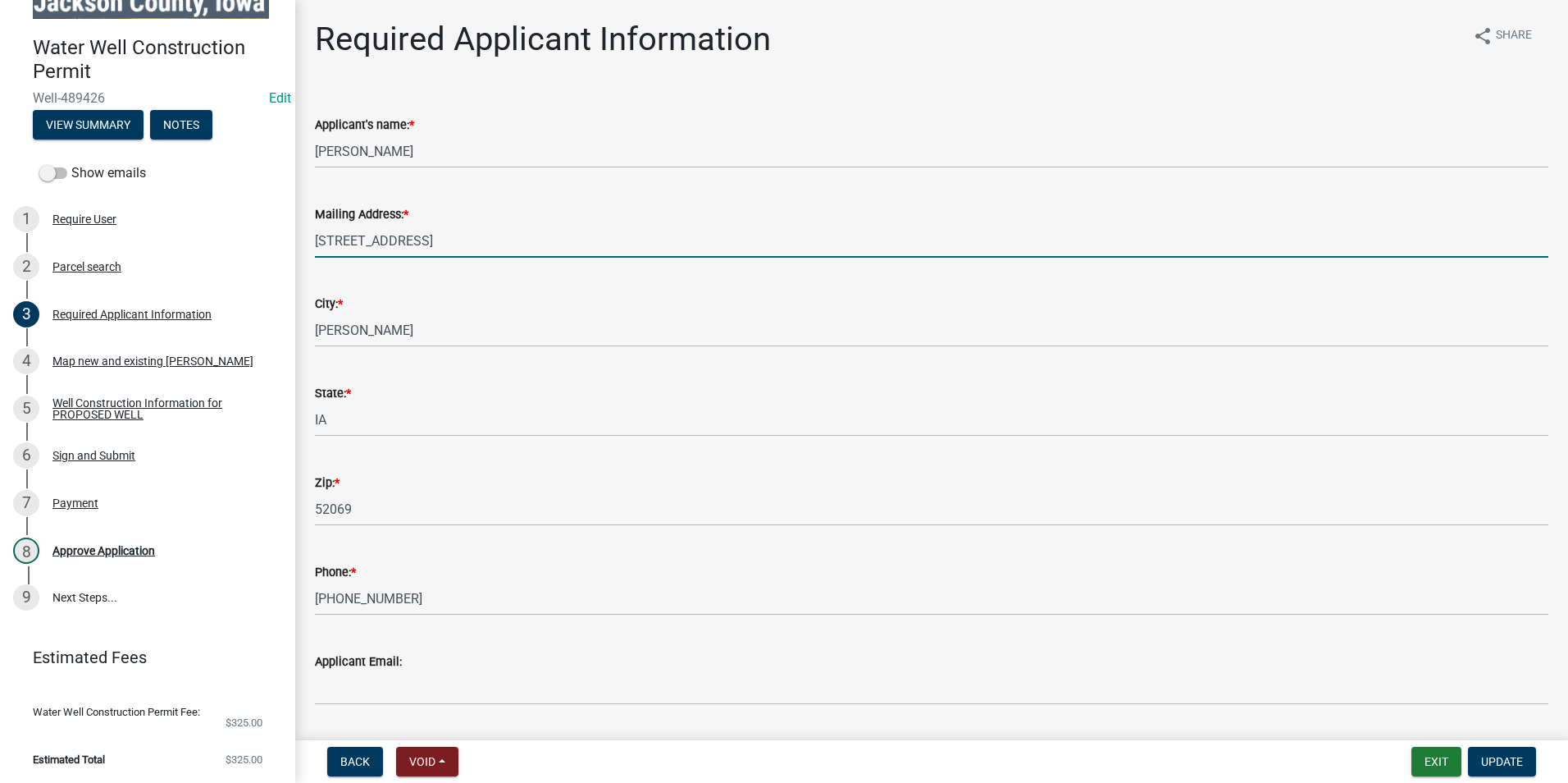
drag, startPoint x: 443, startPoint y: 240, endPoint x: 296, endPoint y: 230, distance: 147.3
click at [296, 230] on div "Required Applicant Information share Share Applicant's name: * Laverne Trenkamp…" at bounding box center [931, 599] width 1273 height 1159
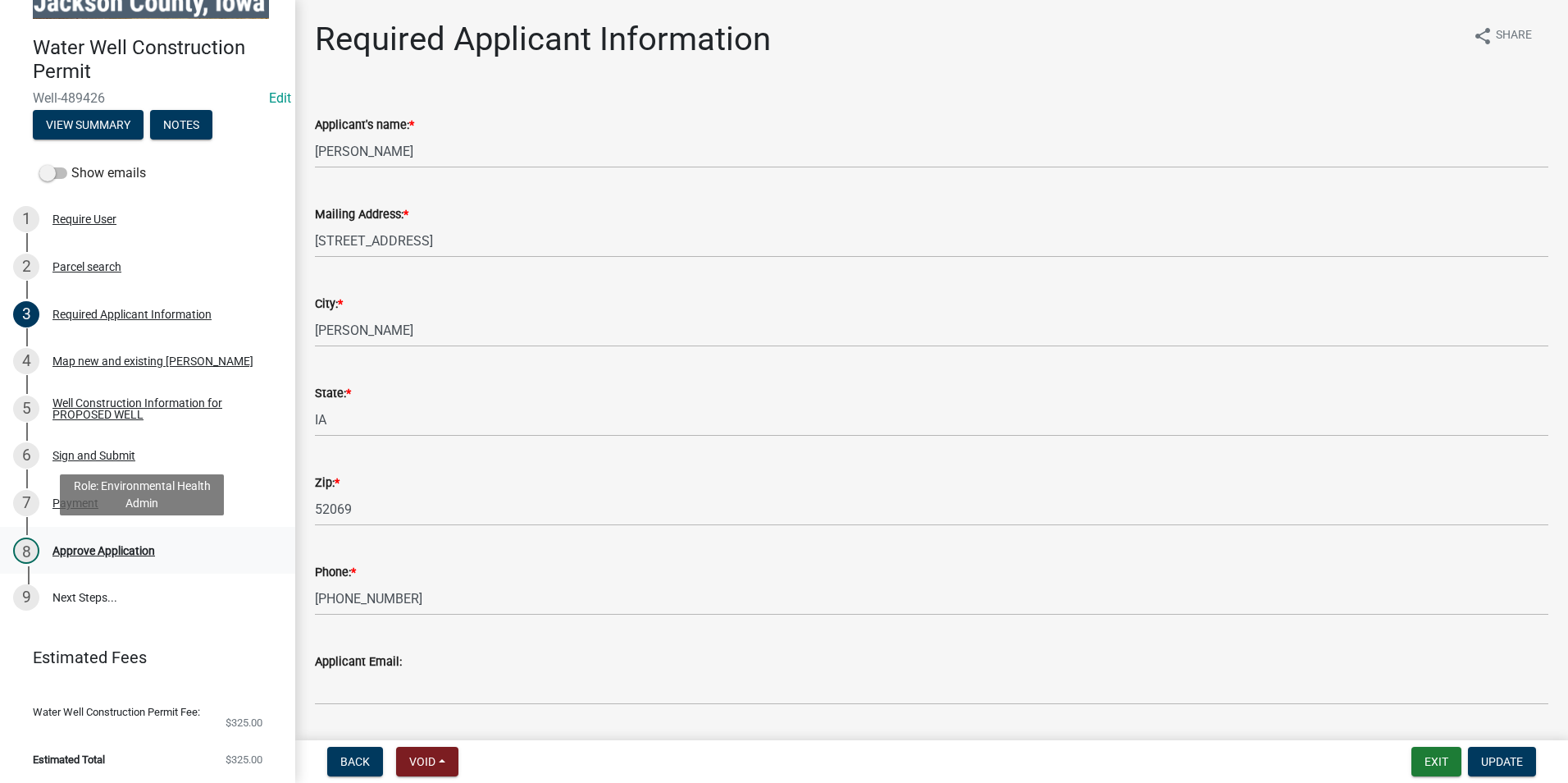
click at [110, 553] on div "Approve Application" at bounding box center [104, 550] width 103 height 11
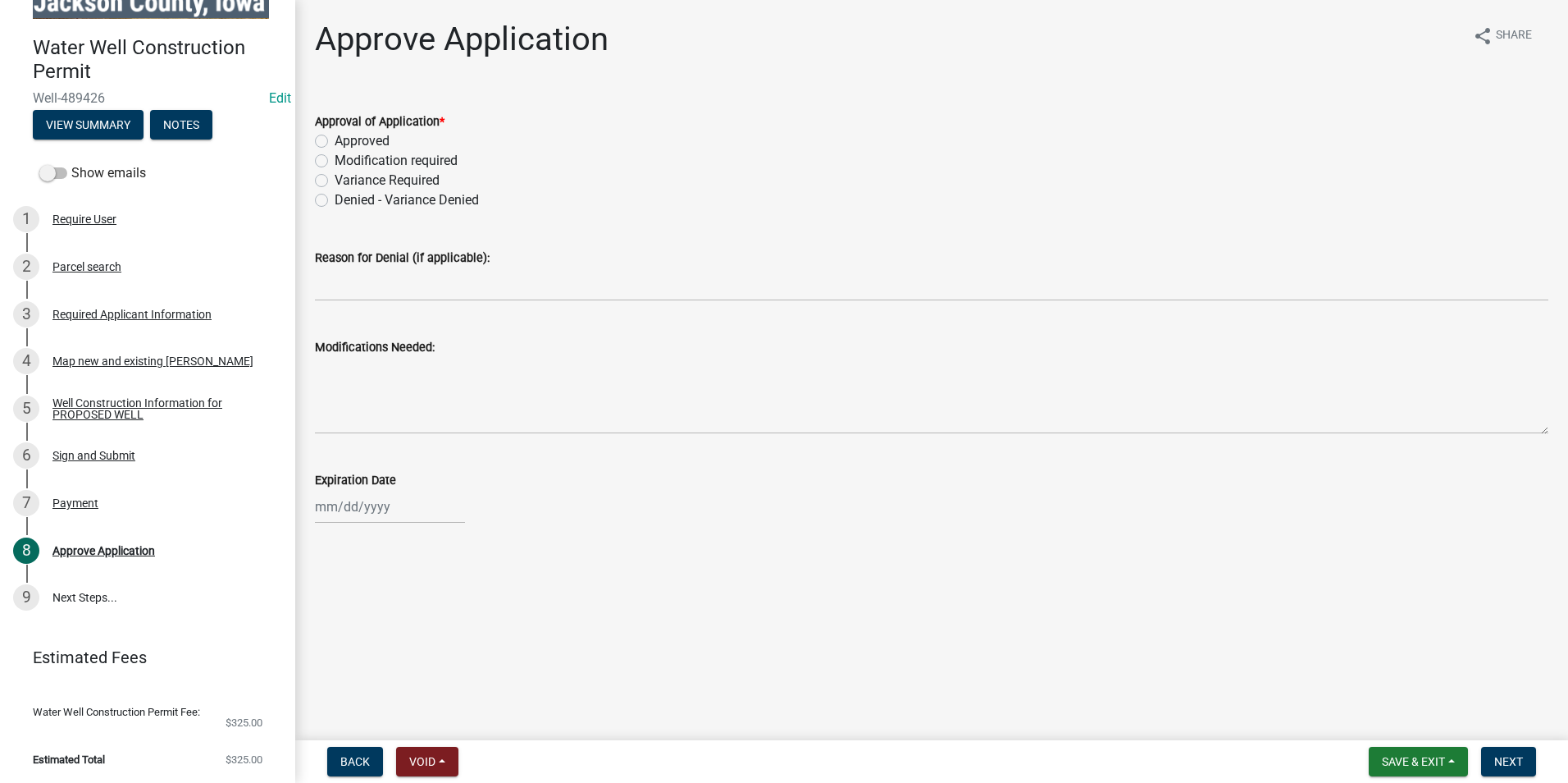
click at [314, 136] on div "Approval of Application * Approved Modification required Variance Required Deni…" at bounding box center [932, 150] width 1258 height 118
click at [335, 136] on label "Approved" at bounding box center [362, 141] width 55 height 20
click at [335, 136] on input "Approved" at bounding box center [340, 136] width 10 height 10
radio input "true"
click at [362, 510] on div at bounding box center [390, 506] width 150 height 34
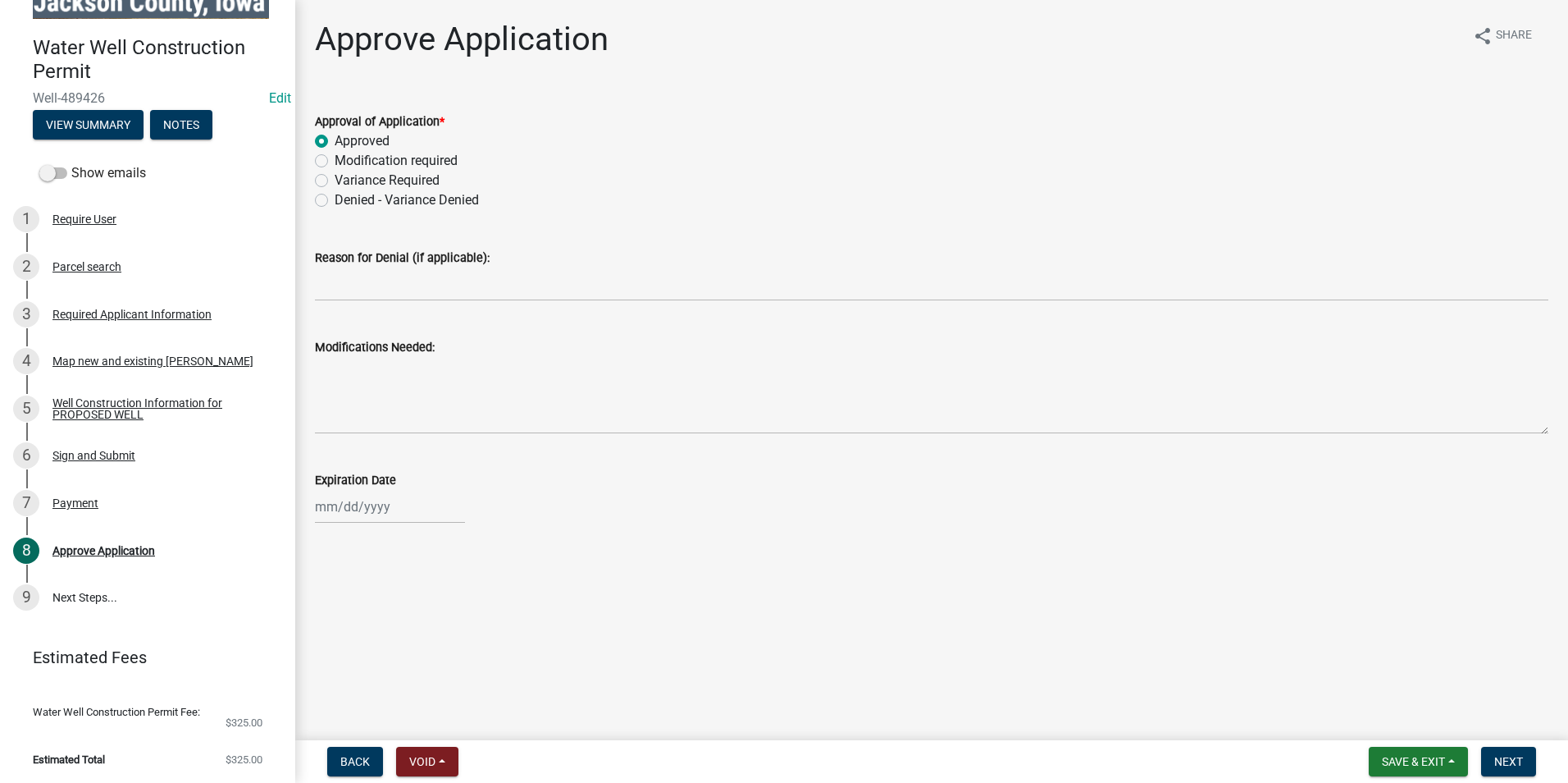
select select "10"
select select "2025"
click at [489, 286] on span "Next month" at bounding box center [488, 287] width 12 height 12
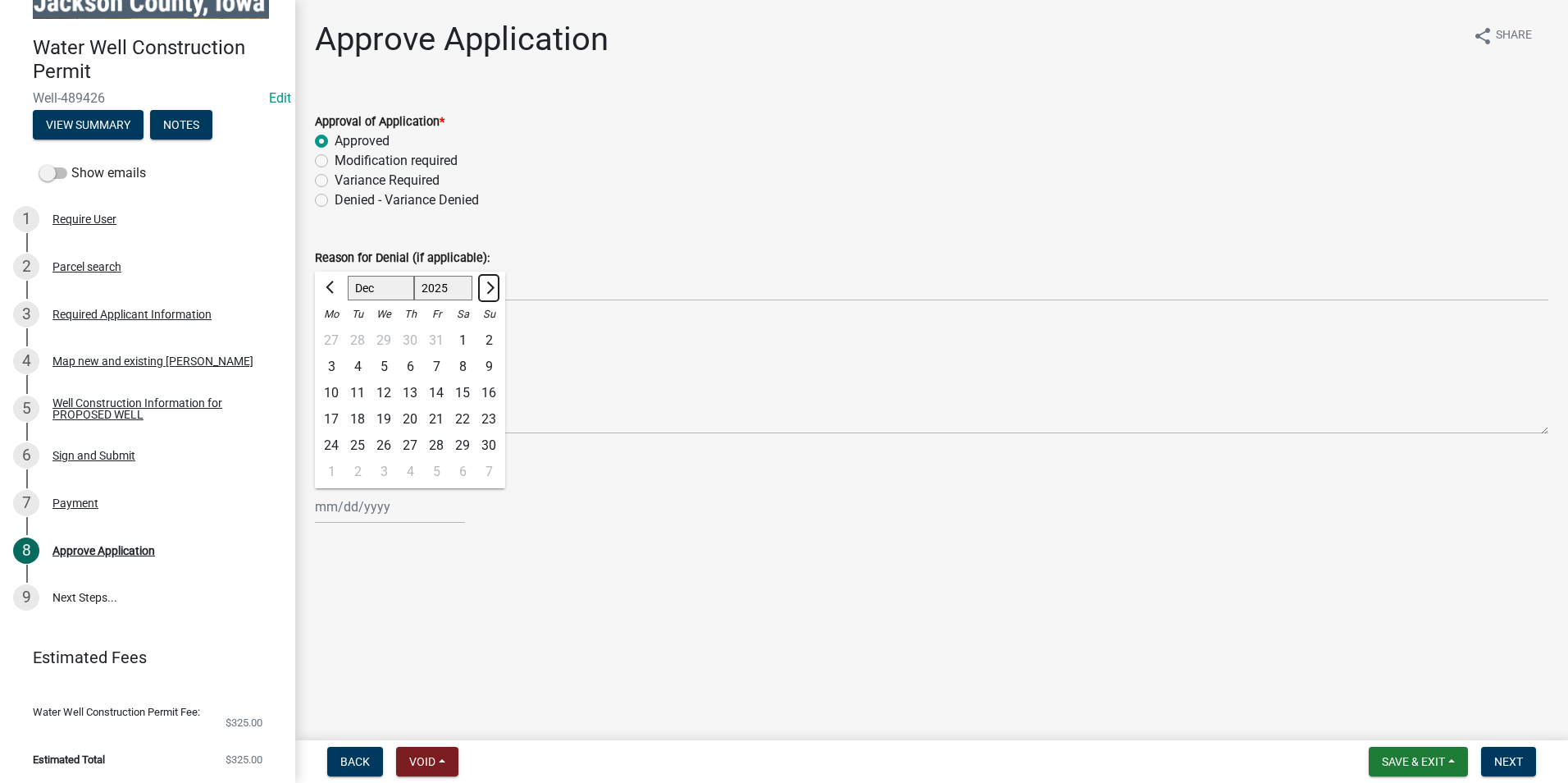
select select "1"
select select "2026"
click at [489, 286] on span "Next month" at bounding box center [488, 287] width 12 height 12
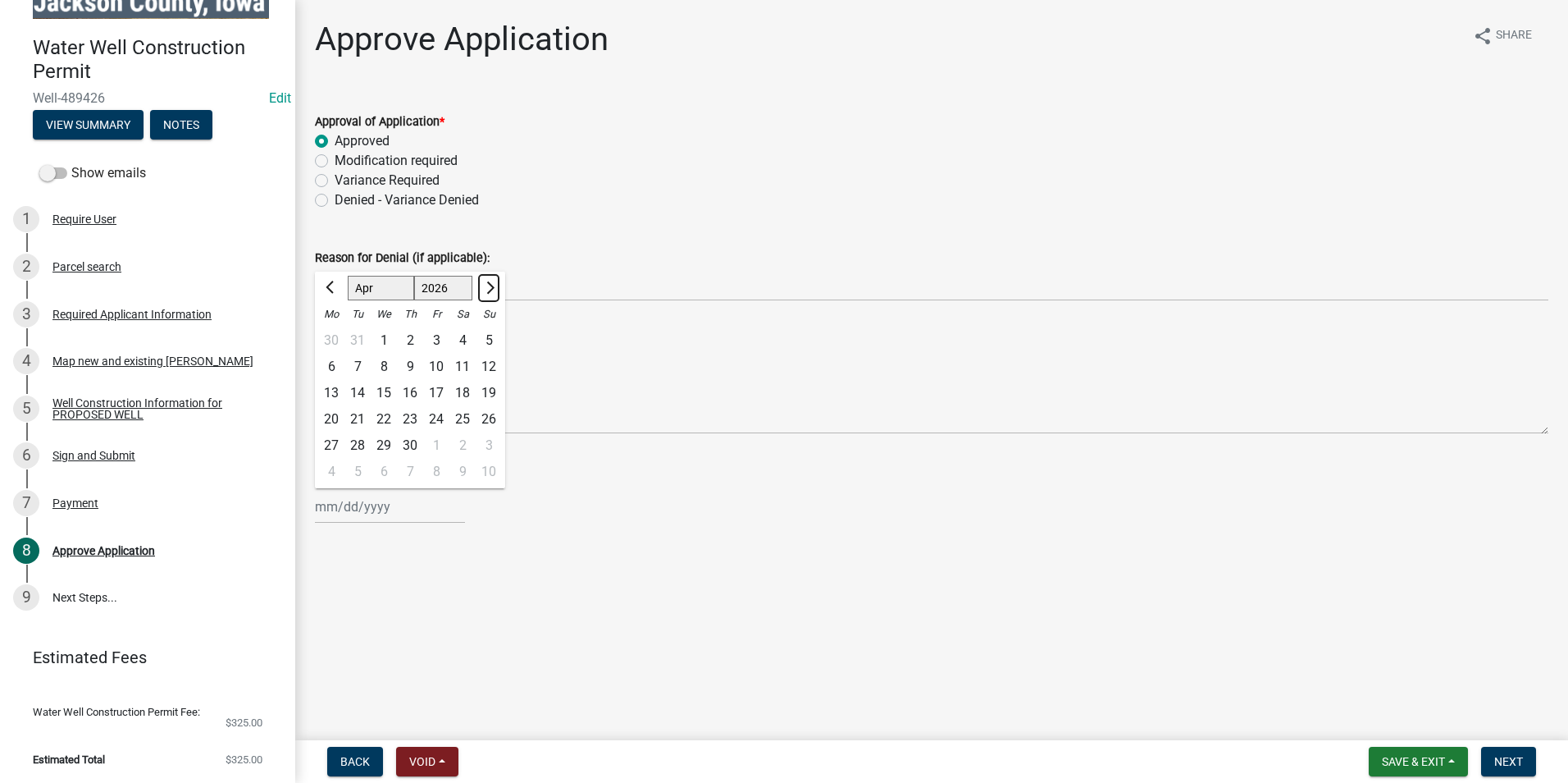
click at [489, 286] on span "Next month" at bounding box center [488, 287] width 12 height 12
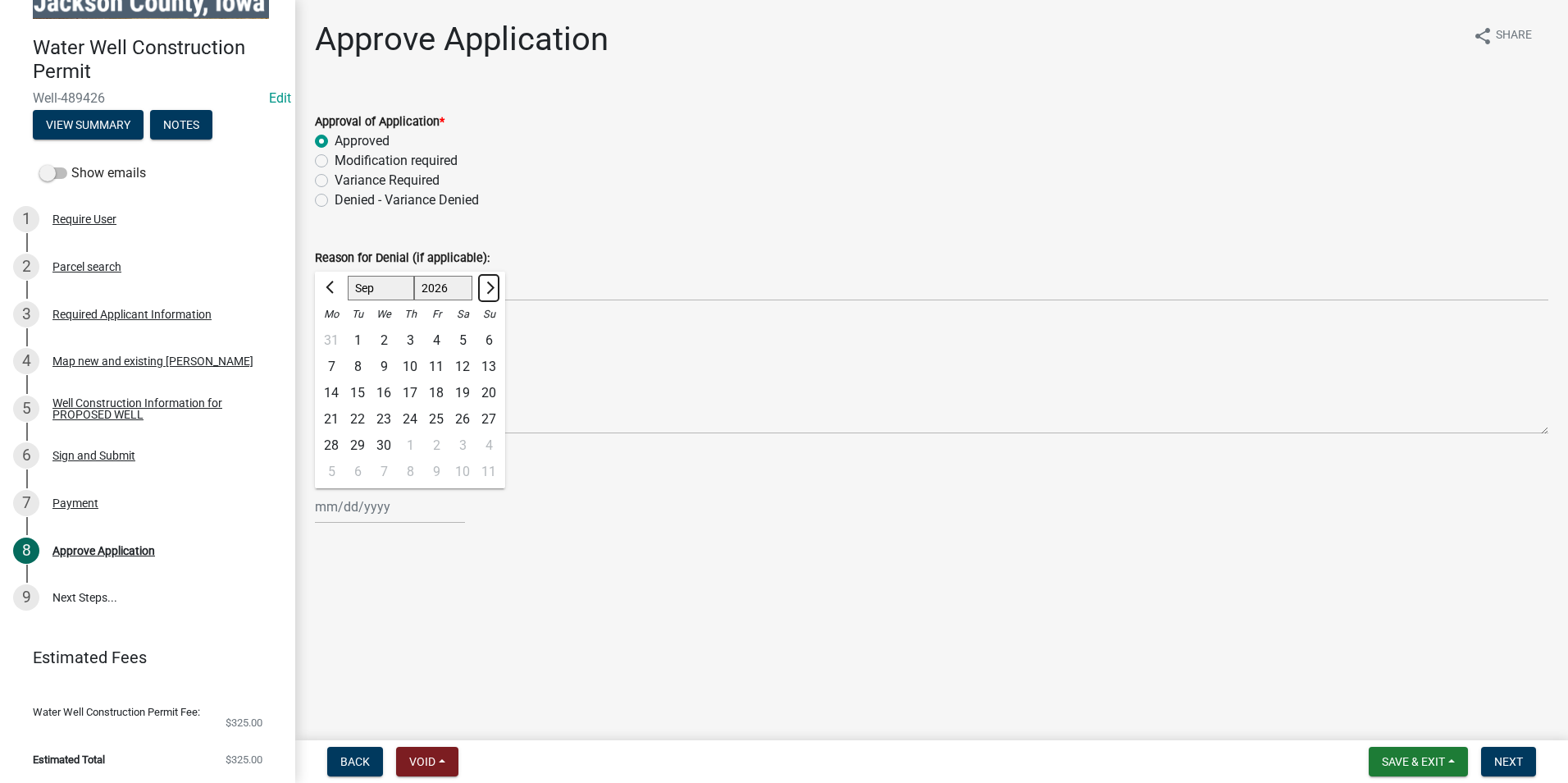
click at [489, 286] on span "Next month" at bounding box center [488, 287] width 12 height 12
select select "10"
click at [411, 364] on div "8" at bounding box center [410, 367] width 26 height 26
type input "10/08/2026"
click at [585, 572] on main "Approve Application share Share Approval of Application * Approved Modification…" at bounding box center [931, 367] width 1273 height 734
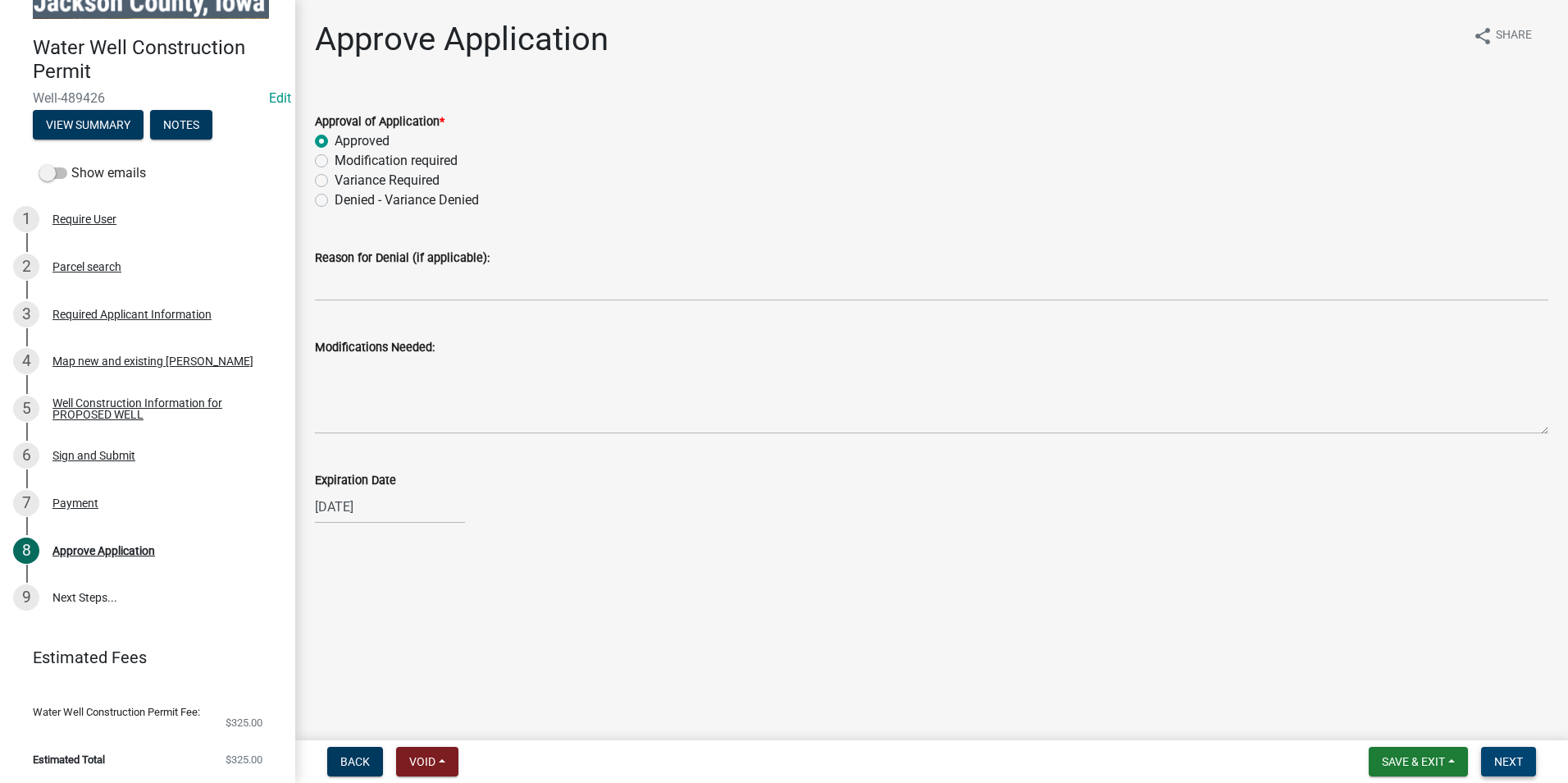
click at [1522, 764] on span "Next" at bounding box center [1508, 761] width 28 height 13
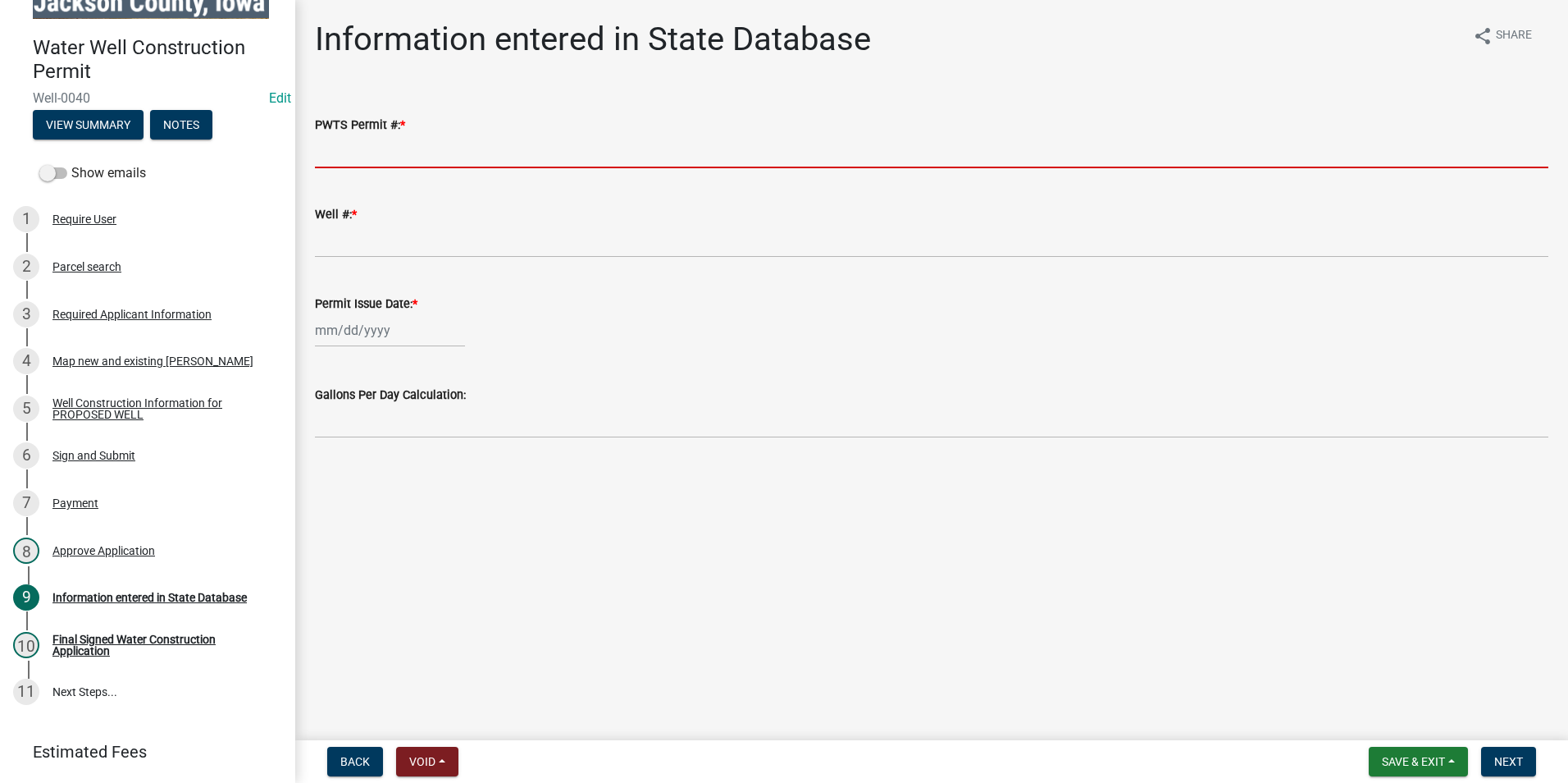
click at [366, 144] on input "PWTS Permit #: *" at bounding box center [931, 151] width 1233 height 34
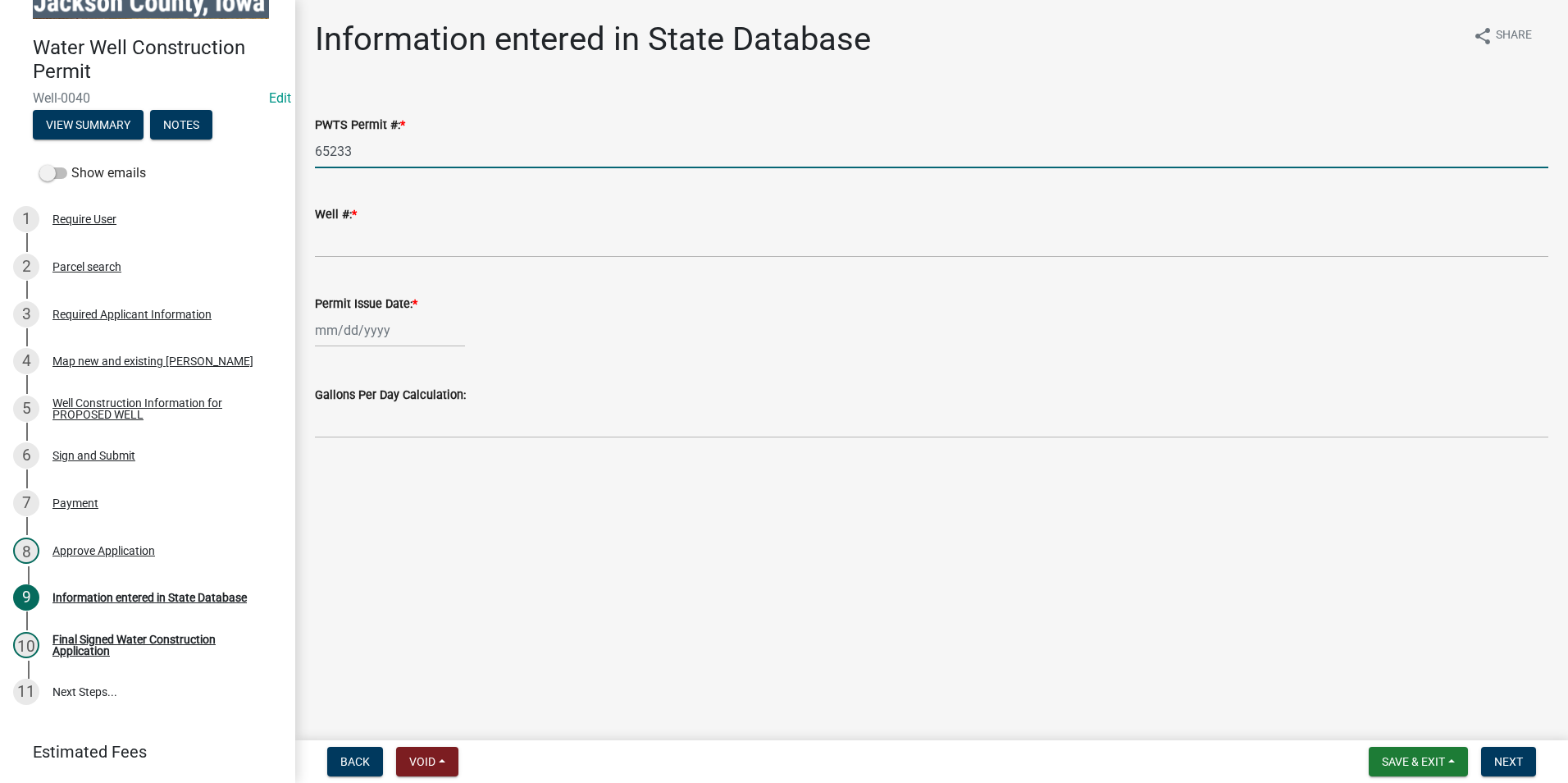
type input "65233"
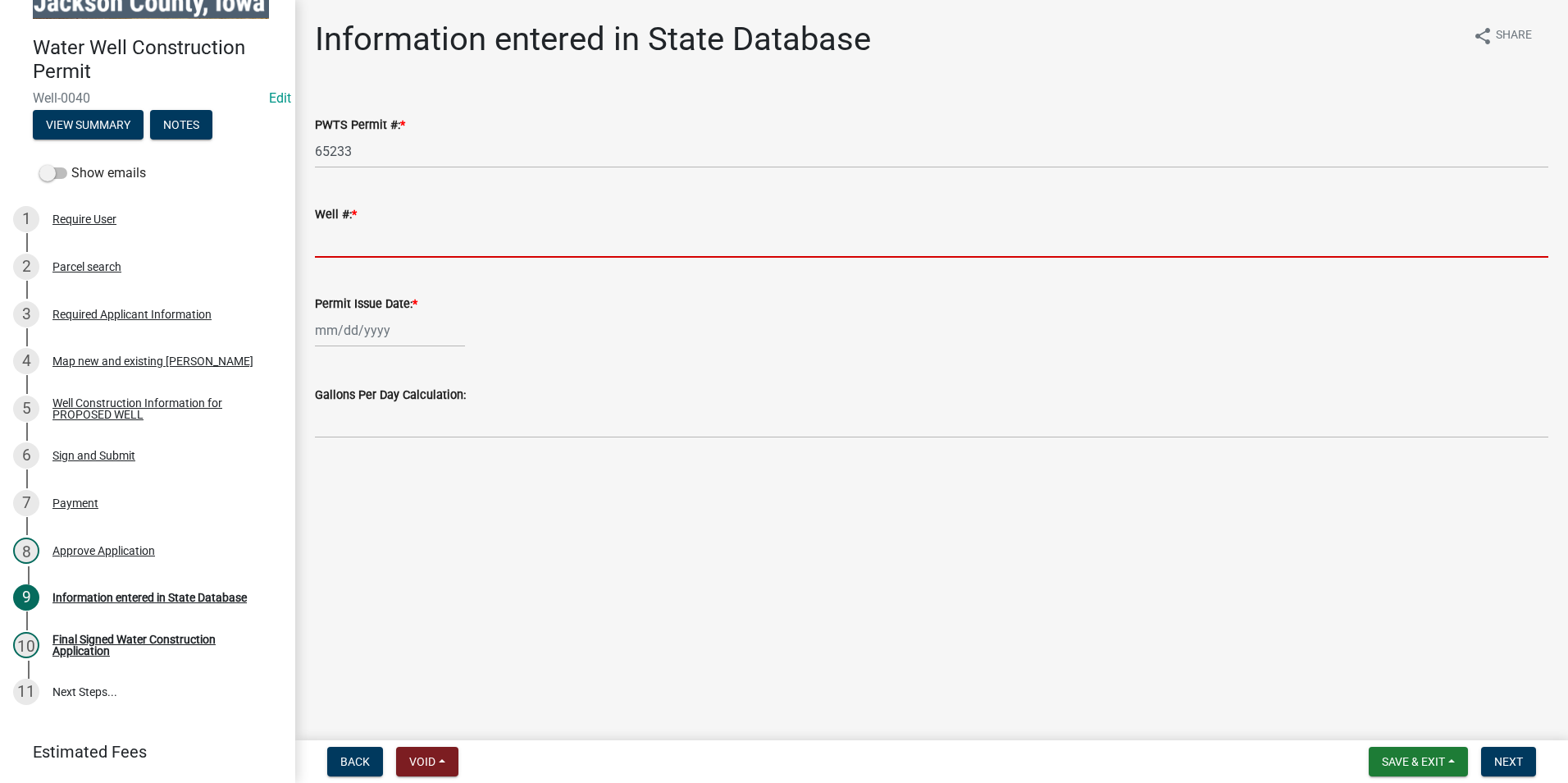
paste input "2241962"
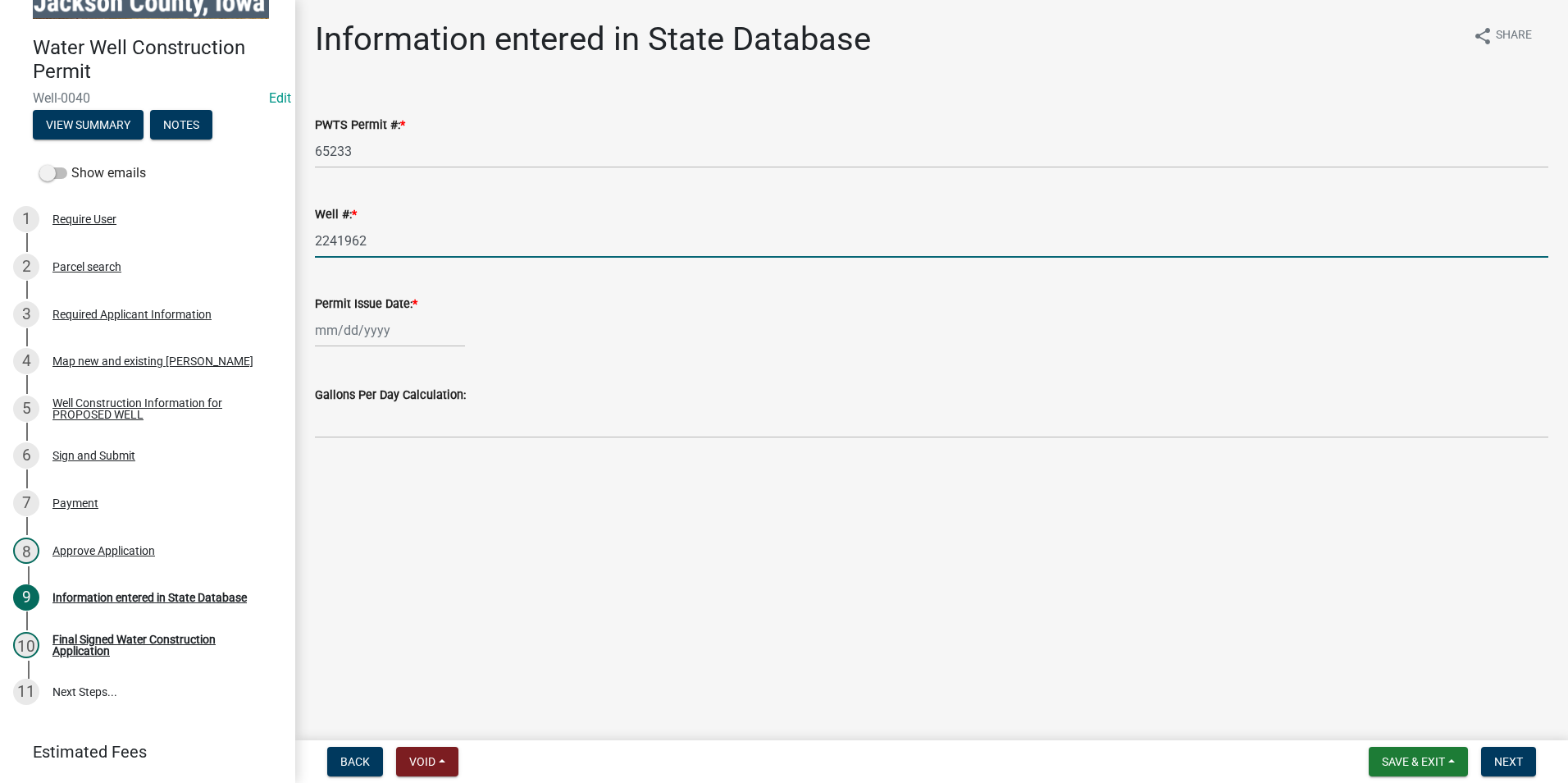
type input "2241962"
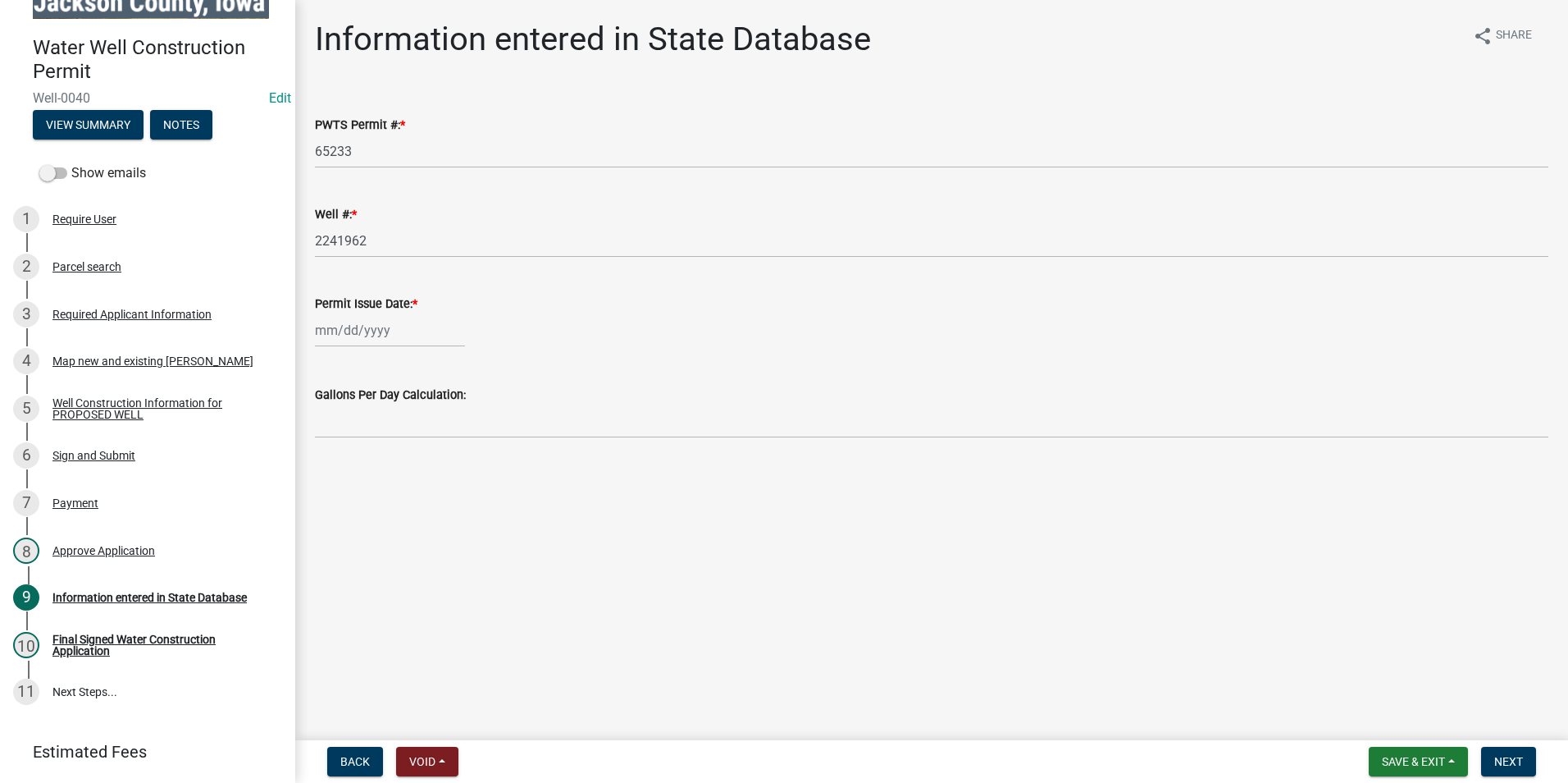
click at [714, 464] on div "Information entered in State Database share Share PWTS Permit #: * 65233 Well #…" at bounding box center [932, 243] width 1258 height 448
click at [386, 330] on div at bounding box center [390, 330] width 150 height 34
select select "10"
select select "2025"
click at [385, 438] on div "8" at bounding box center [384, 444] width 26 height 26
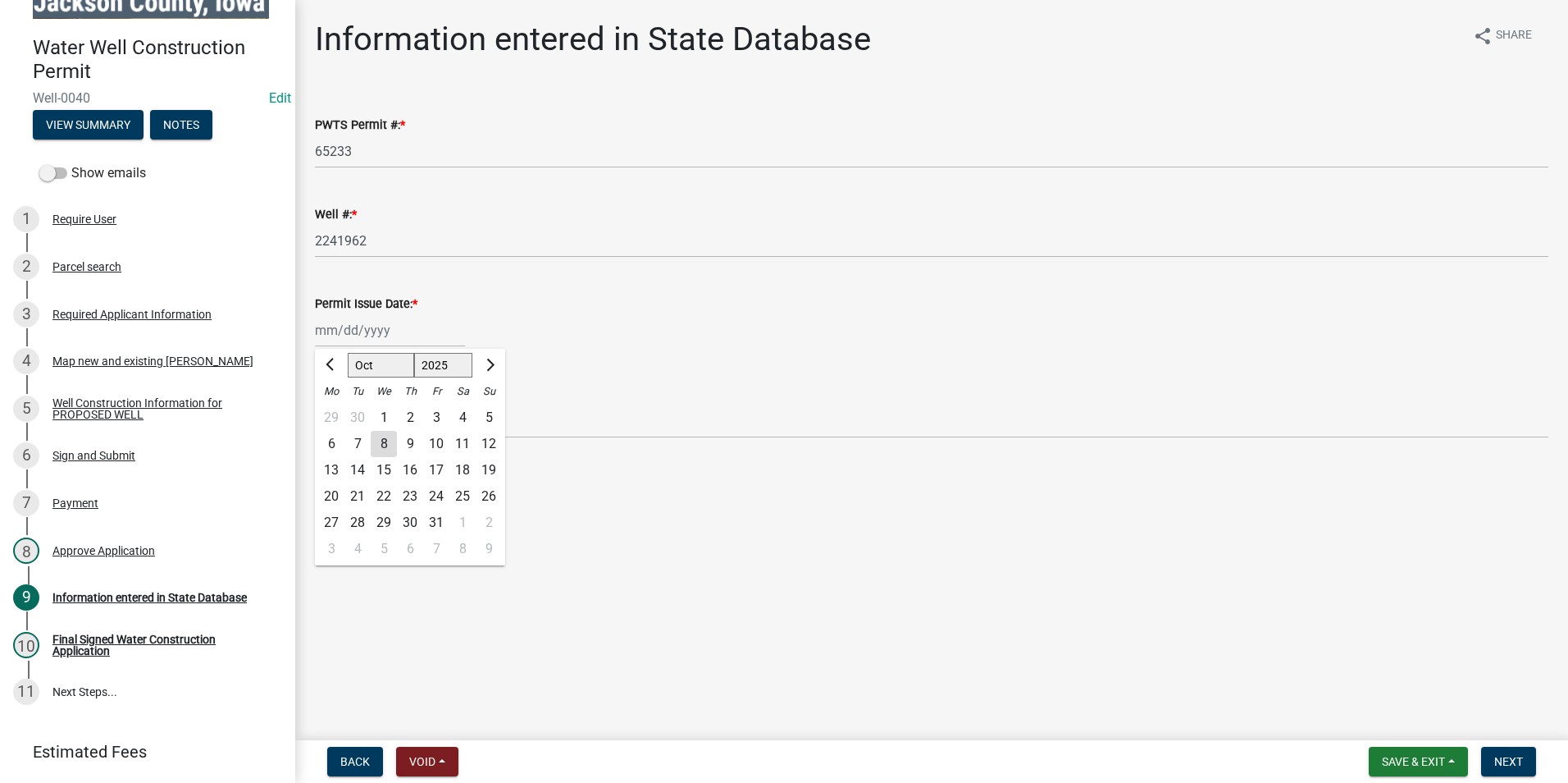
type input "[DATE]"
click at [629, 529] on main "Information entered in State Database share Share PWTS Permit #: * 65233 Well #…" at bounding box center [931, 367] width 1273 height 734
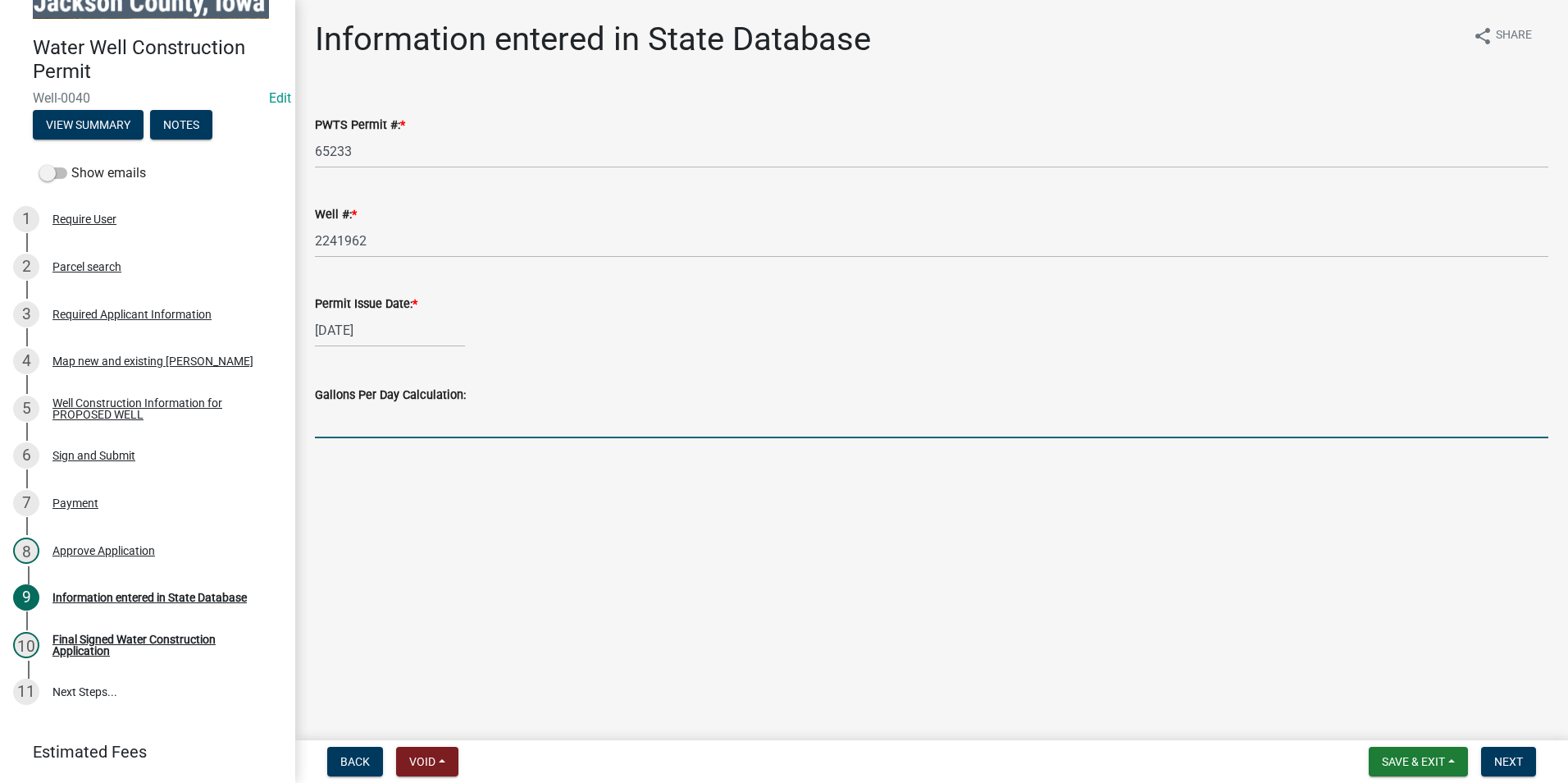
drag, startPoint x: 426, startPoint y: 415, endPoint x: 438, endPoint y: 432, distance: 20.8
click at [426, 415] on input "text" at bounding box center [931, 421] width 1233 height 34
type input "14400"
click at [717, 511] on main "Information entered in State Database share Share PWTS Permit #: * 65233 Well #…" at bounding box center [931, 367] width 1273 height 734
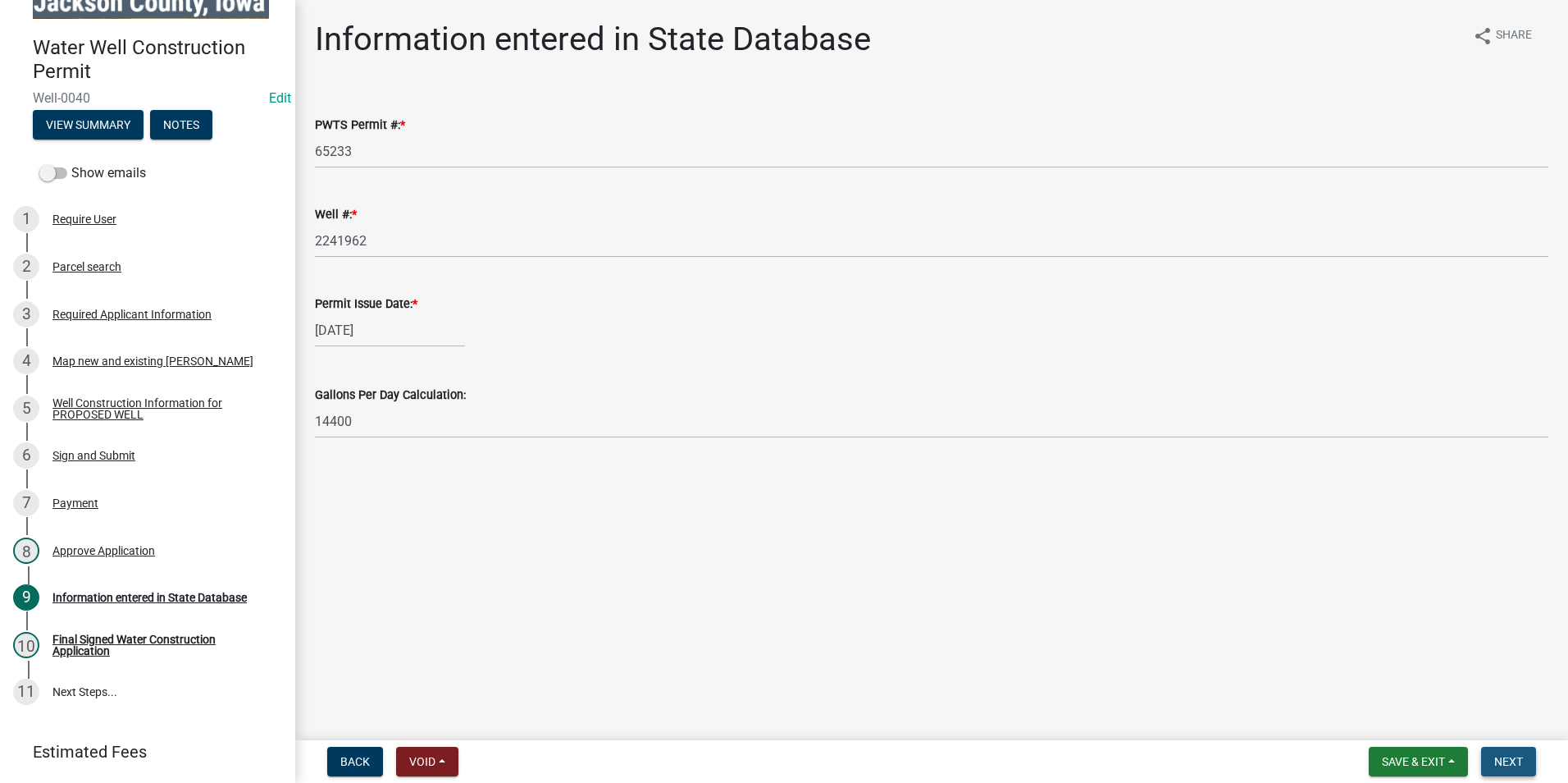
click at [1511, 763] on span "Next" at bounding box center [1508, 761] width 28 height 13
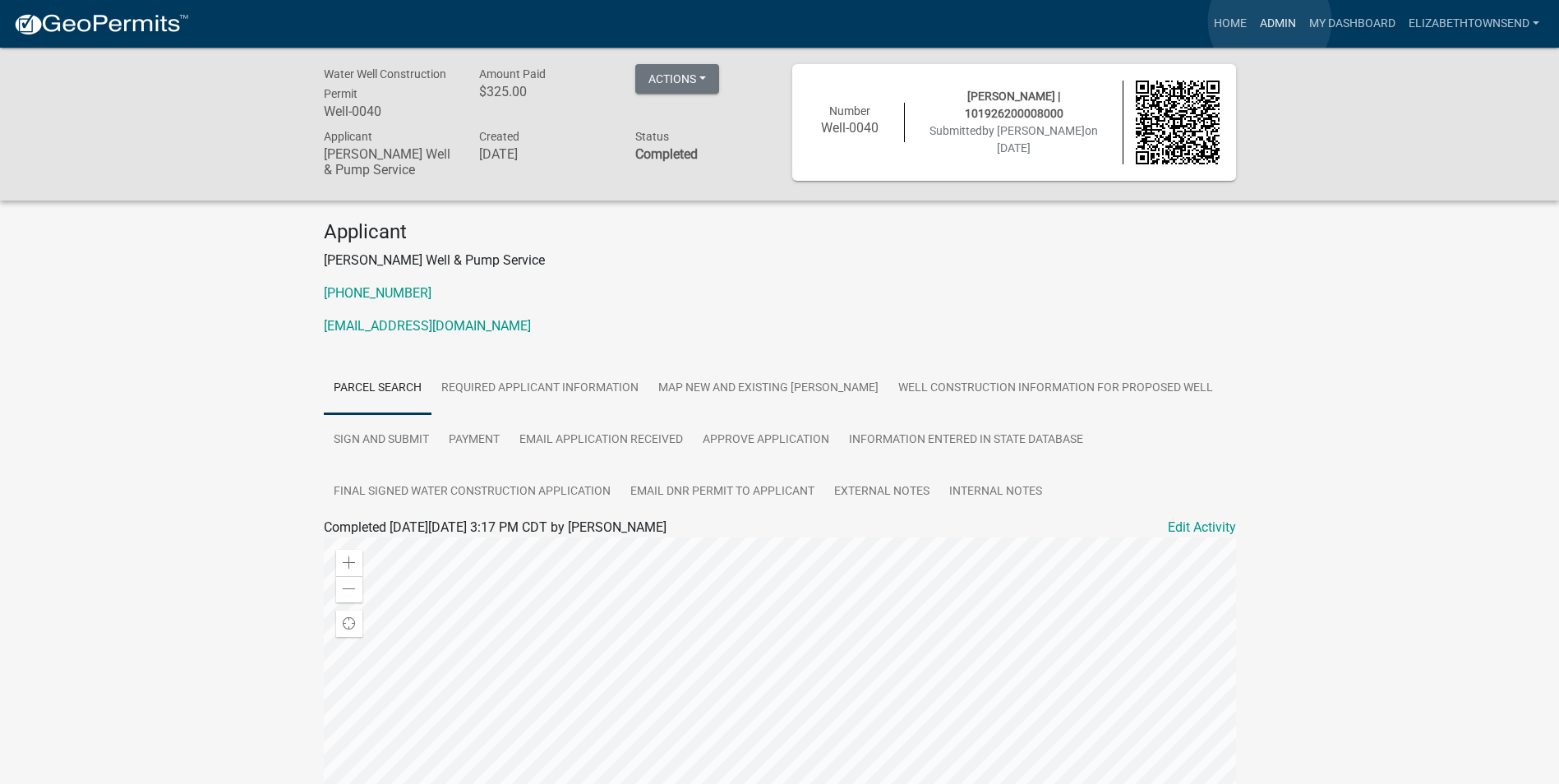
click at [1269, 22] on link "Admin" at bounding box center [1277, 24] width 49 height 31
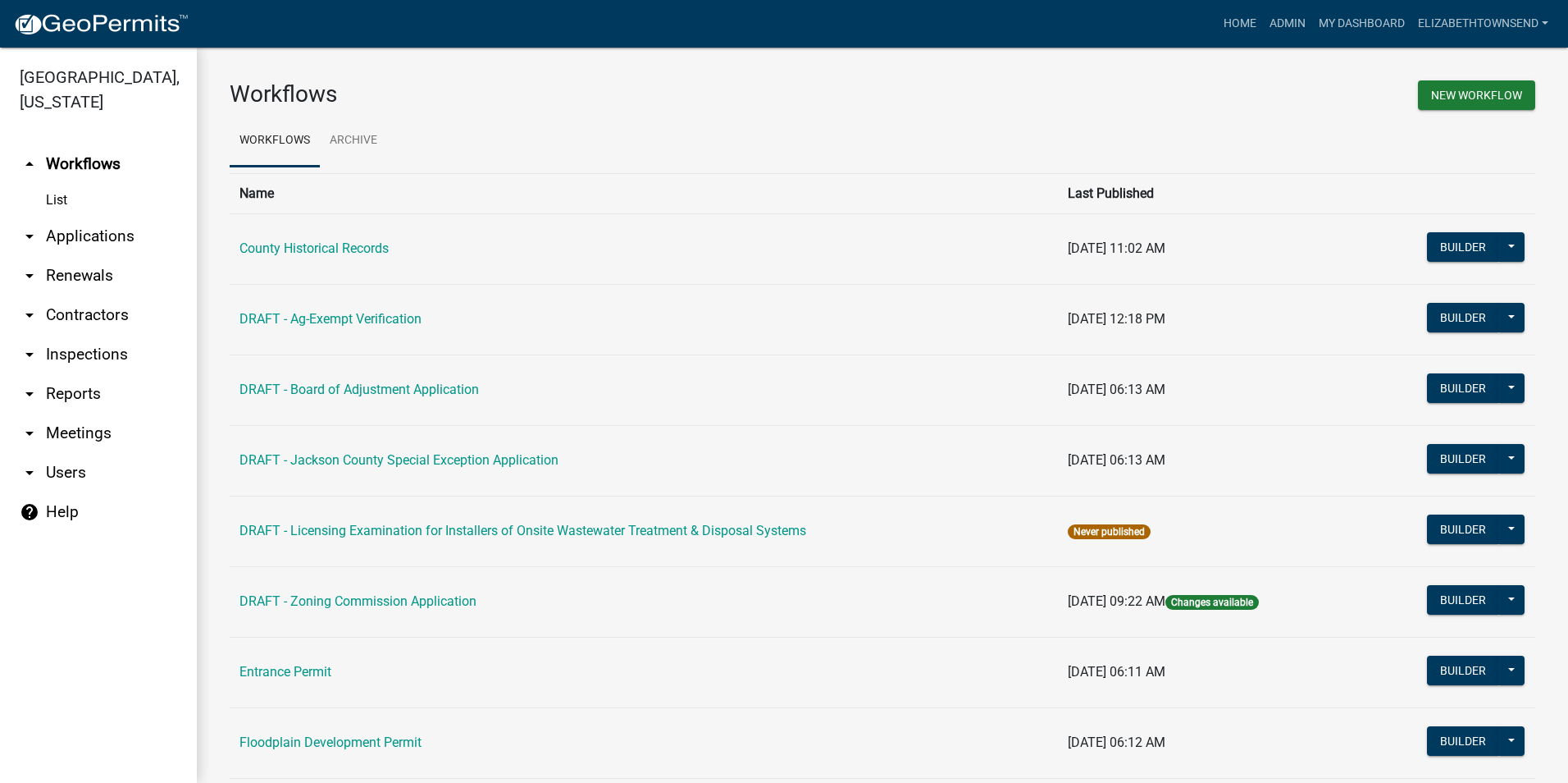
click at [75, 217] on link "arrow_drop_down Applications" at bounding box center [98, 237] width 197 height 40
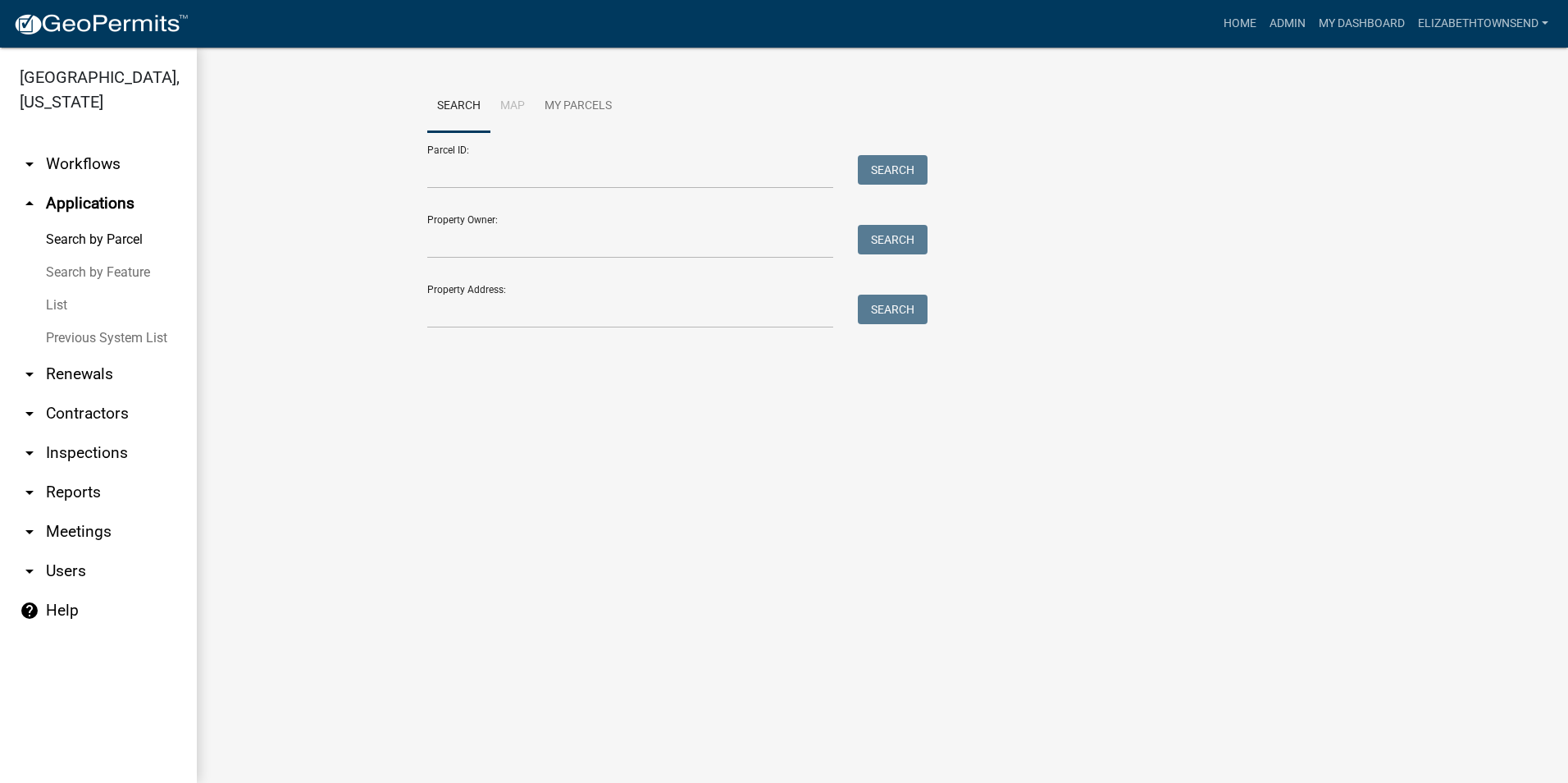
click at [60, 289] on link "List" at bounding box center [98, 306] width 197 height 33
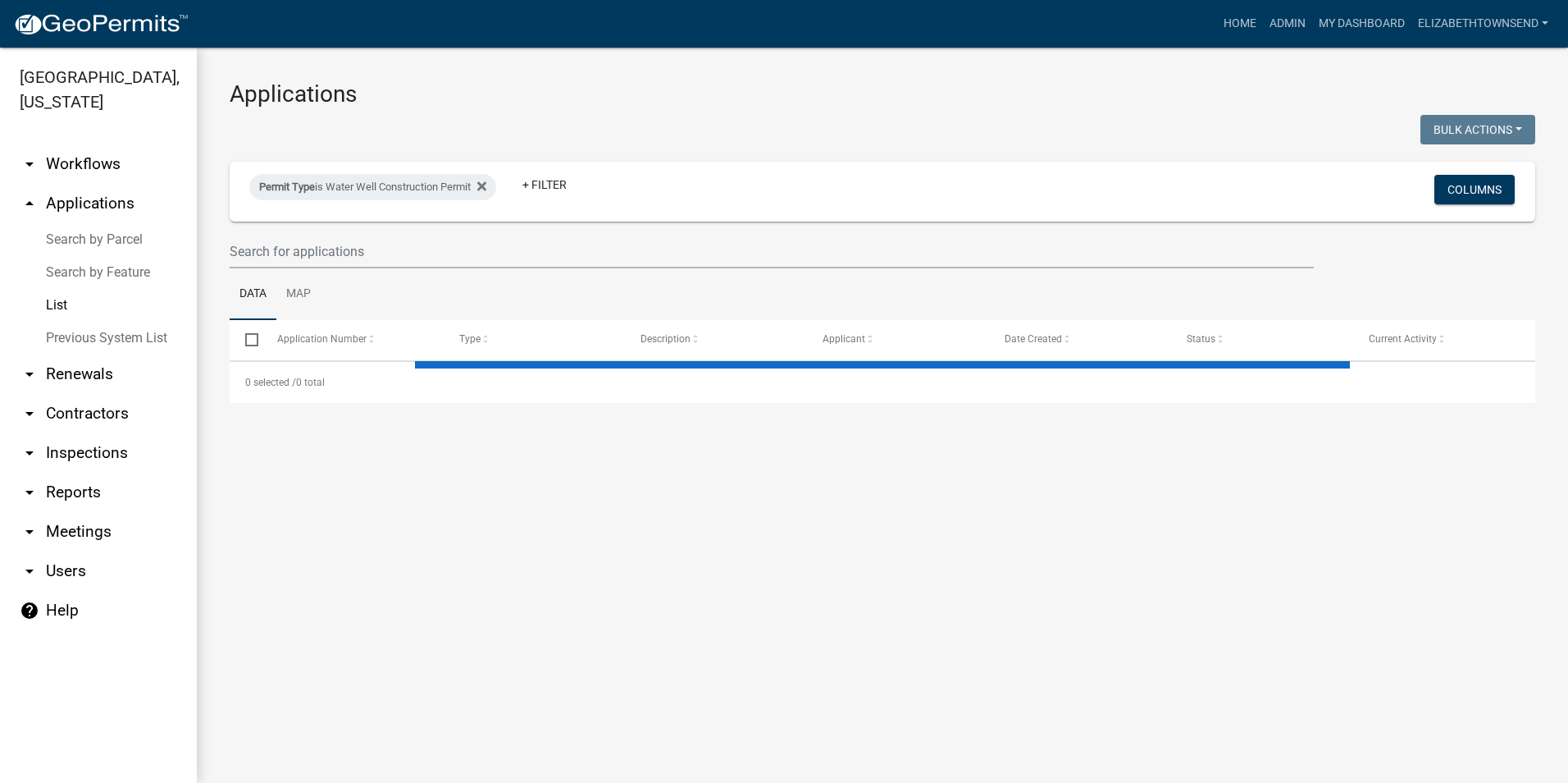
select select "3: 100"
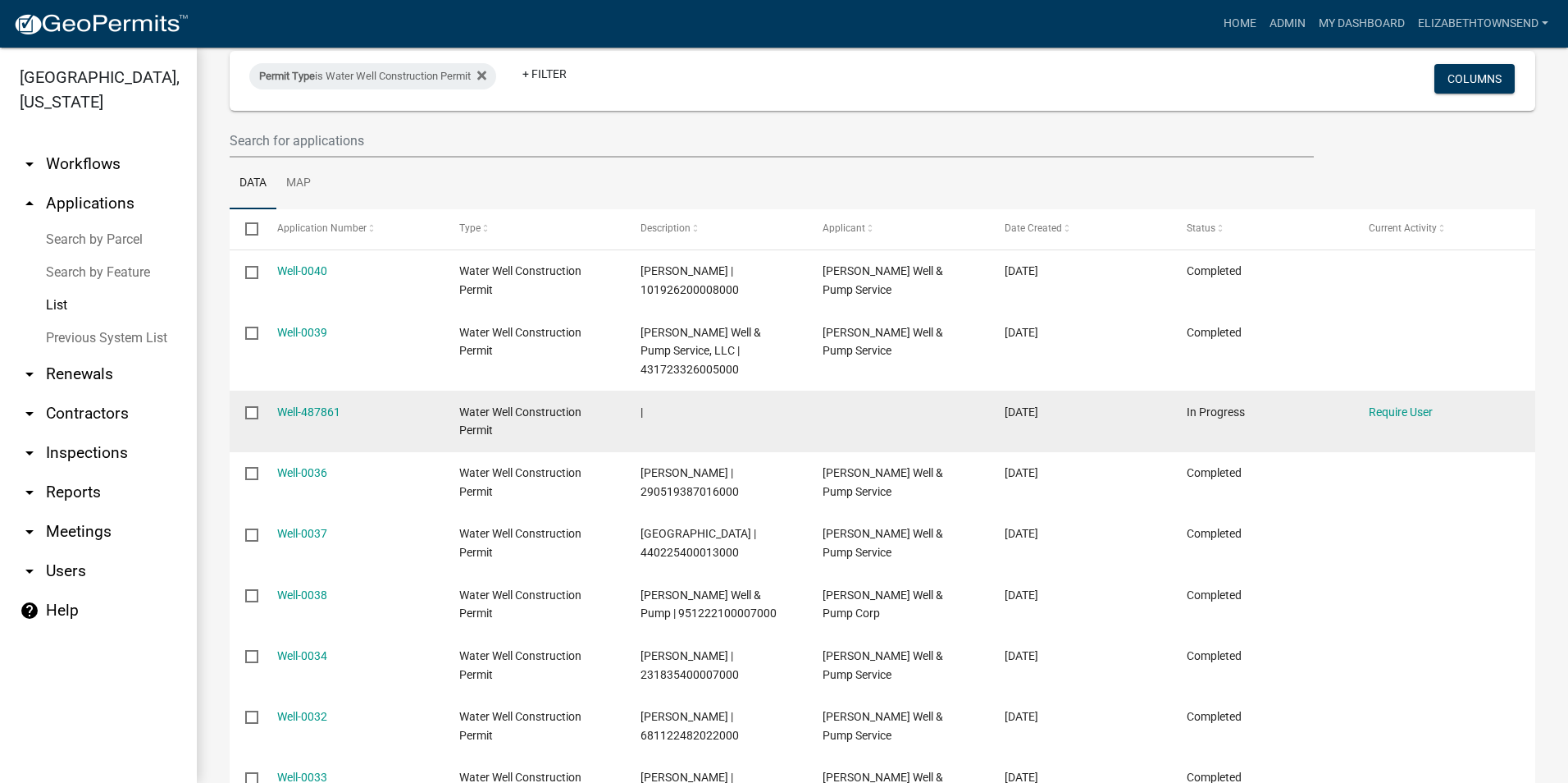
scroll to position [82, 0]
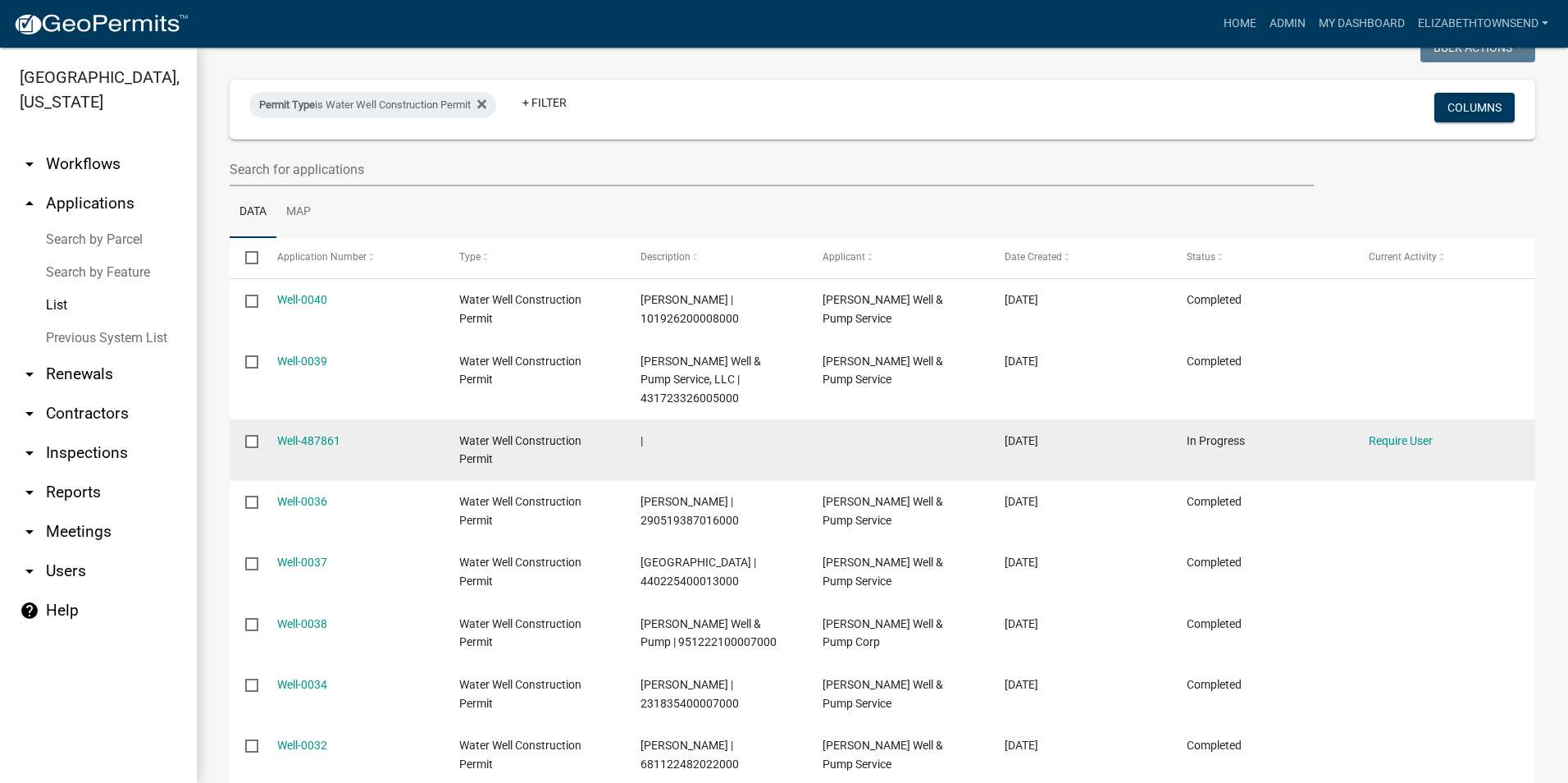
click at [250, 439] on input "checkbox" at bounding box center [250, 440] width 10 height 10
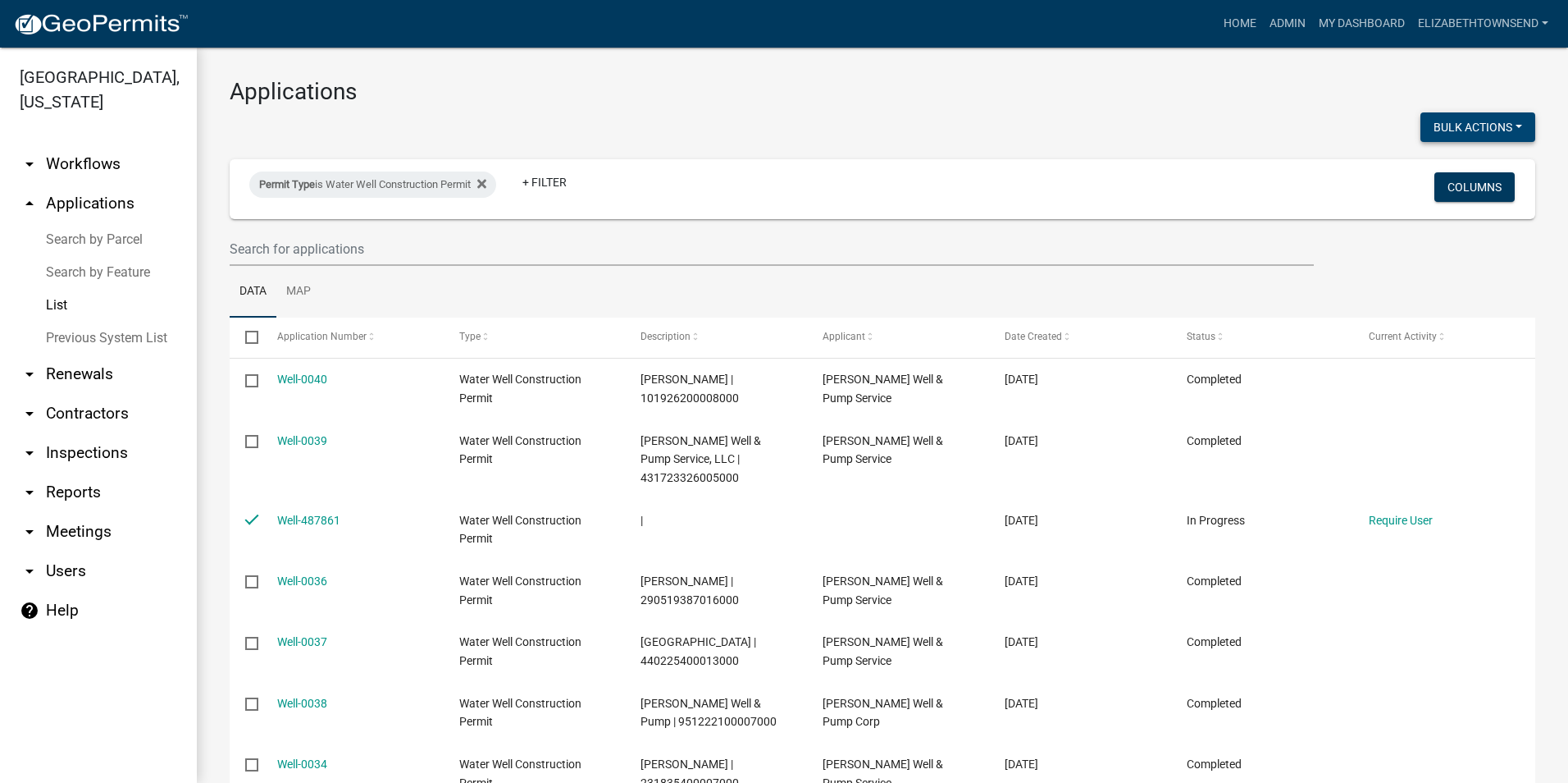
scroll to position [0, 0]
click at [1458, 127] on button "Bulk Actions" at bounding box center [1477, 129] width 115 height 29
click at [1414, 169] on button "Void" at bounding box center [1470, 173] width 131 height 40
checkbox input "false"
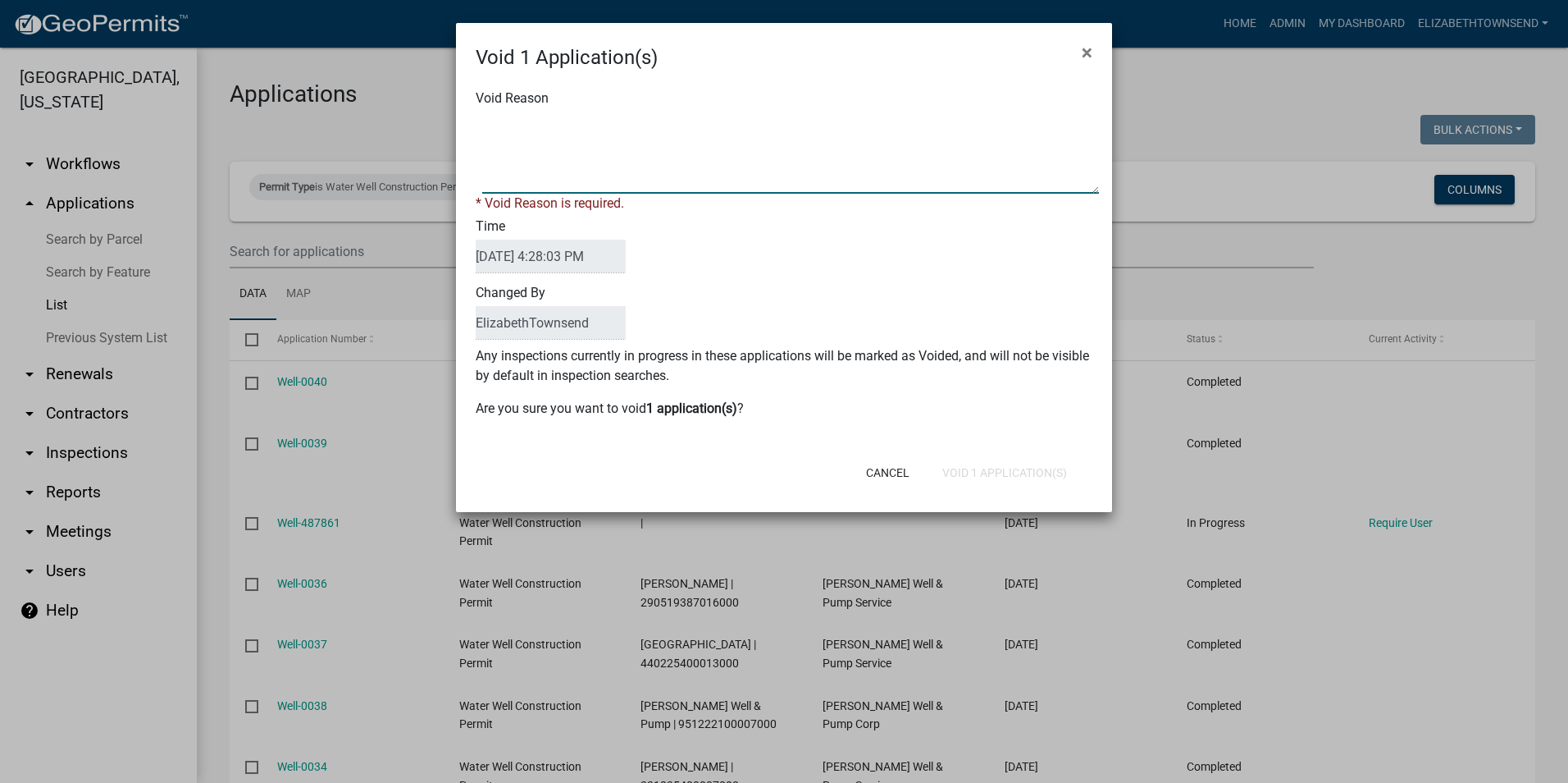
click at [524, 124] on textarea "Void Reason" at bounding box center [790, 152] width 617 height 82
type textarea "void"
click at [1035, 465] on button "Void 1 Application(s)" at bounding box center [1004, 472] width 151 height 29
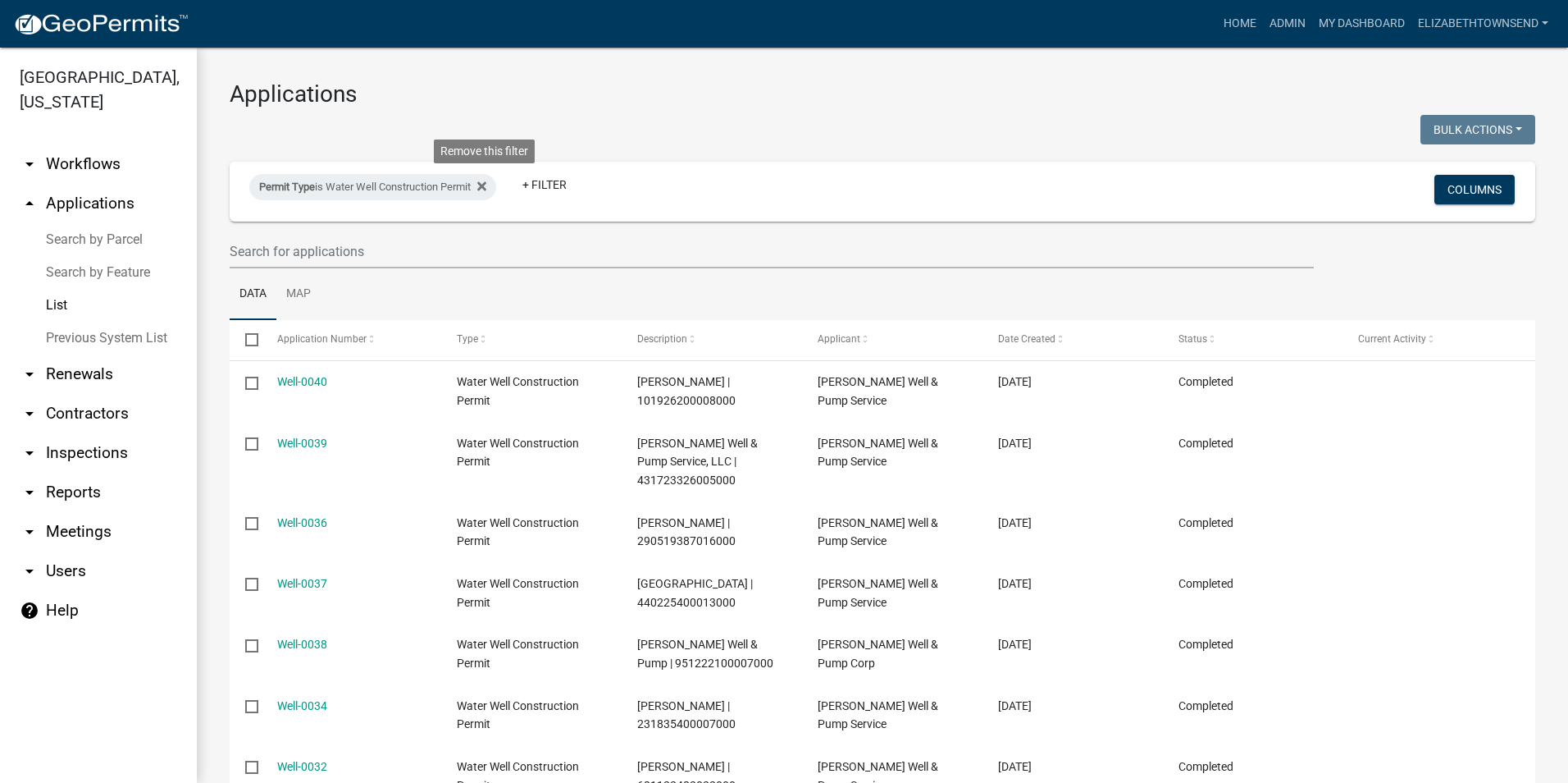
click at [487, 186] on icon at bounding box center [482, 186] width 9 height 9
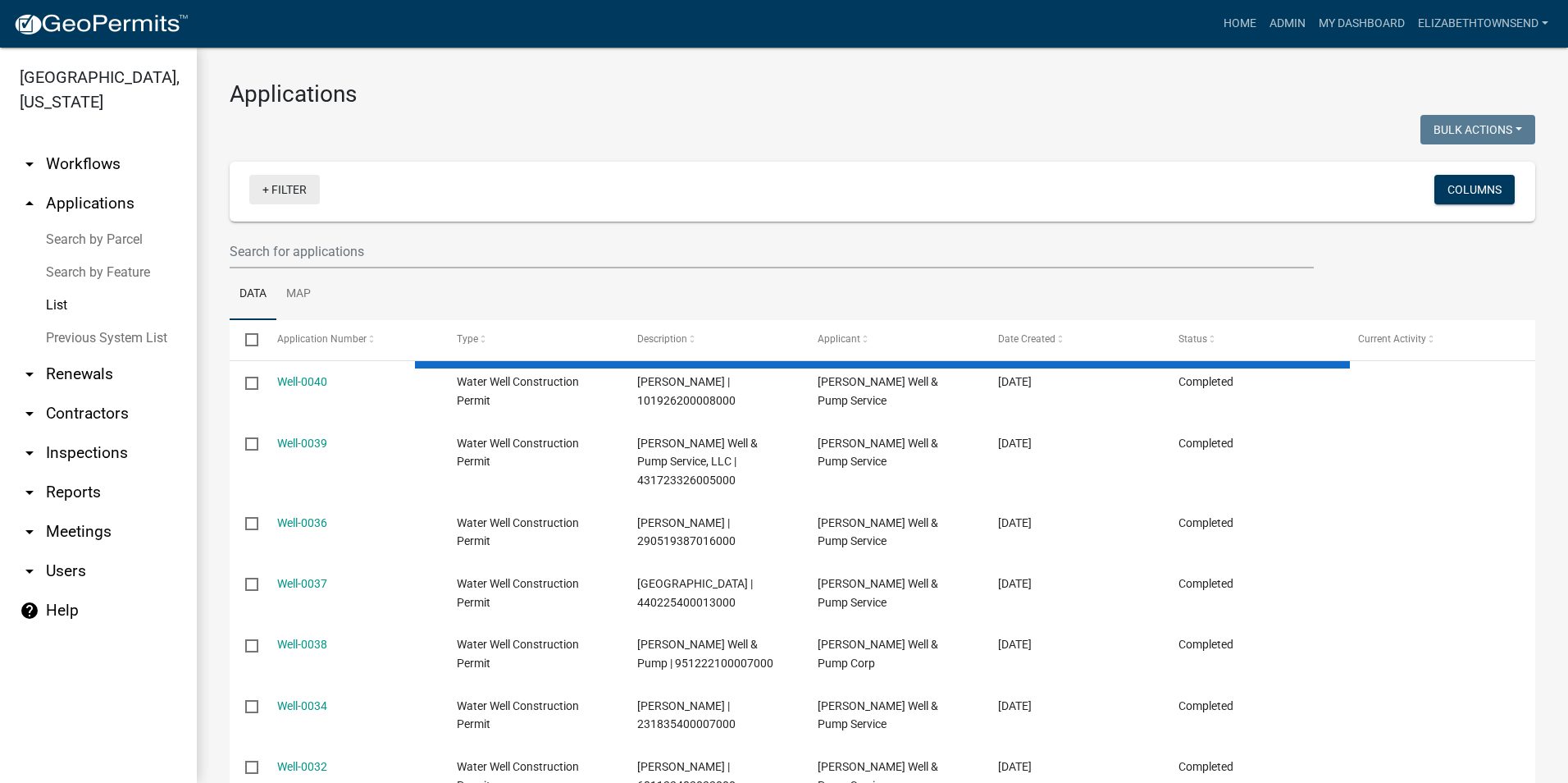
click at [280, 190] on link "+ Filter" at bounding box center [285, 189] width 71 height 29
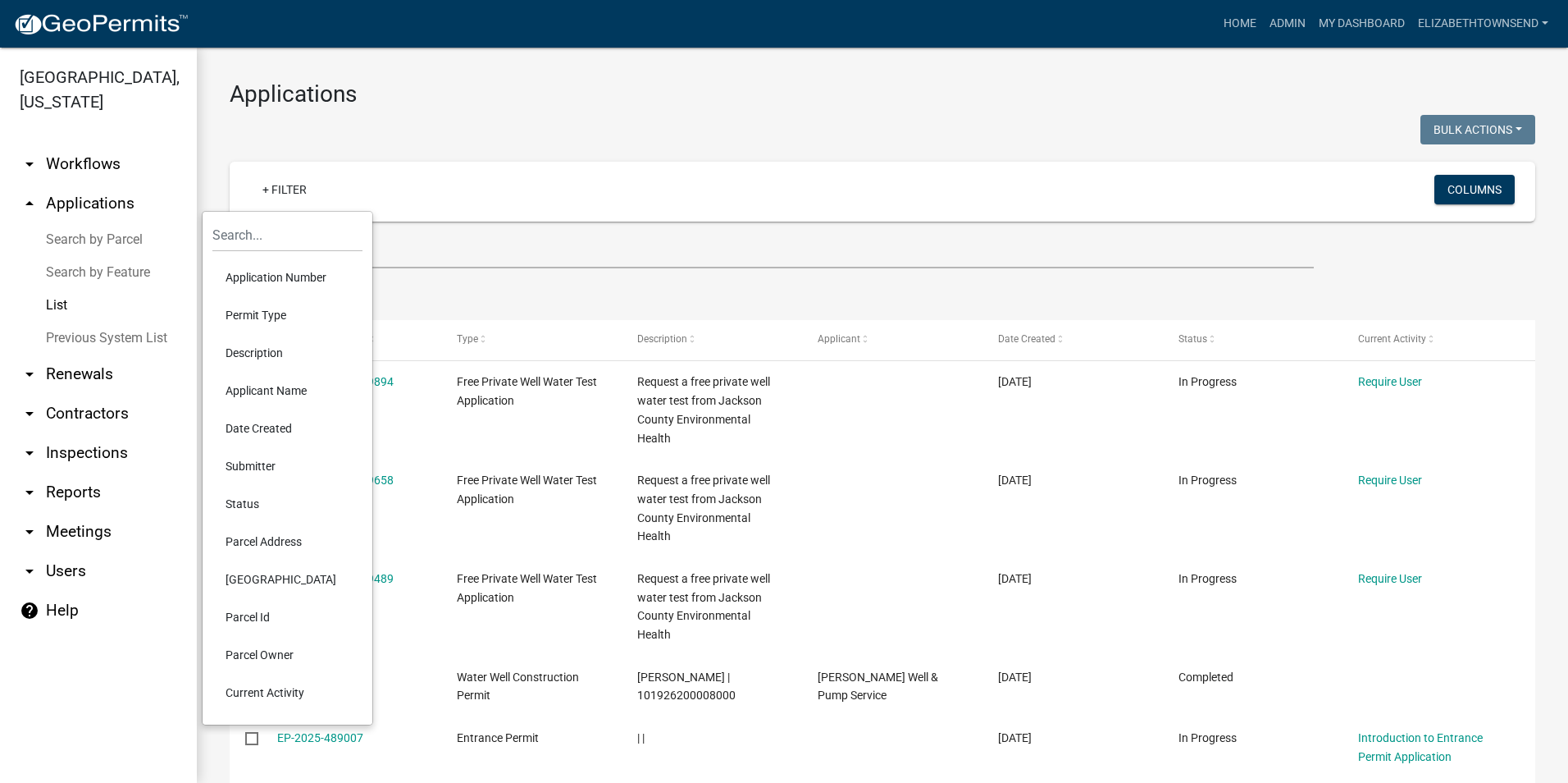
click at [253, 313] on li "Permit Type" at bounding box center [287, 315] width 150 height 38
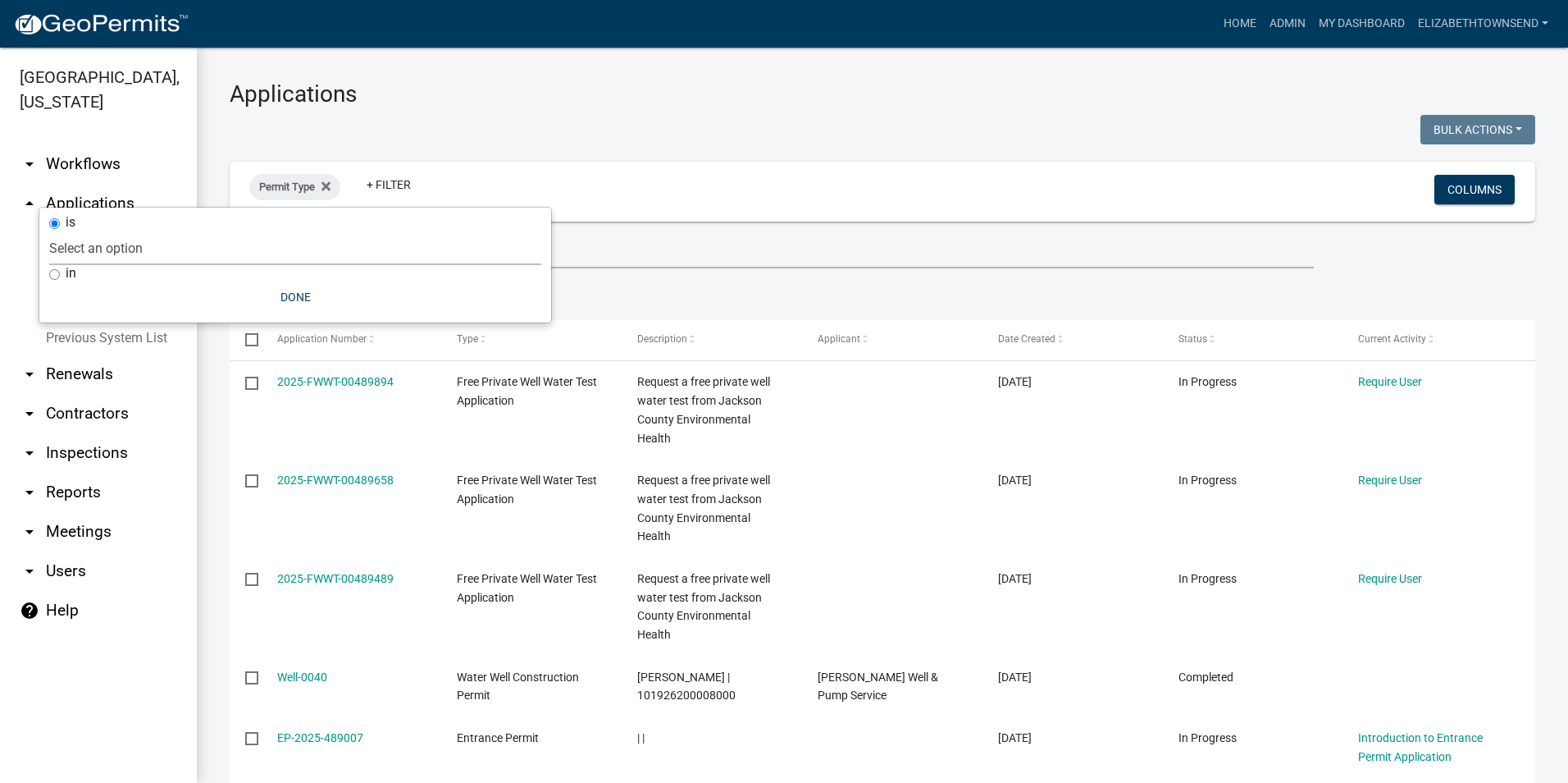
click at [160, 239] on select "Select an option County Historical Records DRAFT - Ag-Exempt Verification DRAFT…" at bounding box center [295, 248] width 492 height 34
select select "7458610e-52f0-410f-94ea-34730edab4a9"
click at [150, 231] on select "Select an option County Historical Records DRAFT - Ag-Exempt Verification DRAFT…" at bounding box center [295, 248] width 492 height 34
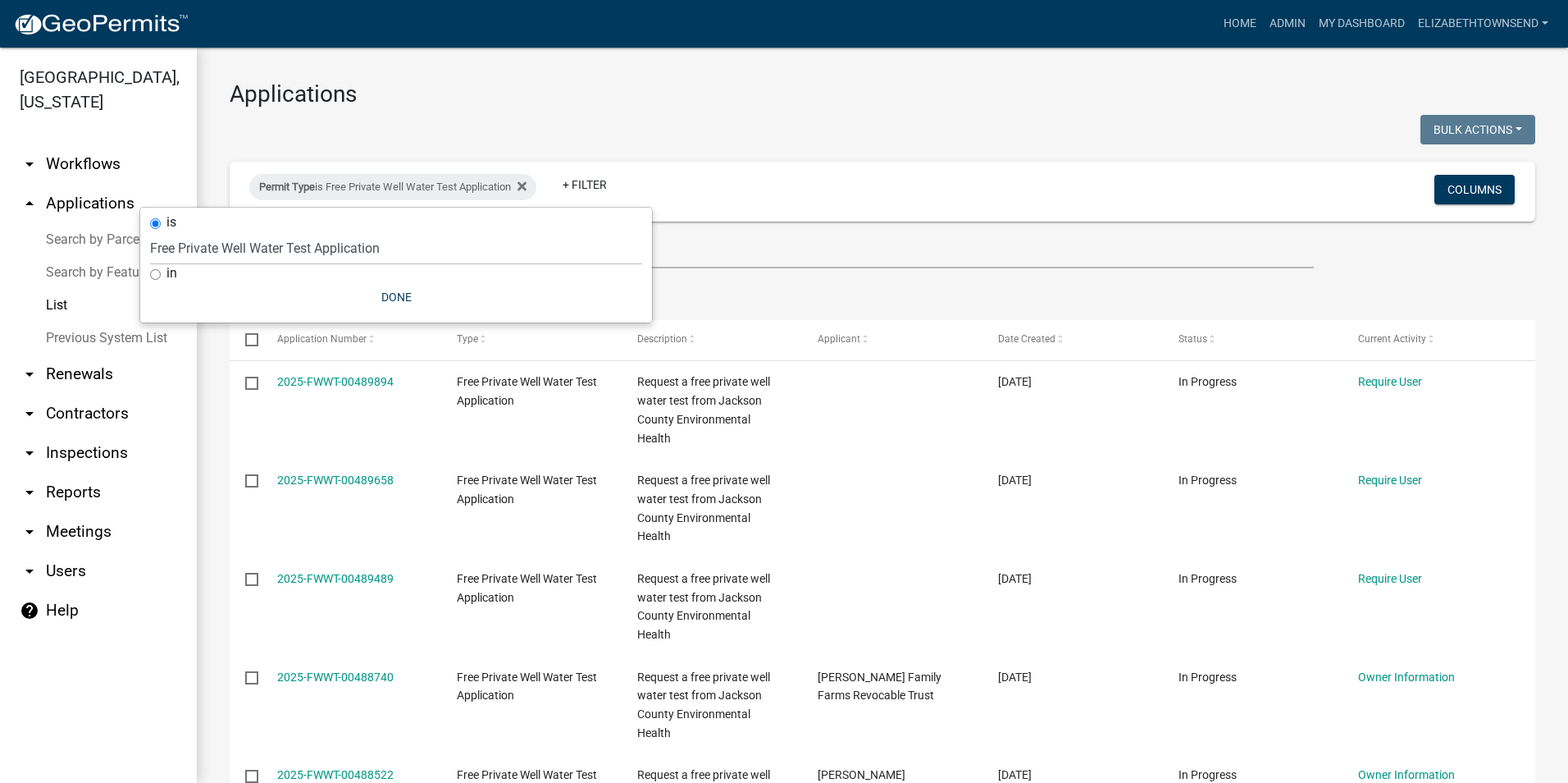
drag, startPoint x: 841, startPoint y: 223, endPoint x: 853, endPoint y: 219, distance: 12.6
click at [841, 223] on wm-filter-builder "Permit Type is Free Private Well Water Test Application + Filter Columns" at bounding box center [882, 215] width 1306 height 107
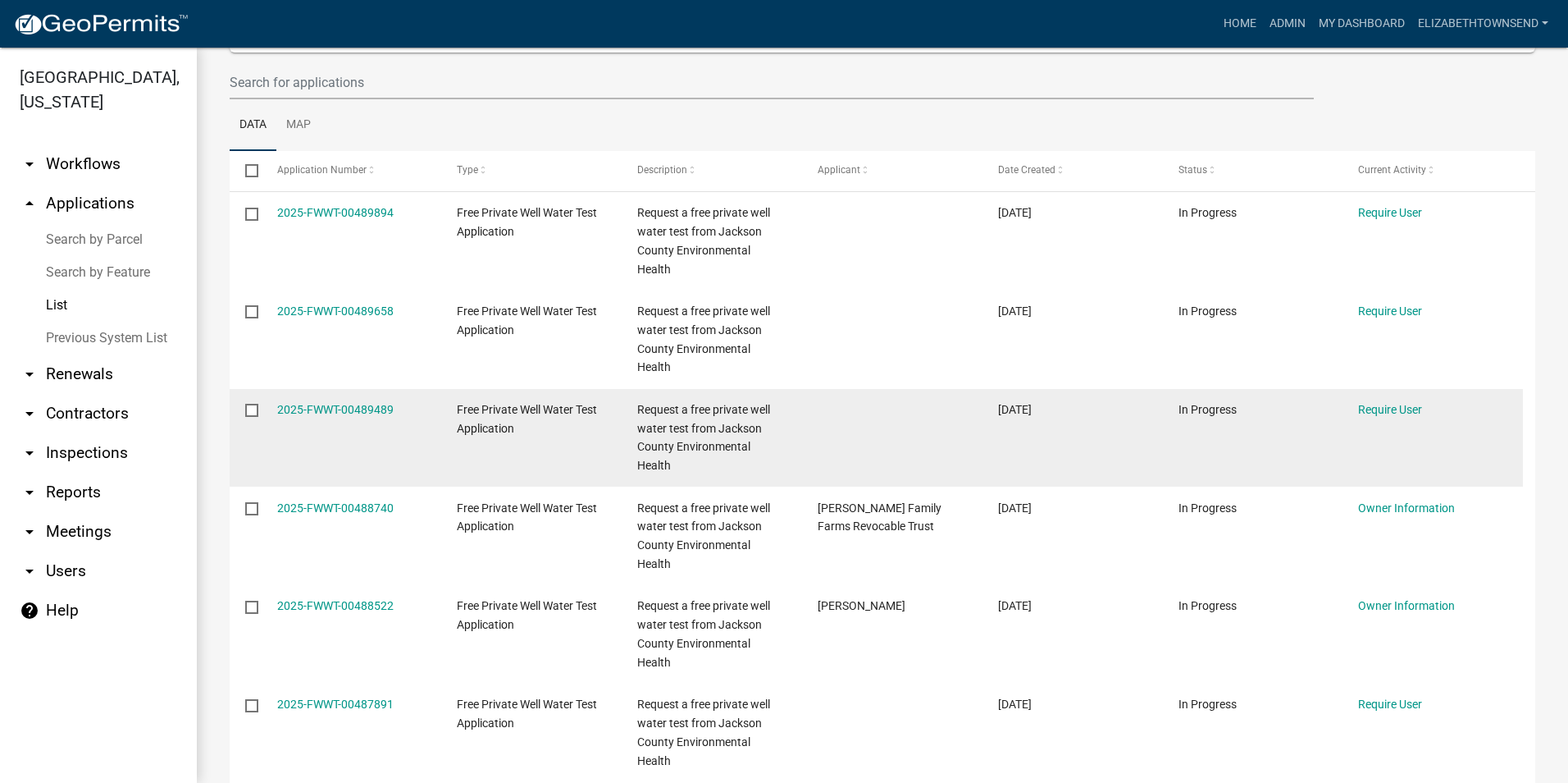
scroll to position [164, 0]
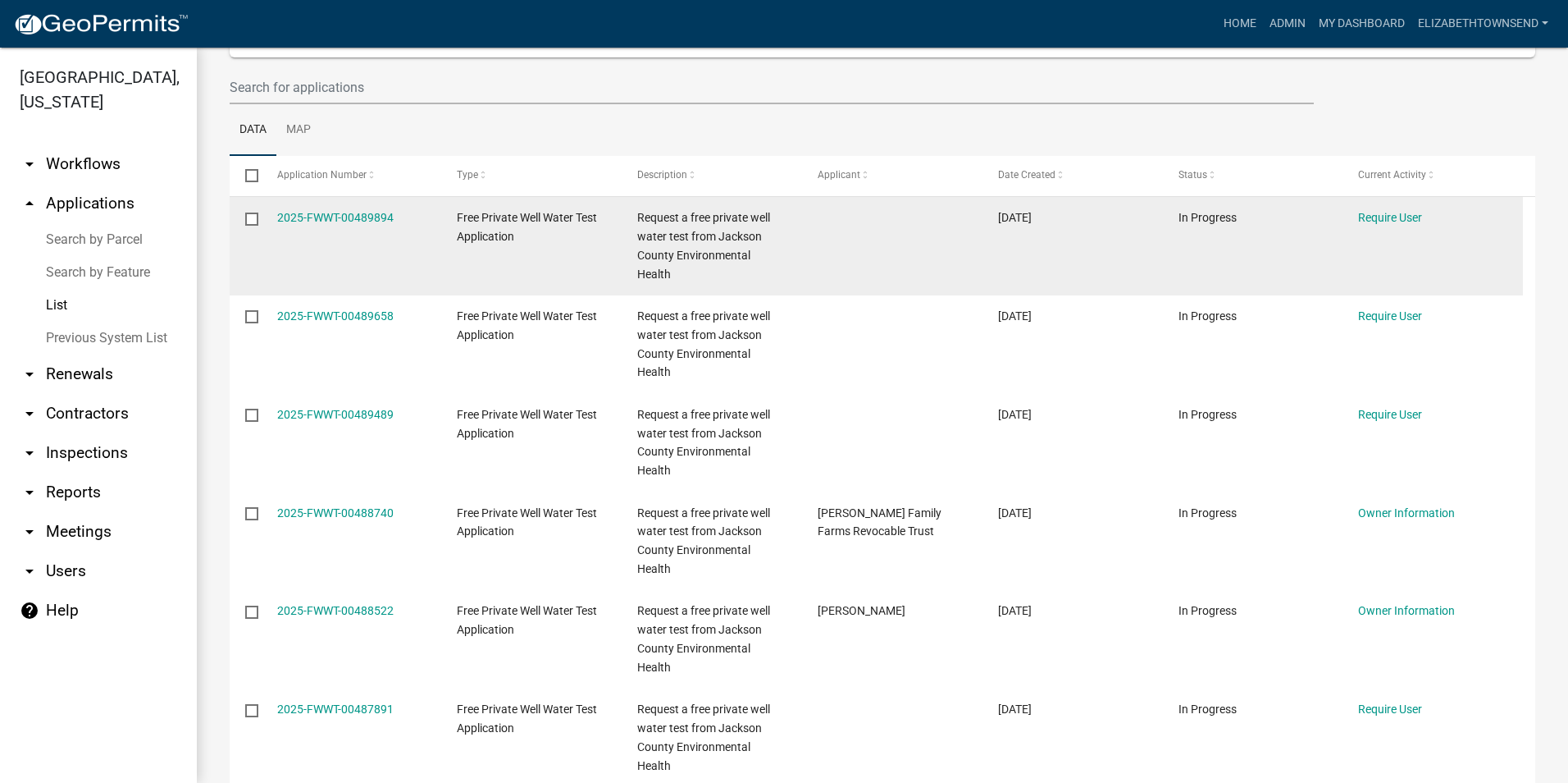
click at [249, 218] on input "checkbox" at bounding box center [250, 218] width 10 height 10
checkbox input "true"
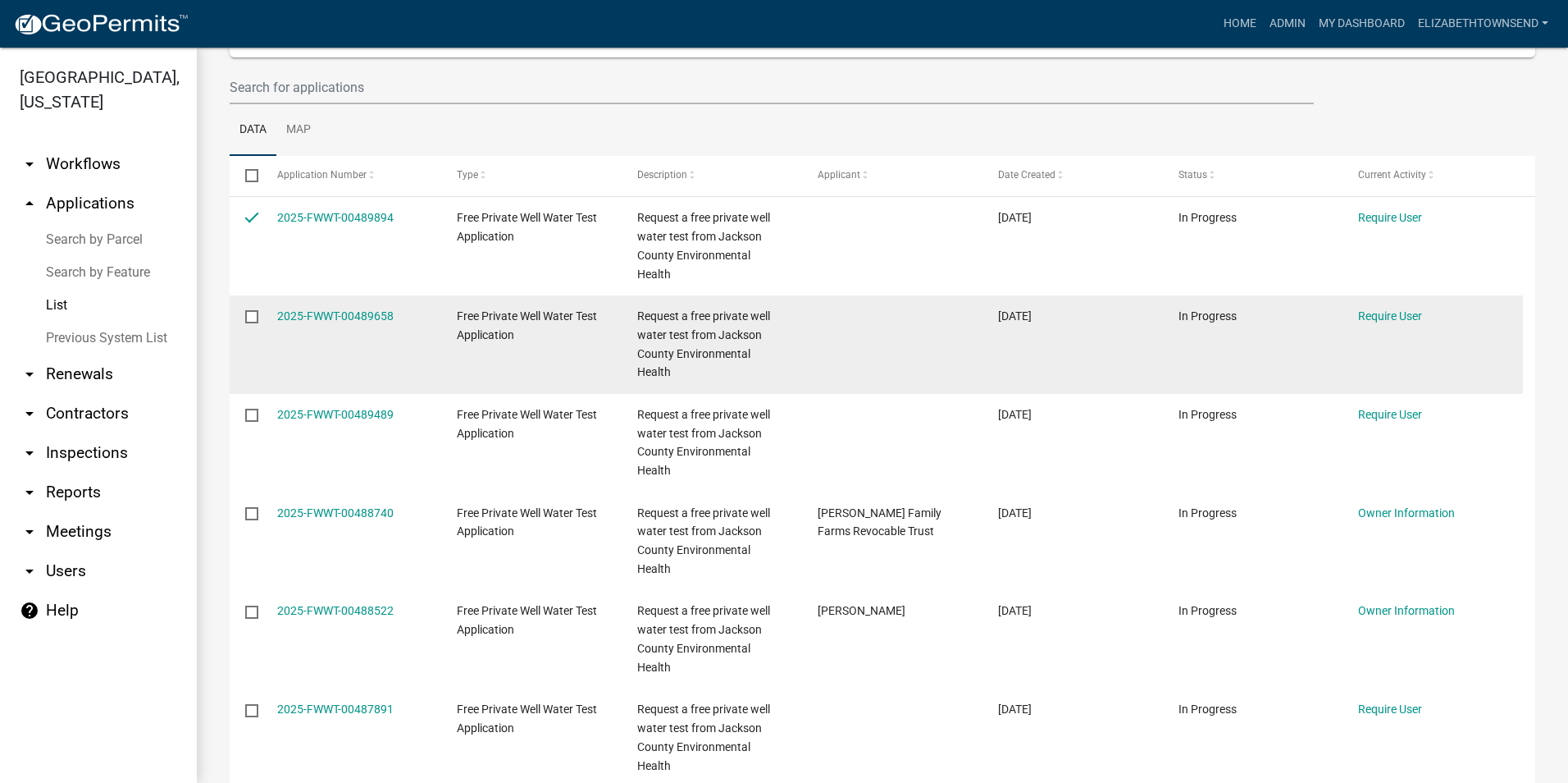
click at [254, 310] on input "checkbox" at bounding box center [250, 315] width 10 height 10
checkbox input "true"
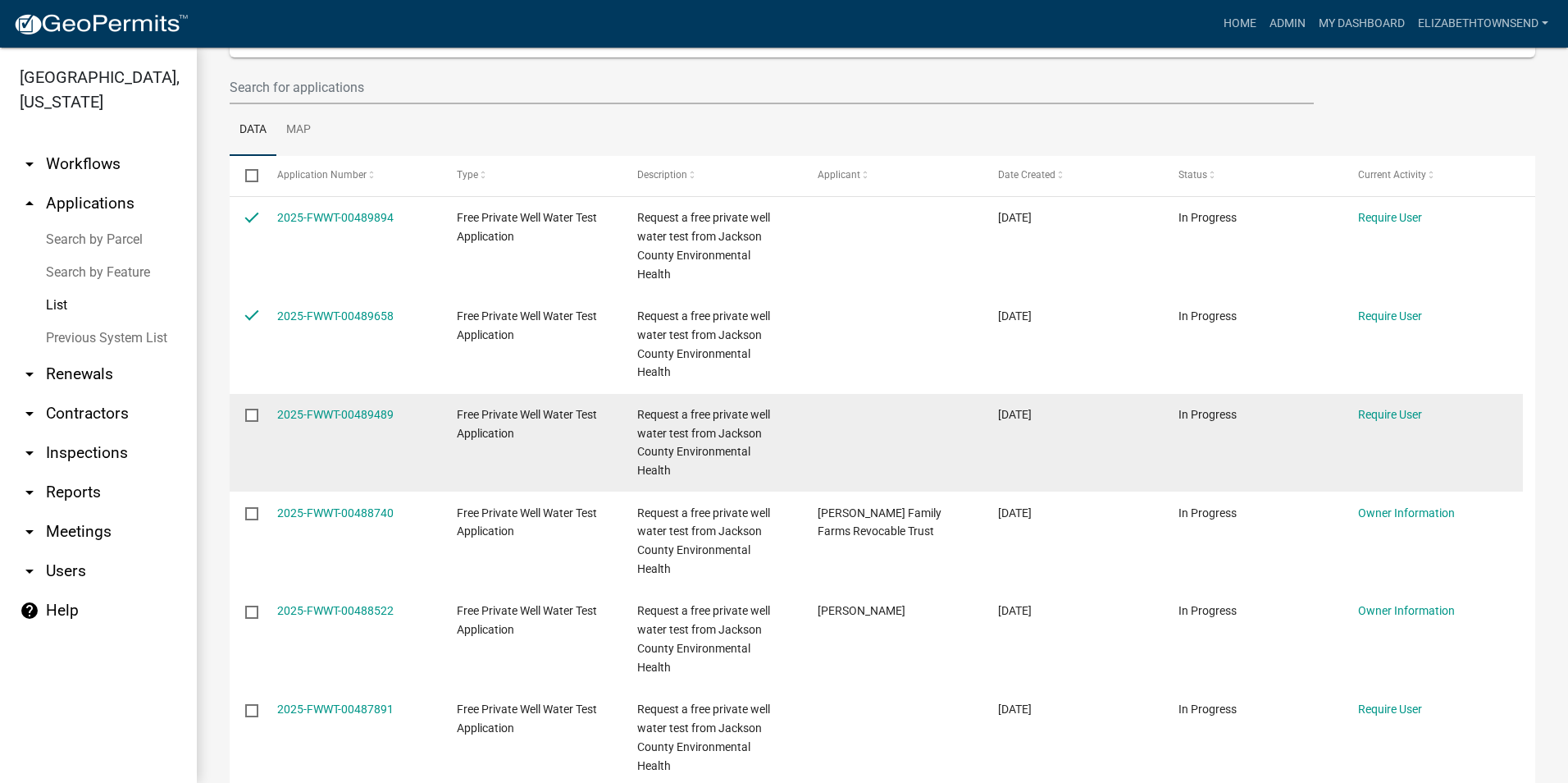
click at [260, 408] on label at bounding box center [257, 414] width 24 height 13
click at [255, 408] on input "checkbox" at bounding box center [250, 414] width 10 height 10
checkbox input "true"
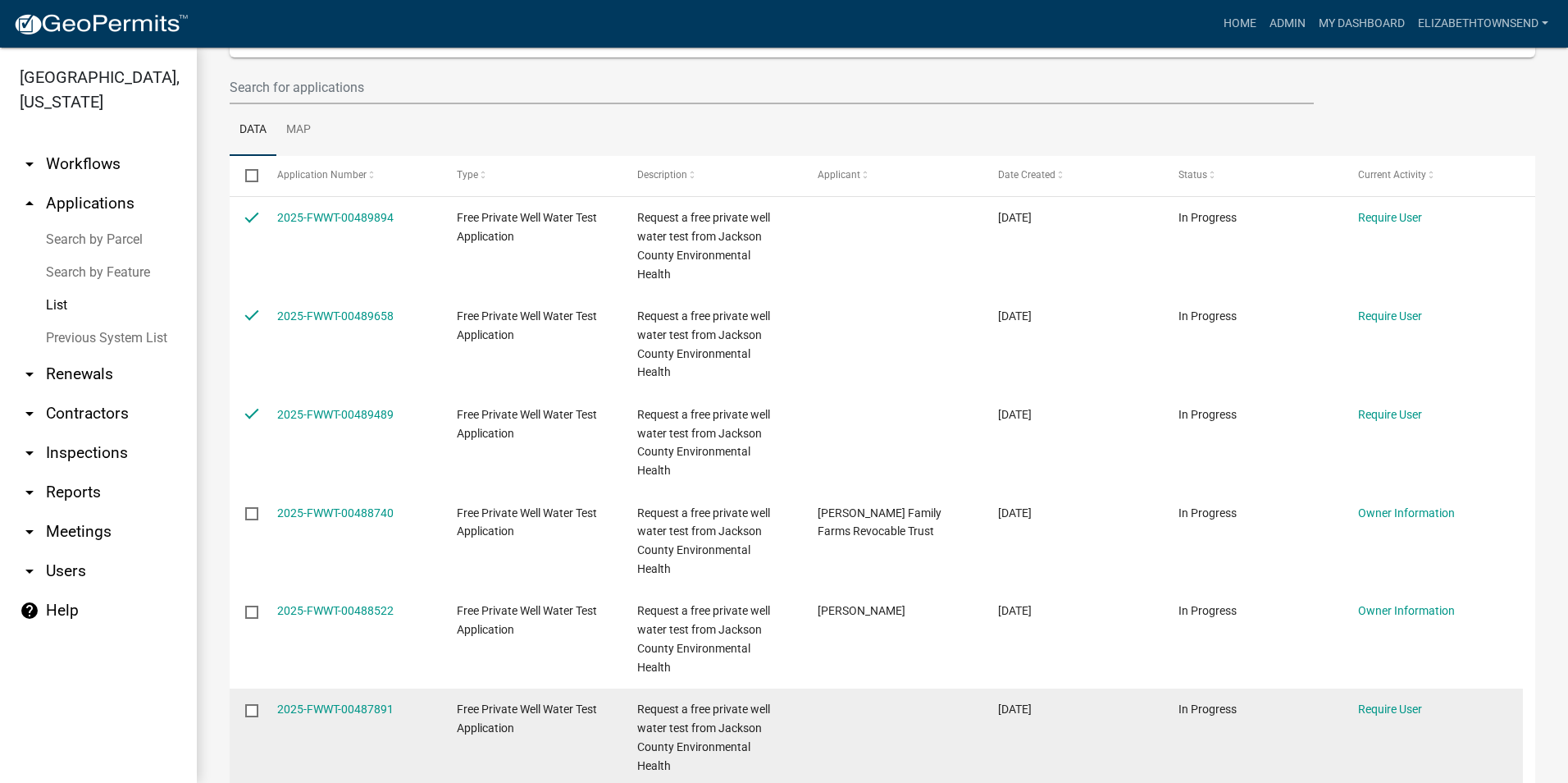
click at [254, 704] on input "checkbox" at bounding box center [250, 709] width 10 height 10
checkbox input "true"
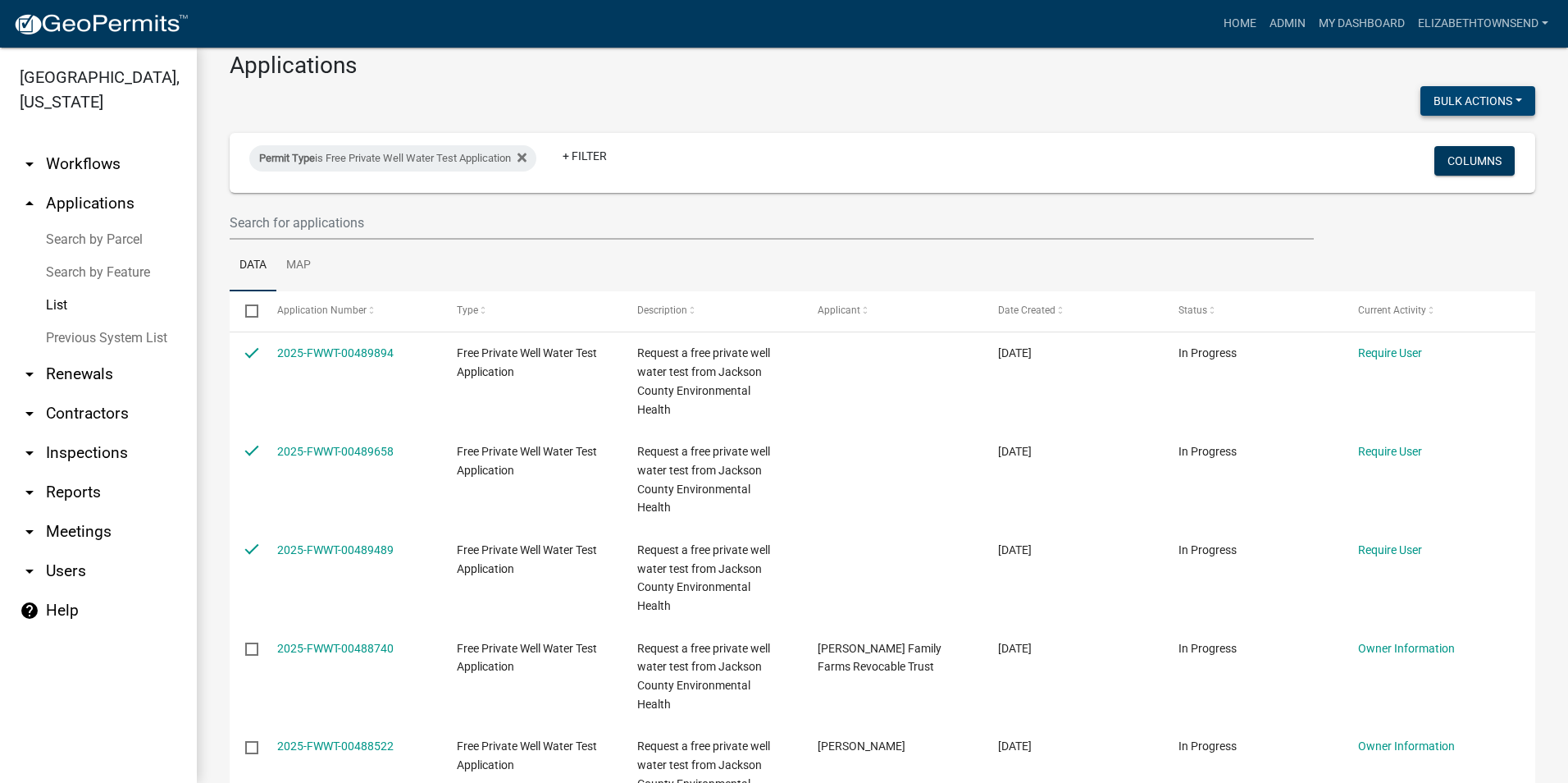
scroll to position [0, 0]
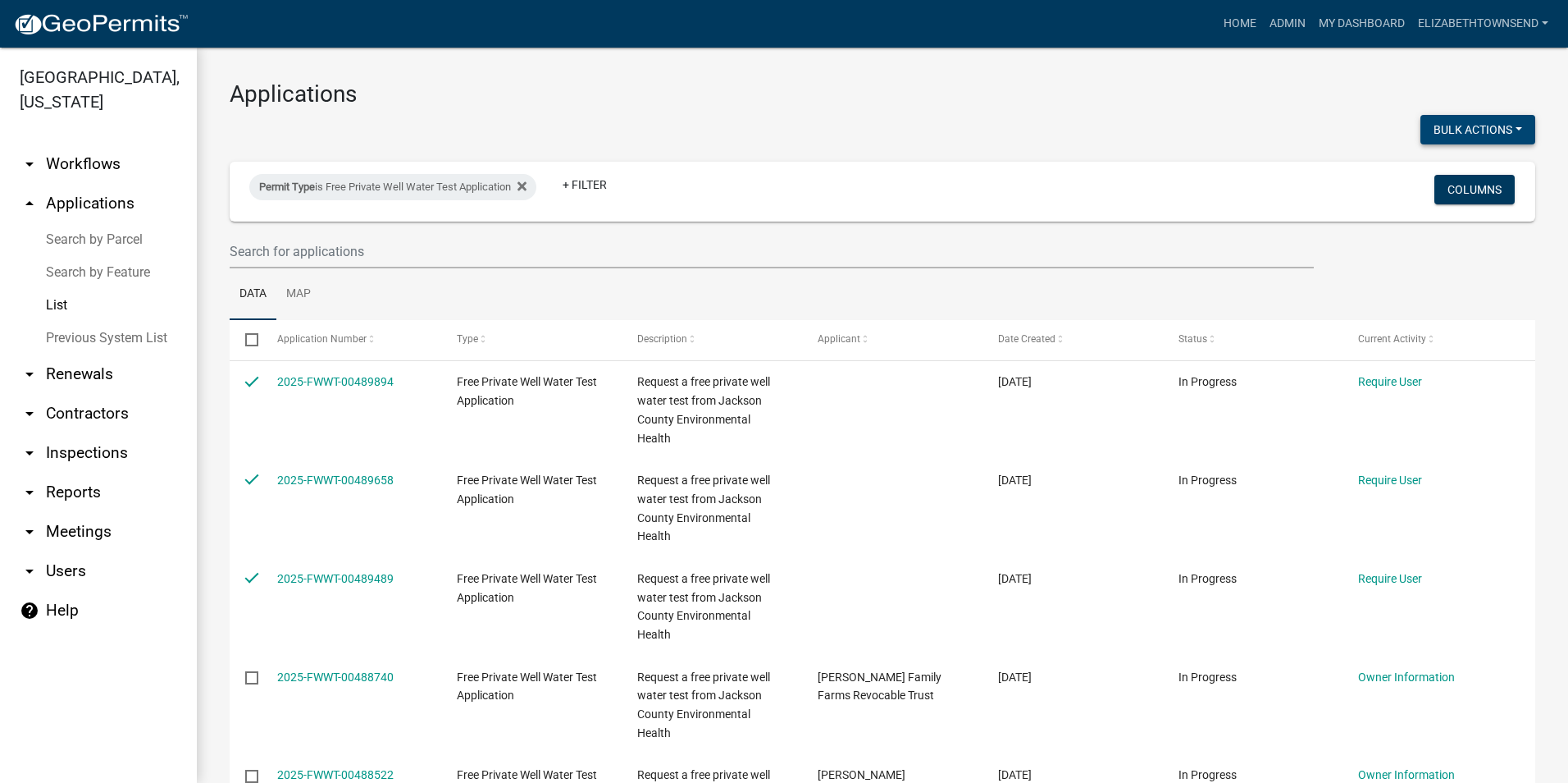
click at [1472, 132] on button "Bulk Actions" at bounding box center [1477, 129] width 115 height 29
click at [1425, 174] on button "Void" at bounding box center [1470, 173] width 131 height 40
checkbox input "false"
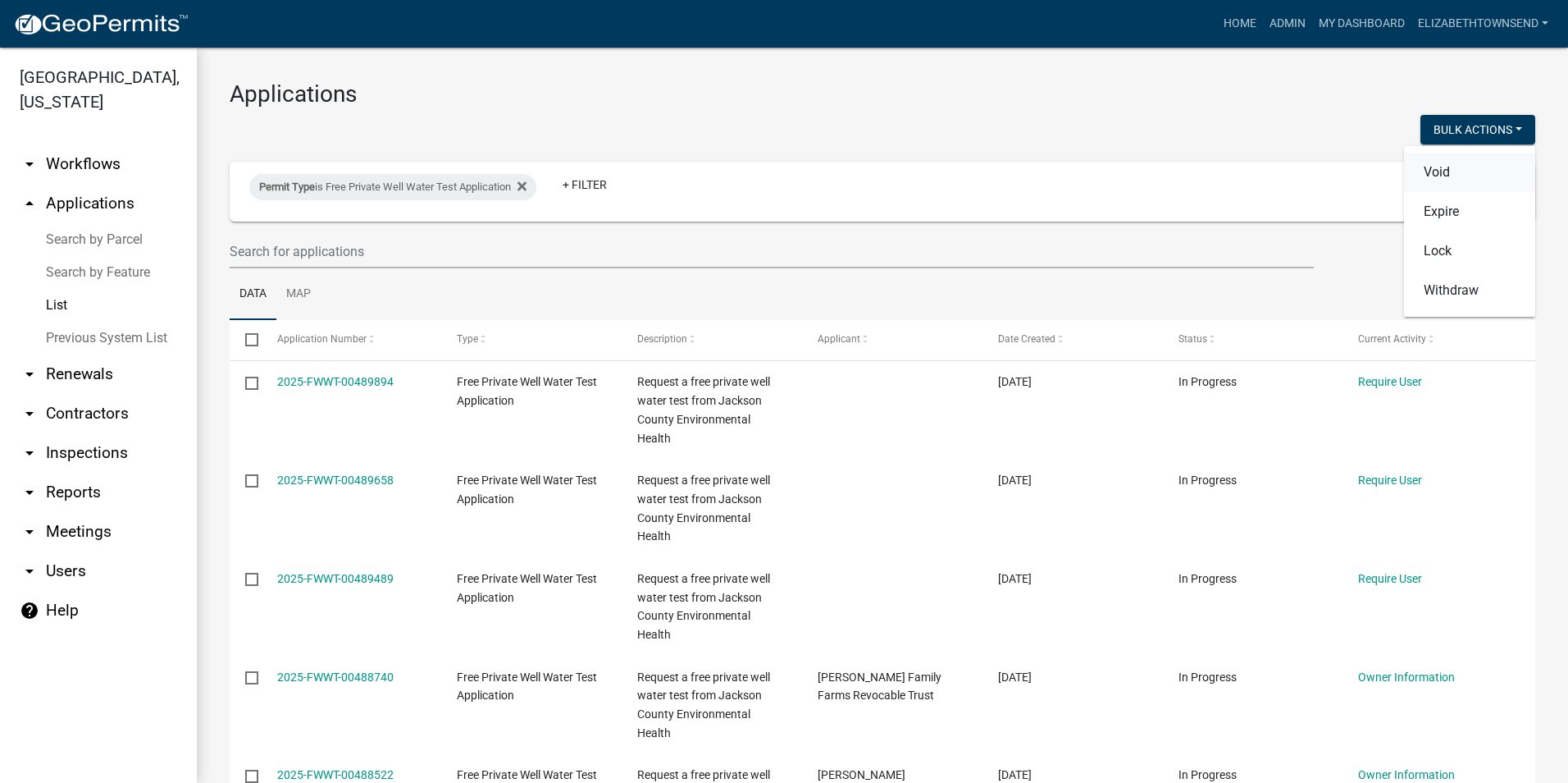
checkbox input "false"
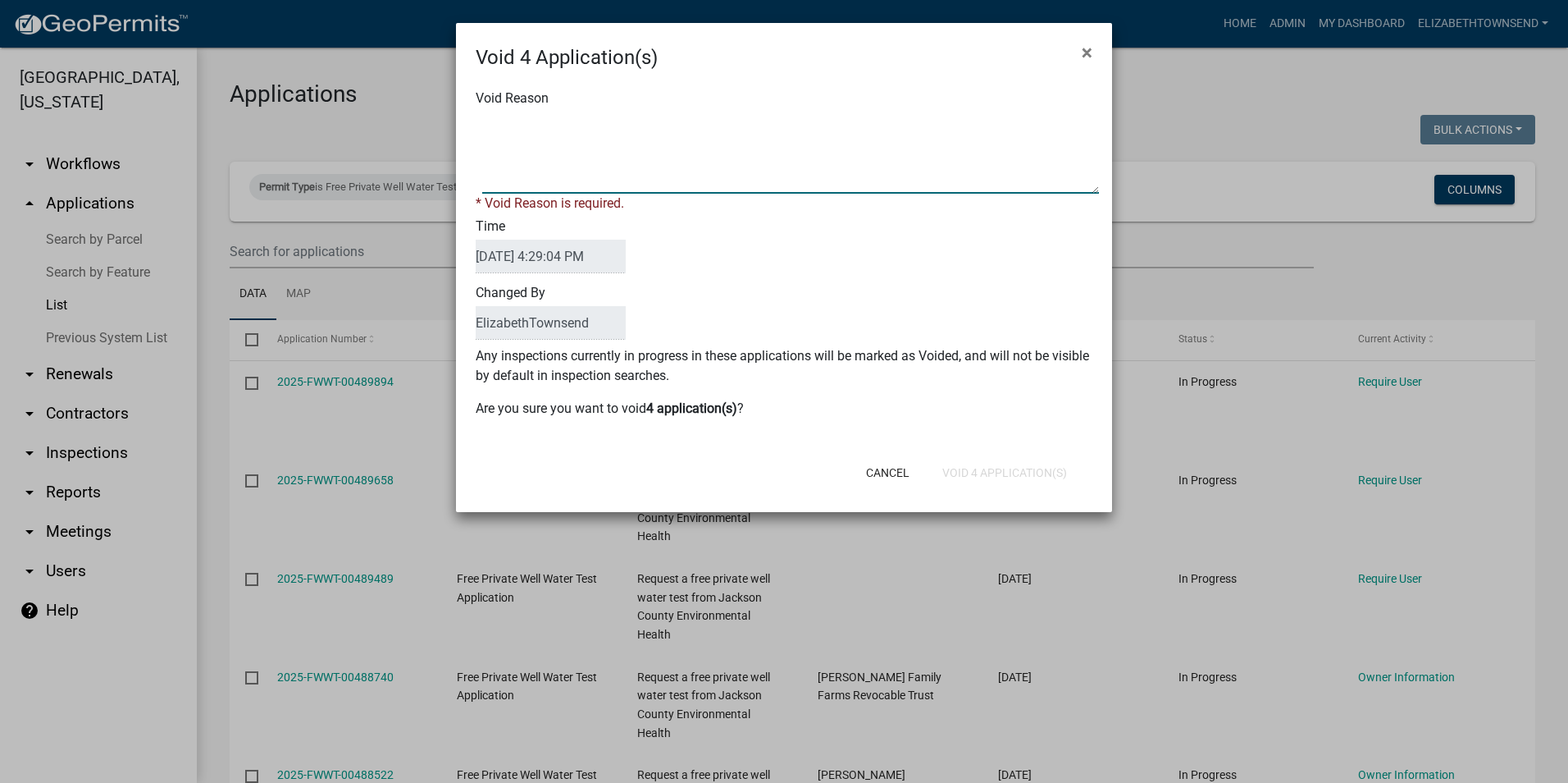
click at [847, 180] on textarea "Void Reason" at bounding box center [790, 152] width 617 height 82
type textarea "void"
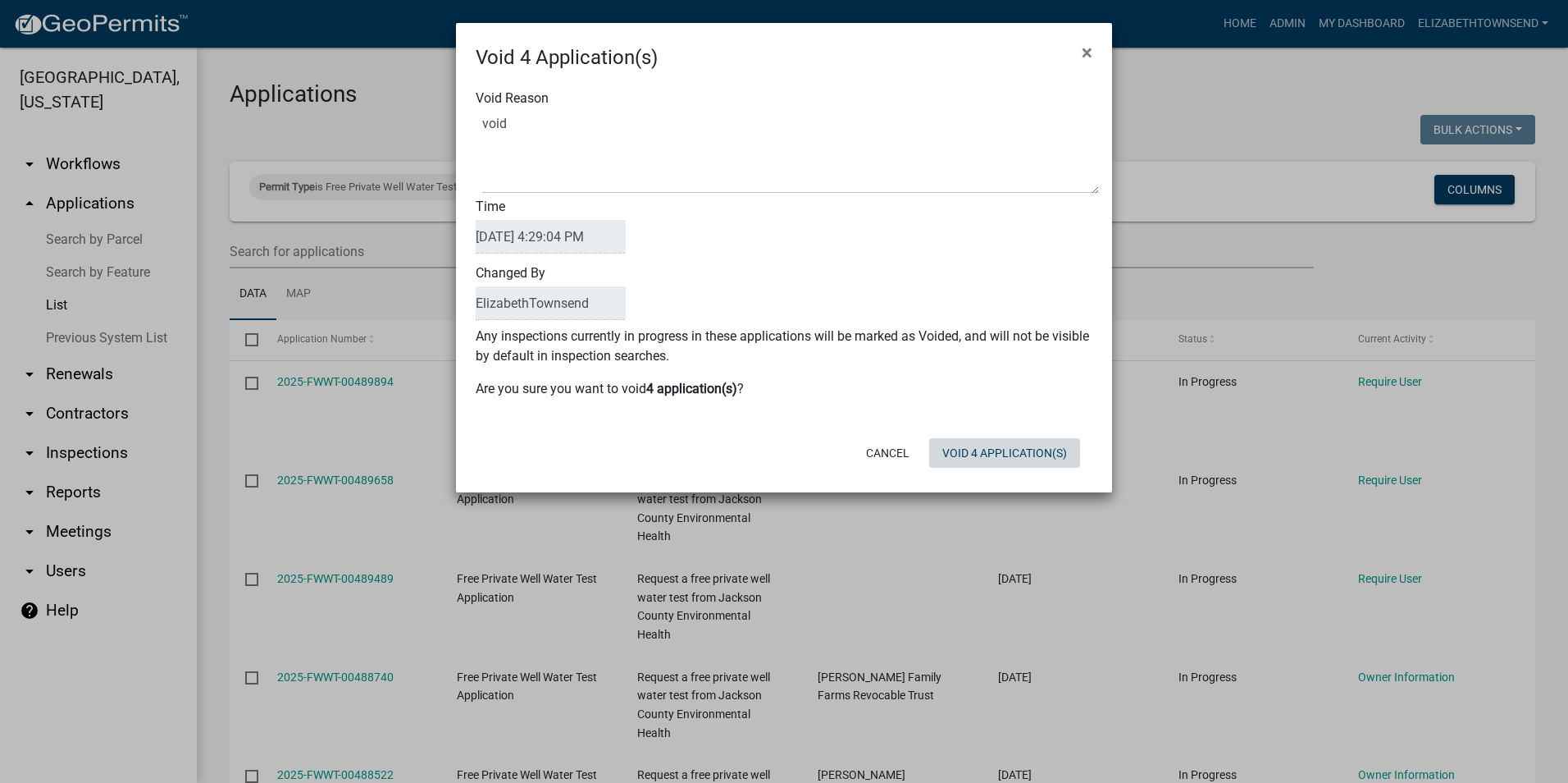
click at [1031, 470] on div "Cancel Void 4 Application(s)" at bounding box center [891, 452] width 405 height 42
click at [1011, 454] on button "Void 4 Application(s)" at bounding box center [1004, 452] width 151 height 29
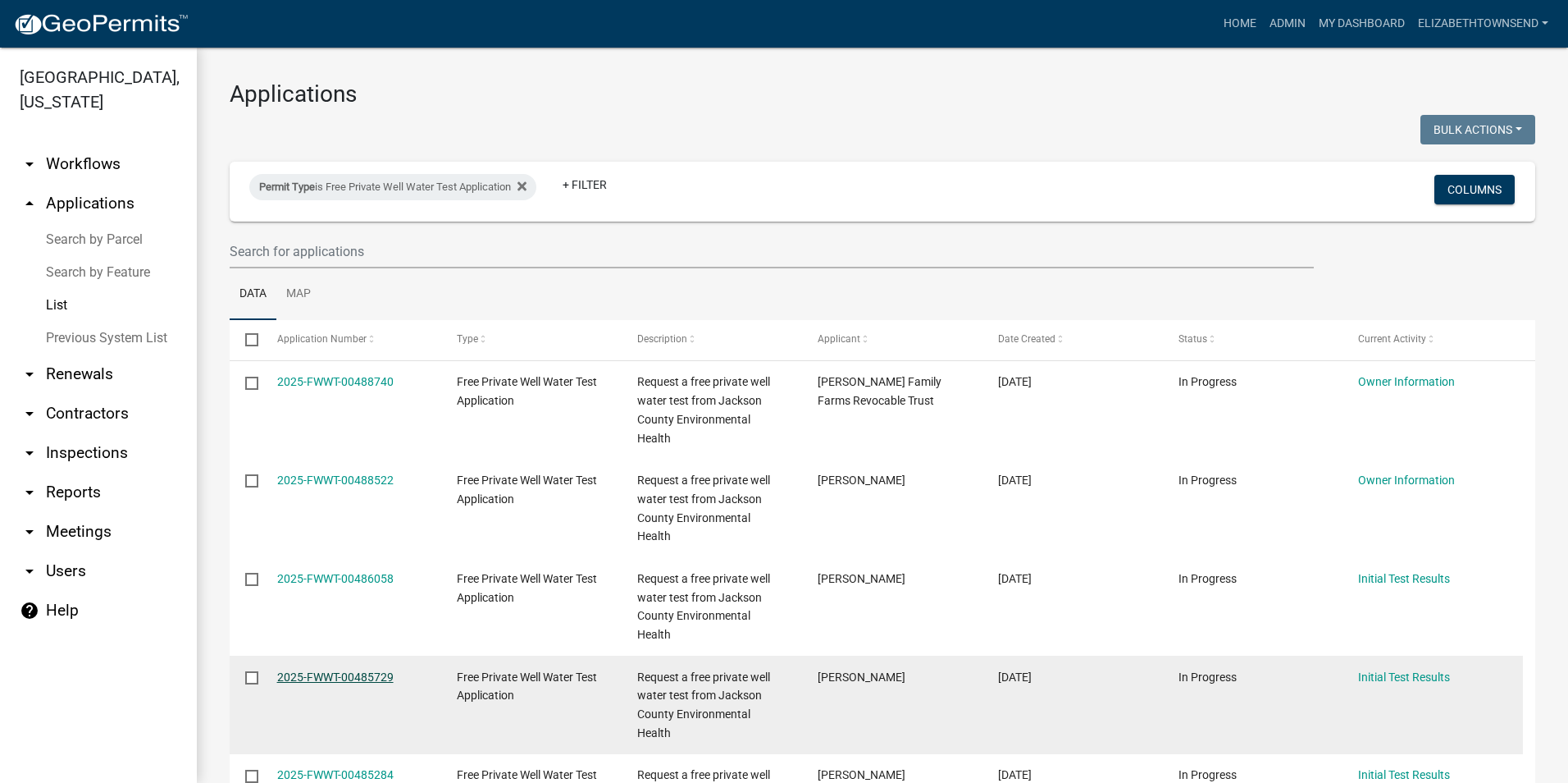
click at [338, 670] on link "2025-FWWT-00485729" at bounding box center [335, 676] width 116 height 13
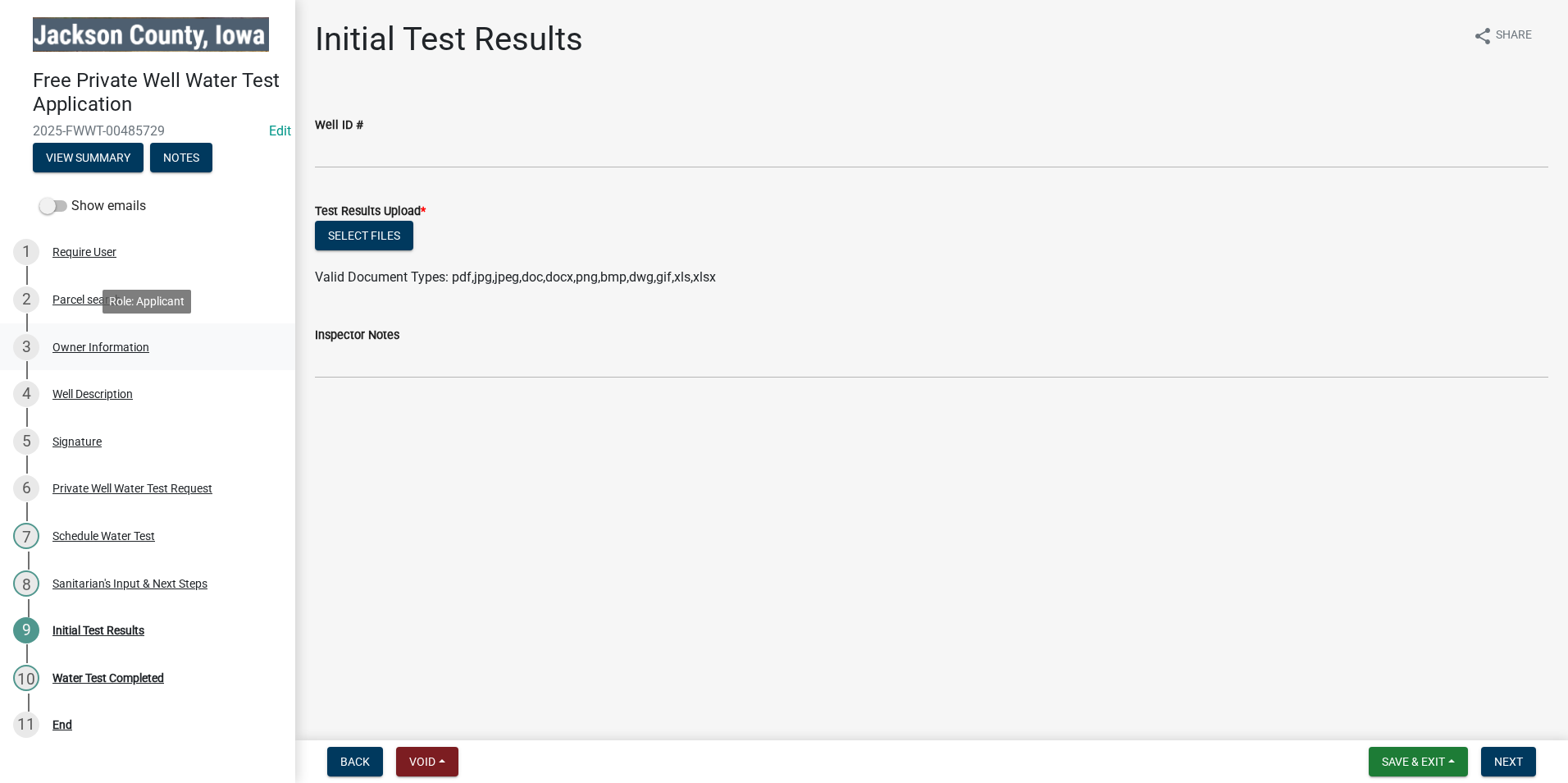
click at [107, 342] on div "Owner Information" at bounding box center [101, 346] width 97 height 11
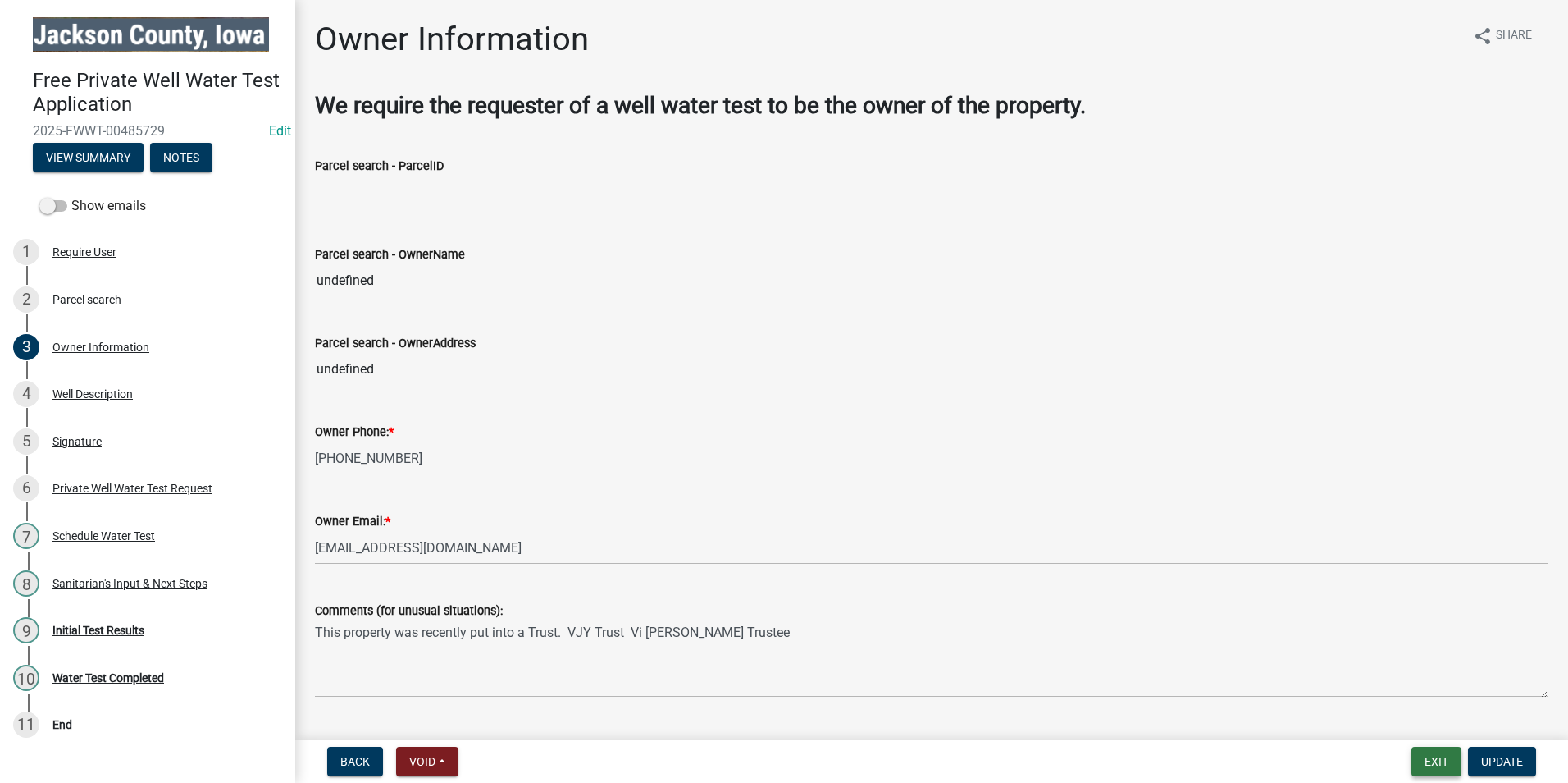
click at [1417, 761] on button "Exit" at bounding box center [1436, 761] width 50 height 29
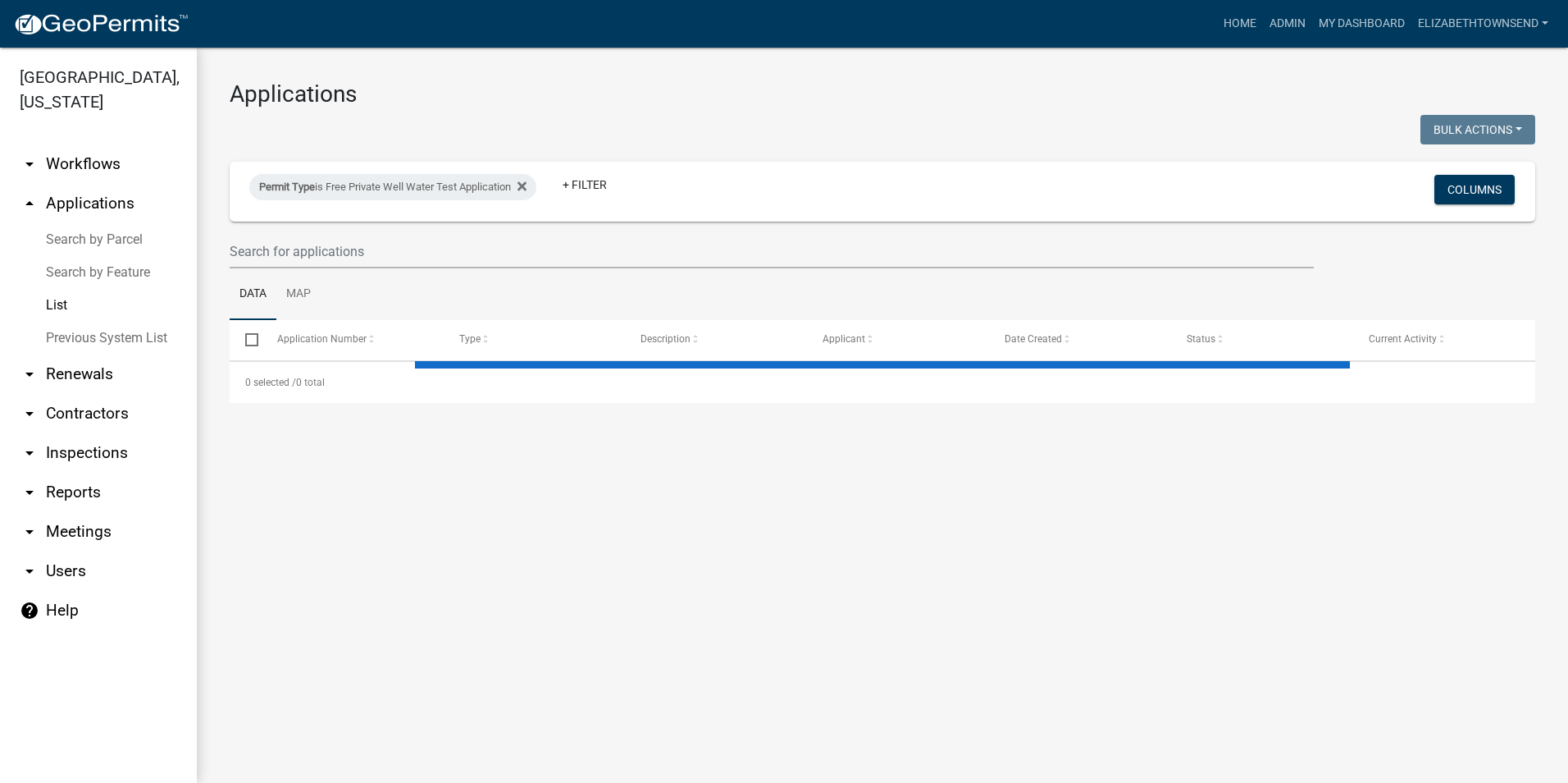
select select "3: 100"
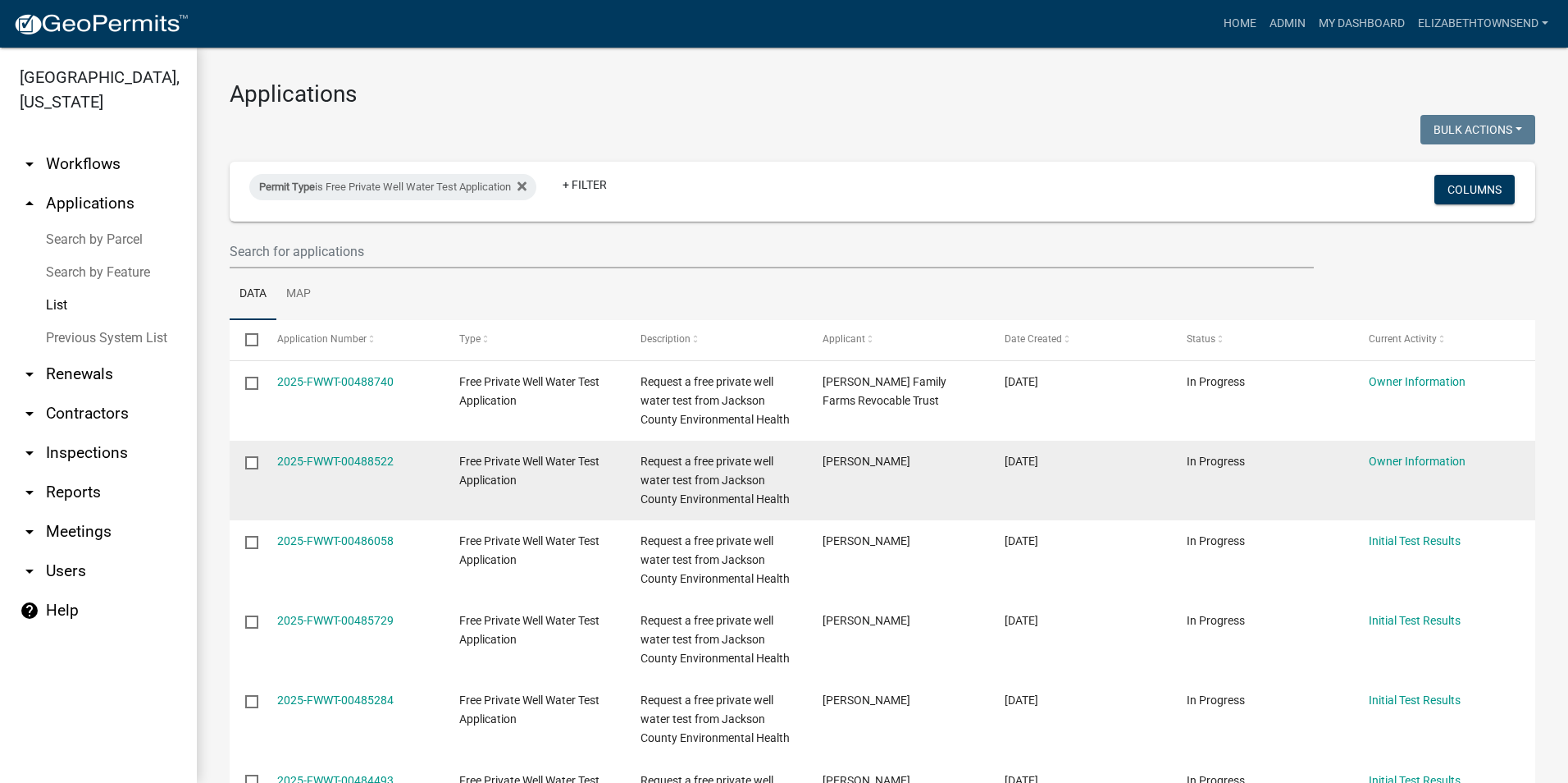
click at [245, 458] on input "checkbox" at bounding box center [250, 461] width 10 height 10
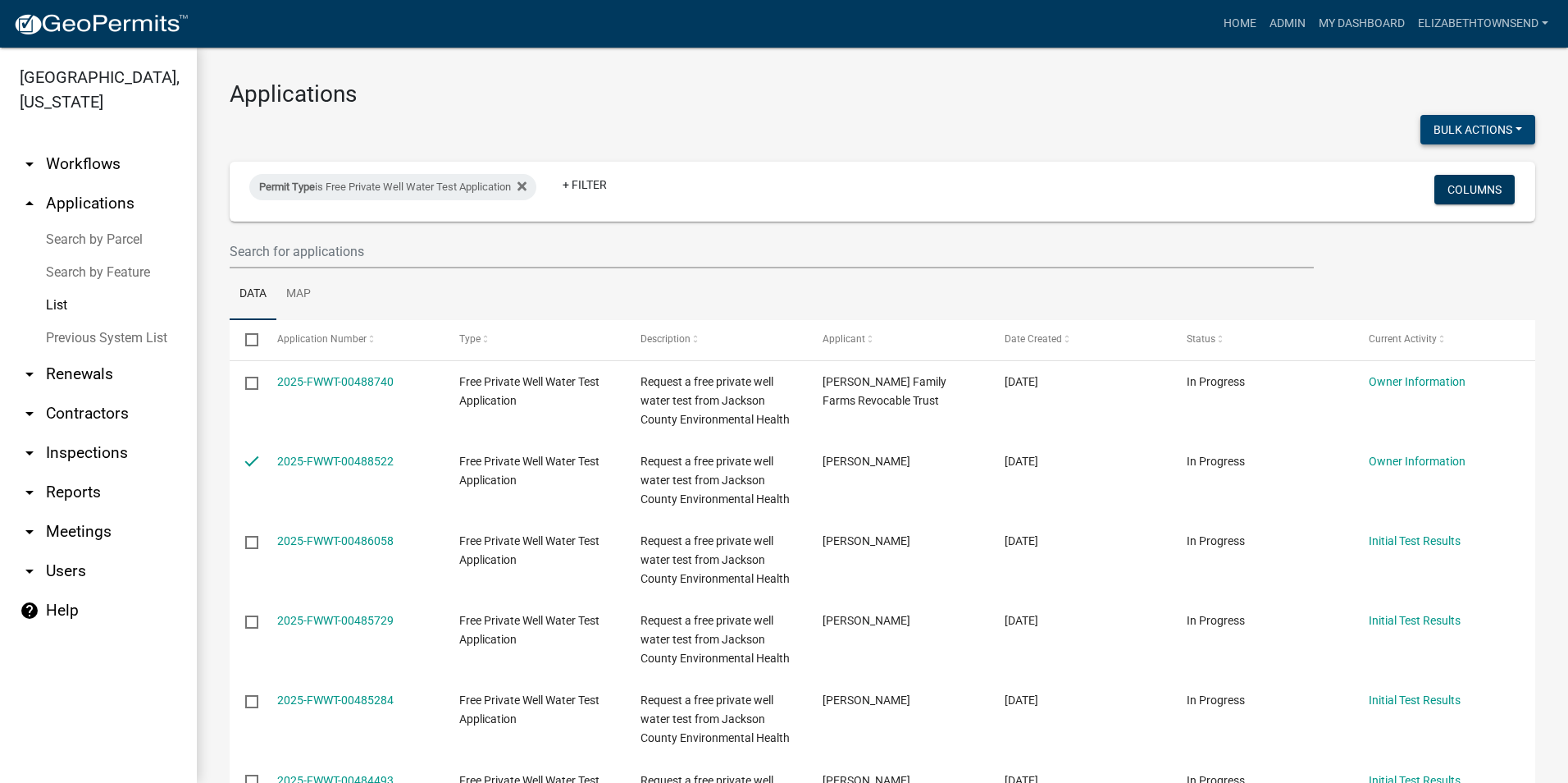
click at [1452, 128] on button "Bulk Actions" at bounding box center [1477, 129] width 115 height 29
click at [1426, 170] on button "Void" at bounding box center [1470, 173] width 131 height 40
checkbox input "false"
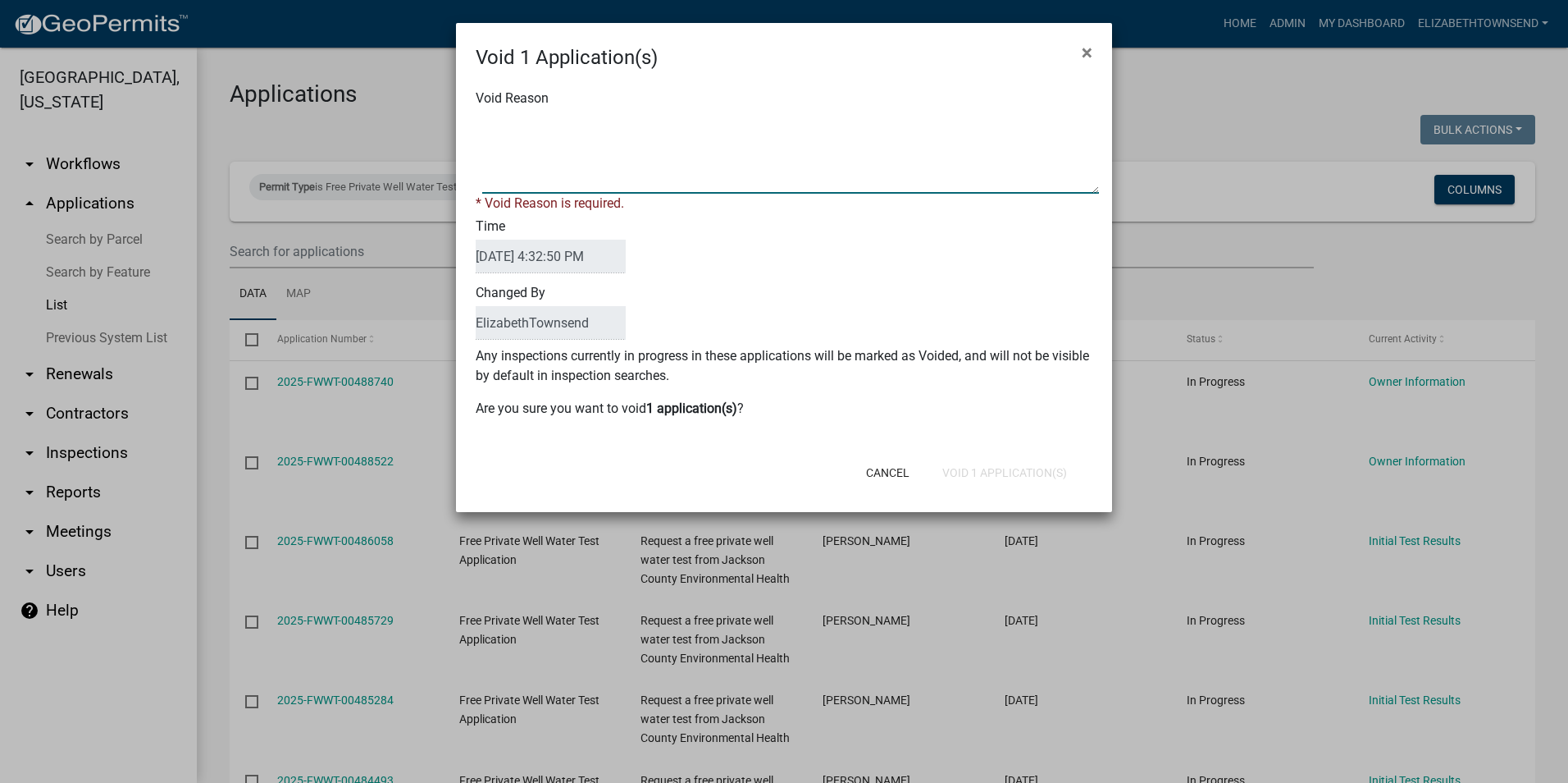
click at [708, 132] on textarea "Void Reason" at bounding box center [790, 152] width 617 height 82
drag, startPoint x: 609, startPoint y: 120, endPoint x: 627, endPoint y: 124, distance: 18.4
click at [611, 121] on textarea "Void Reason" at bounding box center [790, 152] width 617 height 82
type textarea "void already completed and application"
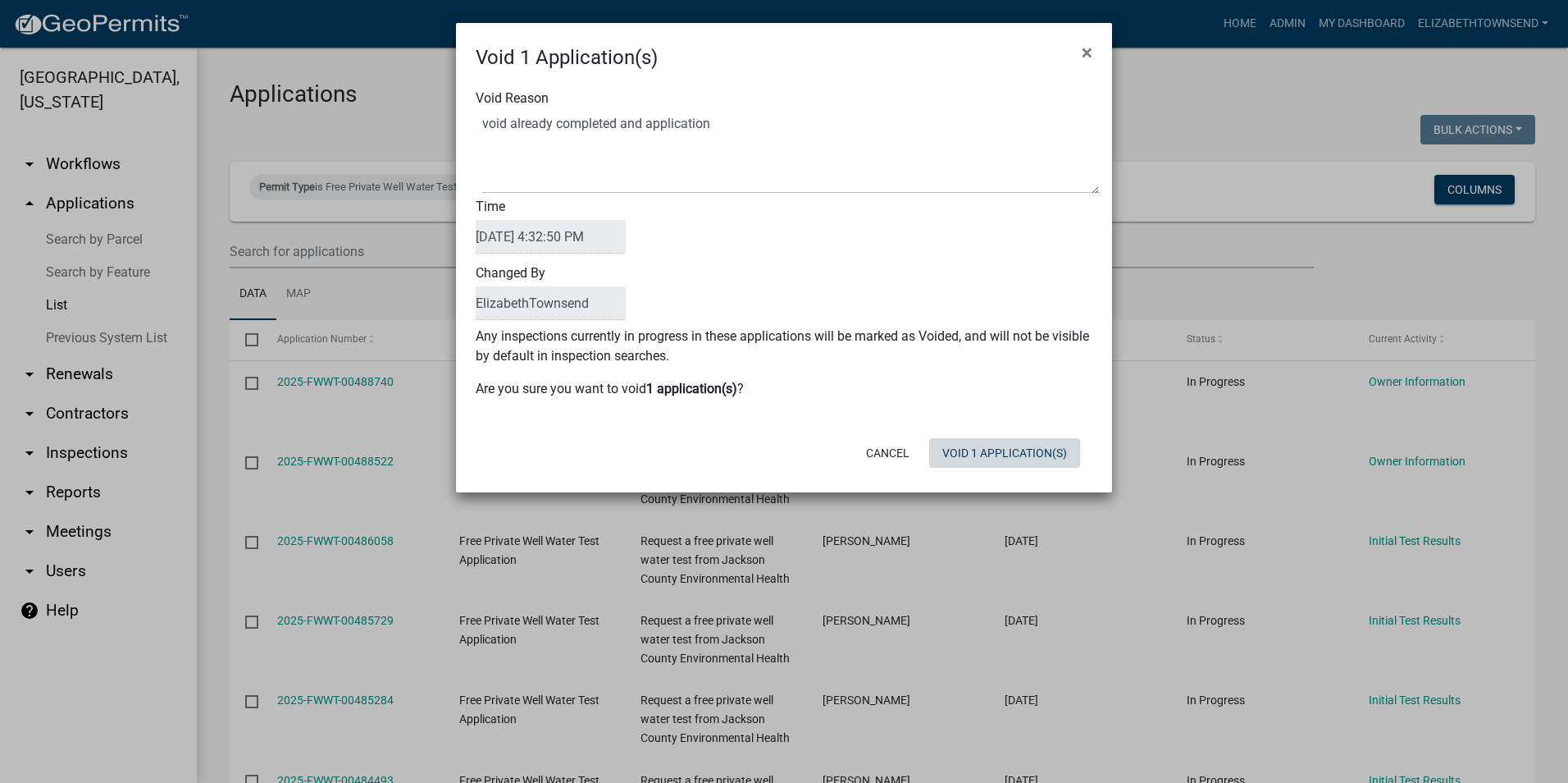
click at [971, 470] on div "Cancel Void 1 Application(s)" at bounding box center [891, 452] width 405 height 42
click at [971, 458] on button "Void 1 Application(s)" at bounding box center [1004, 452] width 151 height 29
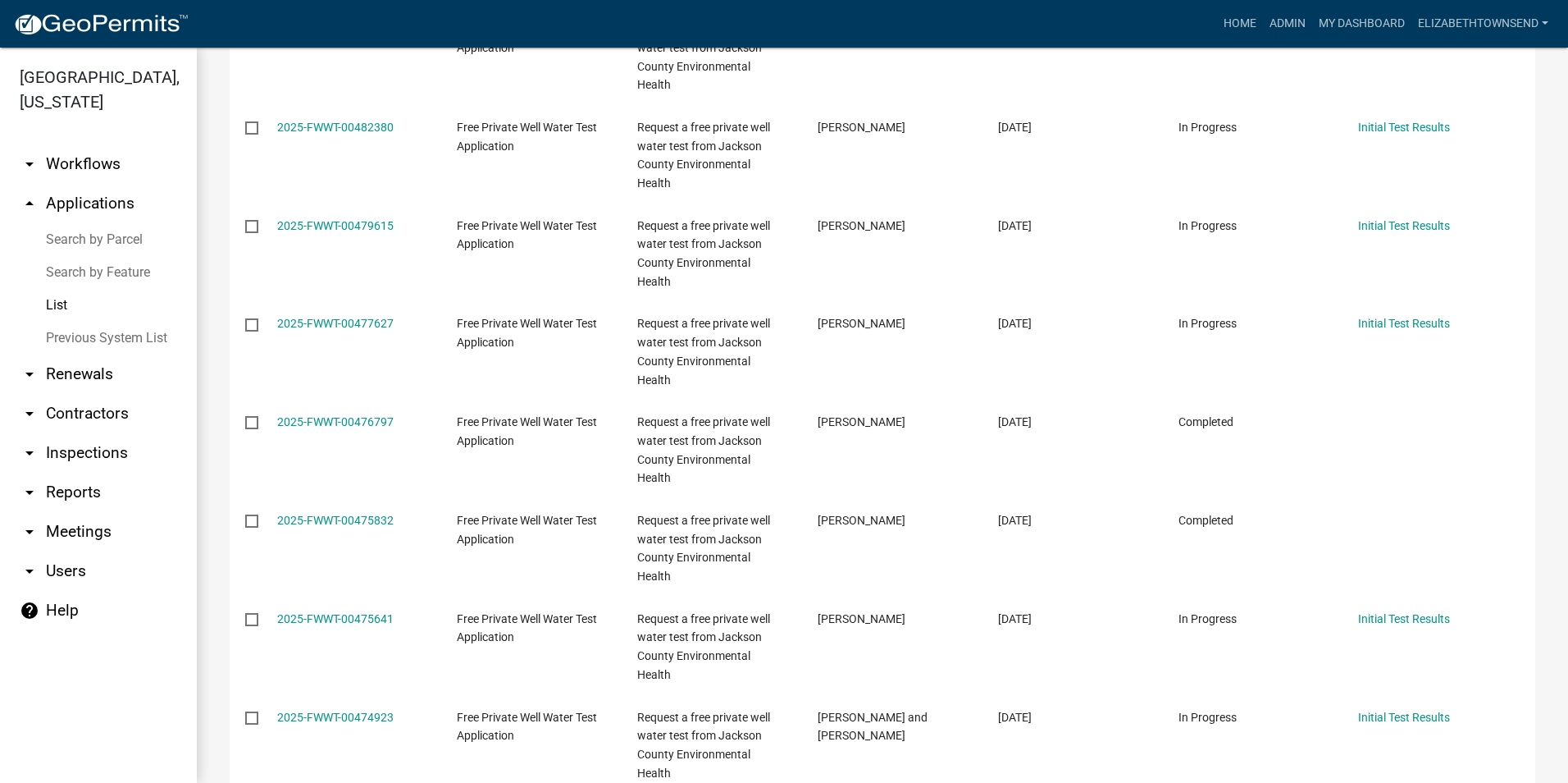
scroll to position [1148, 0]
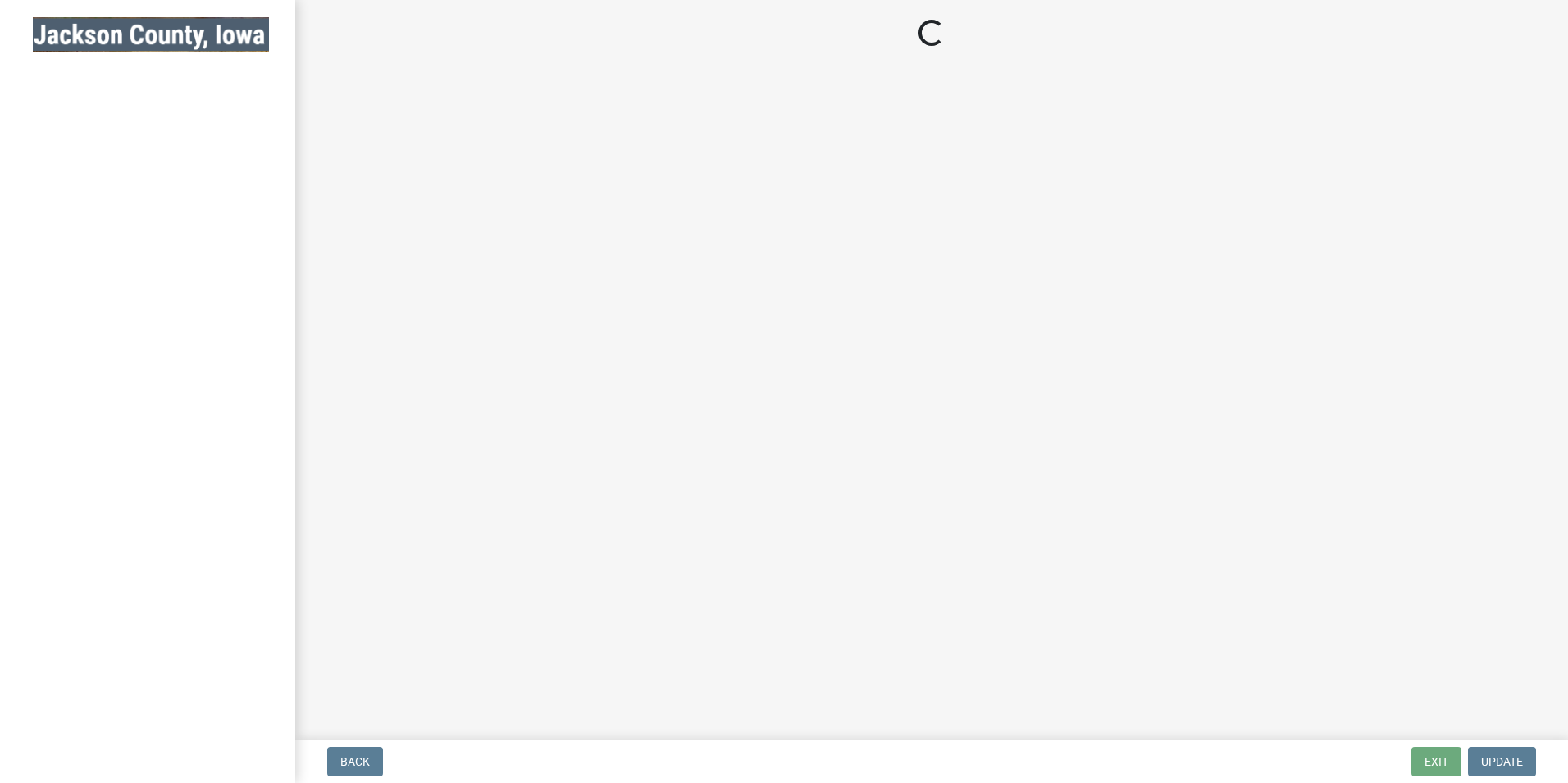
select select "802812e6-32fb-4598-8fbb-9dacc1fec7f0"
select select "a3873a1b-6e26-41c8-b1e9-189df5d0ae8c"
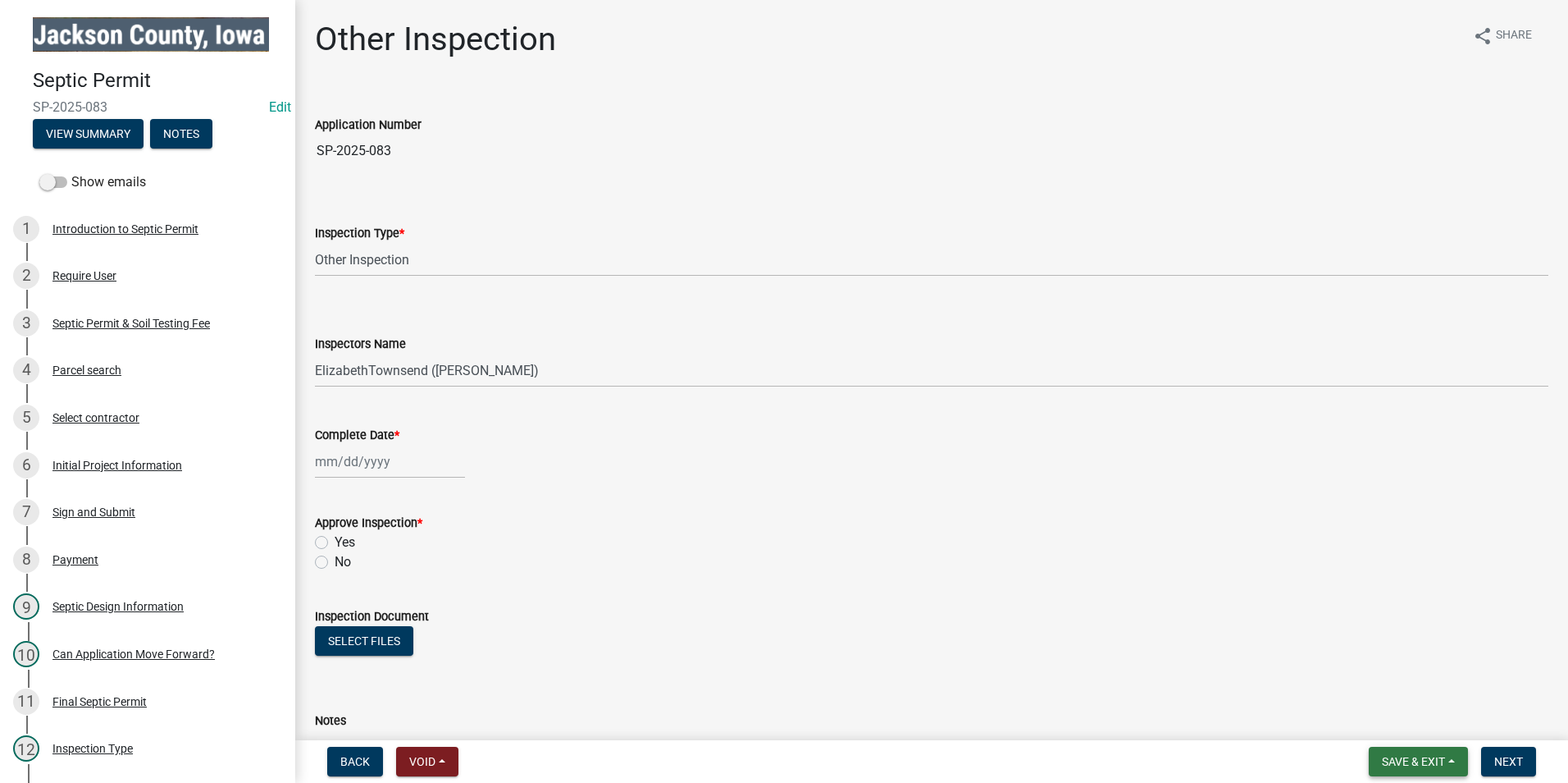
click at [1423, 765] on span "Save & Exit" at bounding box center [1413, 761] width 63 height 13
click at [1397, 716] on button "Save & Exit" at bounding box center [1402, 719] width 131 height 40
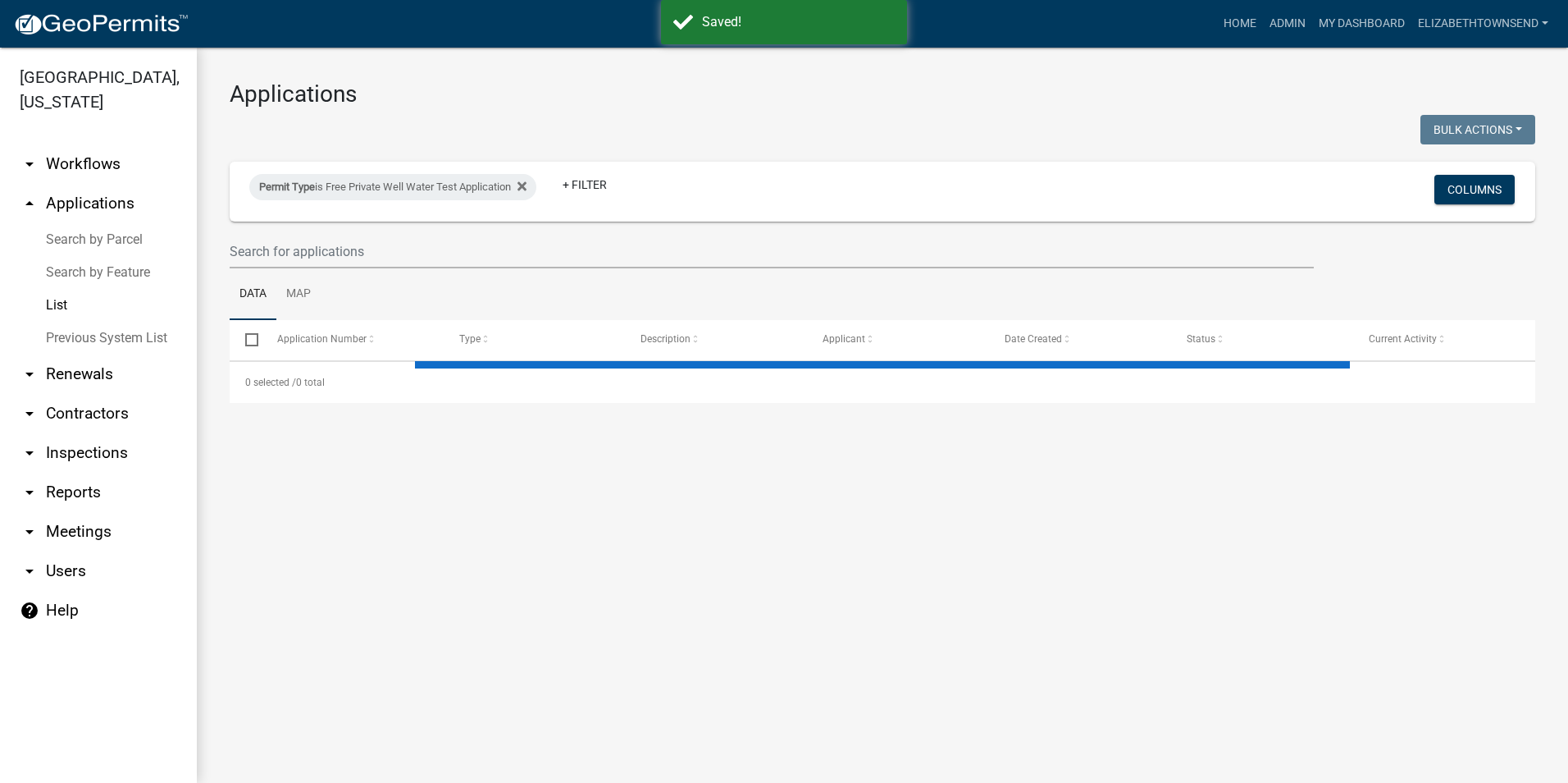
select select "3: 100"
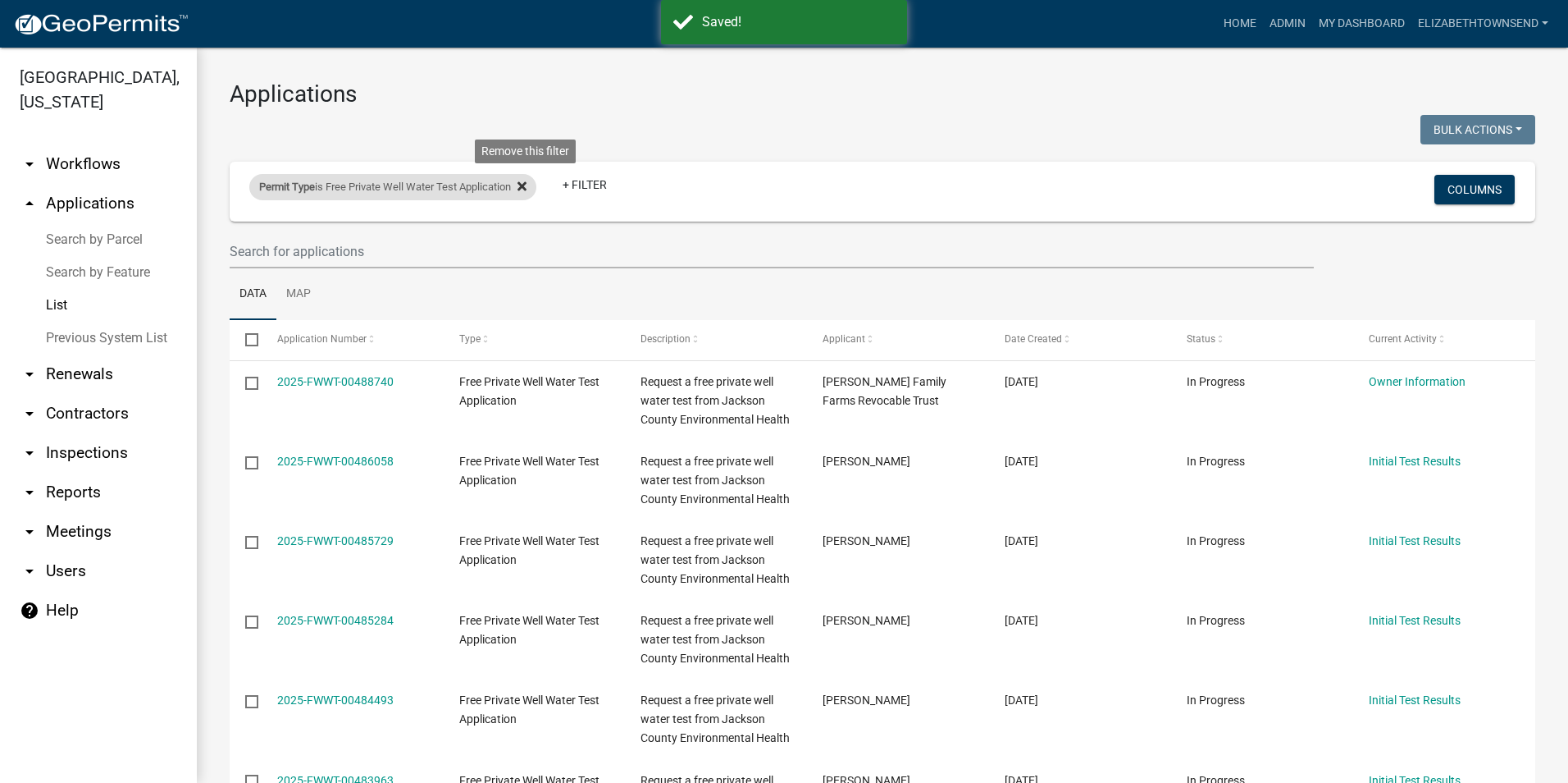
click at [526, 185] on icon at bounding box center [522, 186] width 9 height 9
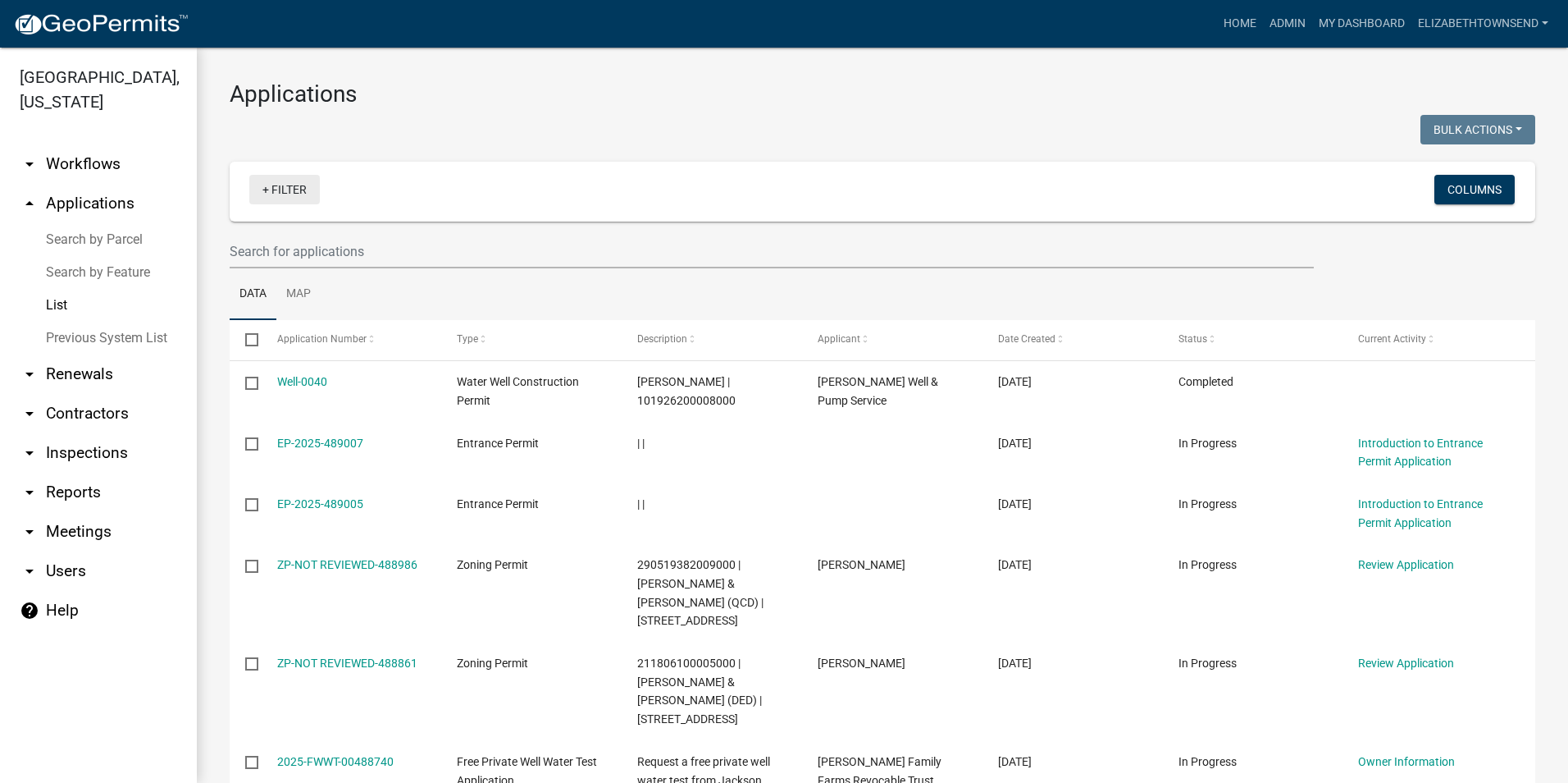
click at [270, 190] on link "+ Filter" at bounding box center [285, 189] width 71 height 29
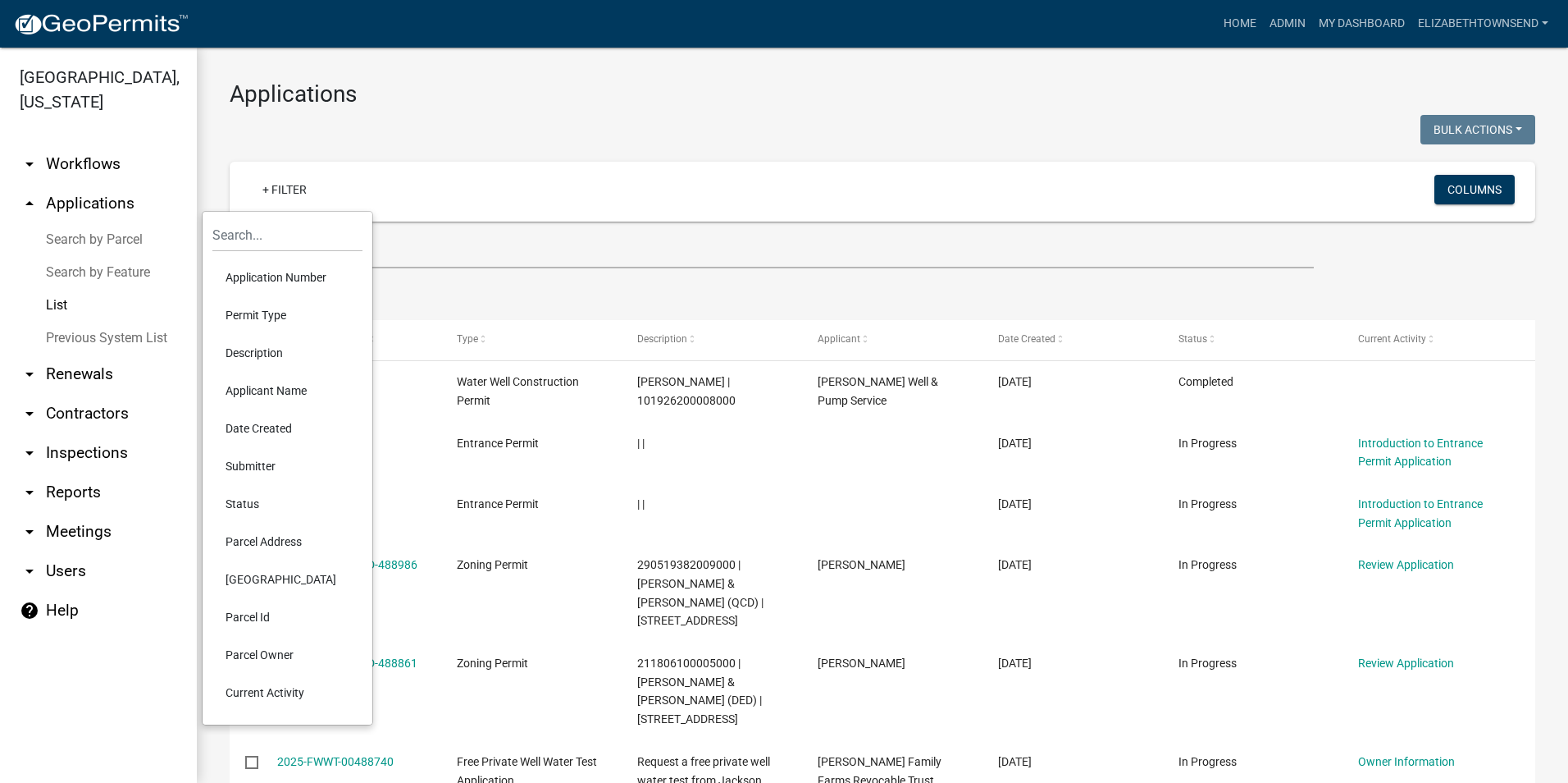
click at [249, 310] on li "Permit Type" at bounding box center [287, 315] width 150 height 38
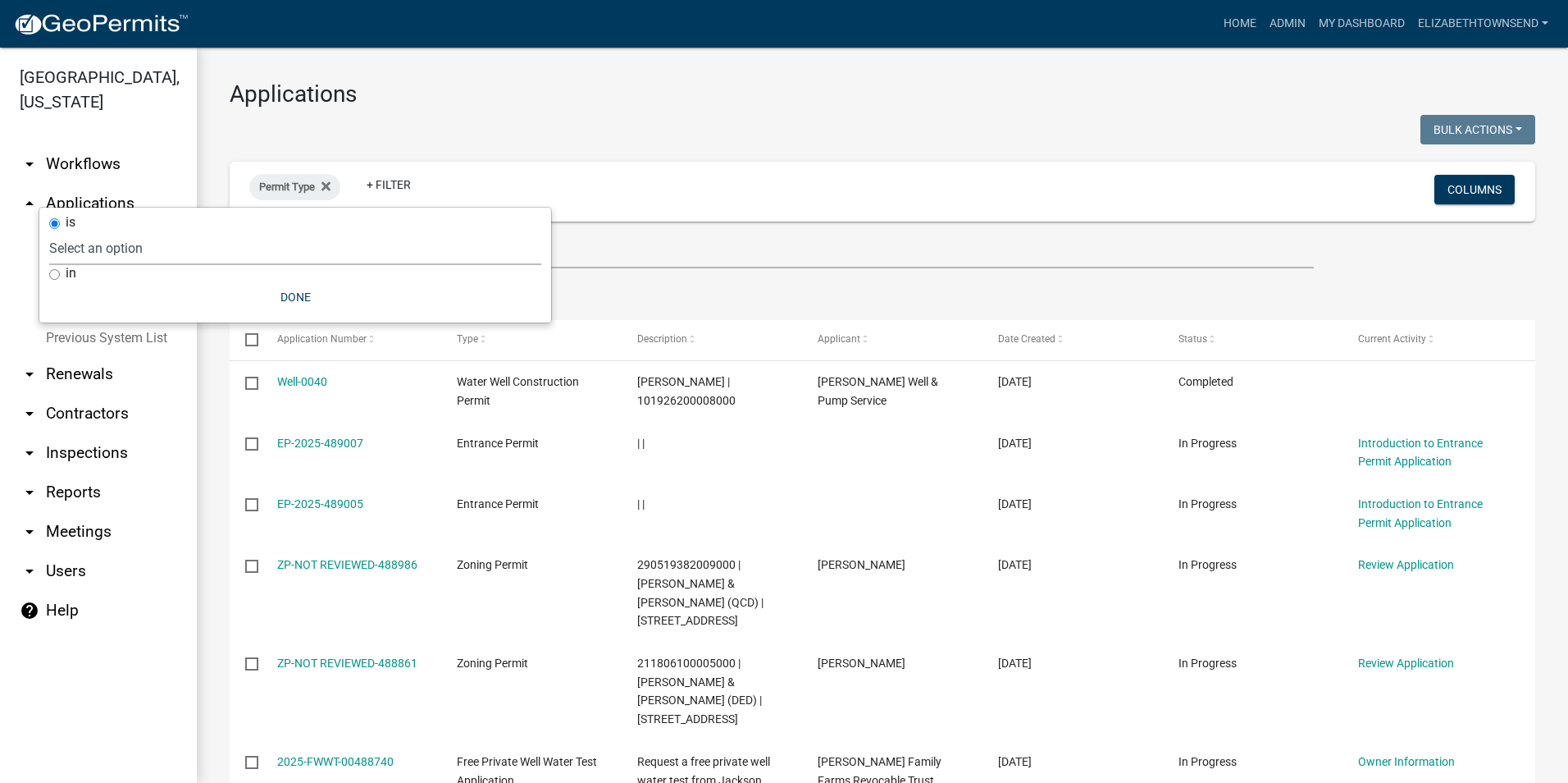
click at [123, 238] on select "Select an option County Historical Records DRAFT - Ag-Exempt Verification DRAFT…" at bounding box center [295, 248] width 492 height 34
click at [130, 231] on select "Select an option County Historical Records DRAFT - Ag-Exempt Verification DRAFT…" at bounding box center [295, 248] width 492 height 34
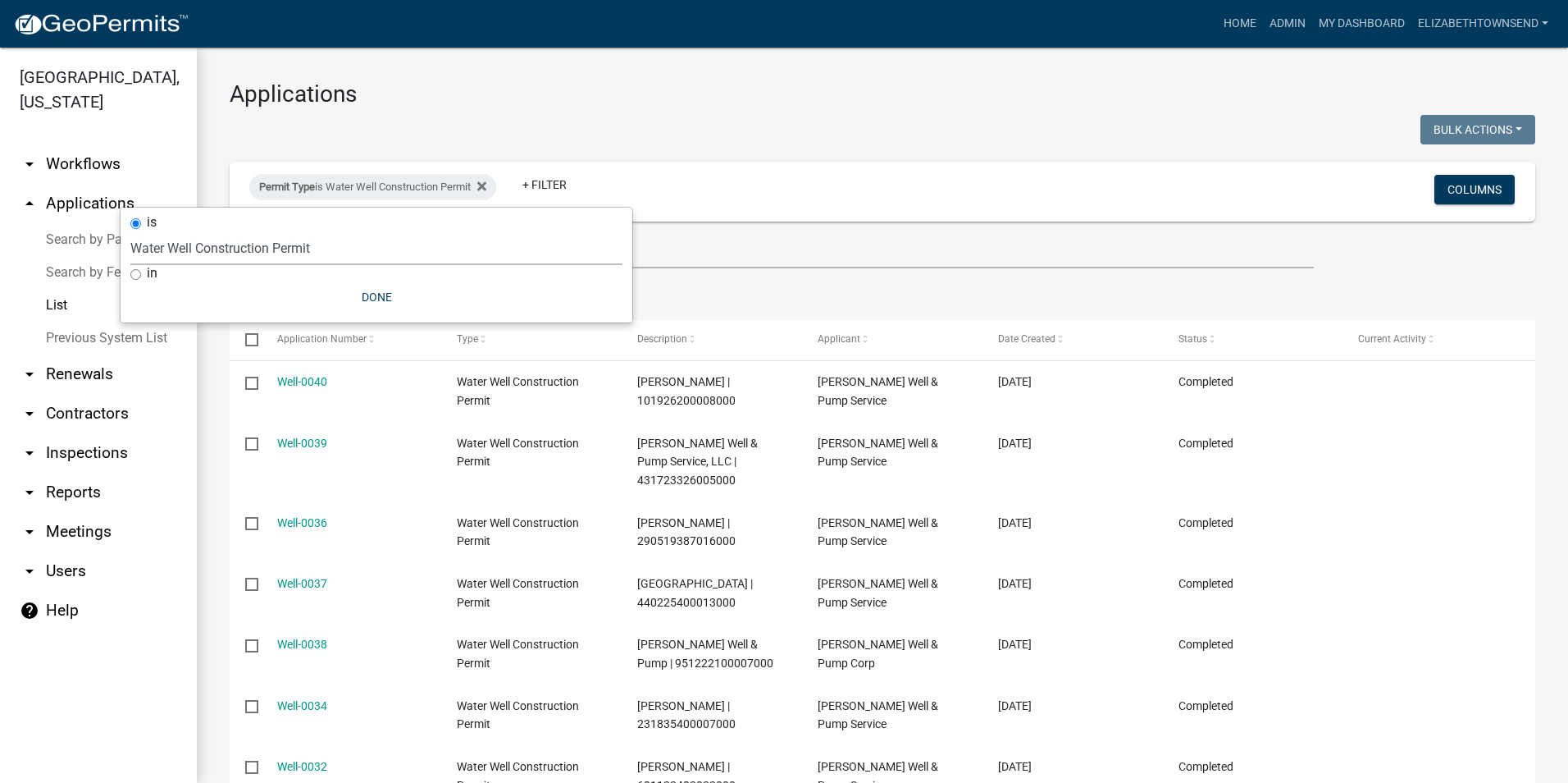
click at [338, 249] on select "Select an option County Historical Records DRAFT - Ag-Exempt Verification DRAFT…" at bounding box center [376, 248] width 492 height 34
select select "00c8d5c9-54c6-4a9d-979b-504790a05259"
click at [130, 231] on select "Select an option County Historical Records DRAFT - Ag-Exempt Verification DRAFT…" at bounding box center [376, 248] width 492 height 34
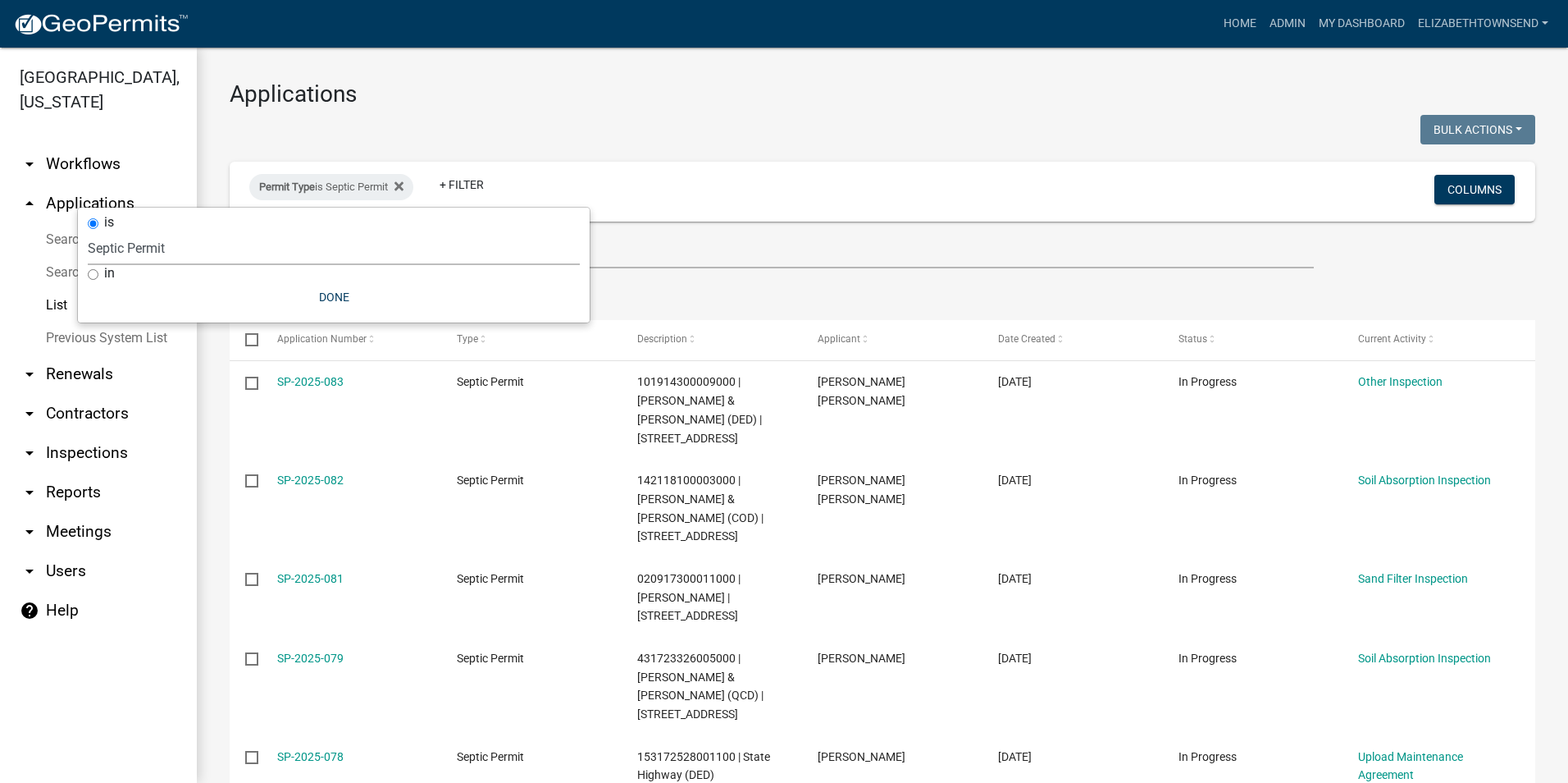
click at [677, 200] on div "Permit Type is Septic Permit + Filter" at bounding box center [667, 191] width 860 height 42
